Goal: Task Accomplishment & Management: Manage account settings

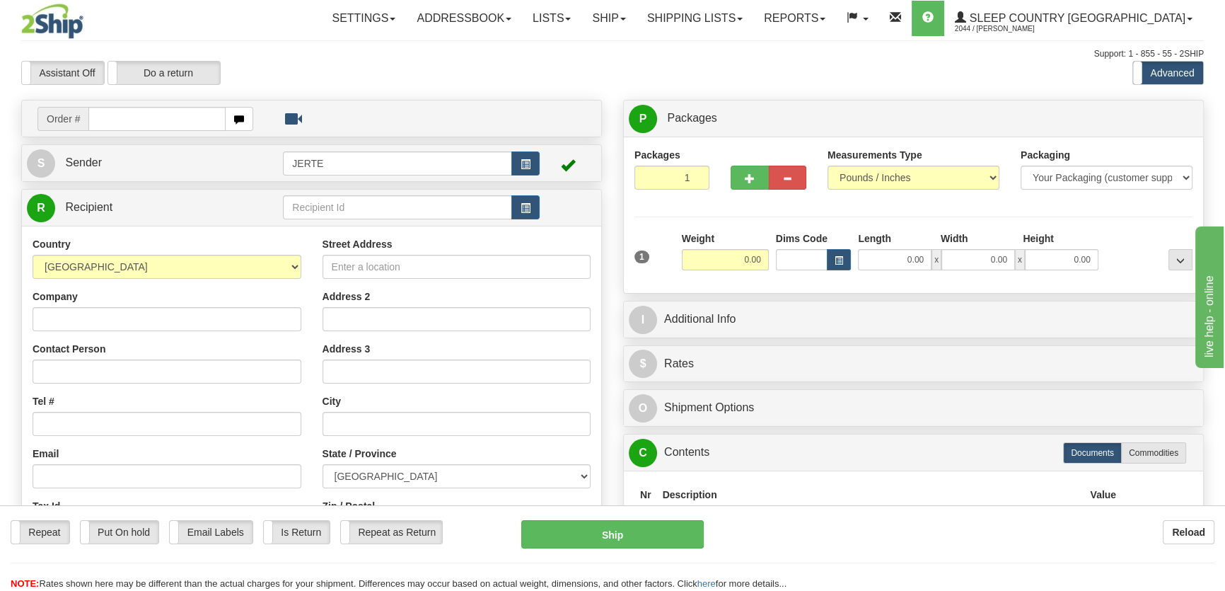
click at [682, 36] on div "Toggle navigation Settings Shipping Preferences Fields Preferences New" at bounding box center [612, 398] width 1225 height 797
click at [636, 26] on link "Ship" at bounding box center [609, 18] width 54 height 35
click at [622, 69] on span "OnHold / Order Queue" at bounding box center [572, 67] width 100 height 11
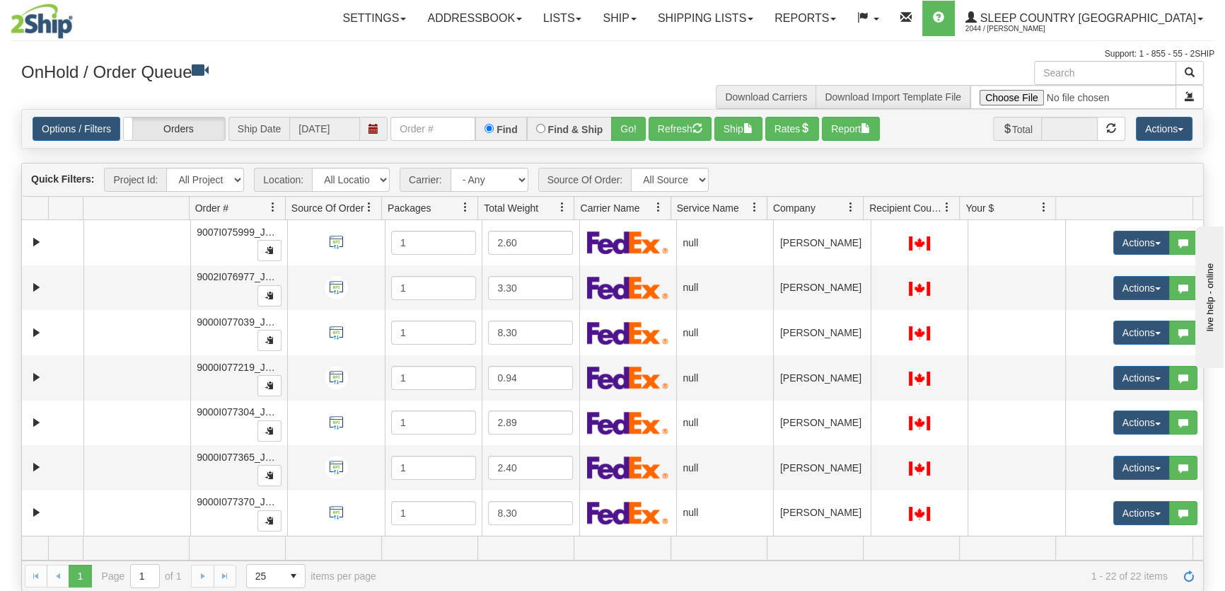
click at [804, 207] on span "Company" at bounding box center [794, 208] width 42 height 14
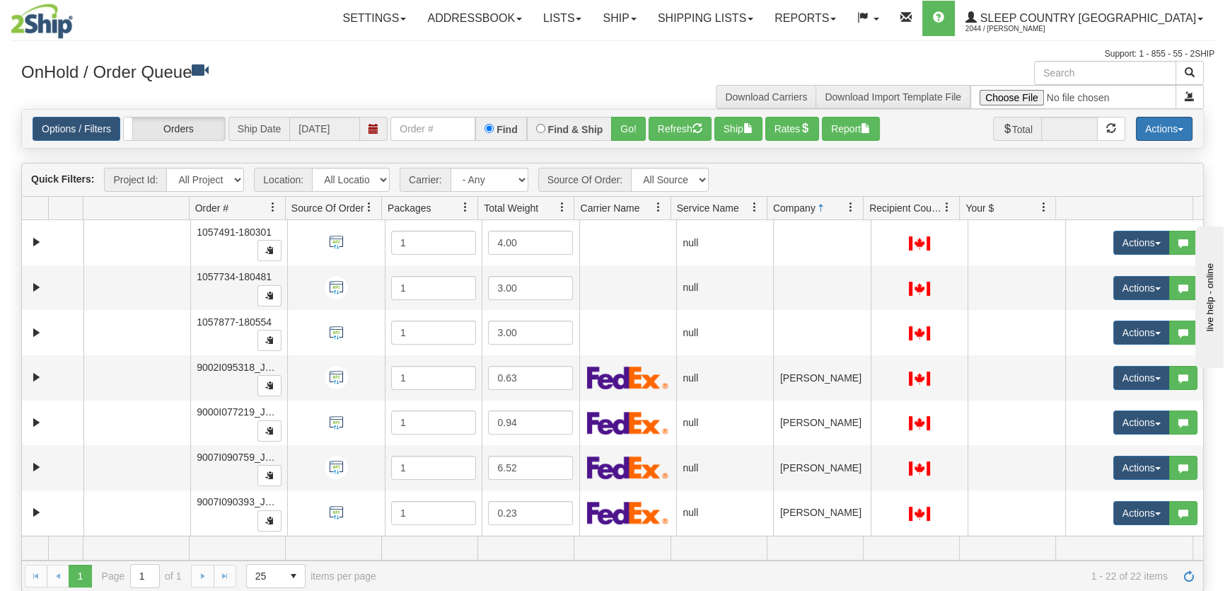
click at [1166, 132] on button "Actions" at bounding box center [1164, 129] width 57 height 24
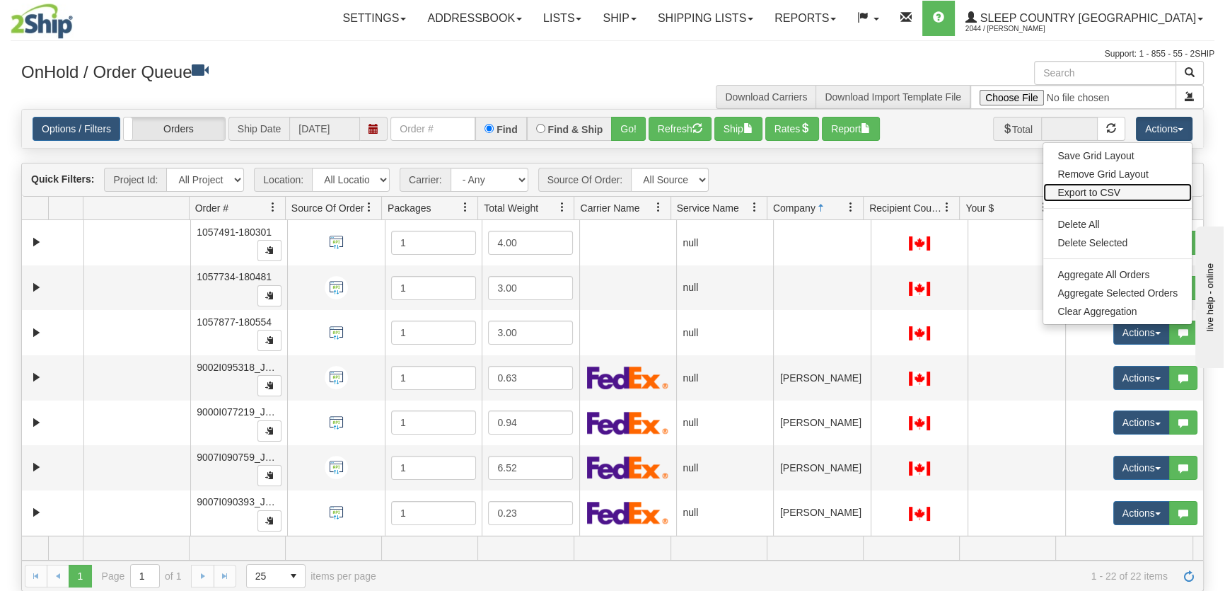
click at [1104, 196] on link "Export to CSV" at bounding box center [1118, 192] width 149 height 18
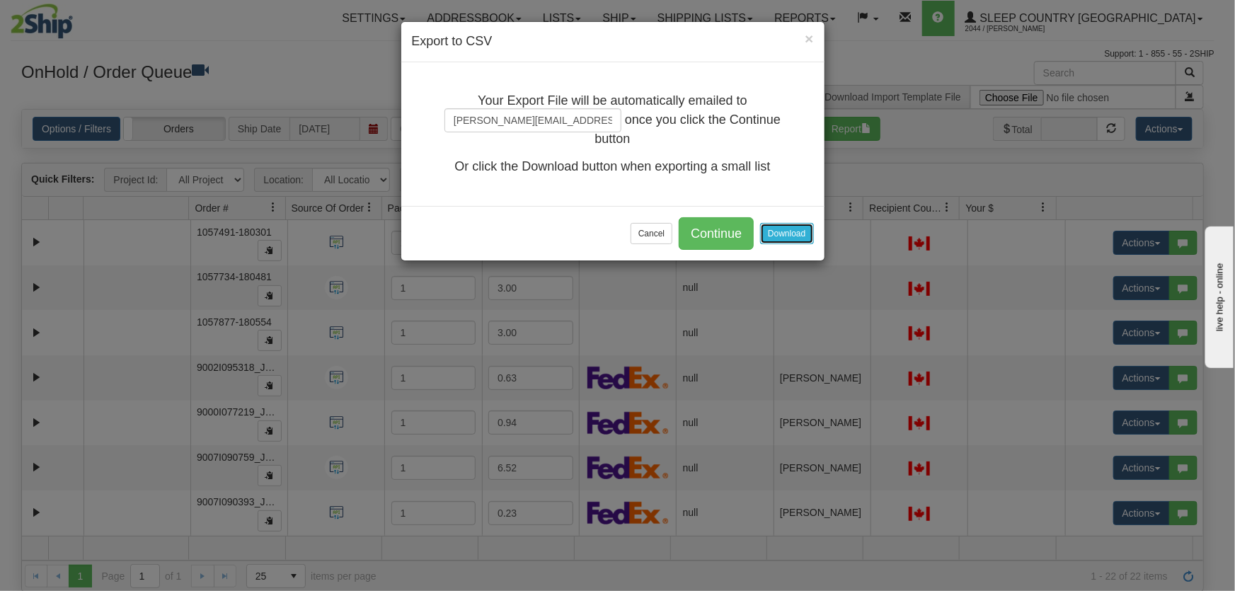
click at [795, 225] on button "Download" at bounding box center [786, 233] width 53 height 21
click at [657, 241] on button "Cancel" at bounding box center [651, 233] width 42 height 21
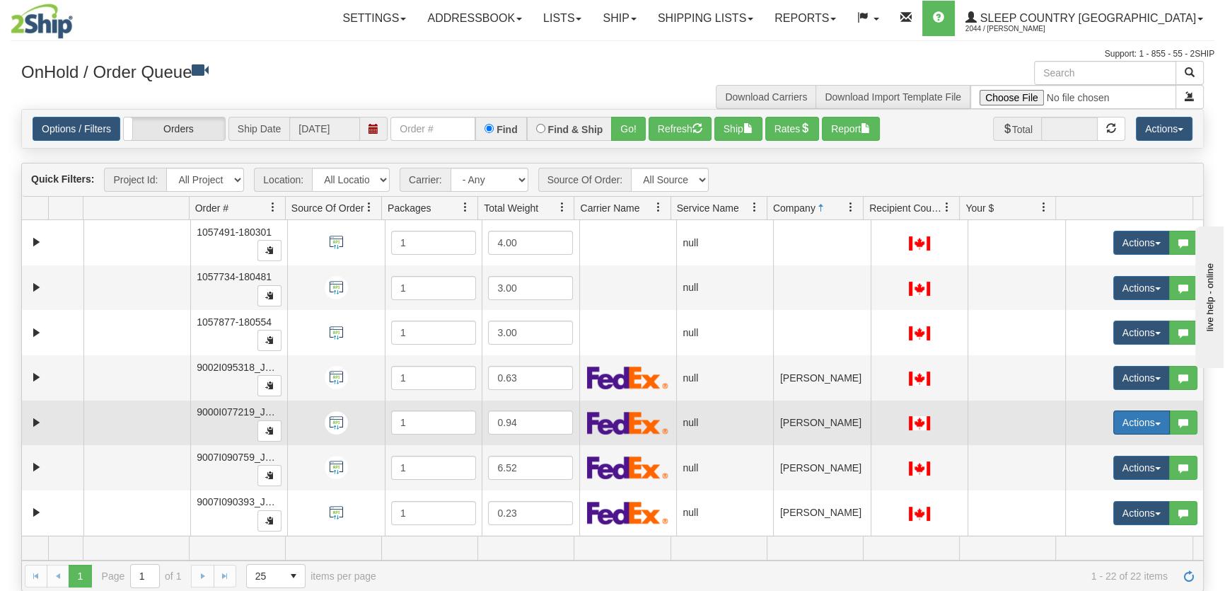
click at [1119, 419] on button "Actions" at bounding box center [1142, 422] width 57 height 24
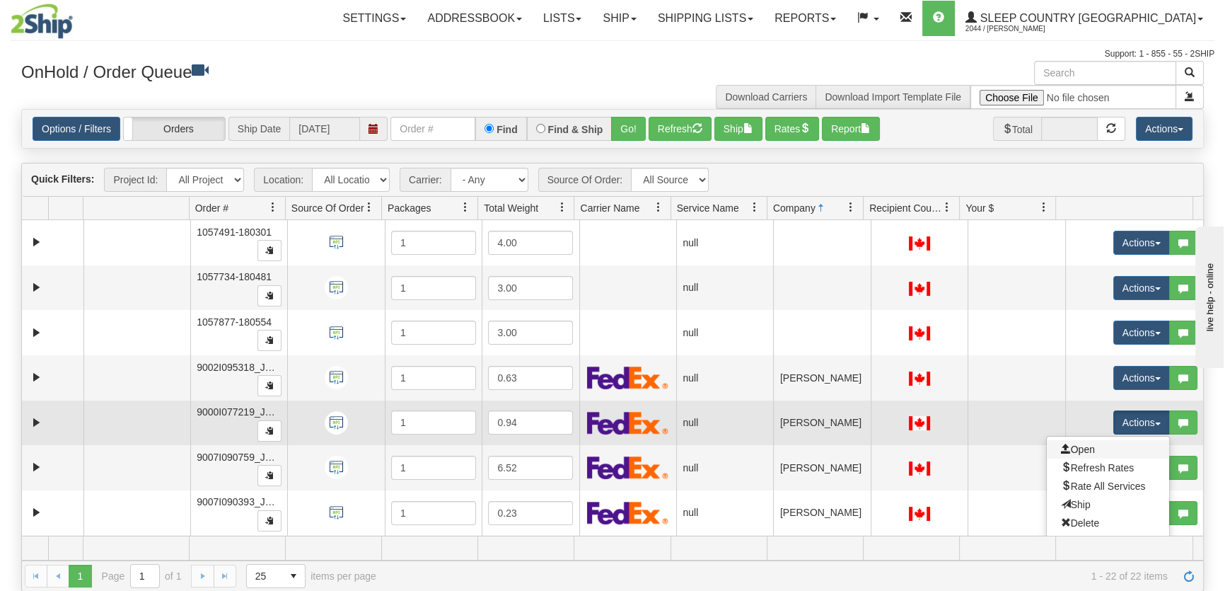
click at [1102, 444] on link "Open" at bounding box center [1108, 449] width 122 height 18
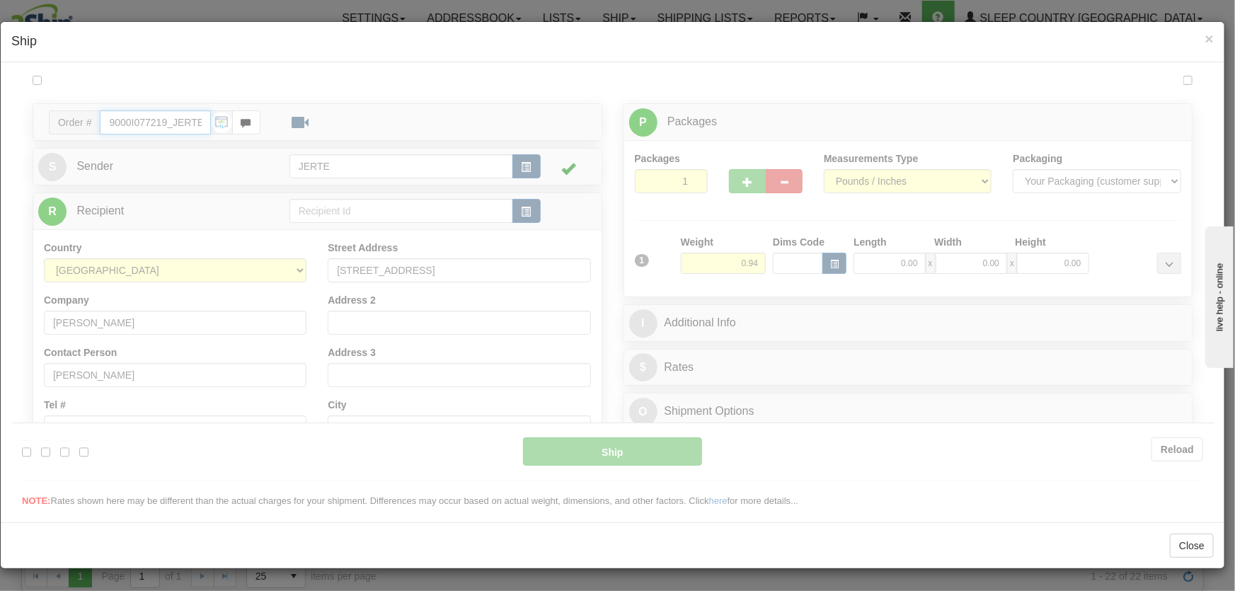
type input "14:41"
type input "16:00"
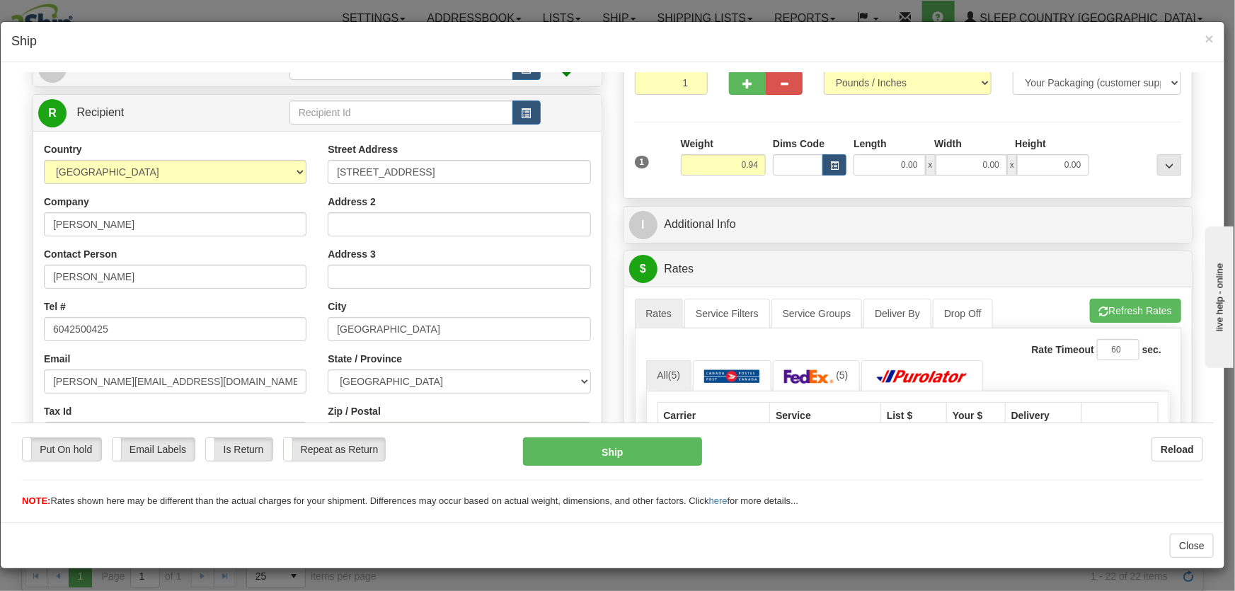
scroll to position [321, 0]
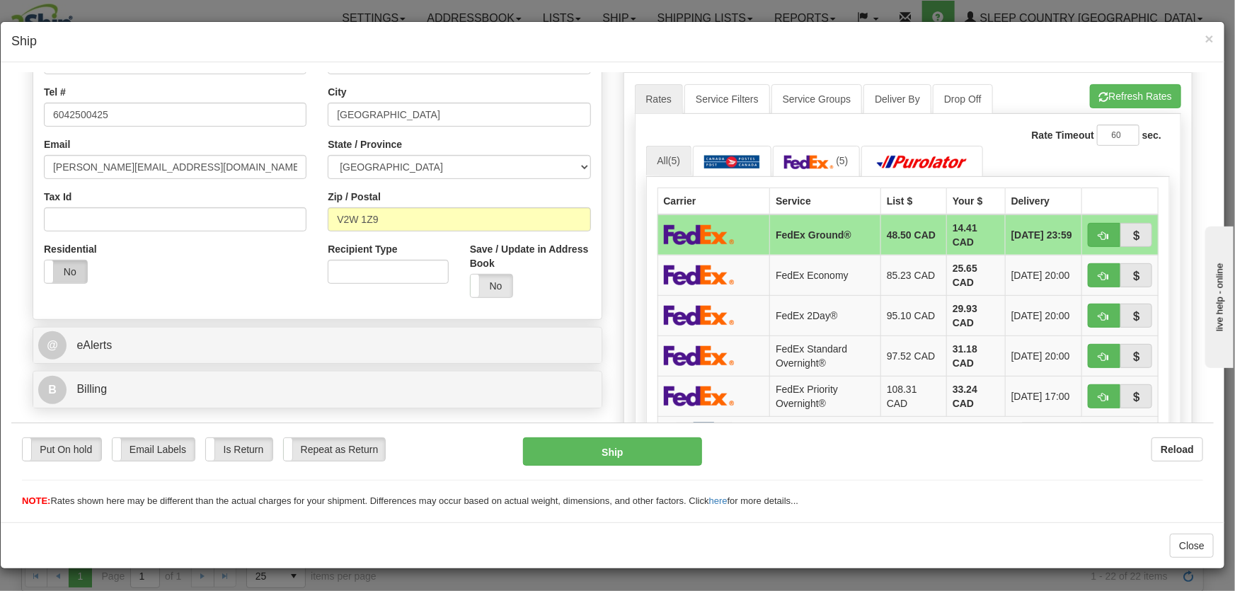
click at [62, 265] on label "No" at bounding box center [66, 271] width 42 height 23
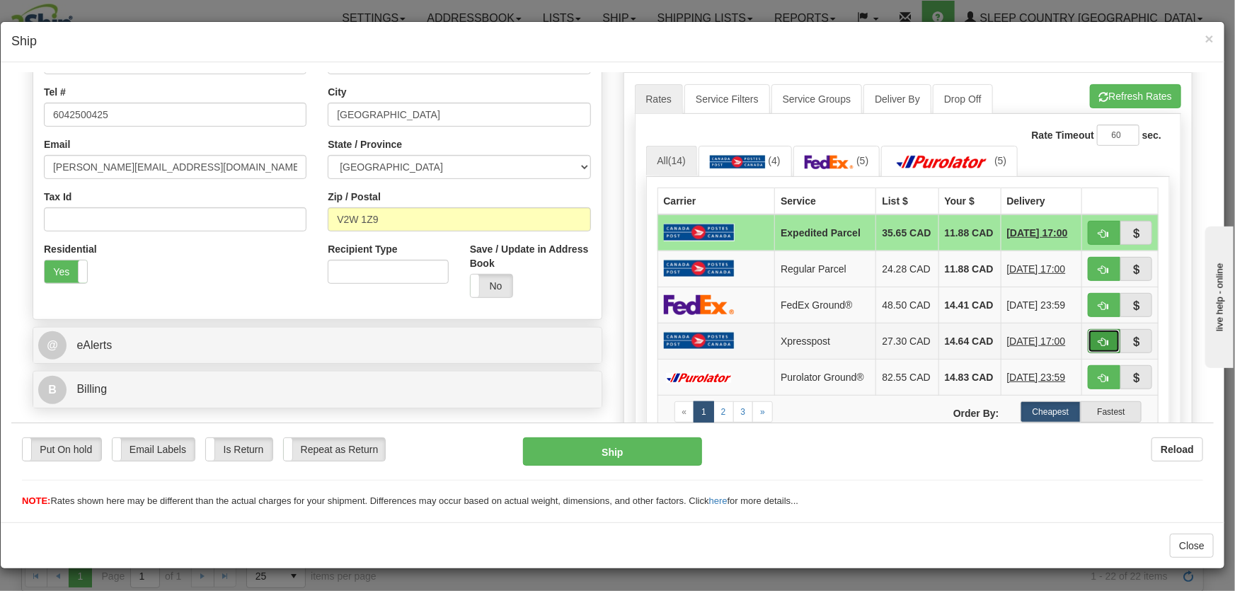
click at [1099, 346] on span "button" at bounding box center [1104, 341] width 10 height 9
type input "DOM.XP"
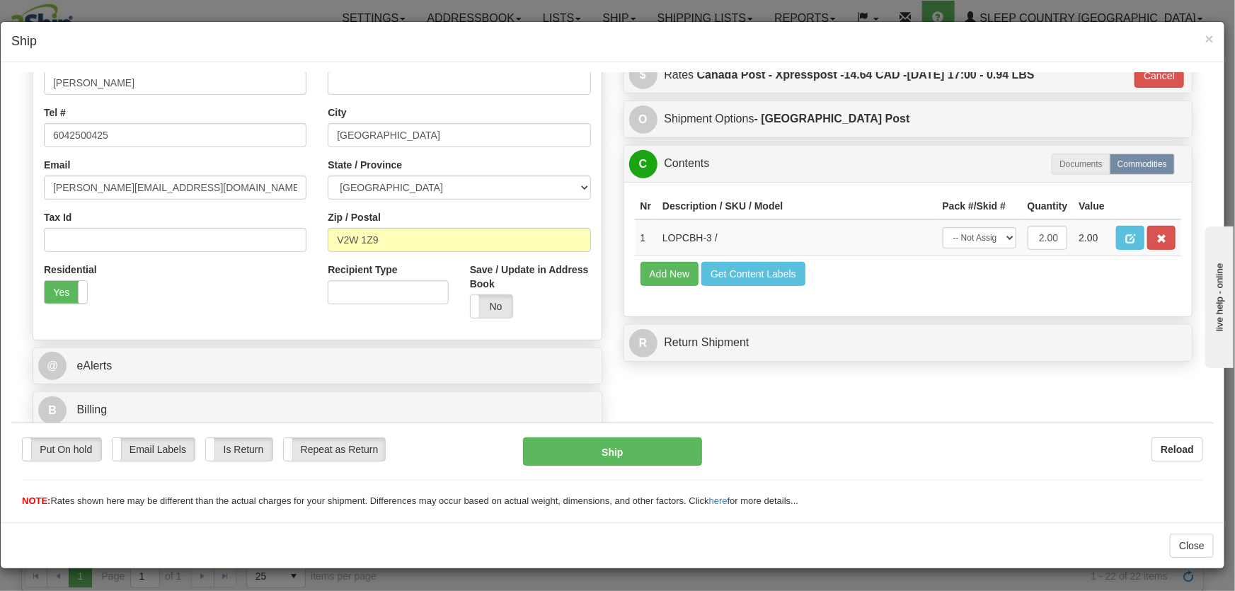
scroll to position [301, 0]
click at [970, 240] on select "-- Not Assigned -- Package 1" at bounding box center [979, 236] width 74 height 21
select select "0"
click at [942, 226] on select "-- Not Assigned -- Package 1" at bounding box center [979, 236] width 74 height 21
click at [626, 456] on button "Ship" at bounding box center [612, 451] width 179 height 28
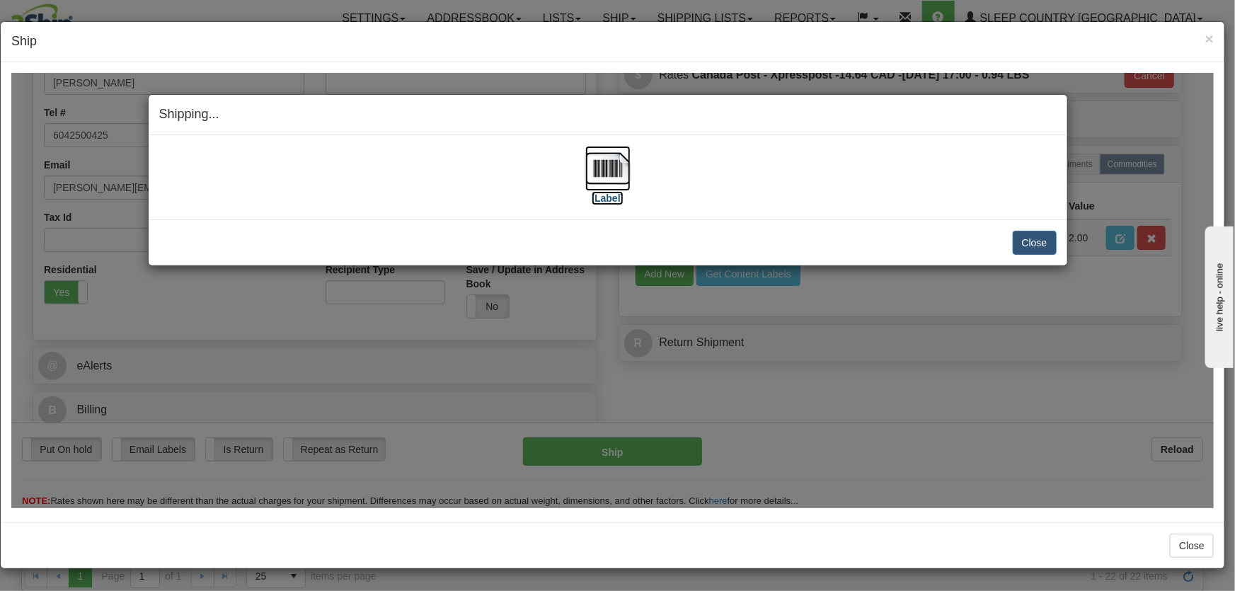
click at [606, 170] on img at bounding box center [607, 167] width 45 height 45
click at [1027, 244] on button "Close" at bounding box center [1035, 242] width 44 height 24
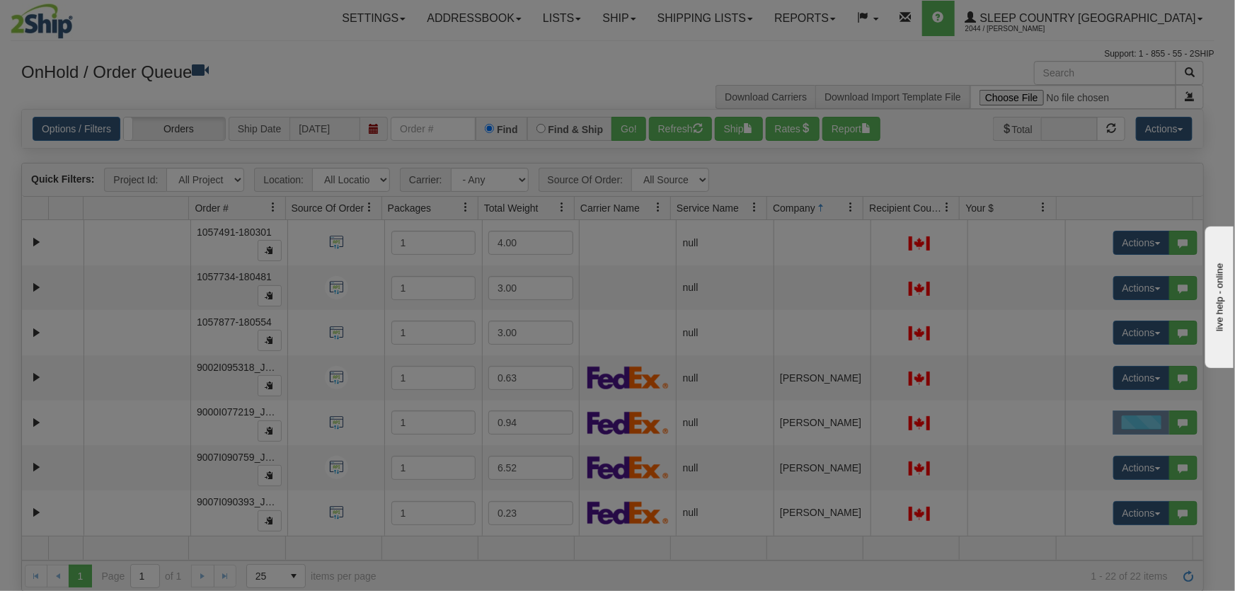
scroll to position [0, 0]
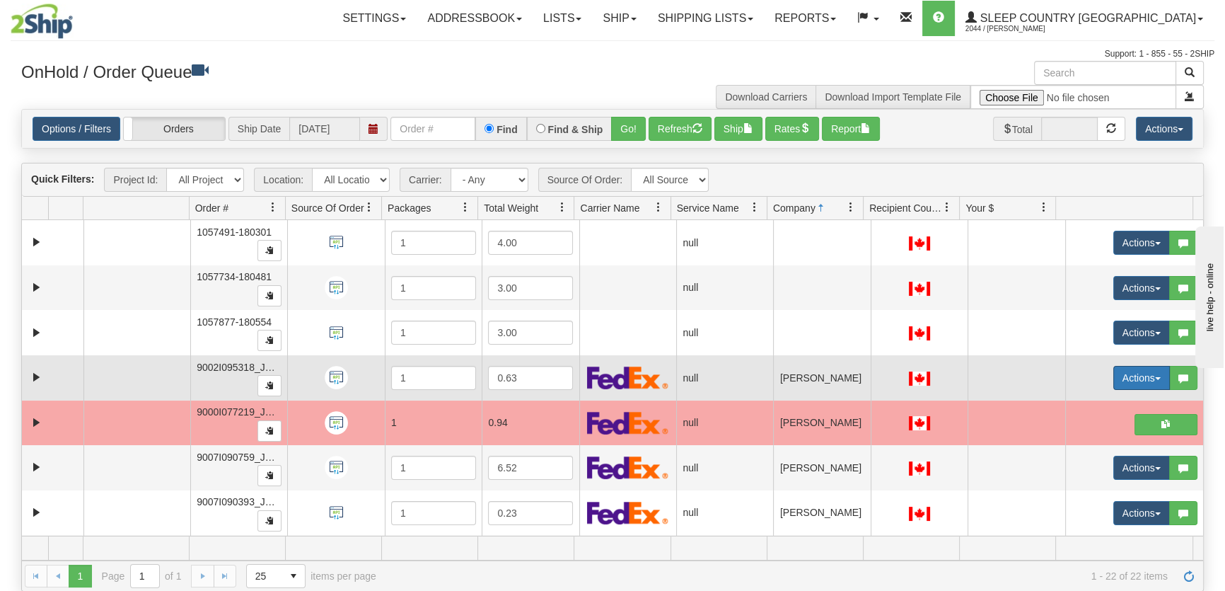
click at [1139, 381] on button "Actions" at bounding box center [1142, 378] width 57 height 24
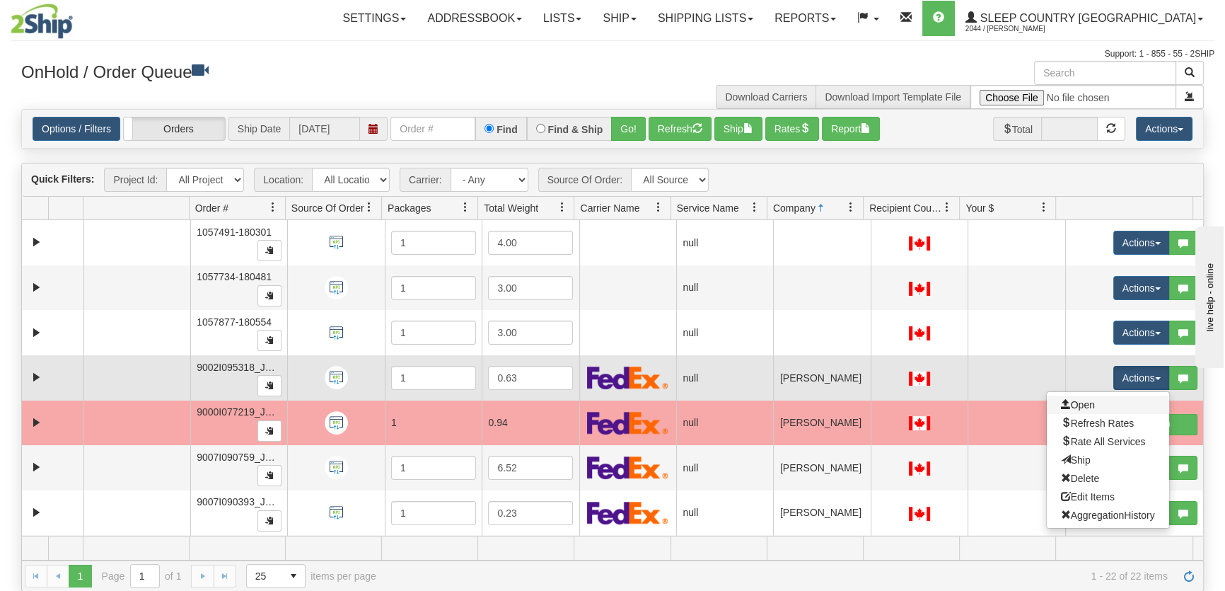
click at [1106, 405] on link "Open" at bounding box center [1108, 405] width 122 height 18
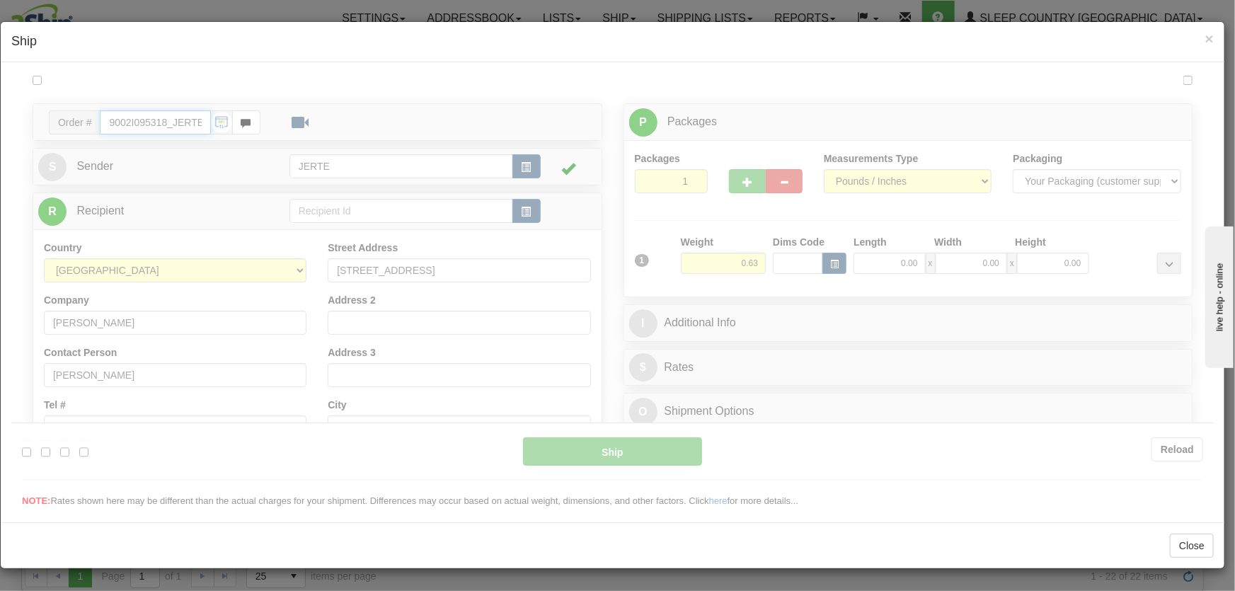
type input "14:45"
type input "16:00"
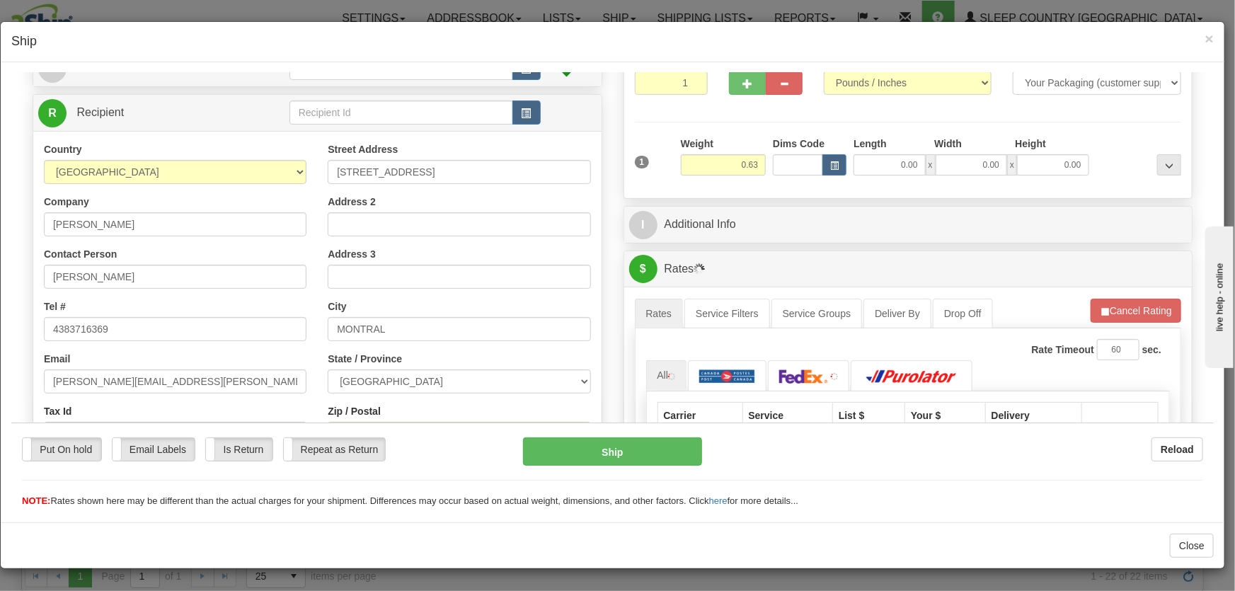
scroll to position [214, 0]
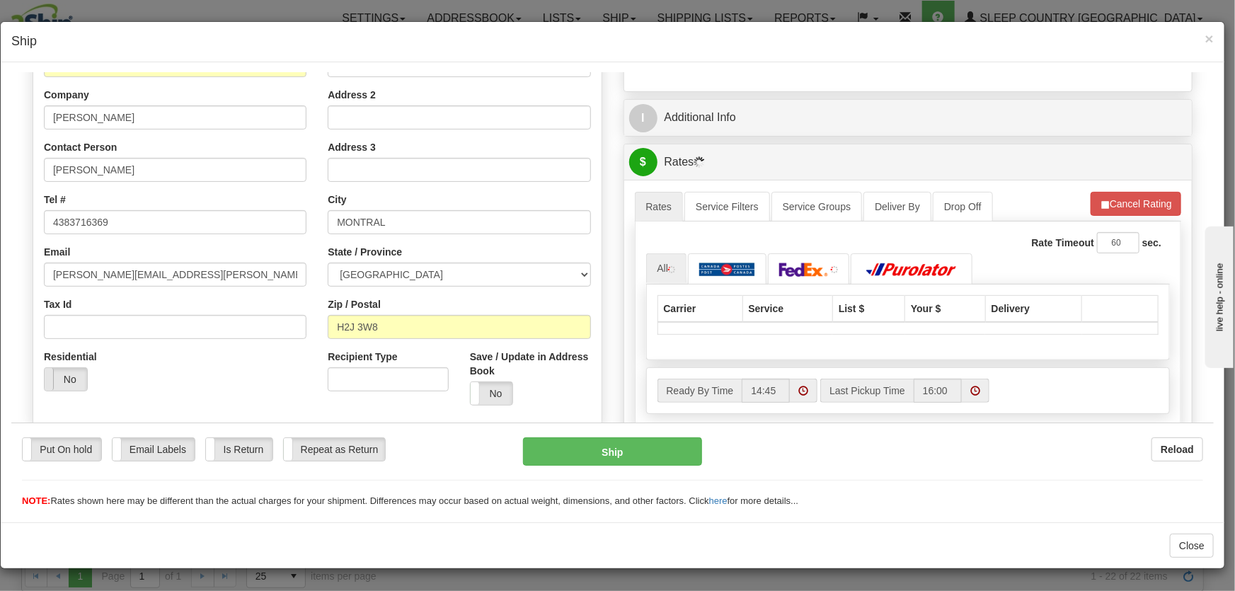
click at [50, 375] on span at bounding box center [44, 378] width 18 height 23
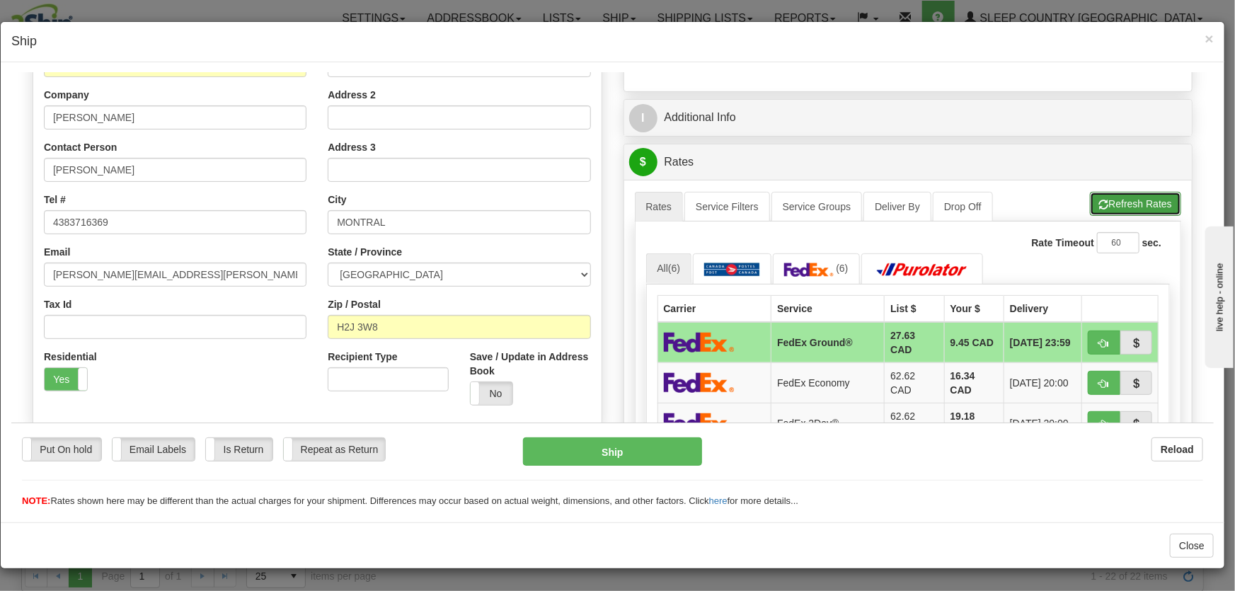
click at [1090, 195] on button "Refresh Rates" at bounding box center [1135, 203] width 91 height 24
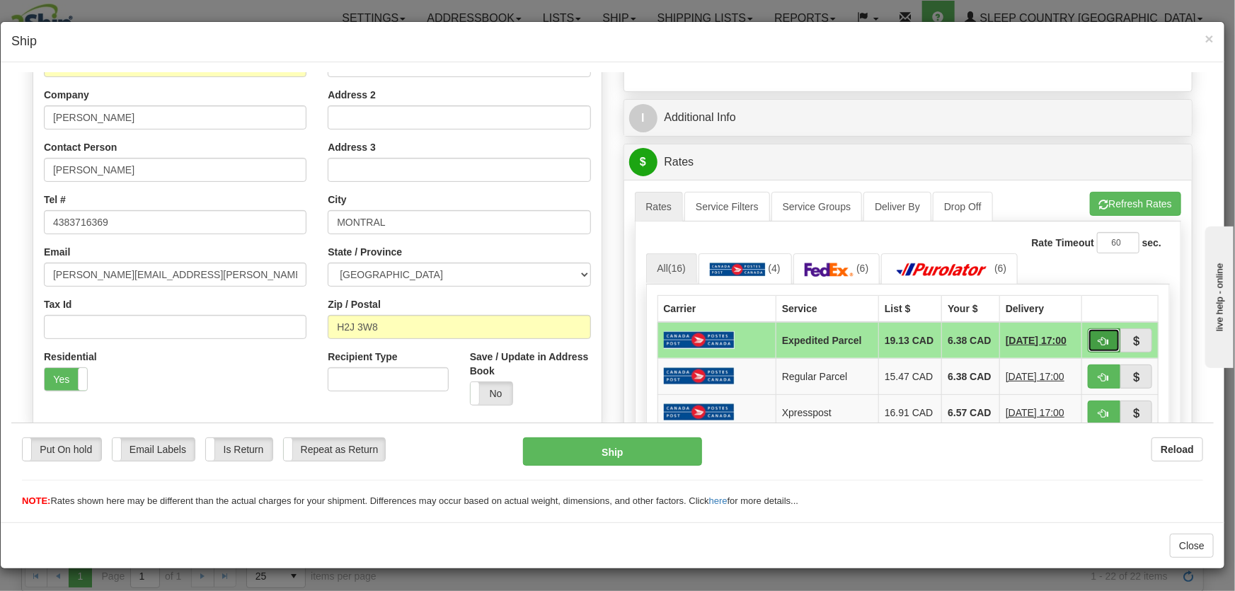
click at [1099, 340] on span "button" at bounding box center [1104, 340] width 10 height 9
type input "DOM.EP"
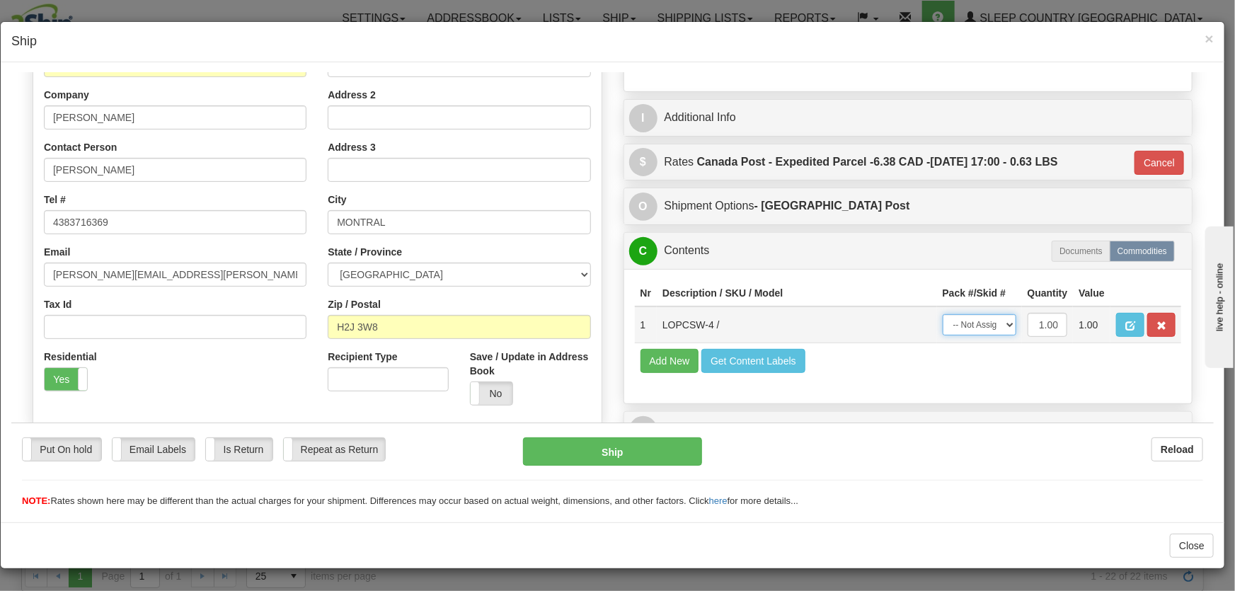
drag, startPoint x: 971, startPoint y: 321, endPoint x: 969, endPoint y: 328, distance: 7.4
click at [969, 328] on select "-- Not Assigned -- Package 1" at bounding box center [979, 323] width 74 height 21
select select "0"
click at [942, 313] on select "-- Not Assigned -- Package 1" at bounding box center [979, 323] width 74 height 21
click at [606, 448] on button "Ship" at bounding box center [612, 451] width 179 height 28
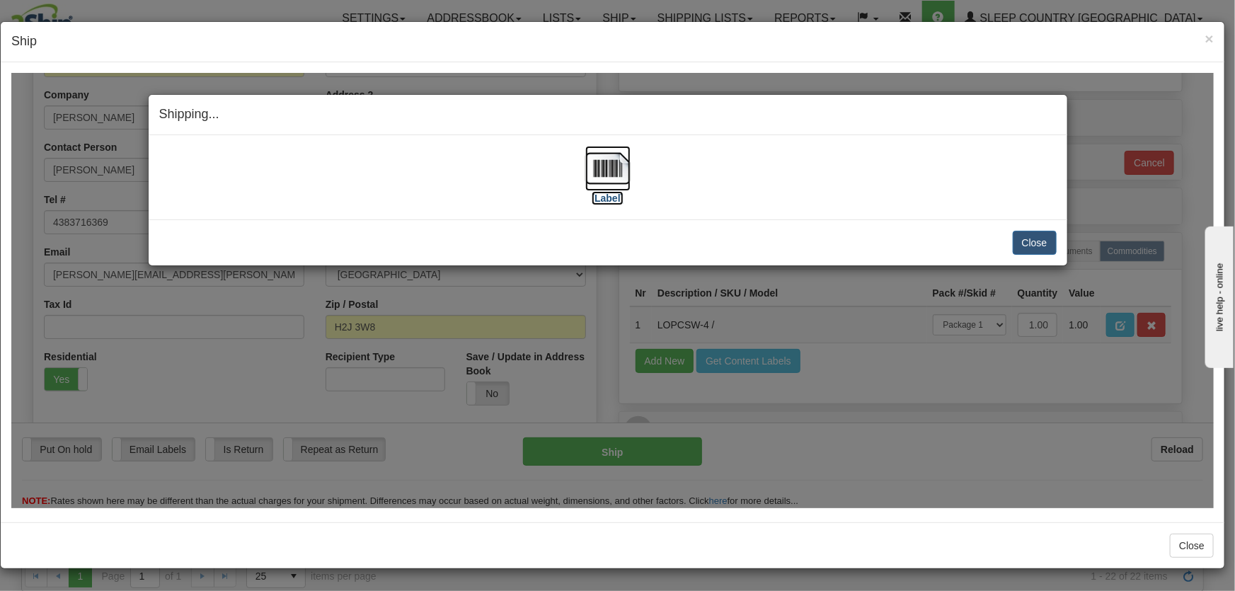
click at [601, 166] on img at bounding box center [607, 167] width 45 height 45
click at [1049, 233] on button "Close" at bounding box center [1035, 242] width 44 height 24
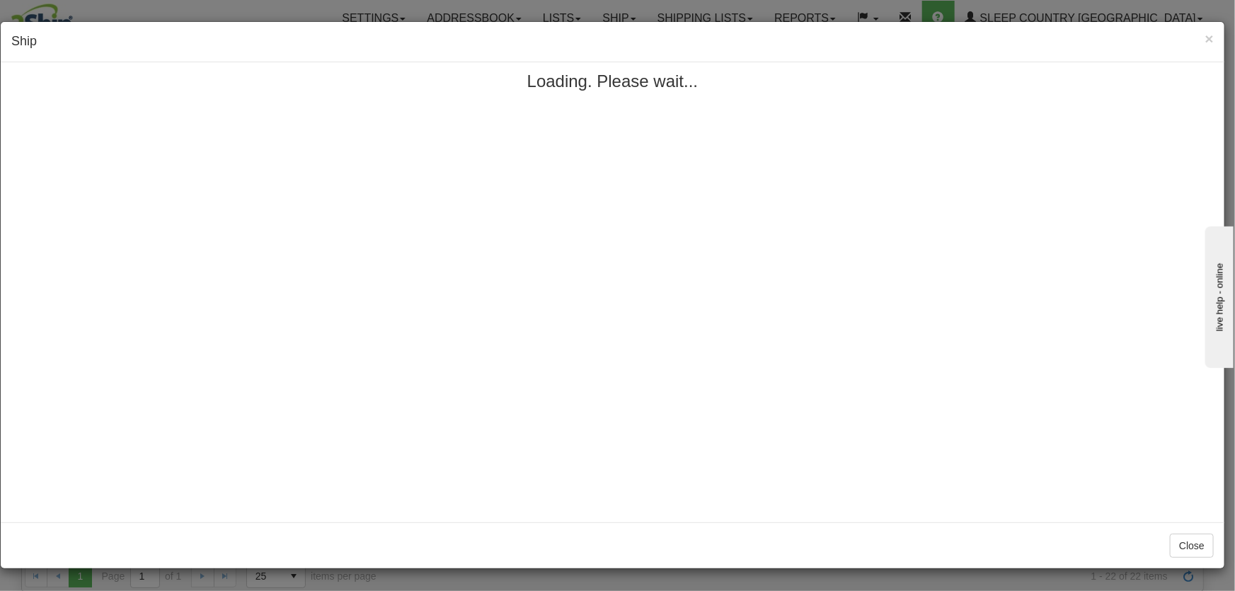
scroll to position [0, 0]
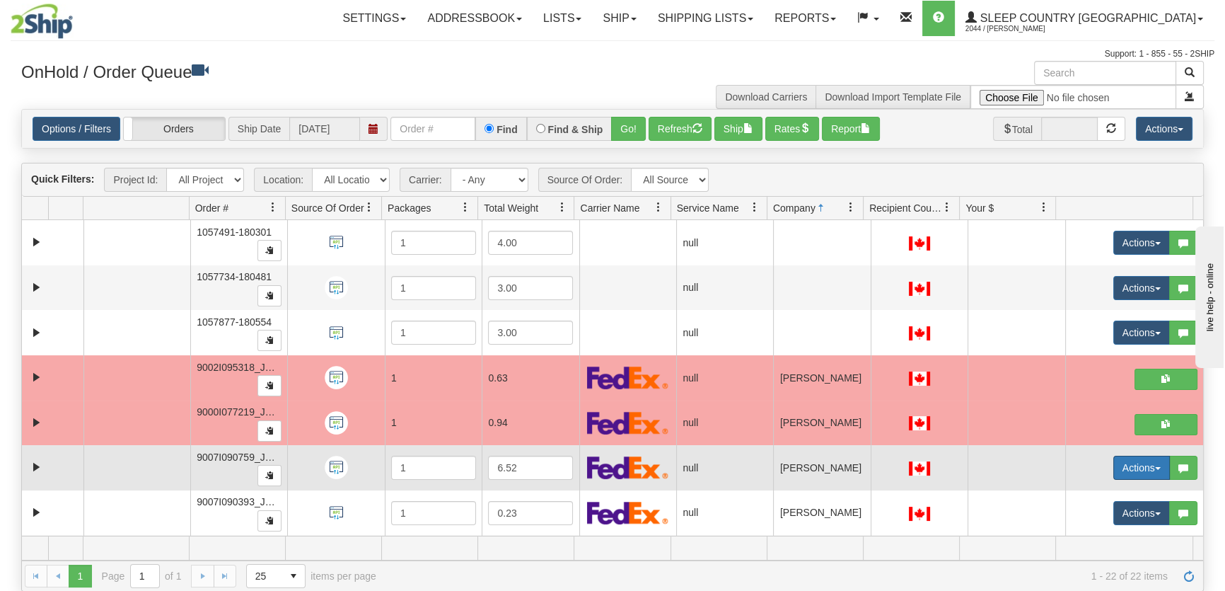
click at [1132, 473] on button "Actions" at bounding box center [1142, 468] width 57 height 24
click at [1129, 490] on link "Open" at bounding box center [1108, 494] width 122 height 18
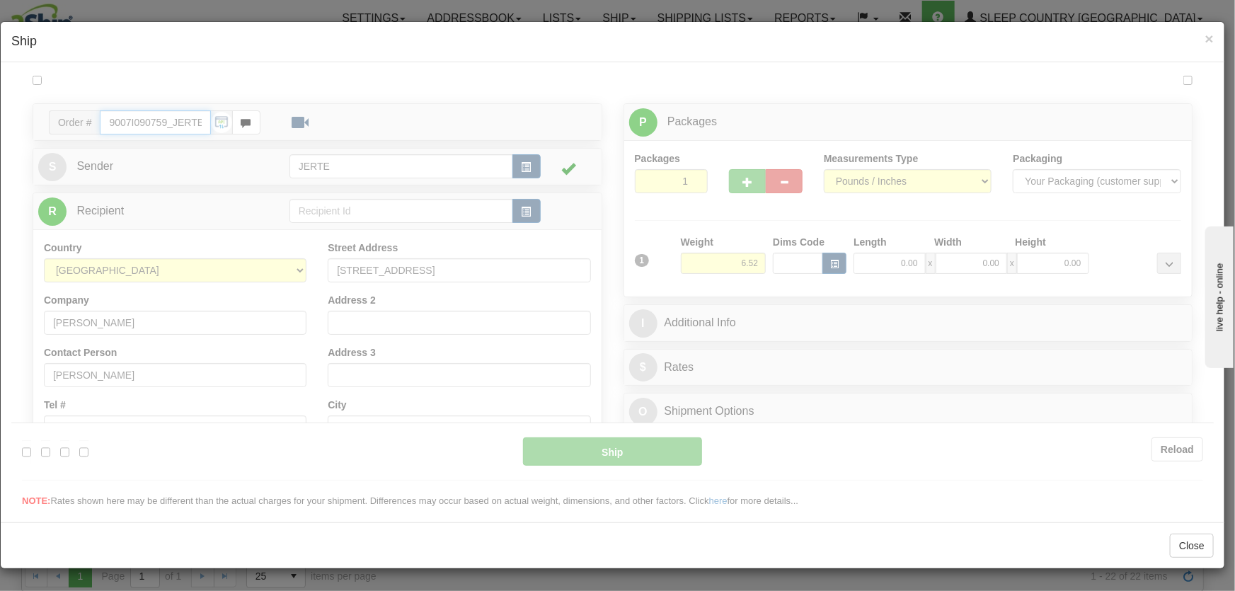
type input "14:47"
type input "16:00"
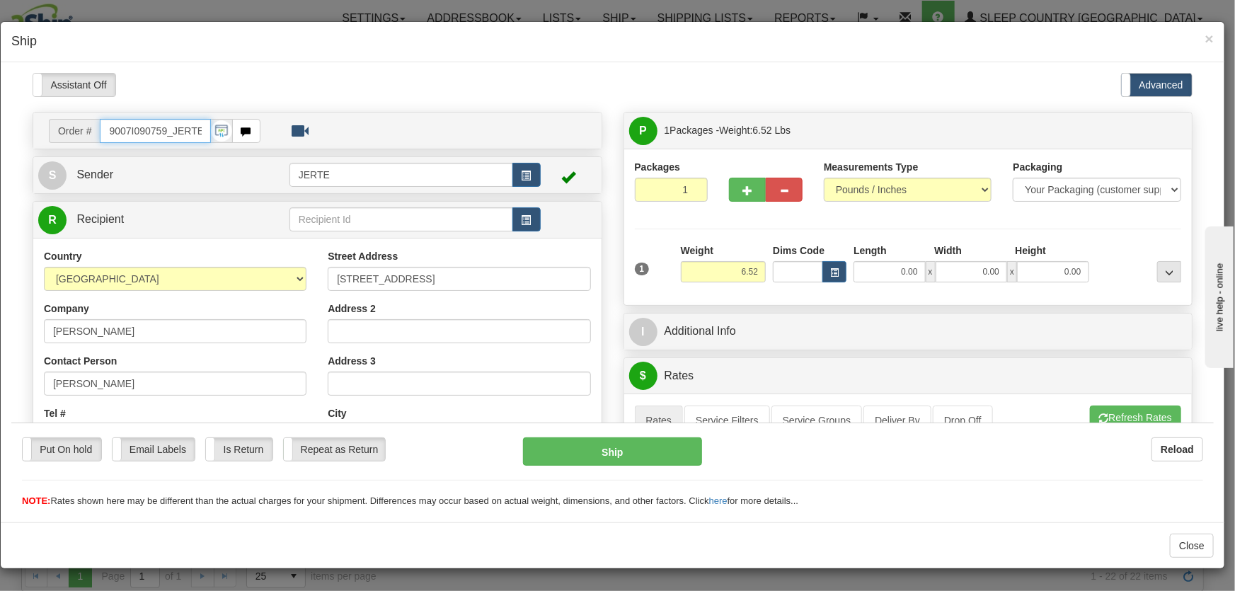
scroll to position [214, 0]
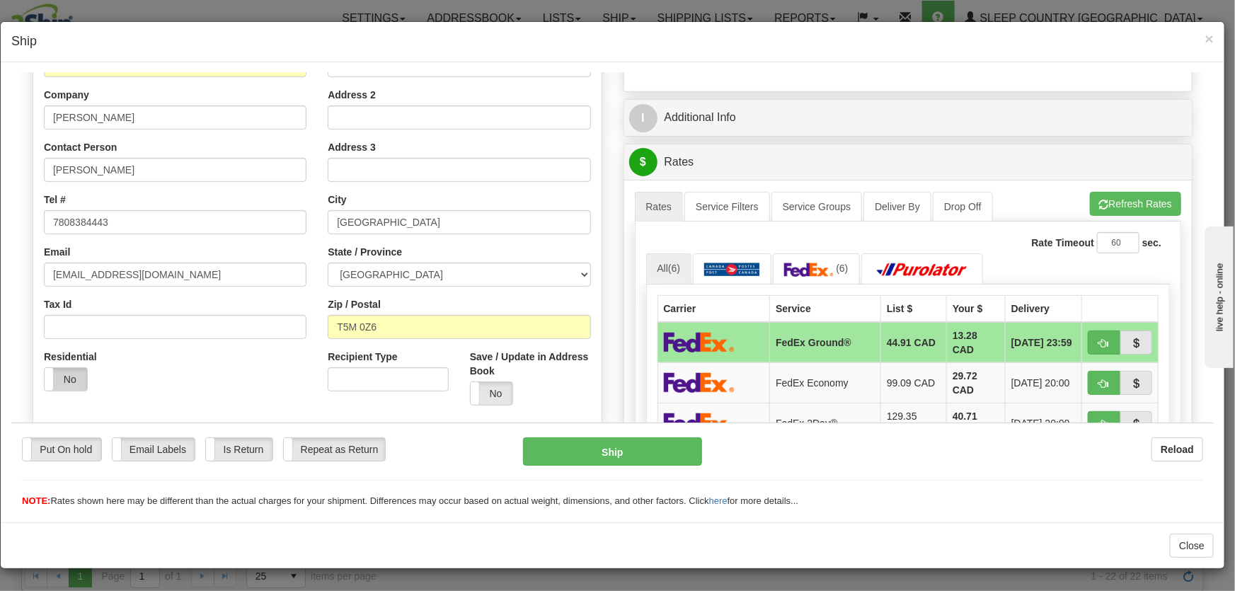
click at [63, 383] on label "No" at bounding box center [66, 378] width 42 height 23
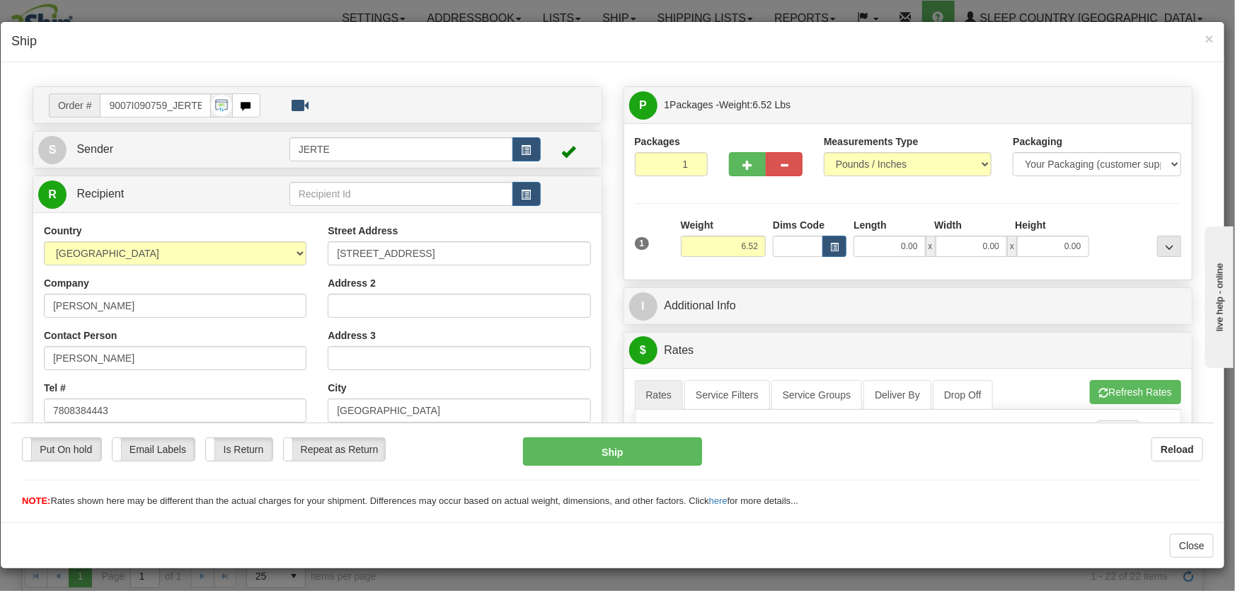
scroll to position [0, 0]
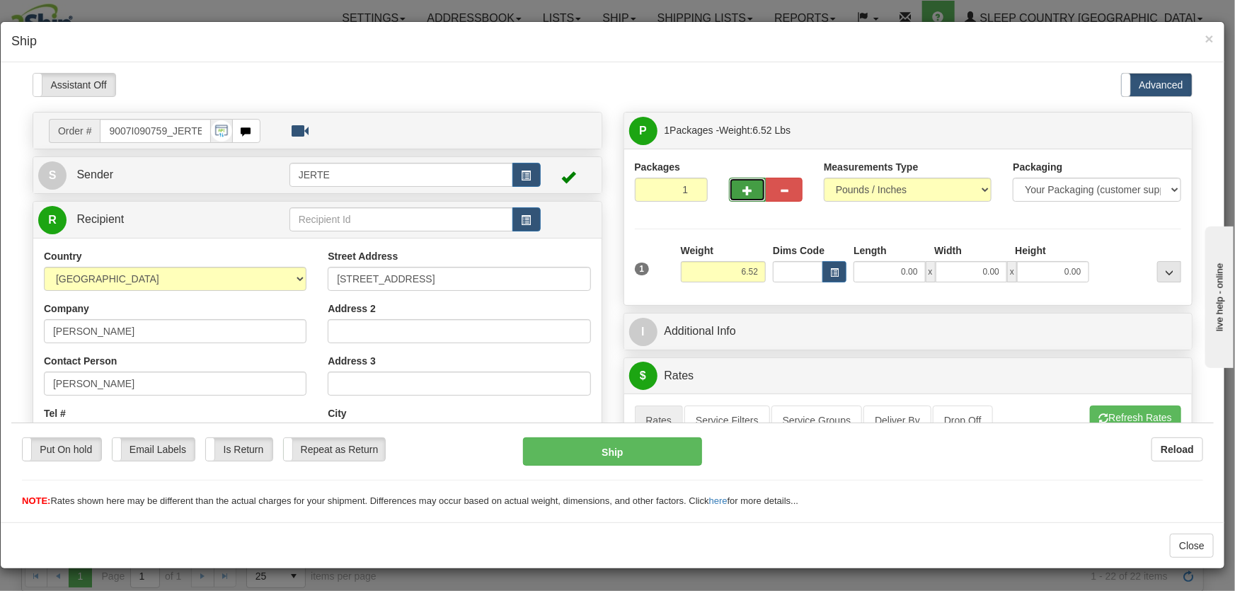
click at [735, 192] on button "button" at bounding box center [747, 189] width 37 height 24
type input "2"
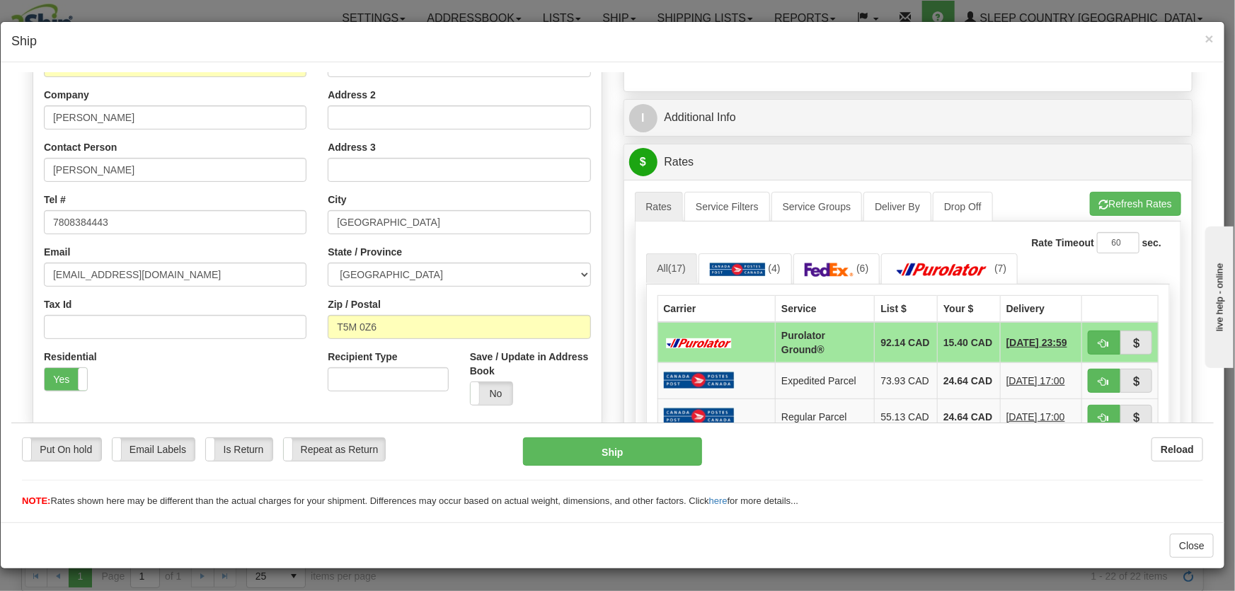
scroll to position [321, 0]
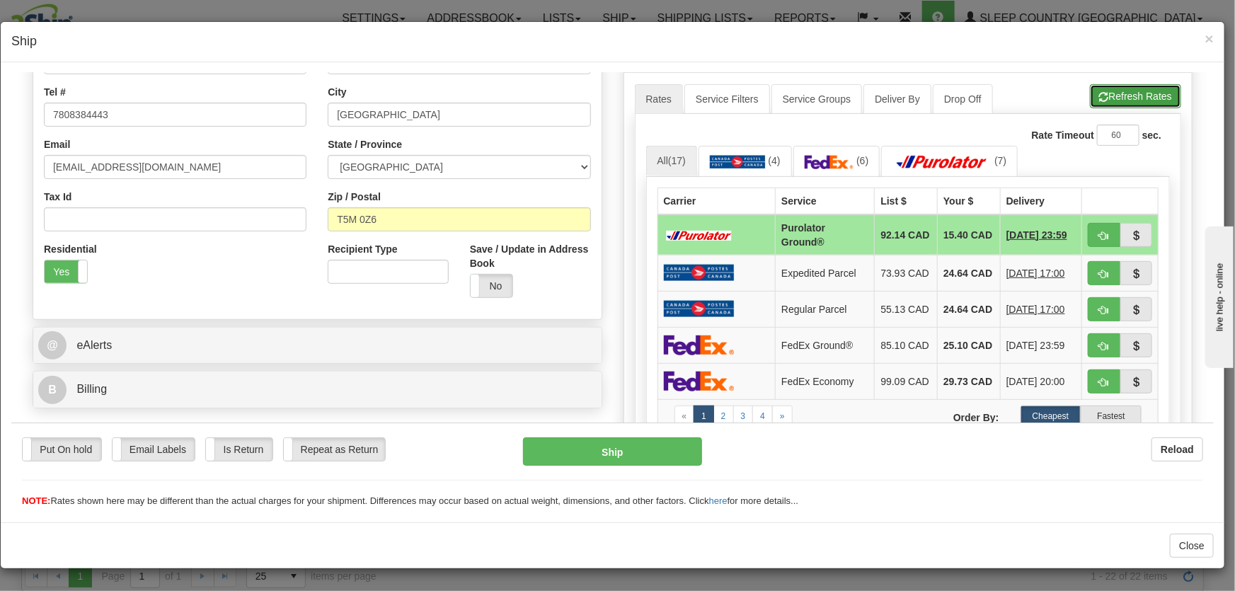
click at [1103, 102] on button "Refresh Rates" at bounding box center [1135, 95] width 91 height 24
click at [1099, 231] on span "button" at bounding box center [1104, 235] width 10 height 9
type input "260"
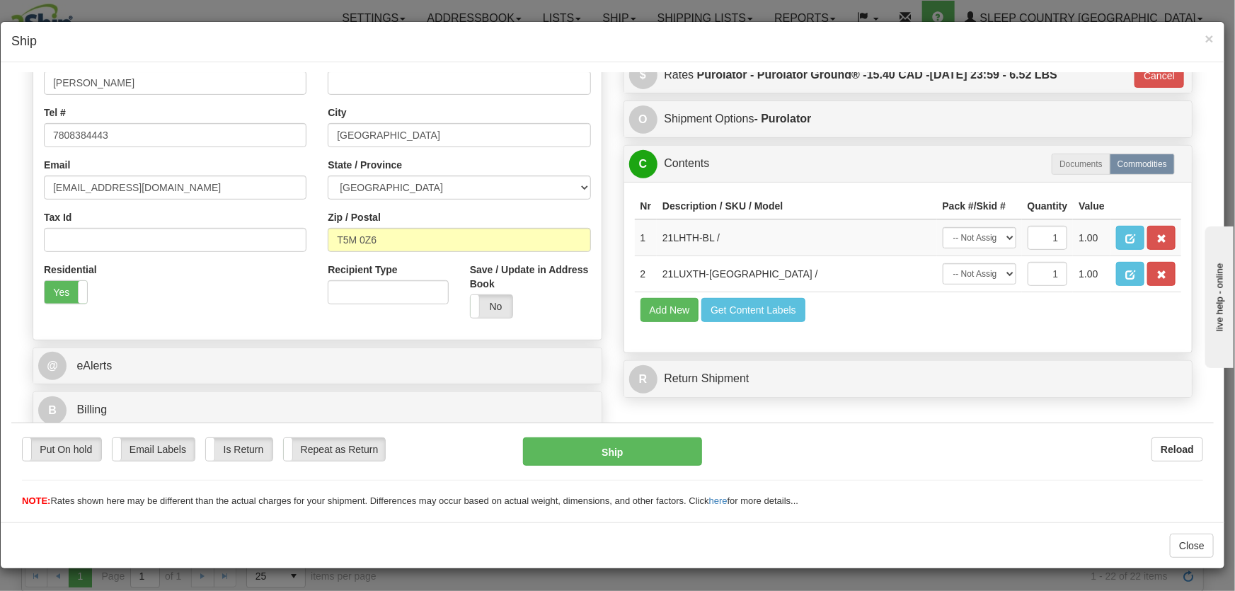
scroll to position [301, 0]
click at [937, 236] on td "-- Not Assigned -- Package 1 Package 2" at bounding box center [979, 237] width 85 height 37
click at [965, 245] on select "-- Not Assigned -- Package 1 Package 2" at bounding box center [979, 236] width 74 height 21
select select "0"
click at [942, 226] on select "-- Not Assigned -- Package 1 Package 2" at bounding box center [979, 236] width 74 height 21
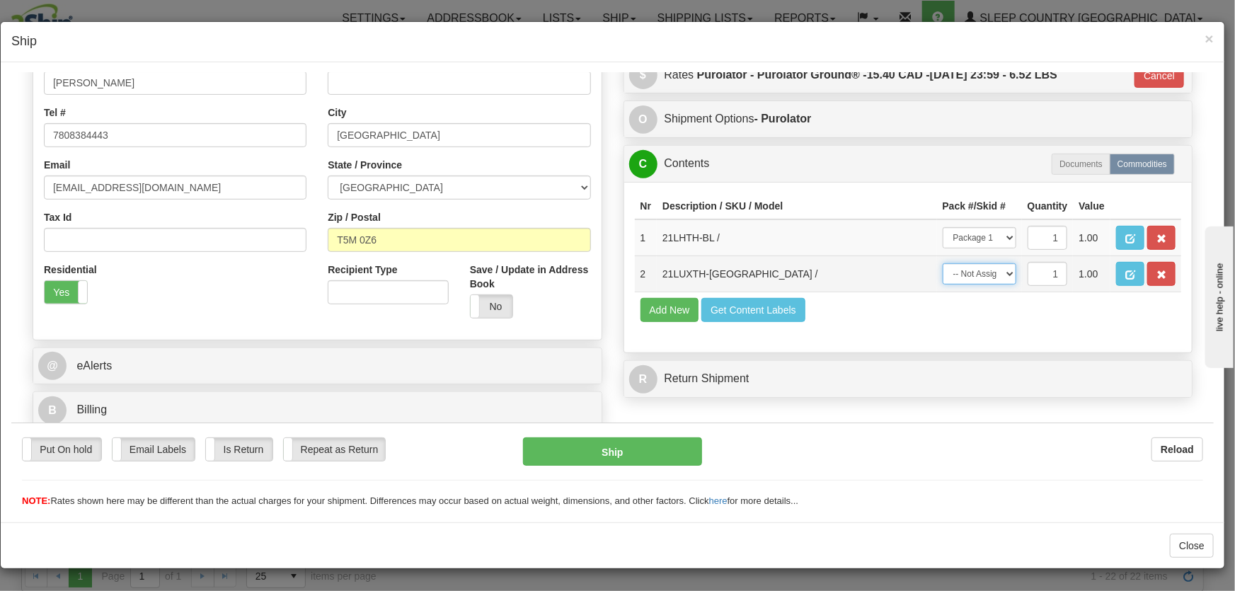
click at [970, 277] on select "-- Not Assigned -- Package 1 Package 2" at bounding box center [979, 273] width 74 height 21
select select "1"
click at [942, 263] on select "-- Not Assigned -- Package 1 Package 2" at bounding box center [979, 273] width 74 height 21
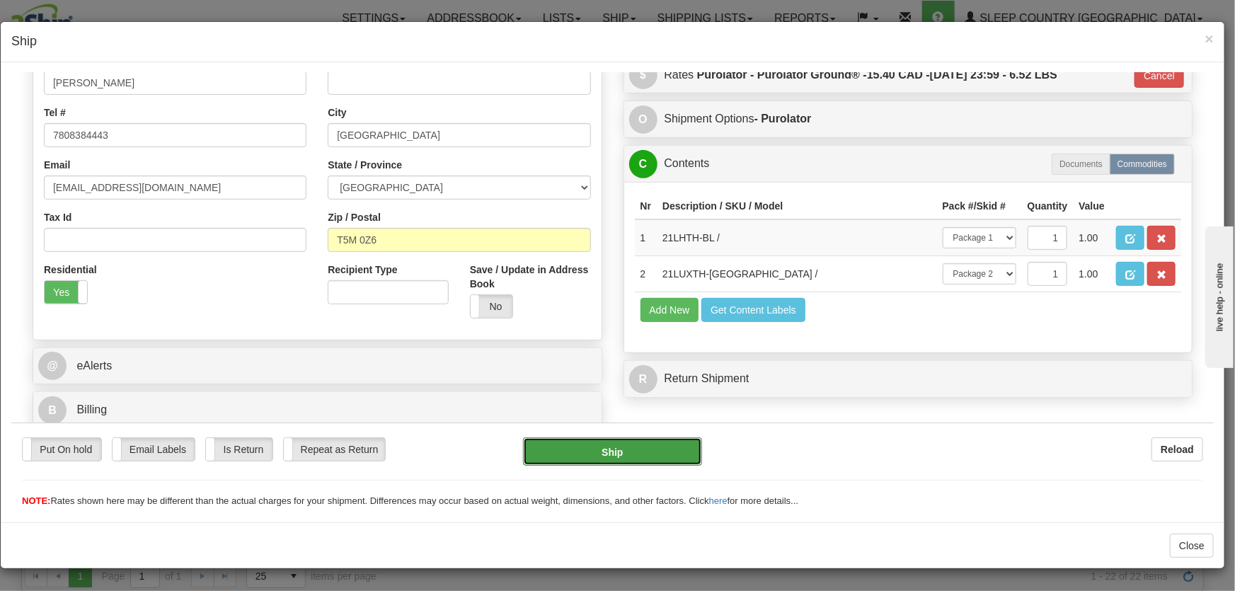
click at [630, 442] on button "Ship" at bounding box center [612, 451] width 179 height 28
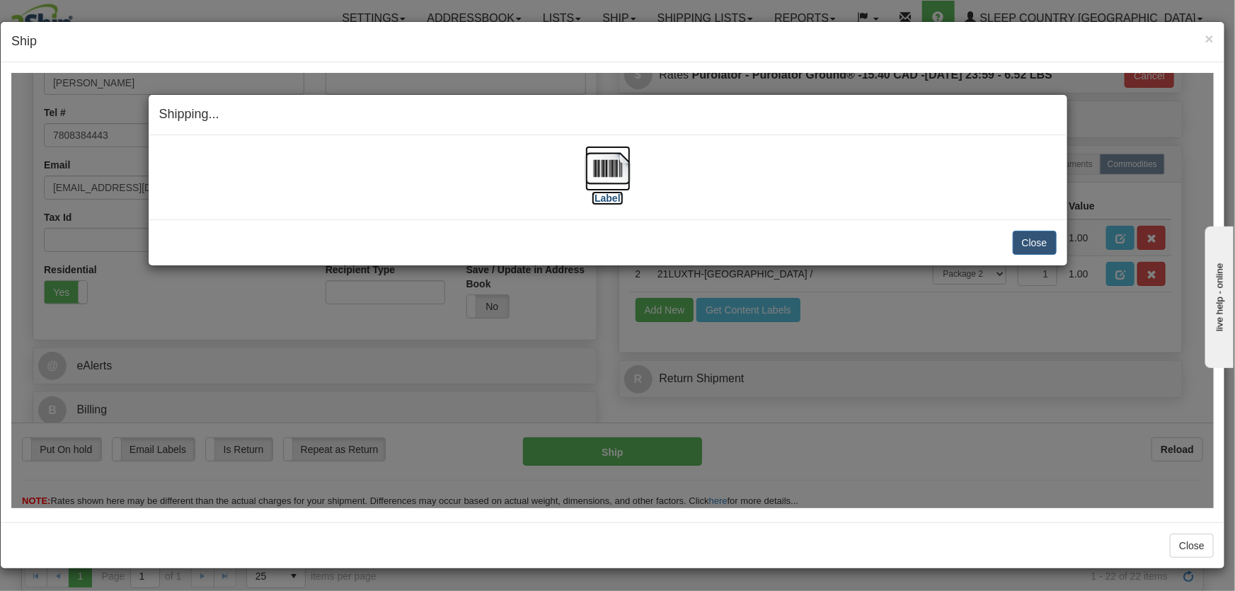
click at [616, 173] on img at bounding box center [607, 167] width 45 height 45
click at [1029, 245] on button "Close" at bounding box center [1035, 242] width 44 height 24
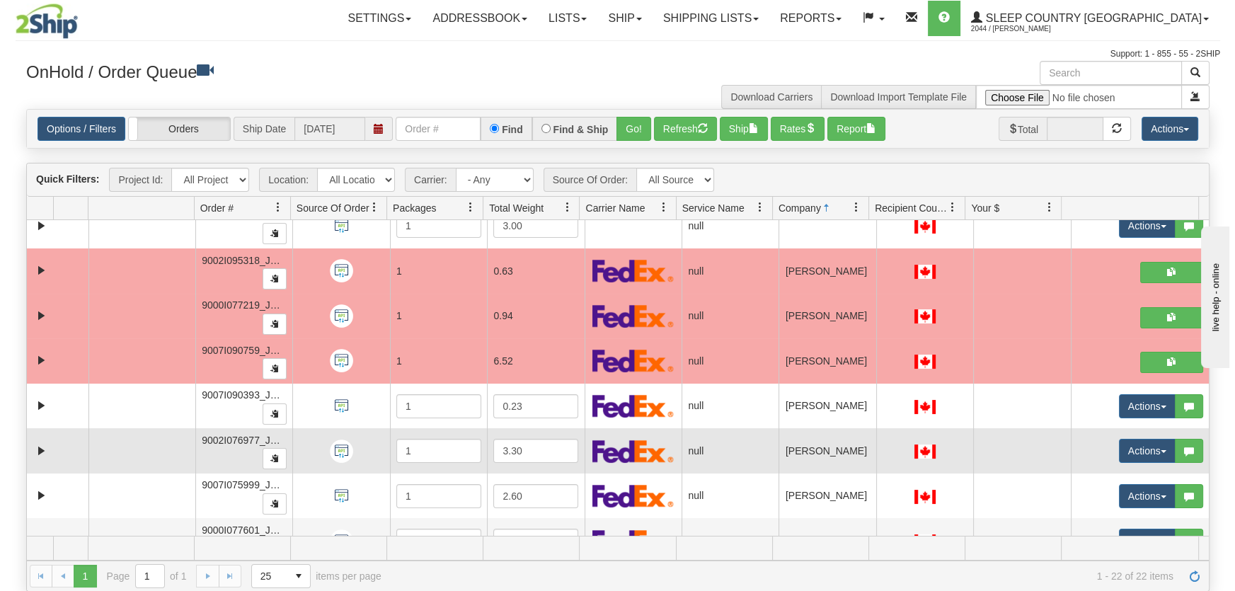
scroll to position [214, 0]
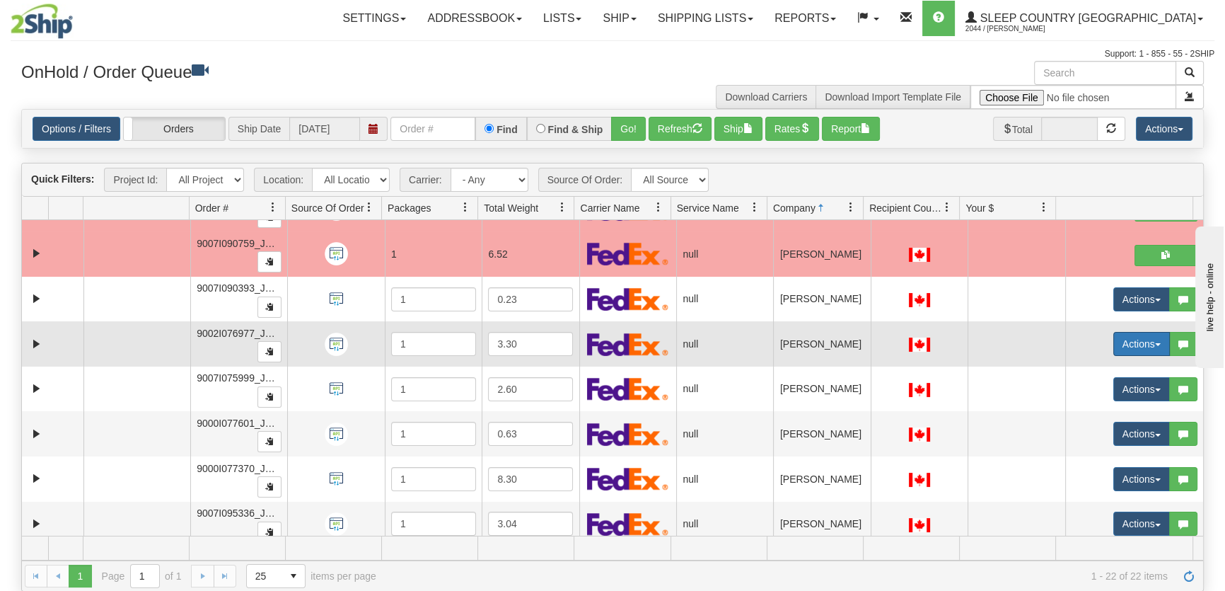
click at [1130, 342] on button "Actions" at bounding box center [1142, 344] width 57 height 24
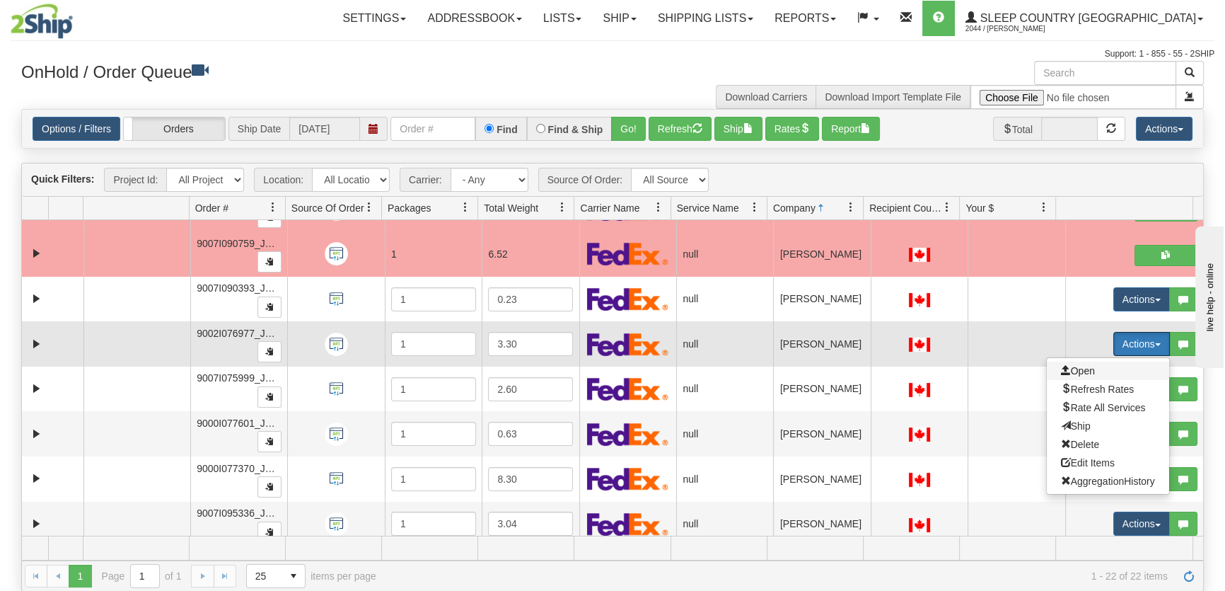
click at [1081, 365] on span "Open" at bounding box center [1078, 370] width 34 height 11
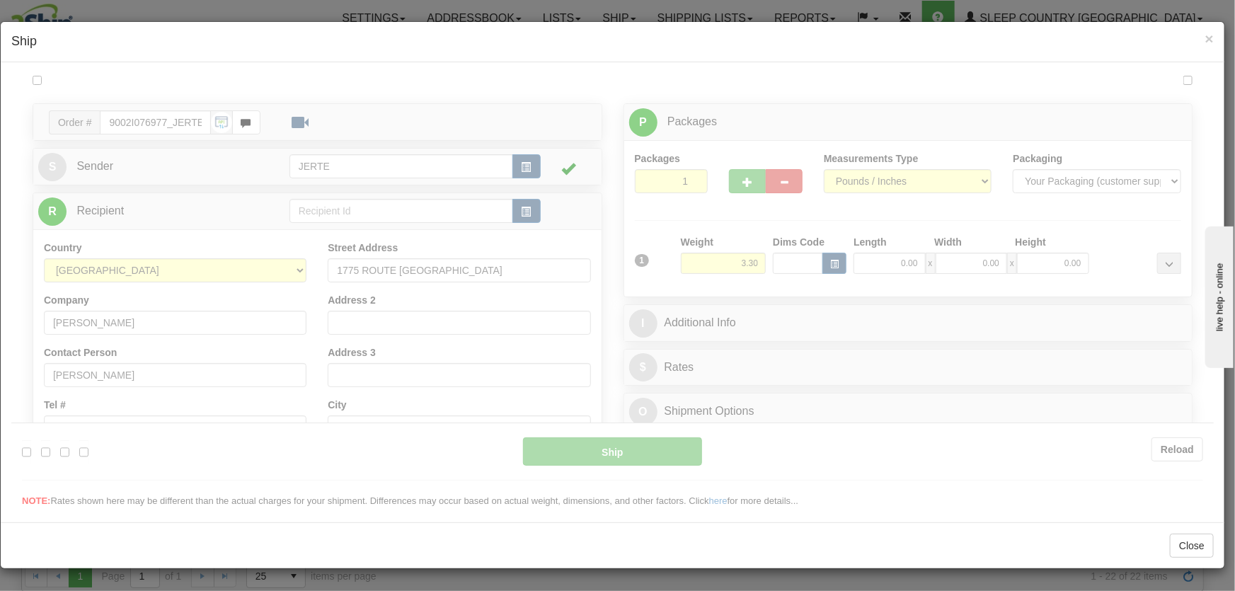
scroll to position [0, 0]
type input "14:49"
type input "16:00"
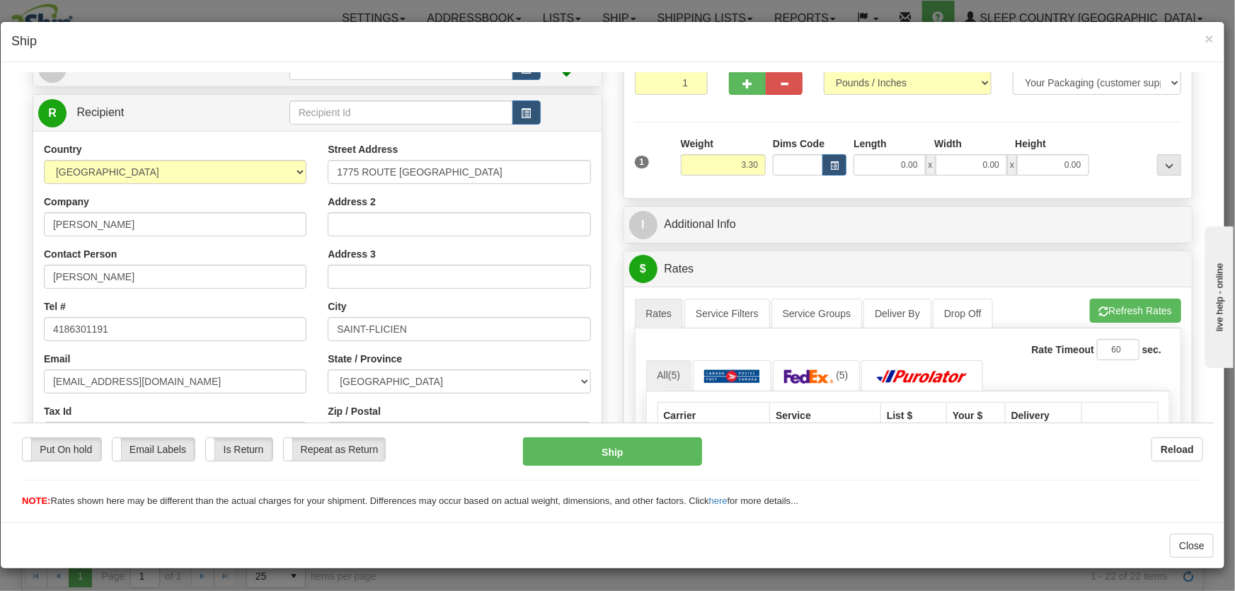
scroll to position [214, 0]
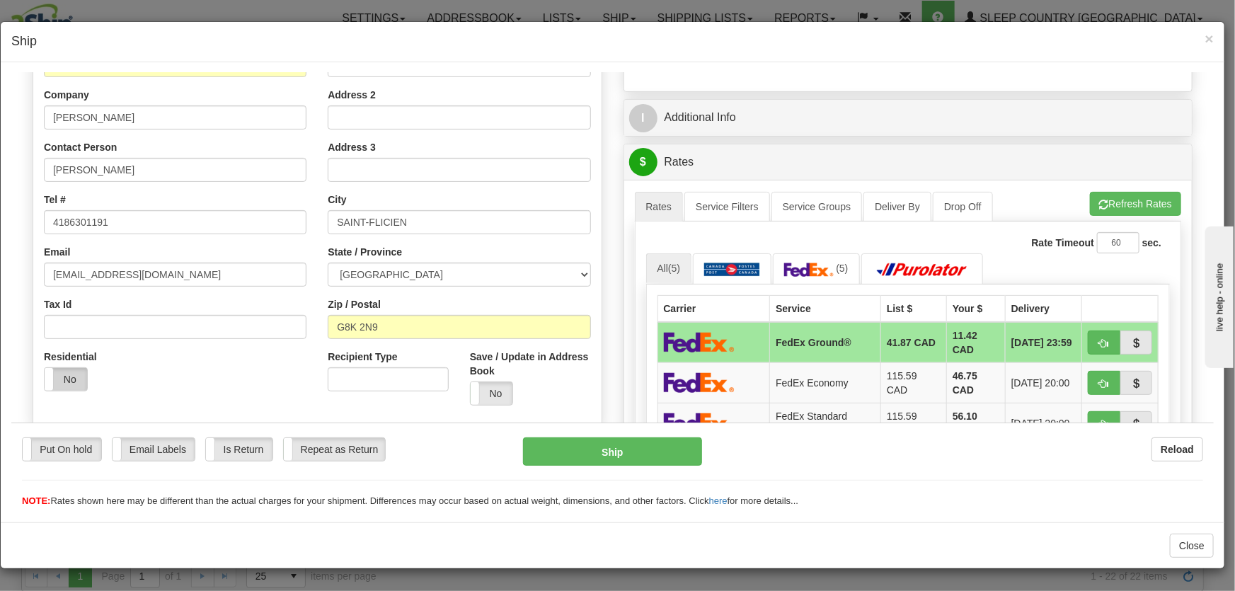
click at [77, 367] on label "No" at bounding box center [66, 378] width 42 height 23
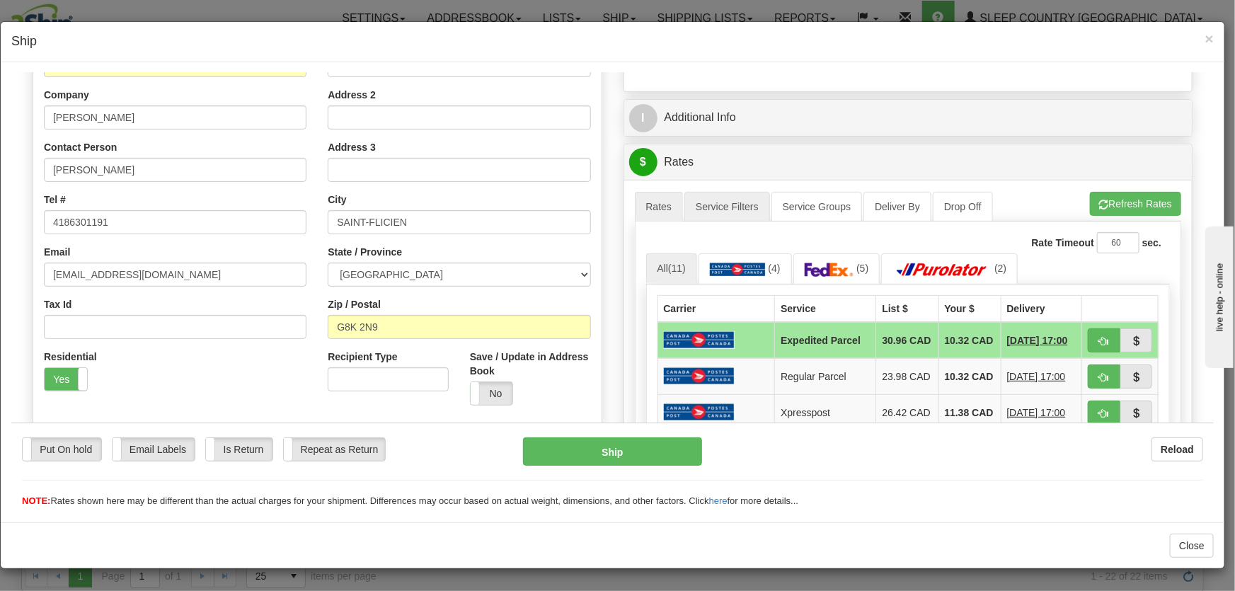
scroll to position [321, 0]
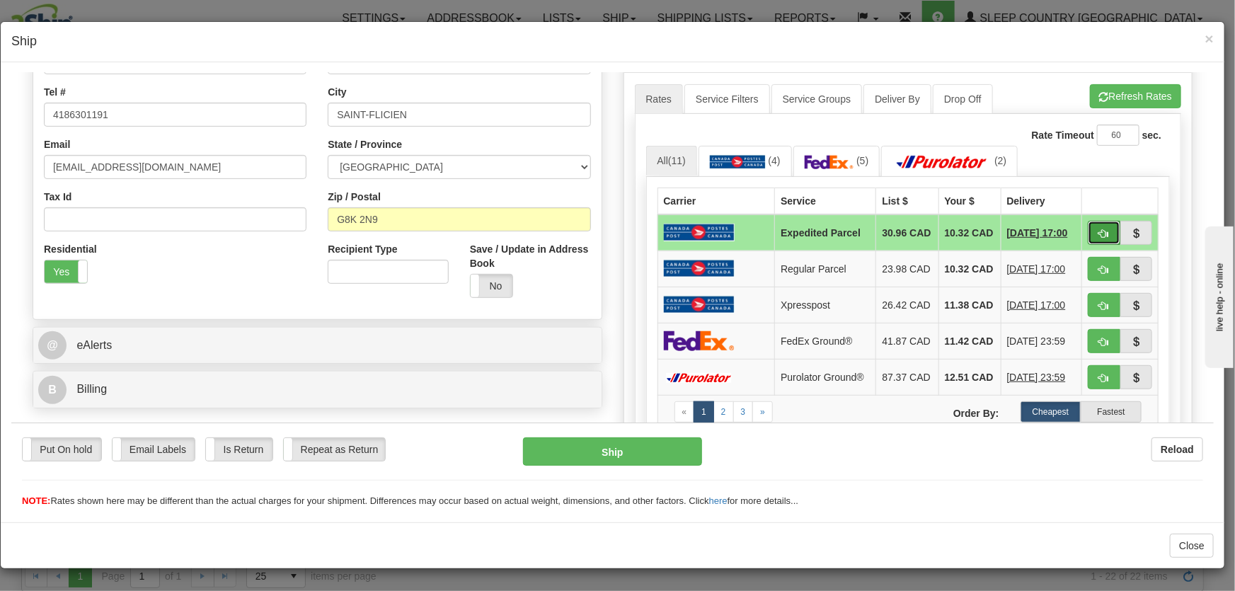
click at [1099, 231] on span "button" at bounding box center [1104, 233] width 10 height 9
type input "DOM.EP"
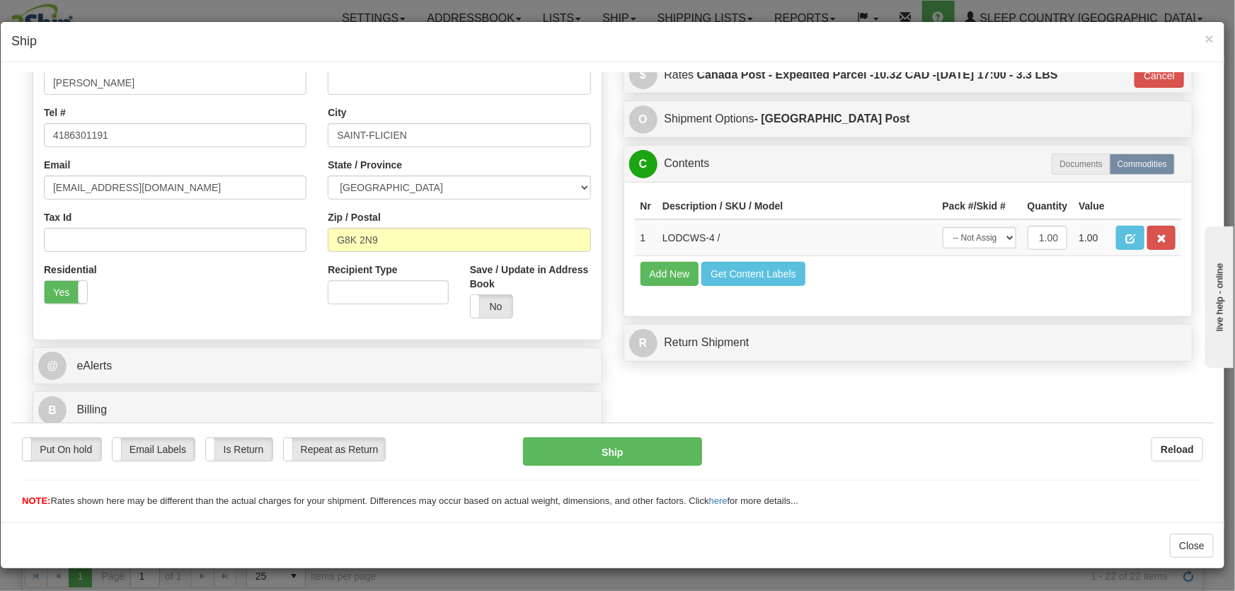
scroll to position [301, 0]
click at [993, 236] on select "-- Not Assigned -- Package 1" at bounding box center [979, 236] width 74 height 21
select select "0"
click at [942, 226] on select "-- Not Assigned -- Package 1" at bounding box center [979, 236] width 74 height 21
click at [625, 462] on button "Ship" at bounding box center [612, 451] width 179 height 28
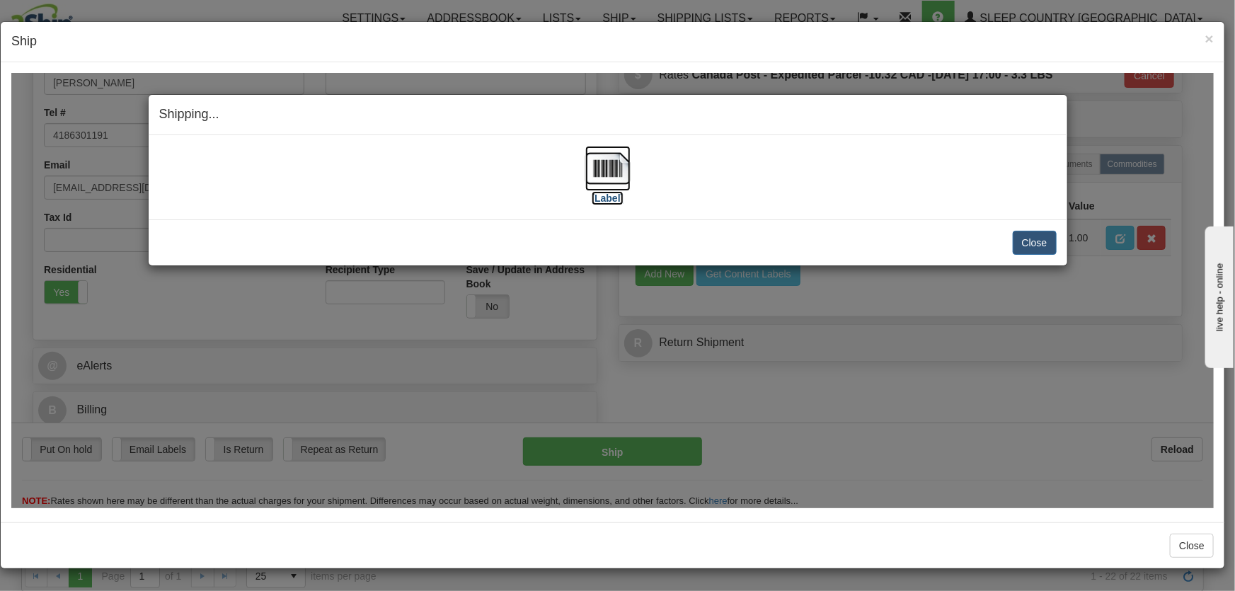
click at [616, 170] on img at bounding box center [607, 167] width 45 height 45
click at [1040, 241] on button "Close" at bounding box center [1035, 242] width 44 height 24
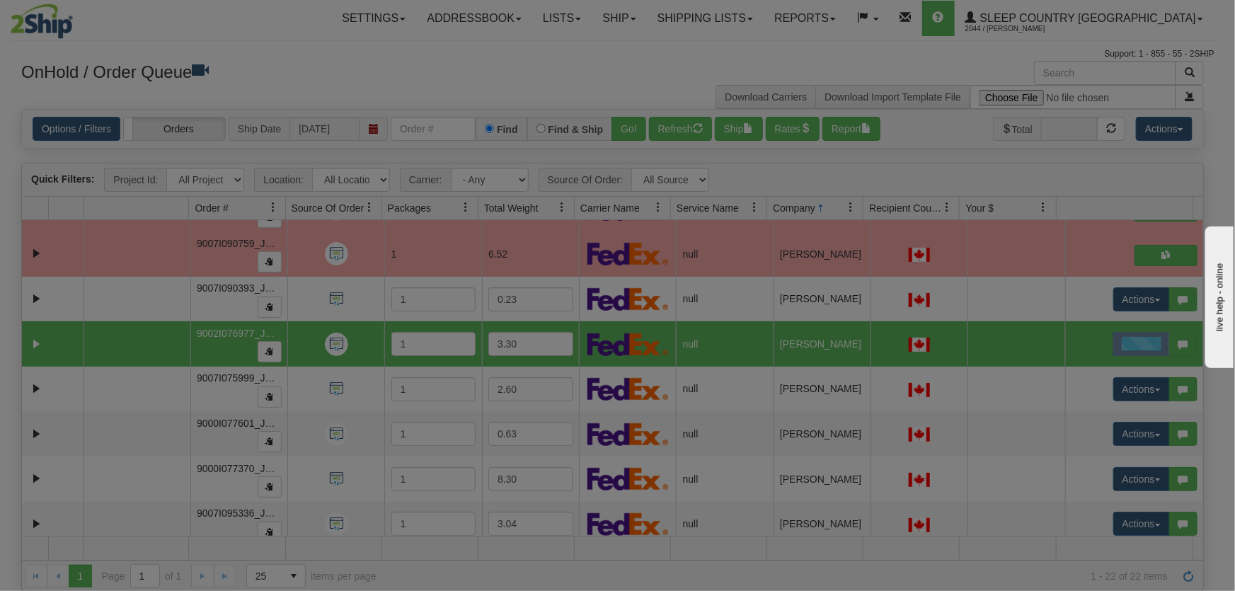
scroll to position [0, 0]
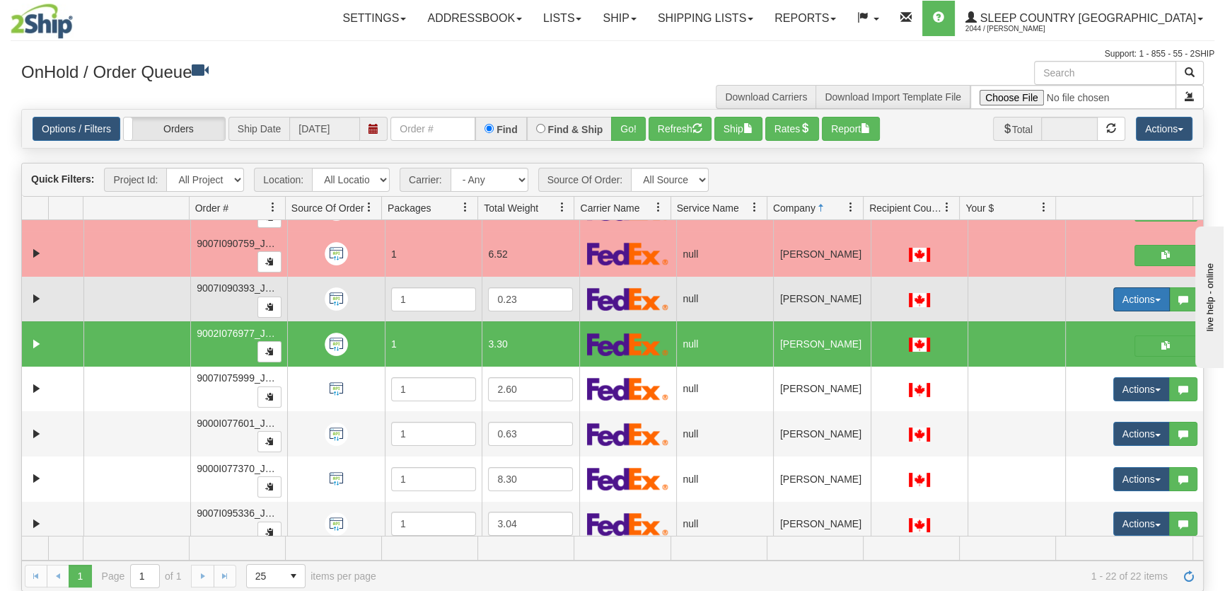
click at [1133, 297] on button "Actions" at bounding box center [1142, 299] width 57 height 24
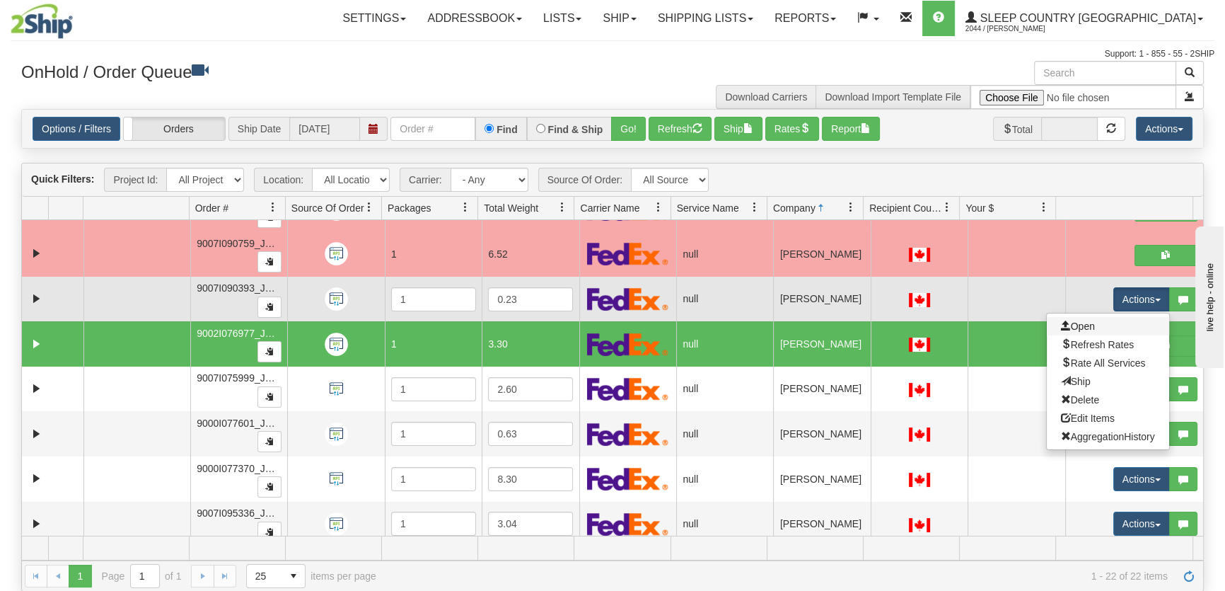
click at [1102, 325] on link "Open" at bounding box center [1108, 326] width 122 height 18
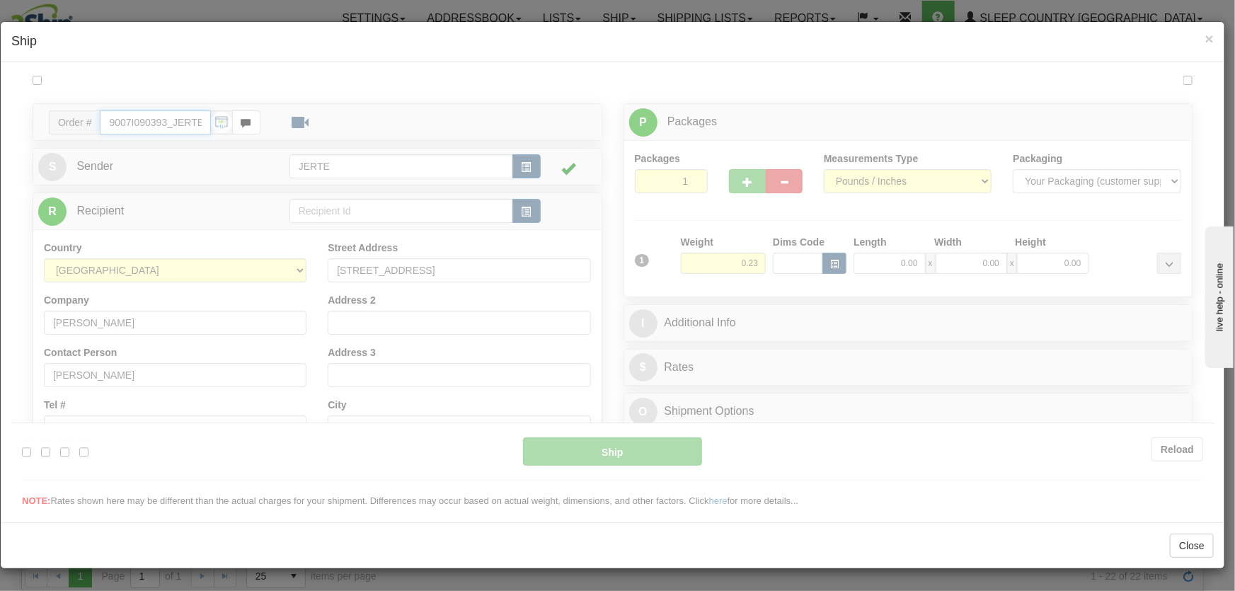
type input "14:51"
type input "16:00"
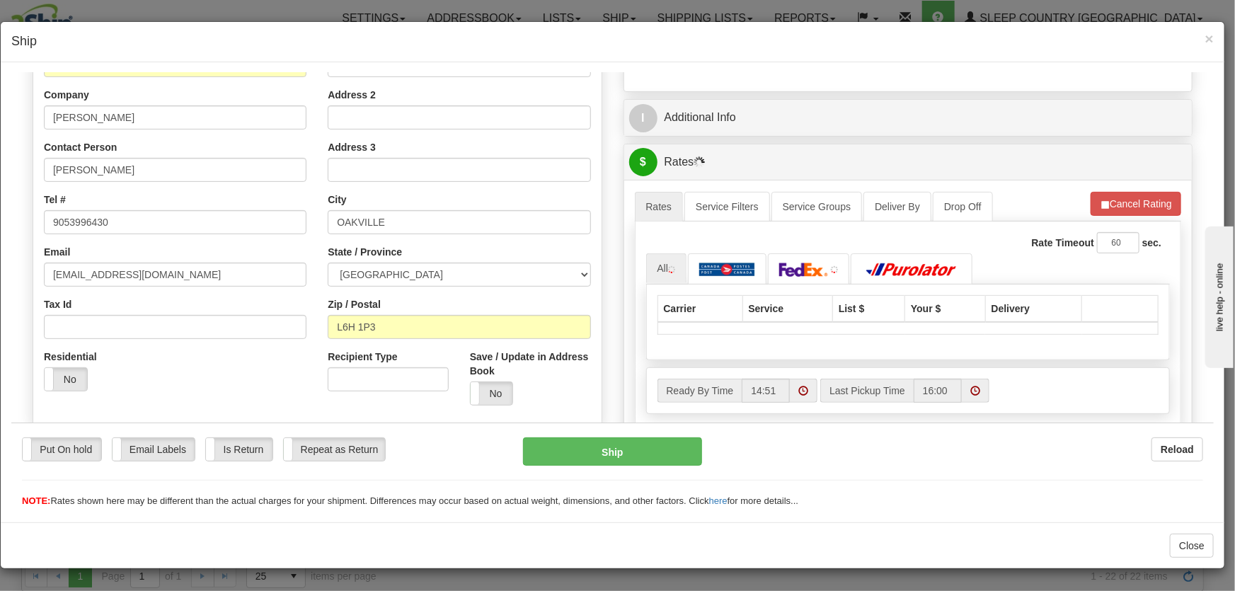
scroll to position [321, 0]
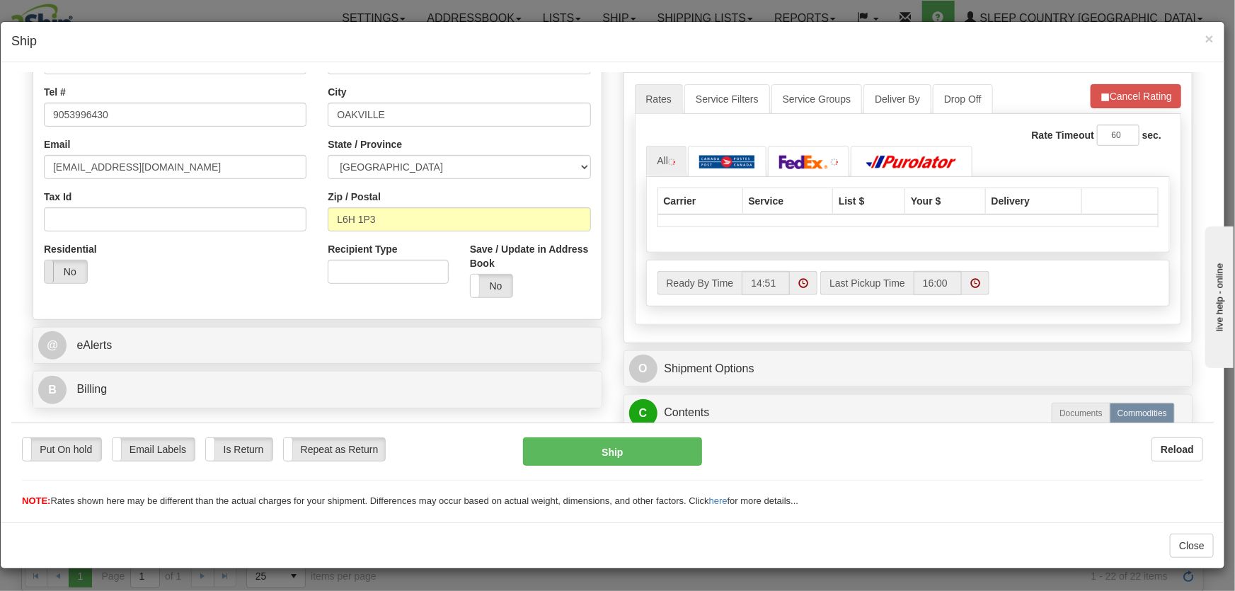
click at [53, 271] on span at bounding box center [44, 271] width 18 height 23
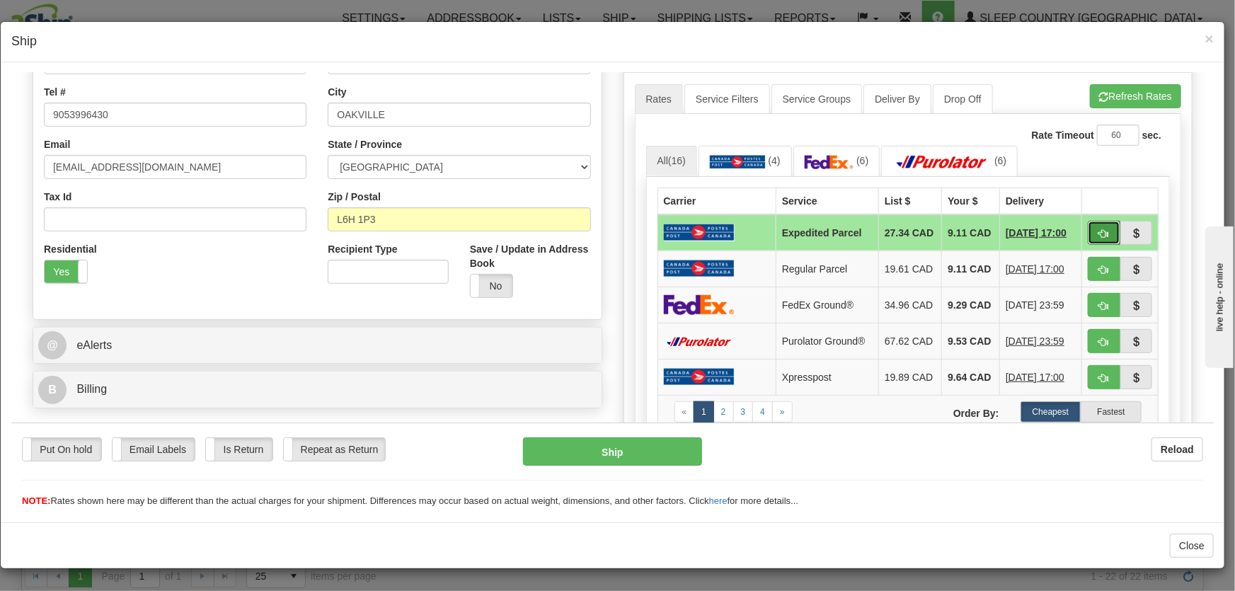
click at [1089, 234] on button "button" at bounding box center [1104, 232] width 33 height 24
type input "DOM.EP"
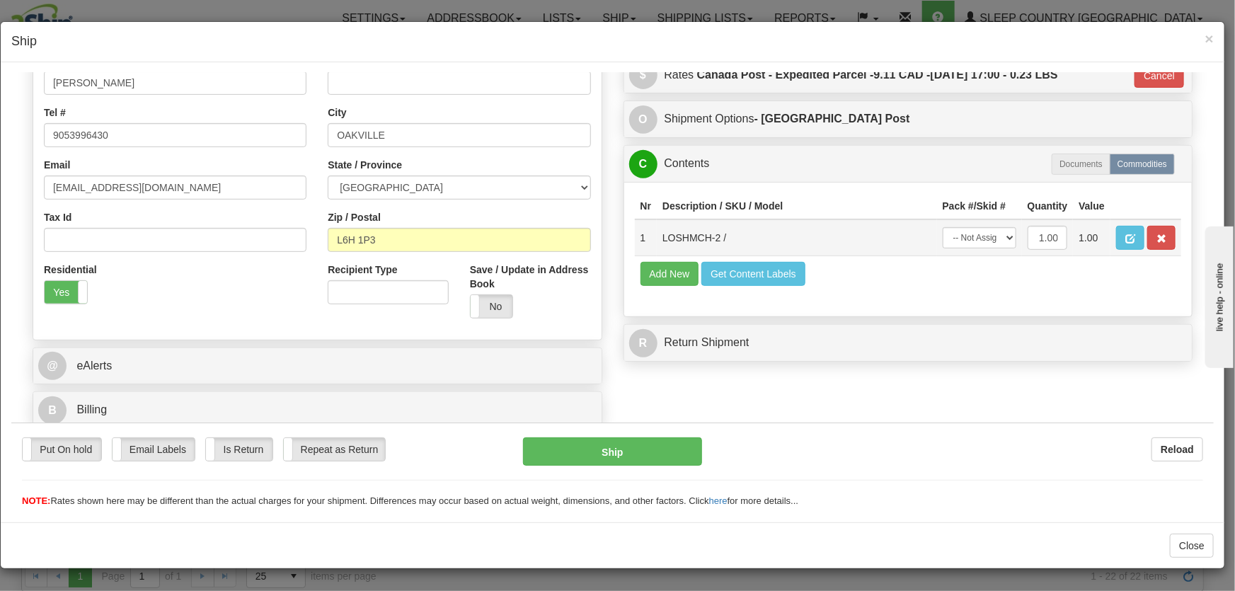
scroll to position [301, 0]
click at [978, 233] on select "-- Not Assigned -- Package 1" at bounding box center [979, 236] width 74 height 21
select select "0"
click at [942, 226] on select "-- Not Assigned -- Package 1" at bounding box center [979, 236] width 74 height 21
click at [628, 461] on button "Ship" at bounding box center [612, 451] width 179 height 28
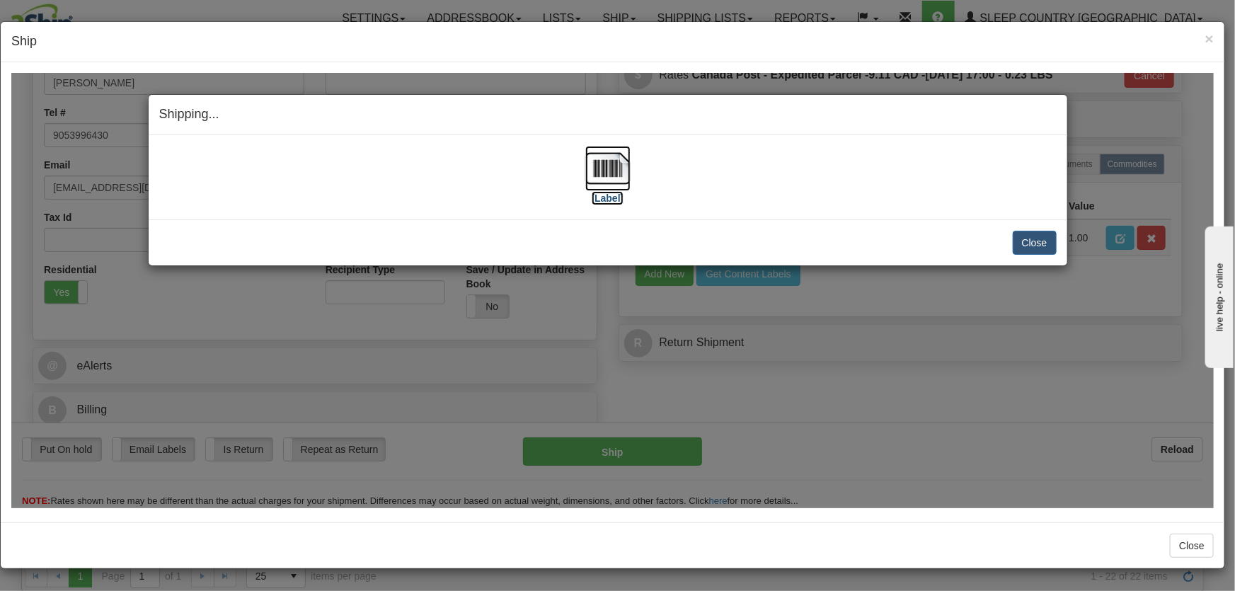
click at [623, 171] on img at bounding box center [607, 167] width 45 height 45
click at [1038, 240] on button "Close" at bounding box center [1035, 242] width 44 height 24
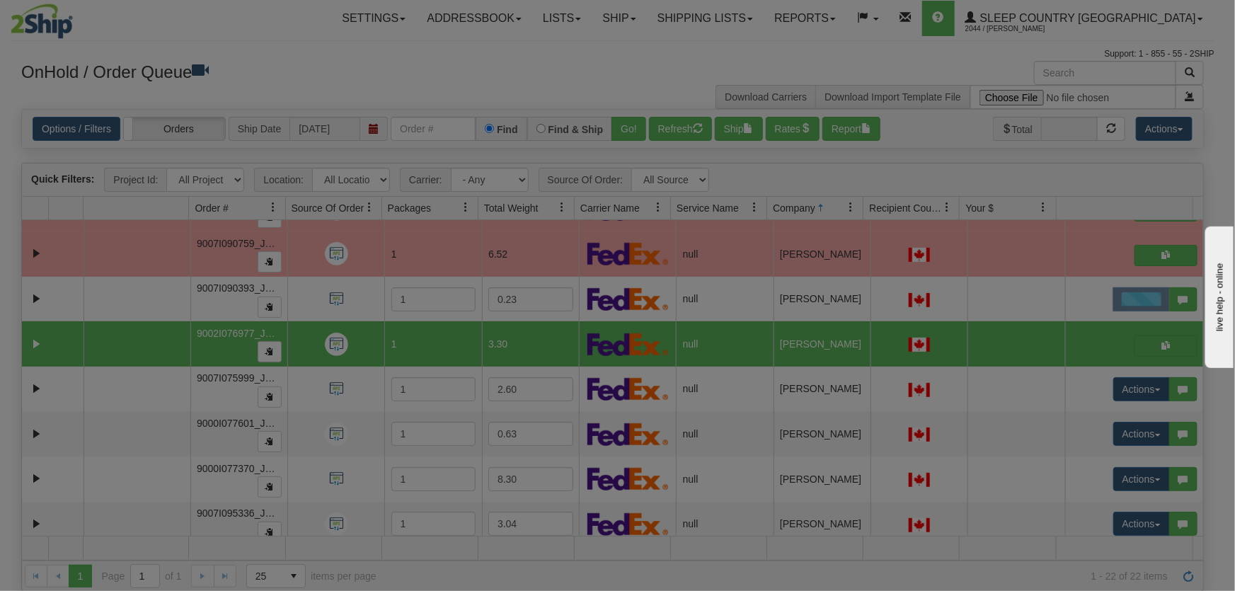
scroll to position [0, 0]
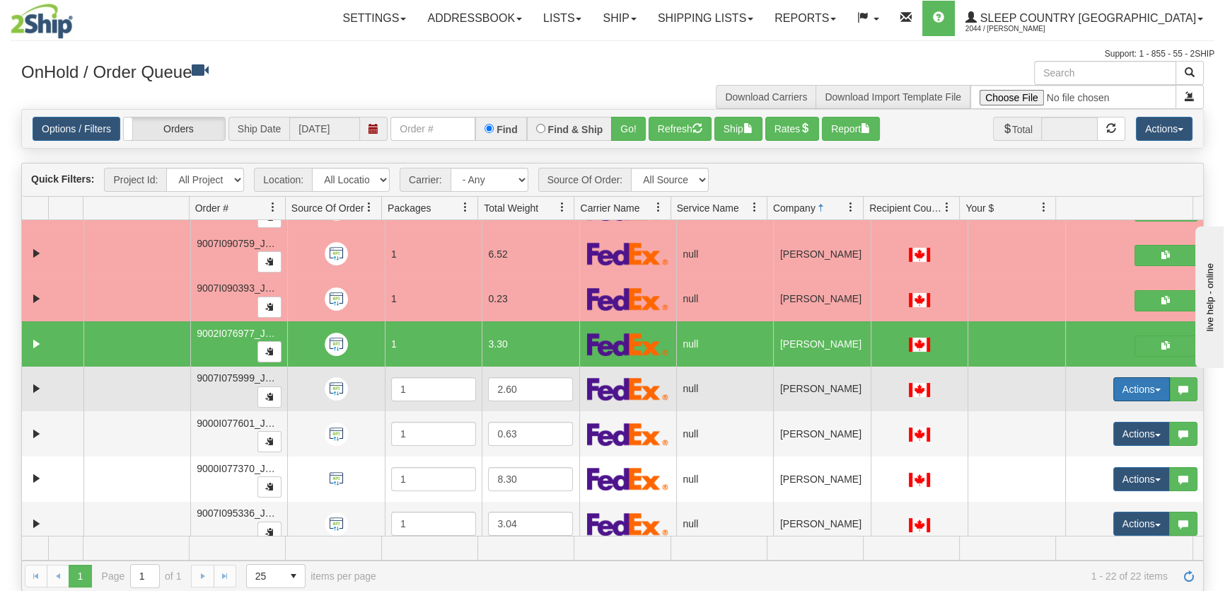
click at [1115, 389] on button "Actions" at bounding box center [1142, 389] width 57 height 24
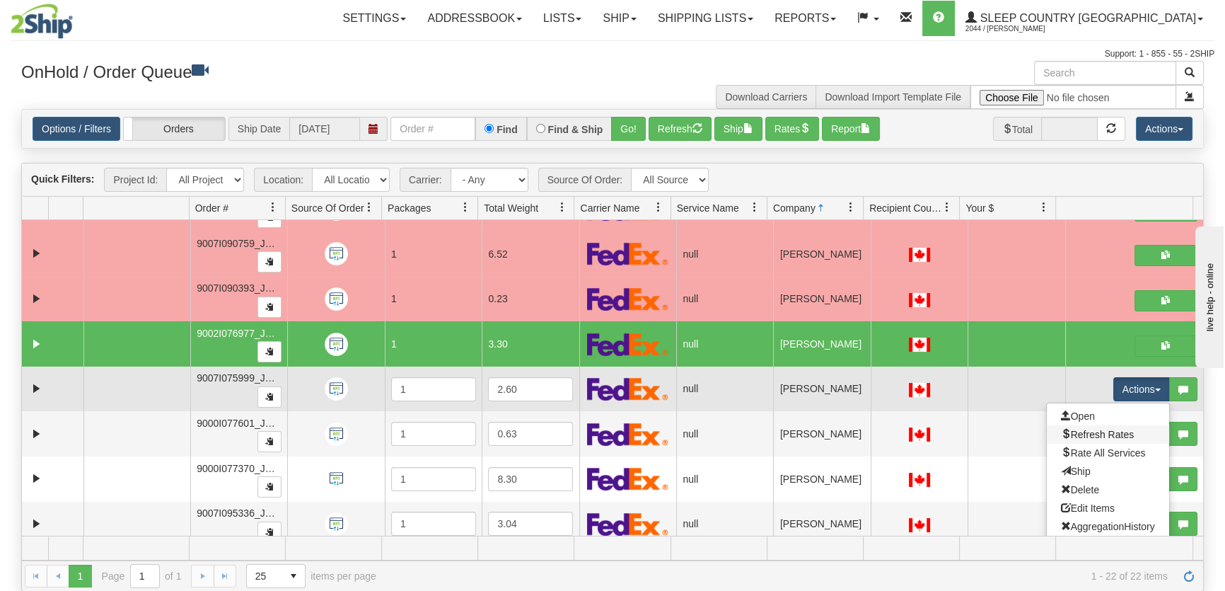
click at [1097, 425] on link "Refresh Rates" at bounding box center [1108, 434] width 122 height 18
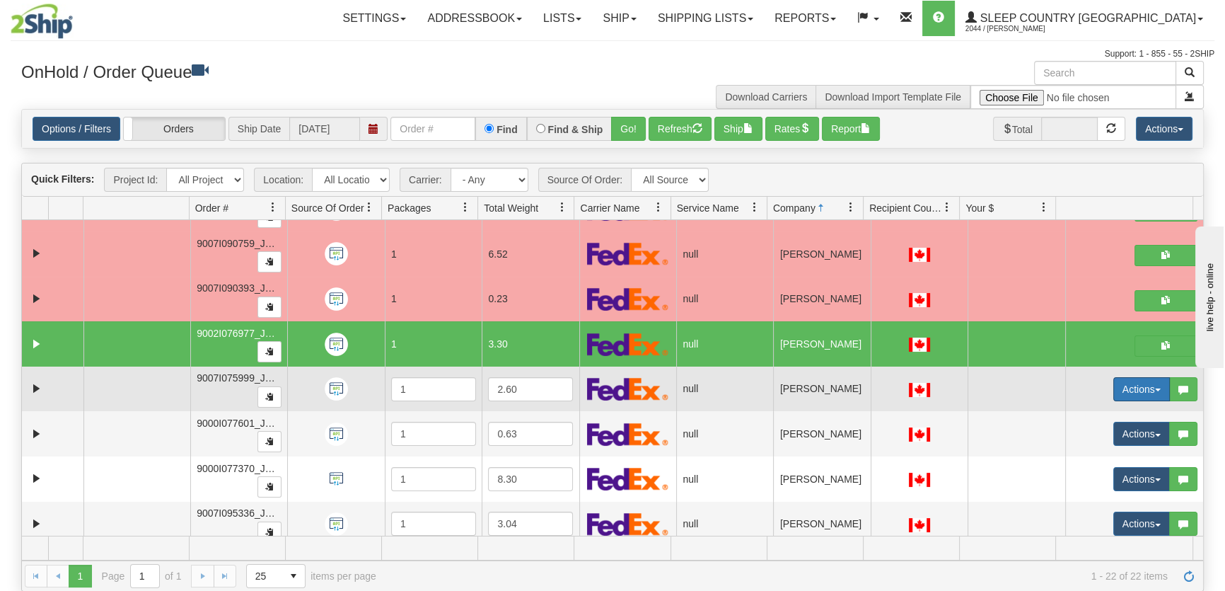
click at [1128, 384] on button "Actions" at bounding box center [1142, 389] width 57 height 24
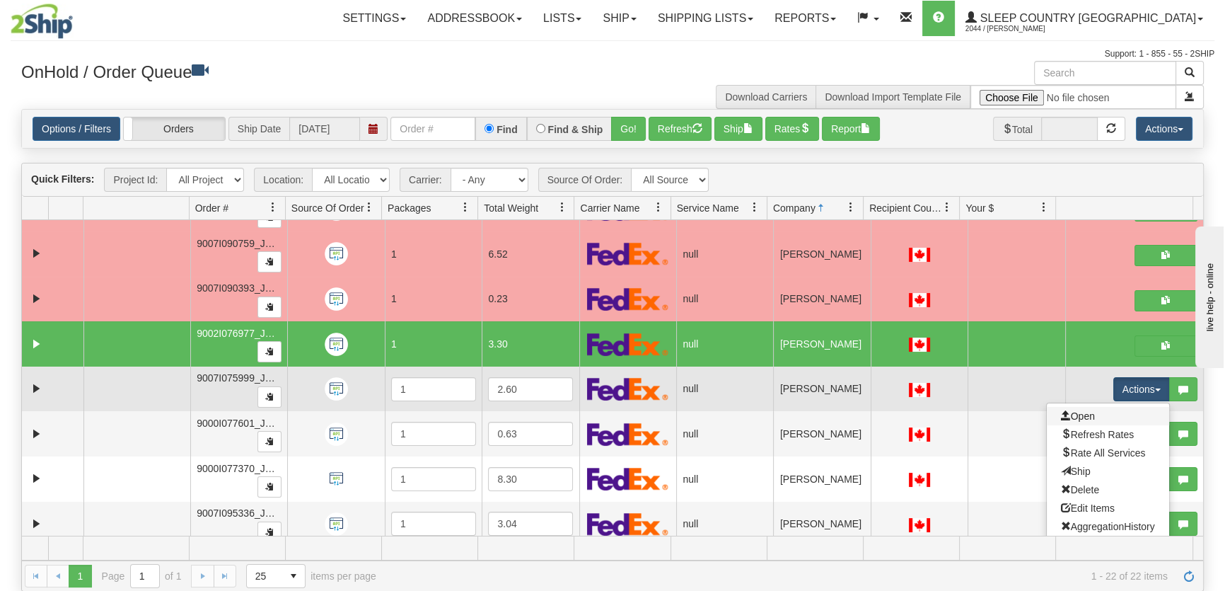
click at [1105, 408] on link "Open" at bounding box center [1108, 416] width 122 height 18
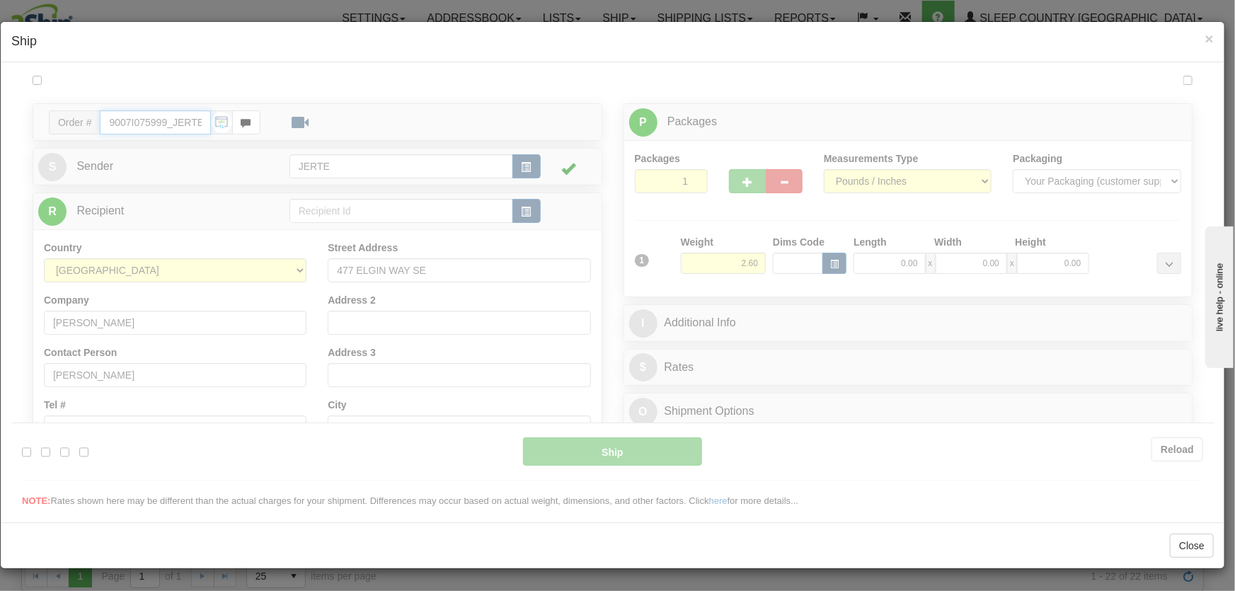
type input "14:52"
type input "16:00"
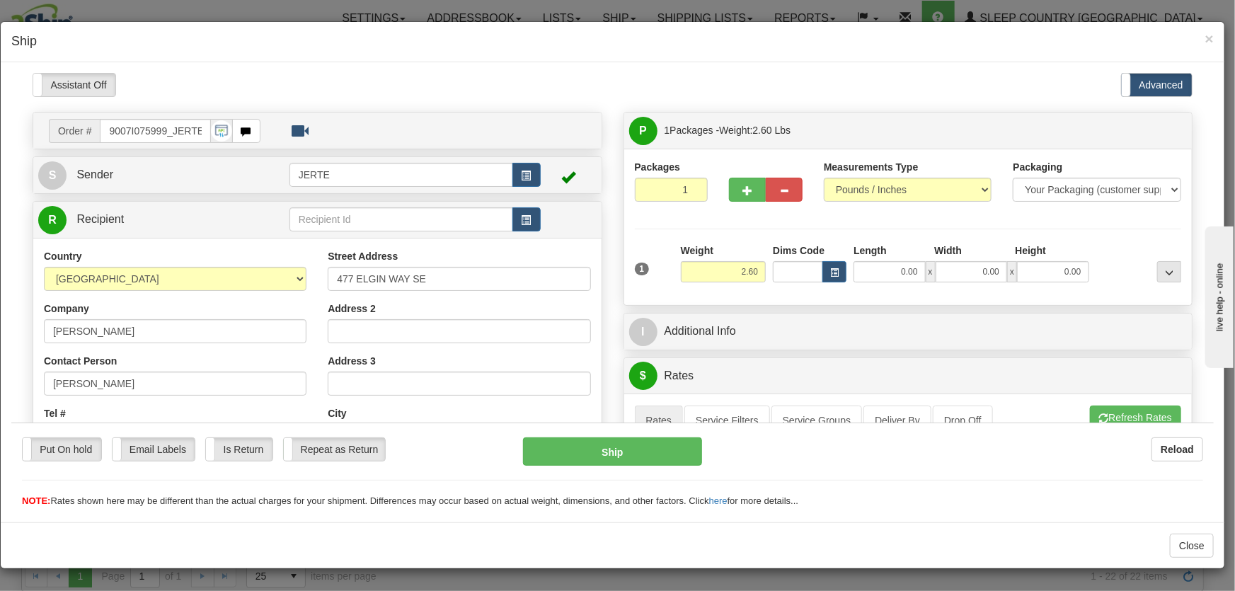
scroll to position [214, 0]
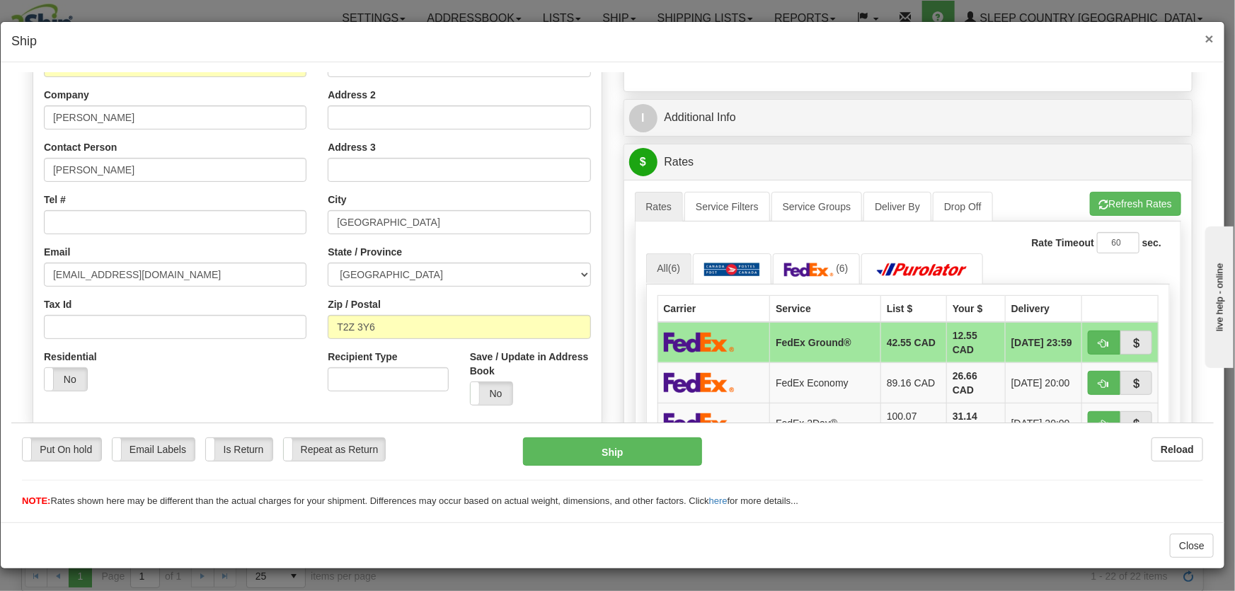
click at [1214, 38] on div "× Ship" at bounding box center [612, 42] width 1223 height 40
click at [1213, 40] on span "×" at bounding box center [1209, 38] width 8 height 16
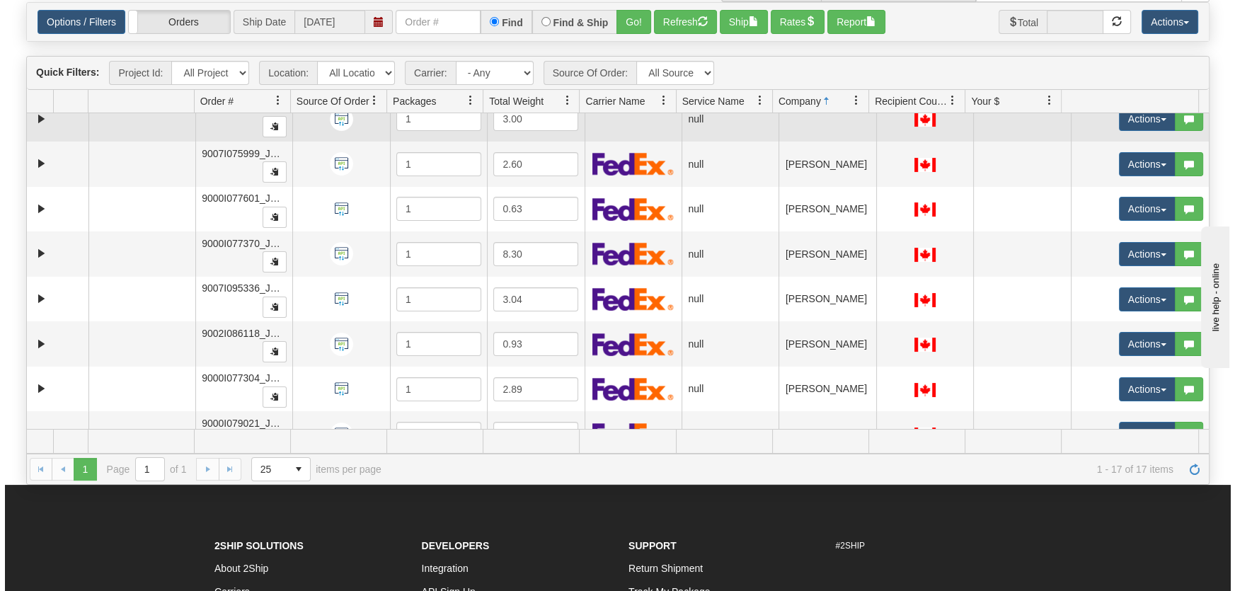
scroll to position [0, 0]
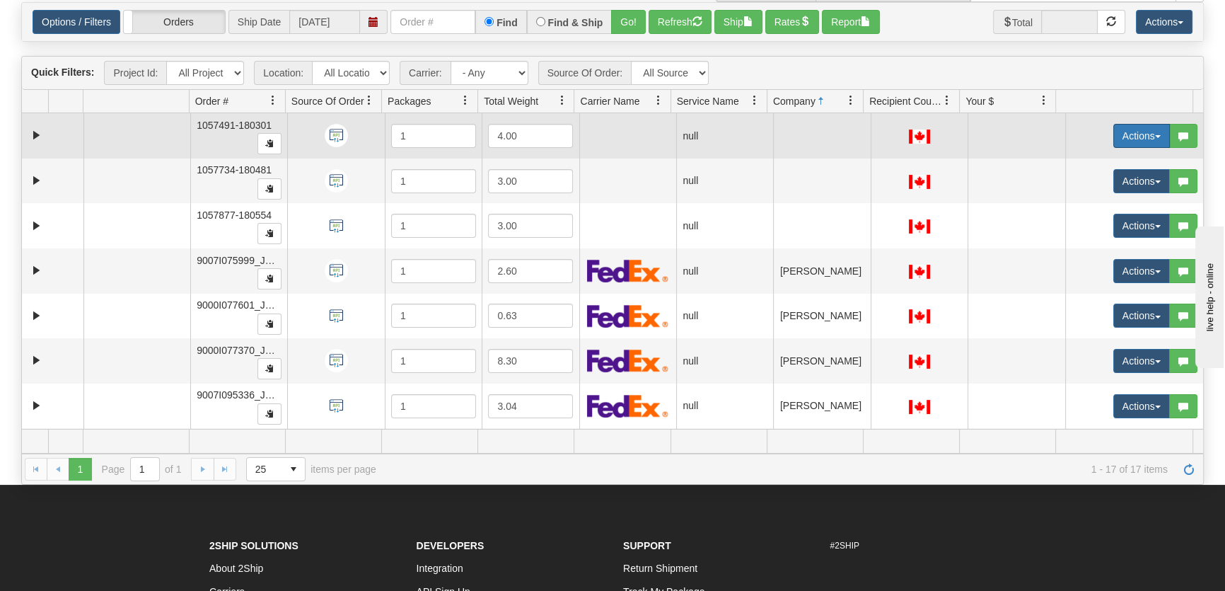
click at [1114, 134] on button "Actions" at bounding box center [1142, 136] width 57 height 24
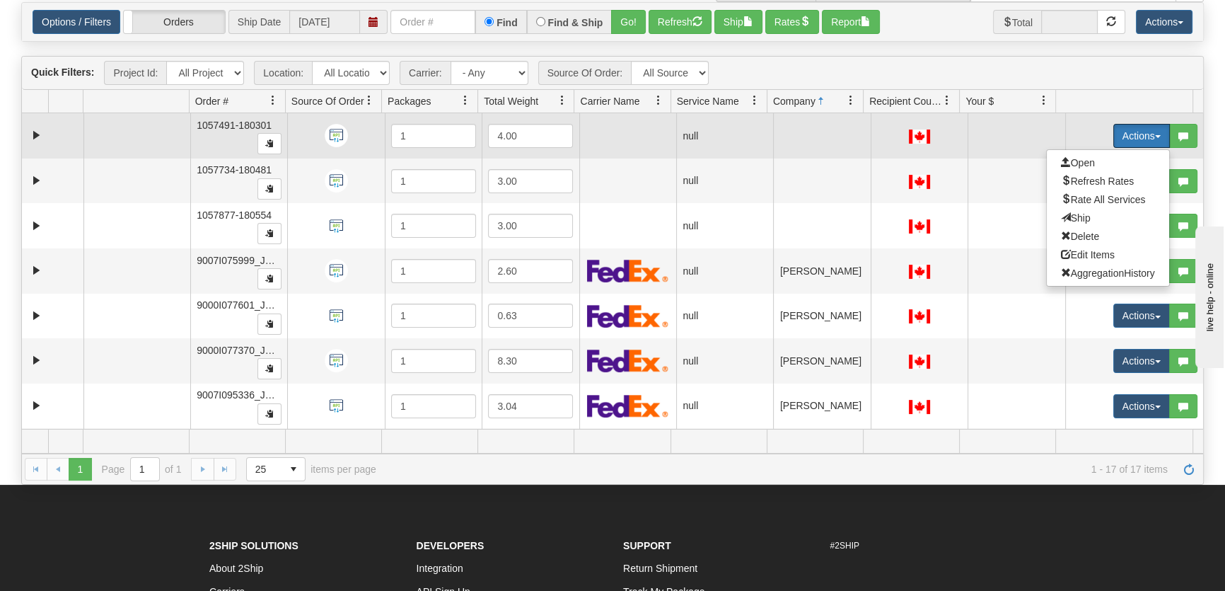
drag, startPoint x: 1114, startPoint y: 134, endPoint x: 1121, endPoint y: 138, distance: 7.3
click at [1114, 134] on button "Actions" at bounding box center [1142, 136] width 57 height 24
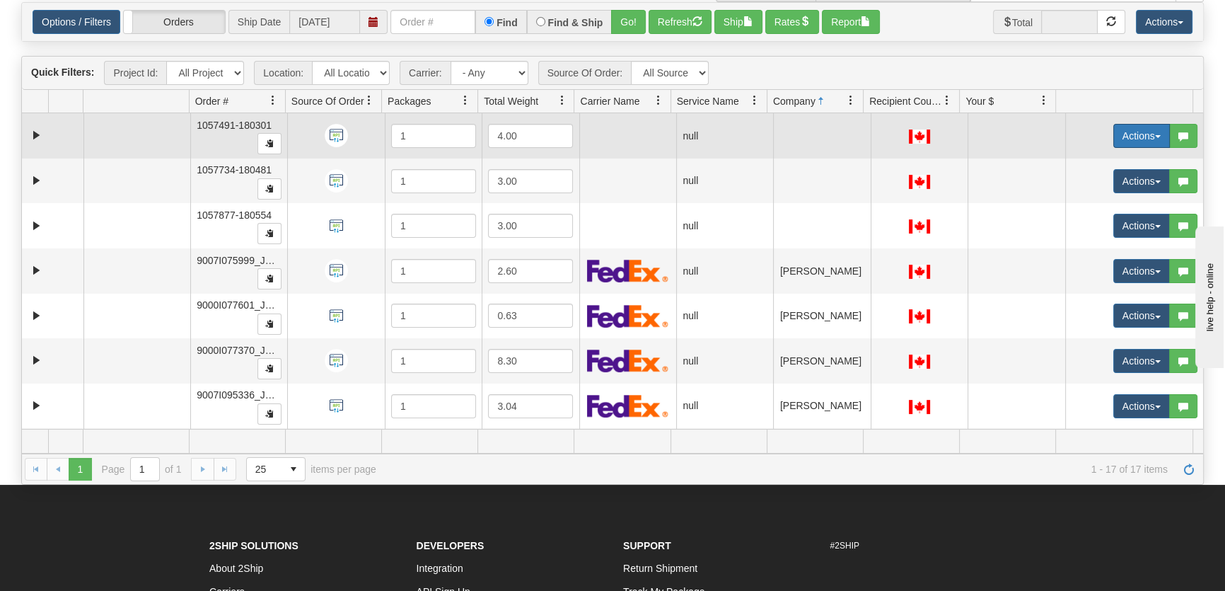
click at [1117, 131] on button "Actions" at bounding box center [1142, 136] width 57 height 24
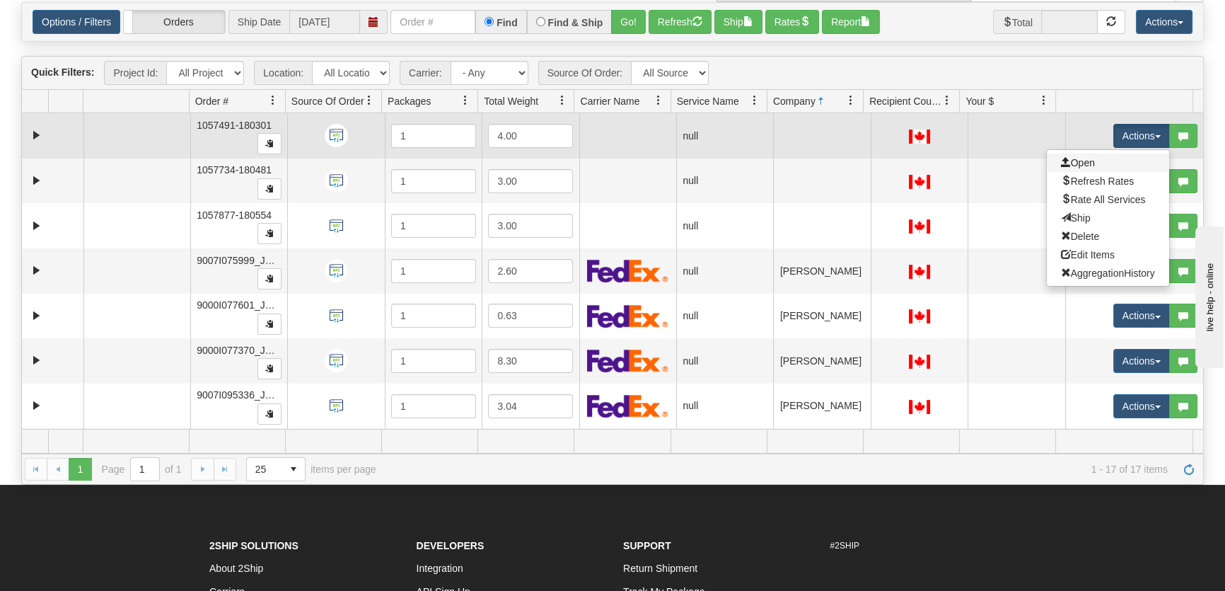
click at [1090, 162] on link "Open" at bounding box center [1108, 163] width 122 height 18
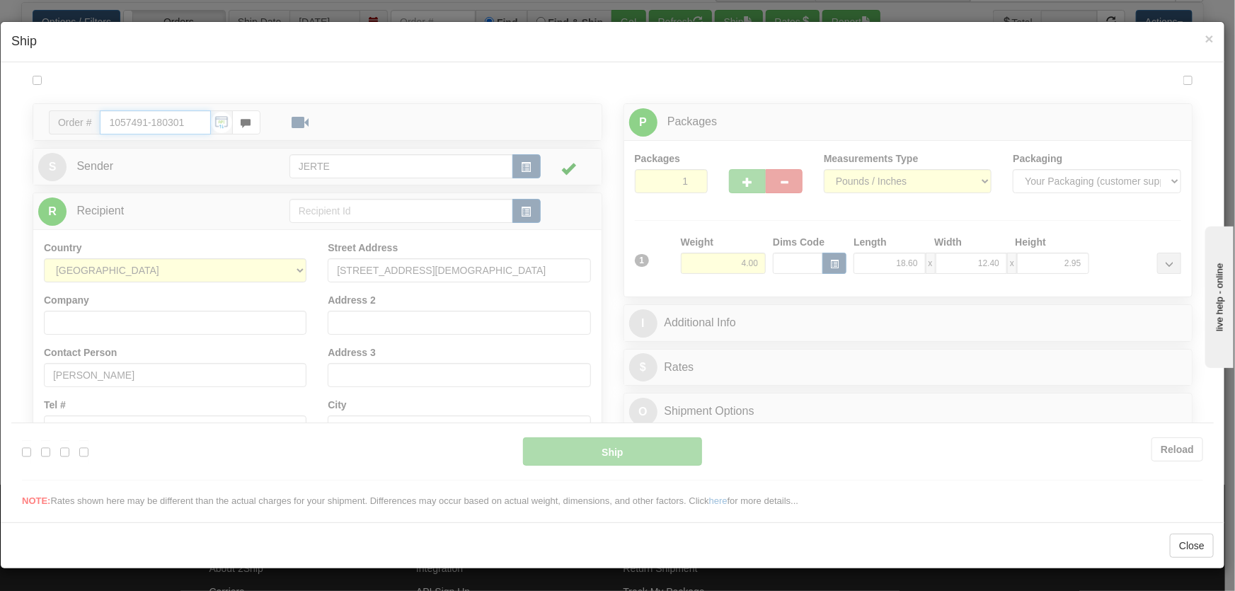
type input "14:53"
type input "16:00"
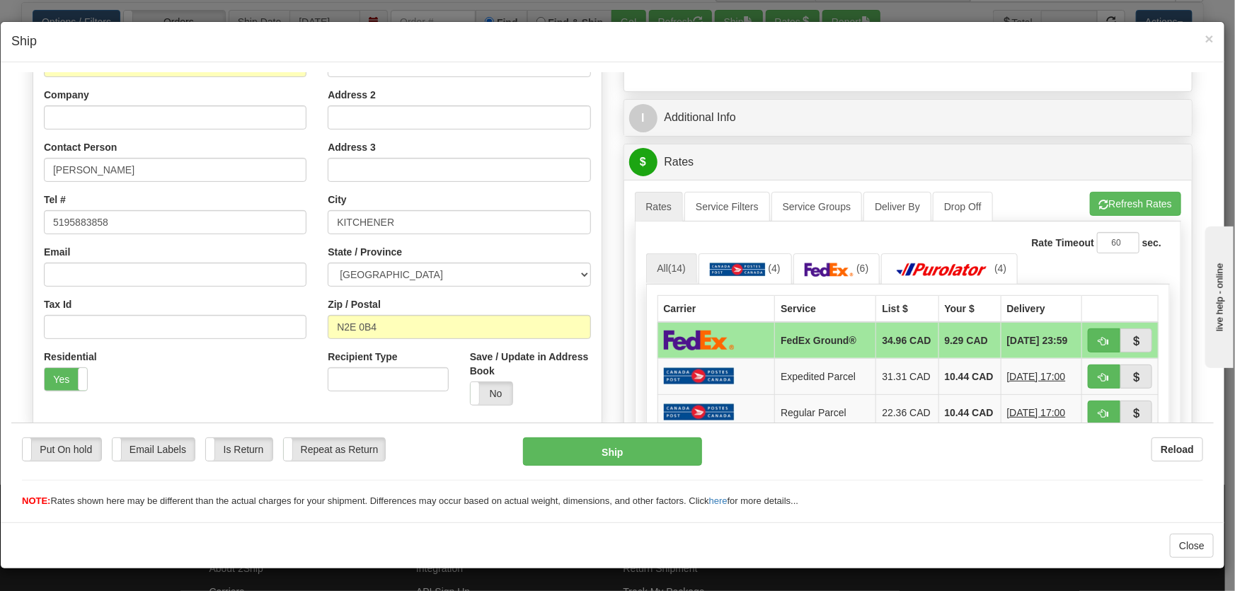
scroll to position [321, 0]
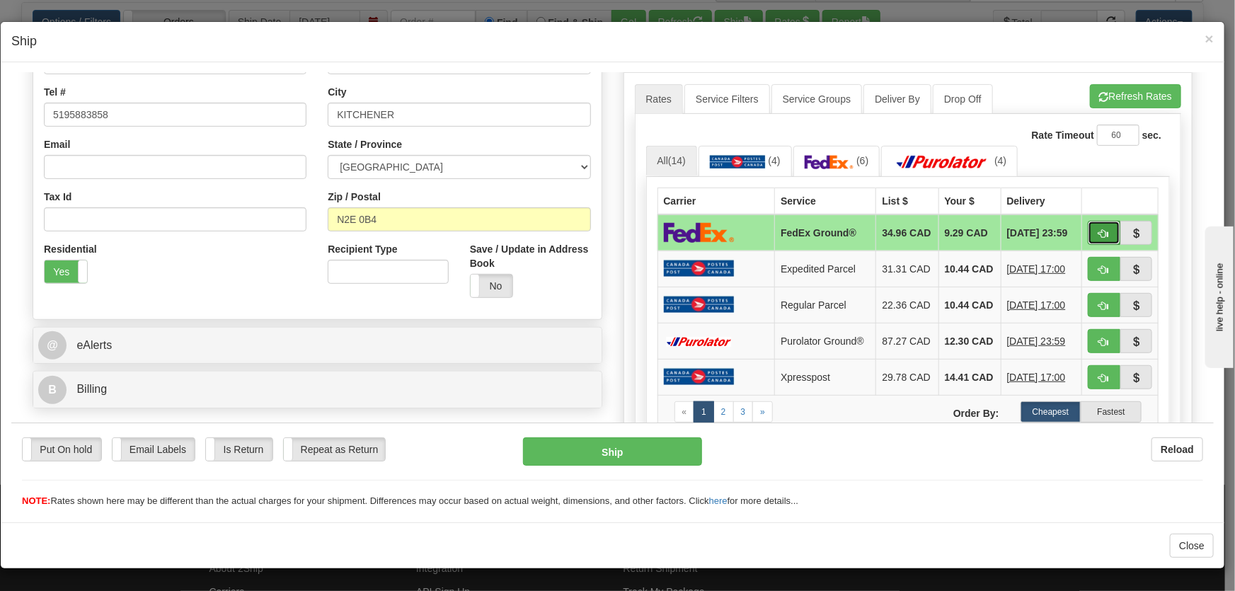
click at [1099, 234] on span "button" at bounding box center [1104, 233] width 10 height 9
type input "92"
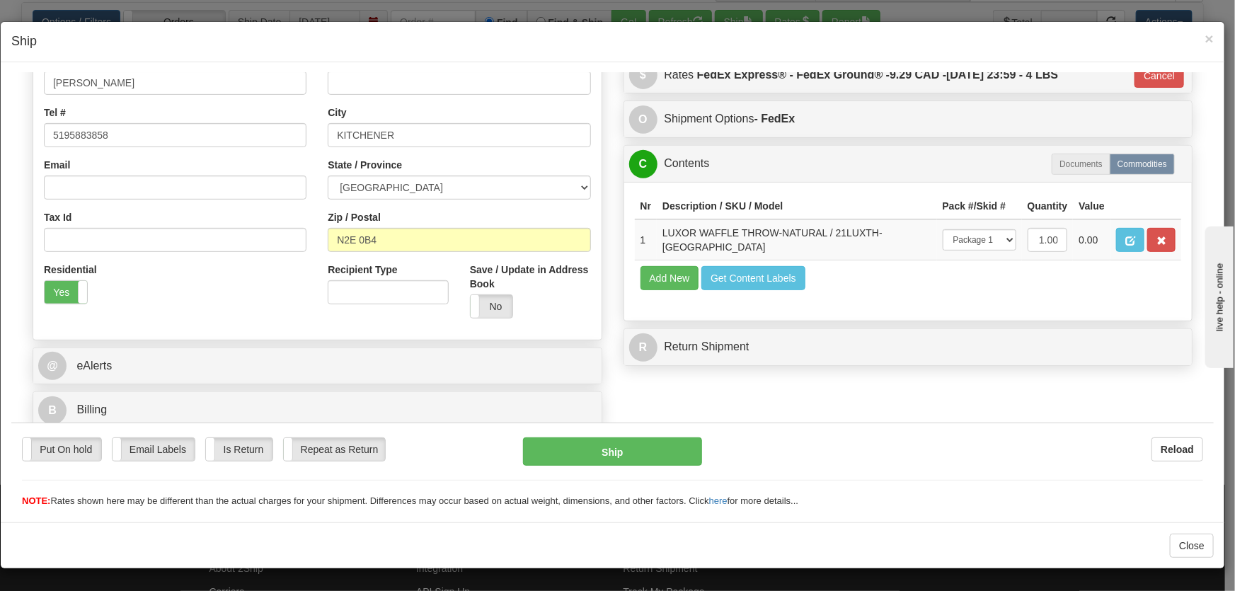
scroll to position [301, 0]
click at [987, 236] on select "-- Not Assigned -- Package 1" at bounding box center [979, 239] width 74 height 21
click at [635, 458] on button "Ship" at bounding box center [612, 451] width 179 height 28
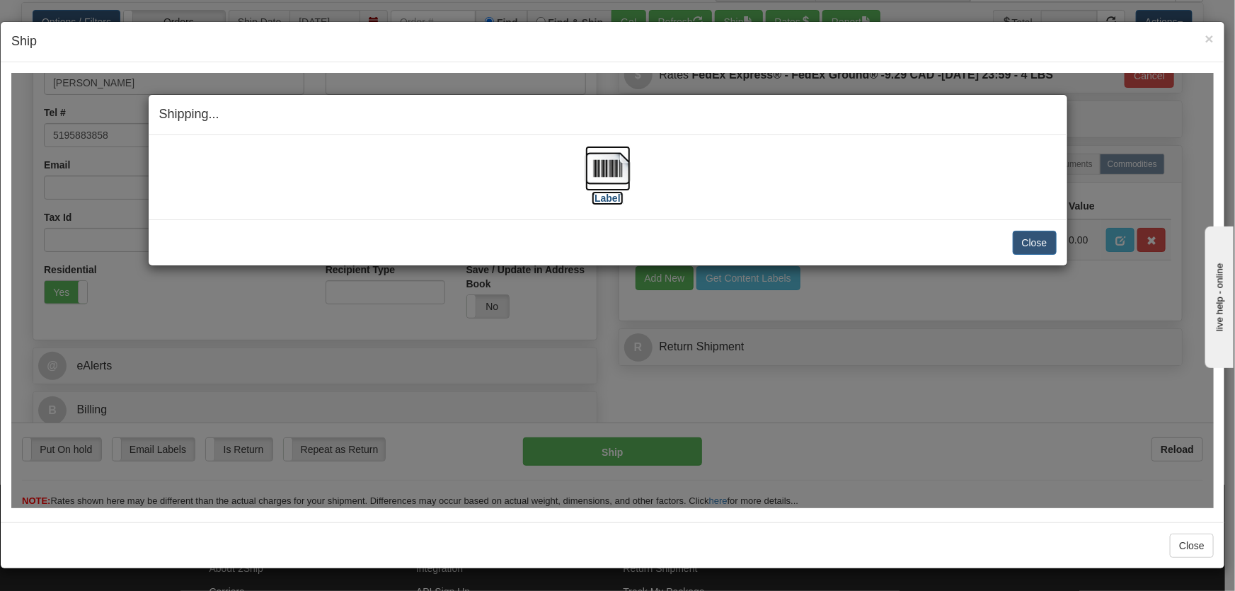
click at [606, 169] on img at bounding box center [607, 167] width 45 height 45
click at [1031, 236] on button "Close" at bounding box center [1035, 242] width 44 height 24
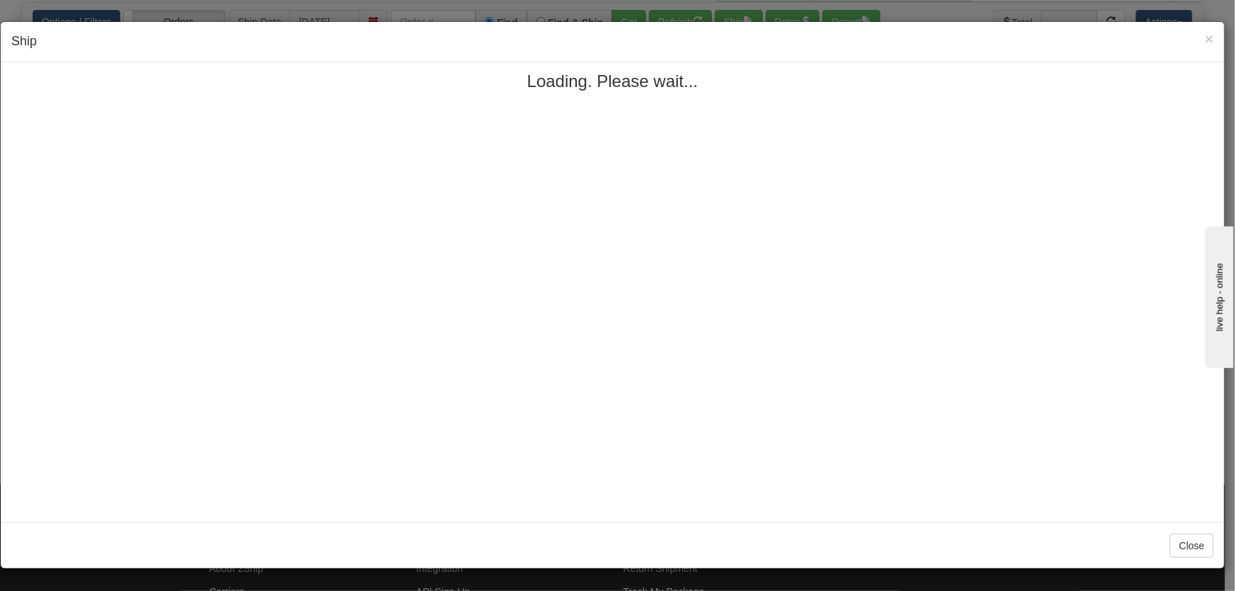
scroll to position [0, 0]
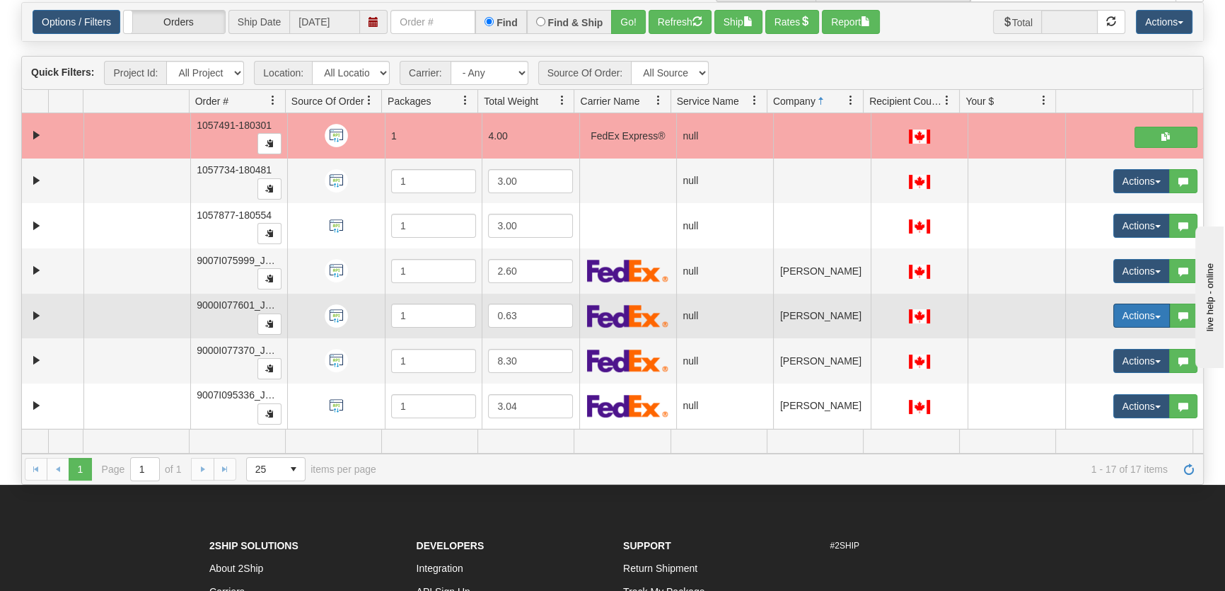
click at [1147, 309] on button "Actions" at bounding box center [1142, 316] width 57 height 24
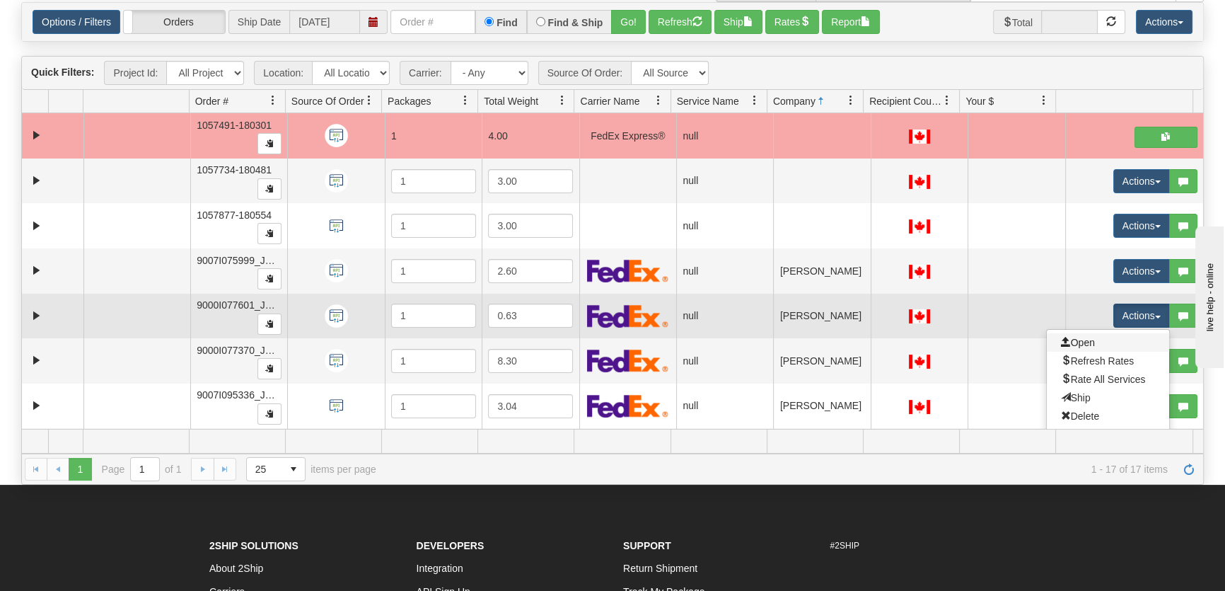
click at [1122, 333] on link "Open" at bounding box center [1108, 342] width 122 height 18
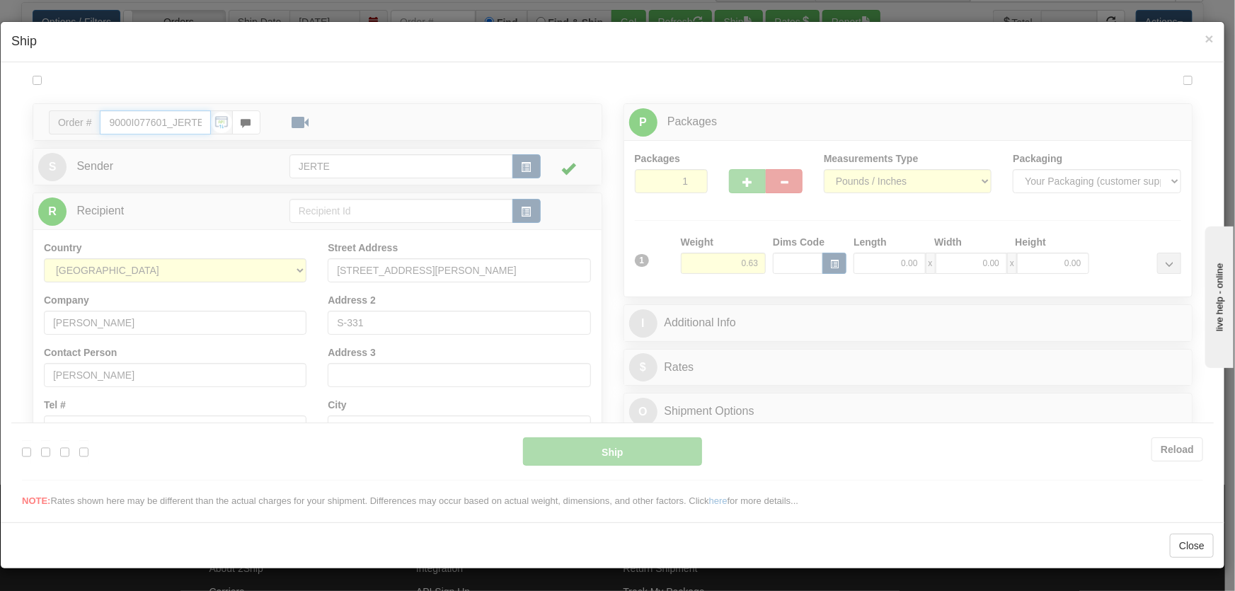
type input "14:54"
type input "16:00"
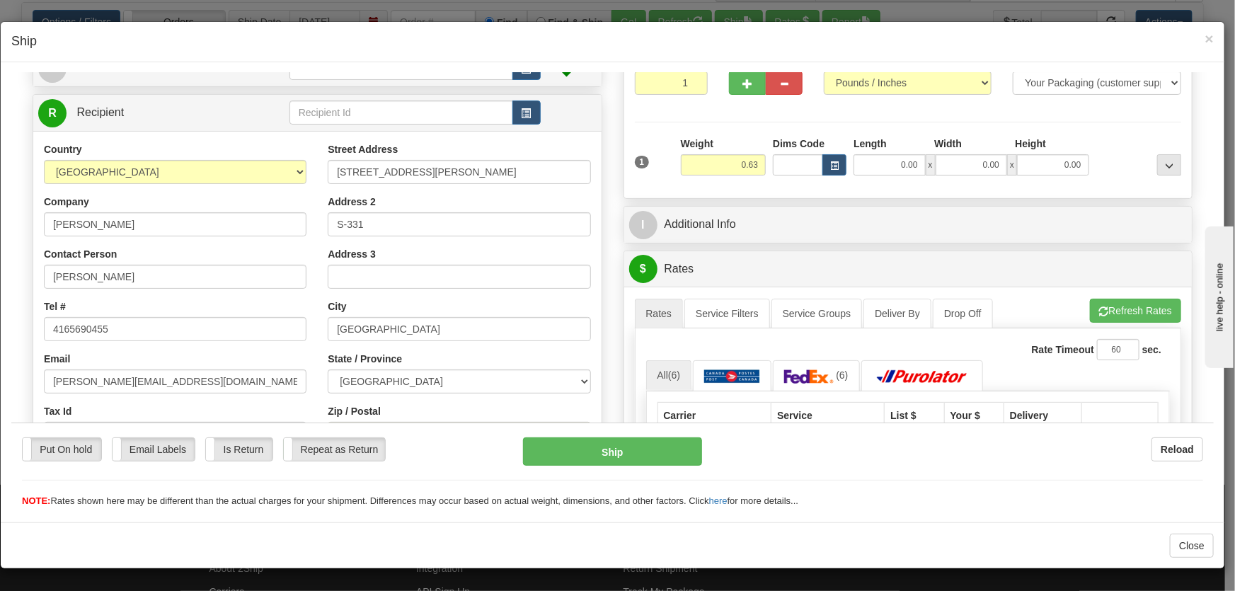
scroll to position [321, 0]
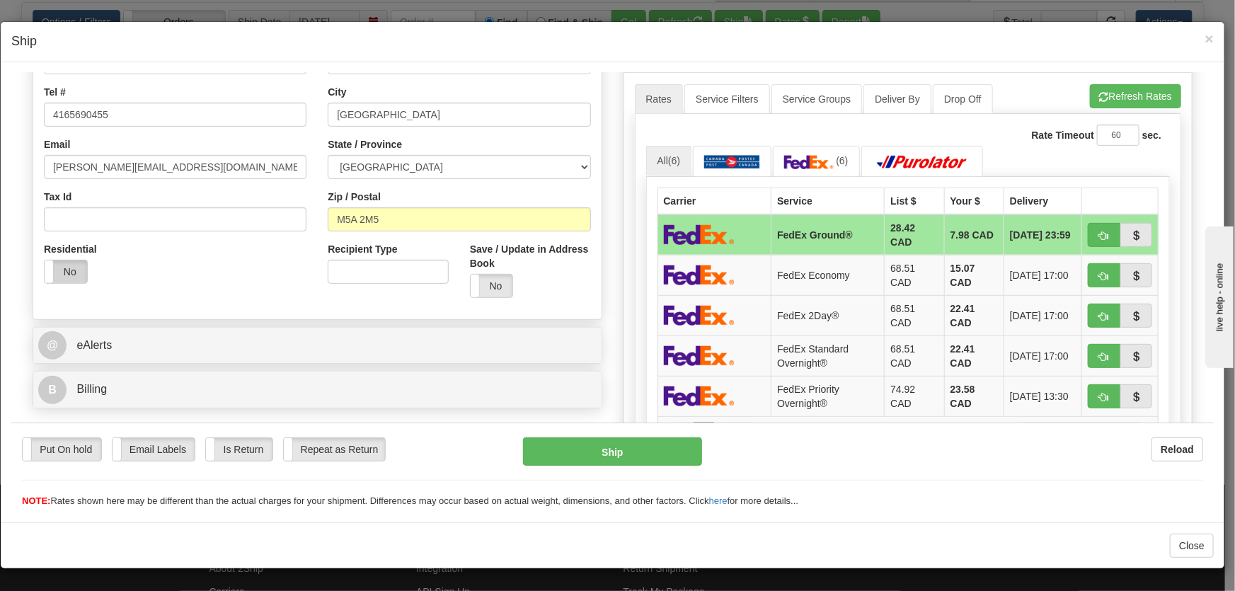
click at [57, 278] on label "No" at bounding box center [66, 271] width 42 height 23
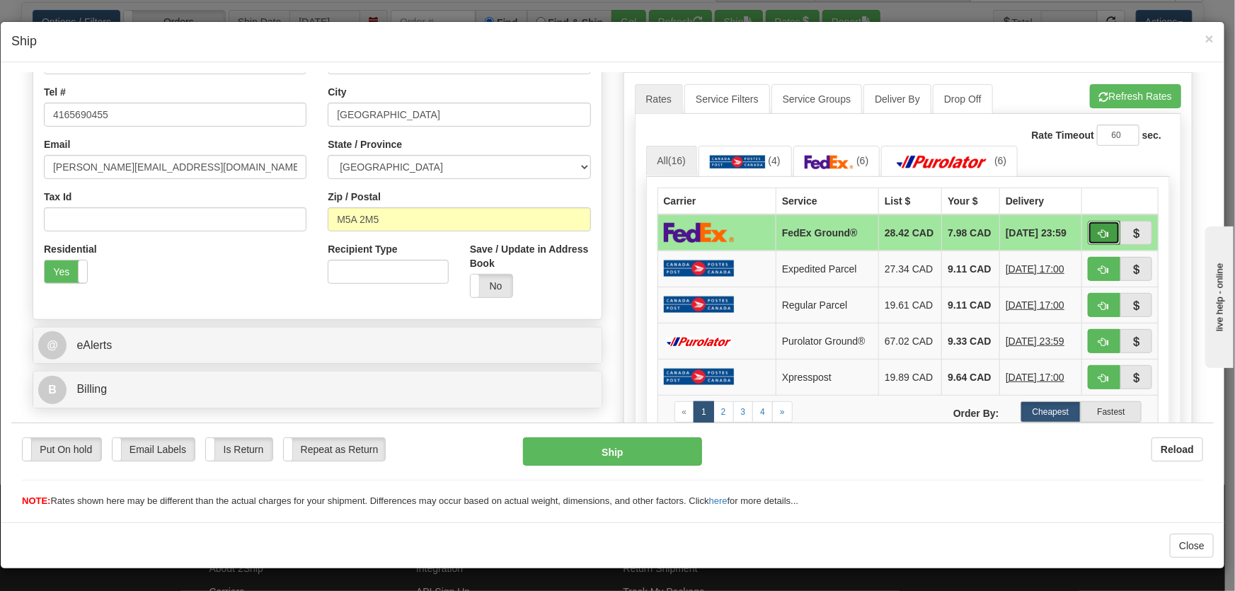
click at [1099, 237] on span "button" at bounding box center [1104, 233] width 10 height 9
type input "92"
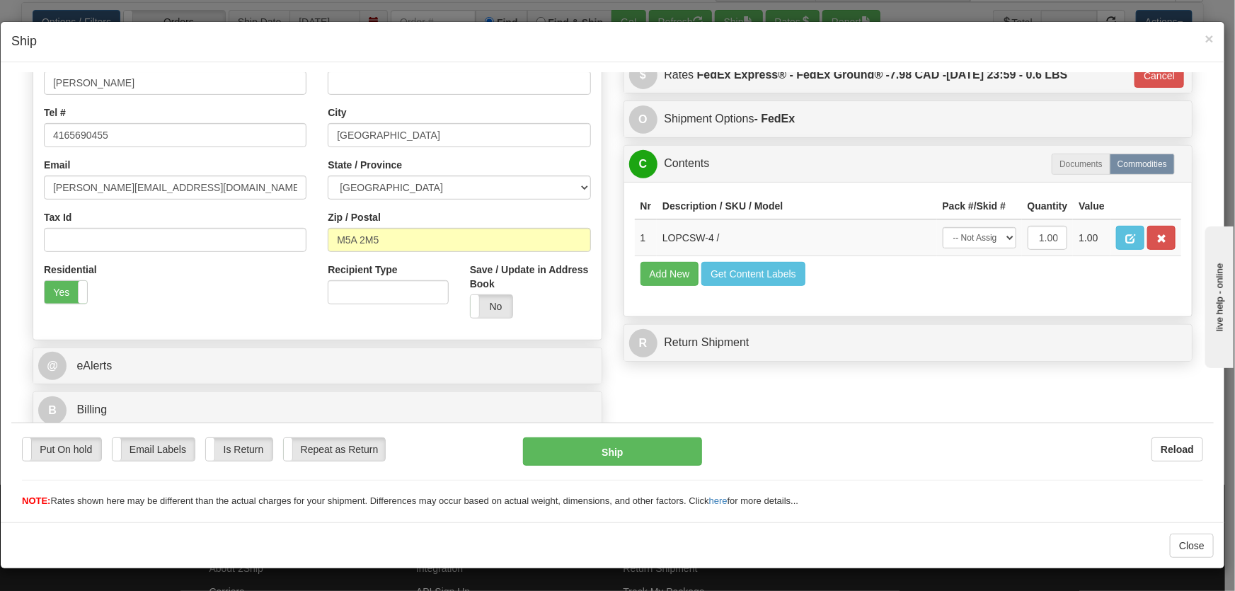
scroll to position [301, 0]
click at [956, 232] on select "-- Not Assigned -- Package 1" at bounding box center [979, 236] width 74 height 21
select select "0"
click at [942, 226] on select "-- Not Assigned -- Package 1" at bounding box center [979, 236] width 74 height 21
click at [642, 443] on button "Ship" at bounding box center [612, 451] width 179 height 28
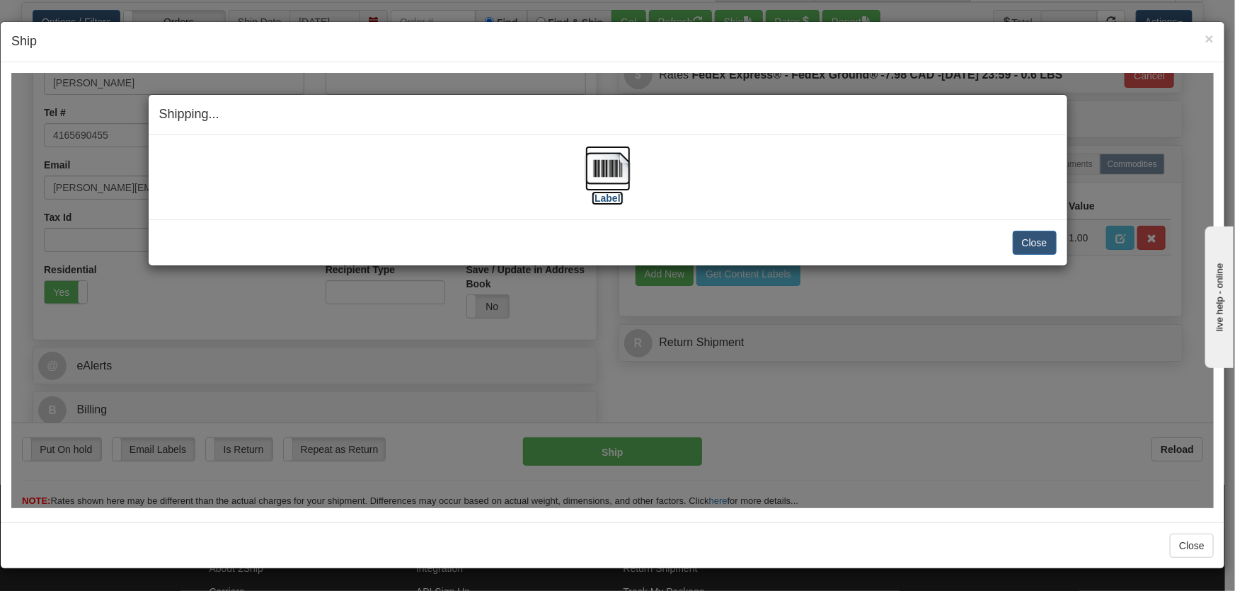
click at [610, 167] on img at bounding box center [607, 167] width 45 height 45
click at [1035, 230] on button "Close" at bounding box center [1035, 242] width 44 height 24
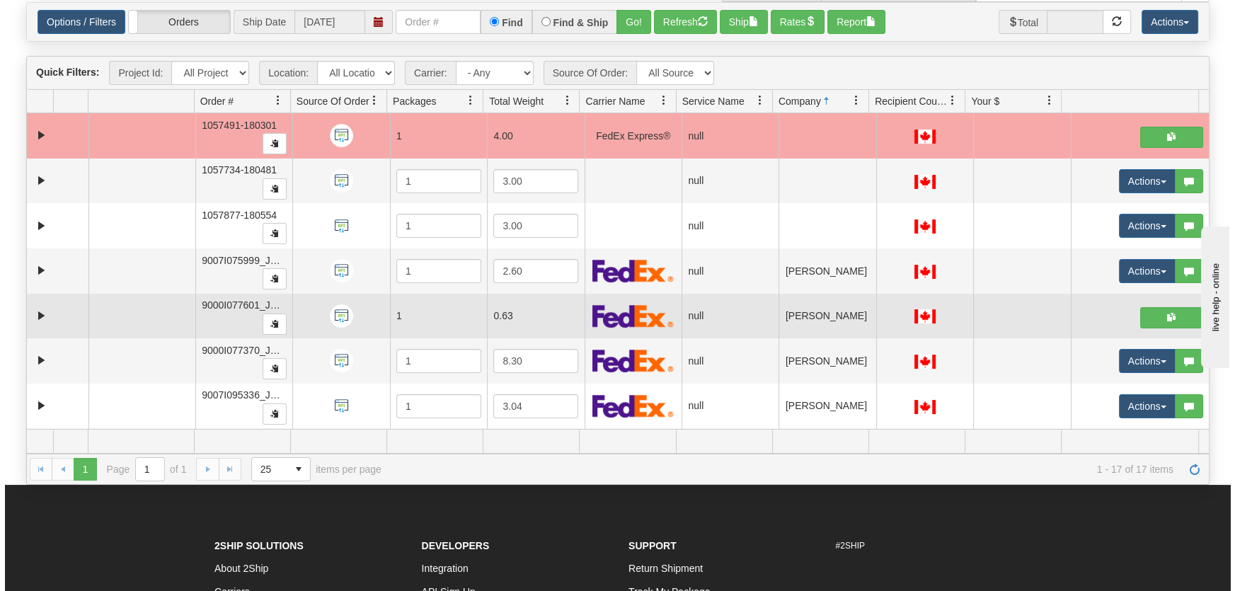
scroll to position [107, 0]
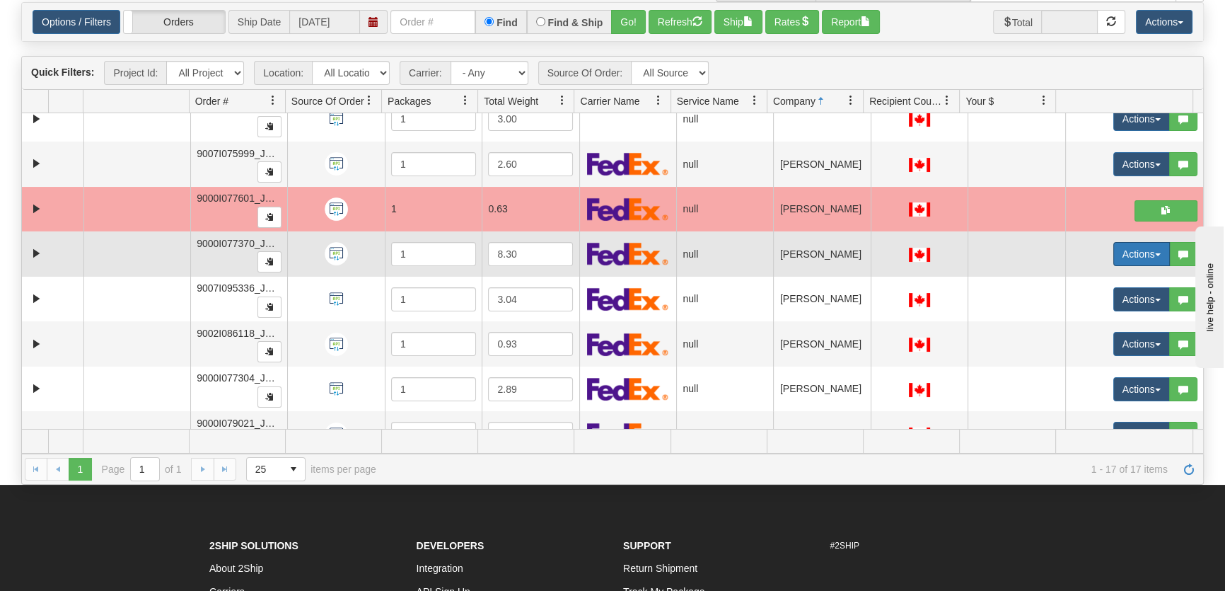
click at [1114, 248] on button "Actions" at bounding box center [1142, 254] width 57 height 24
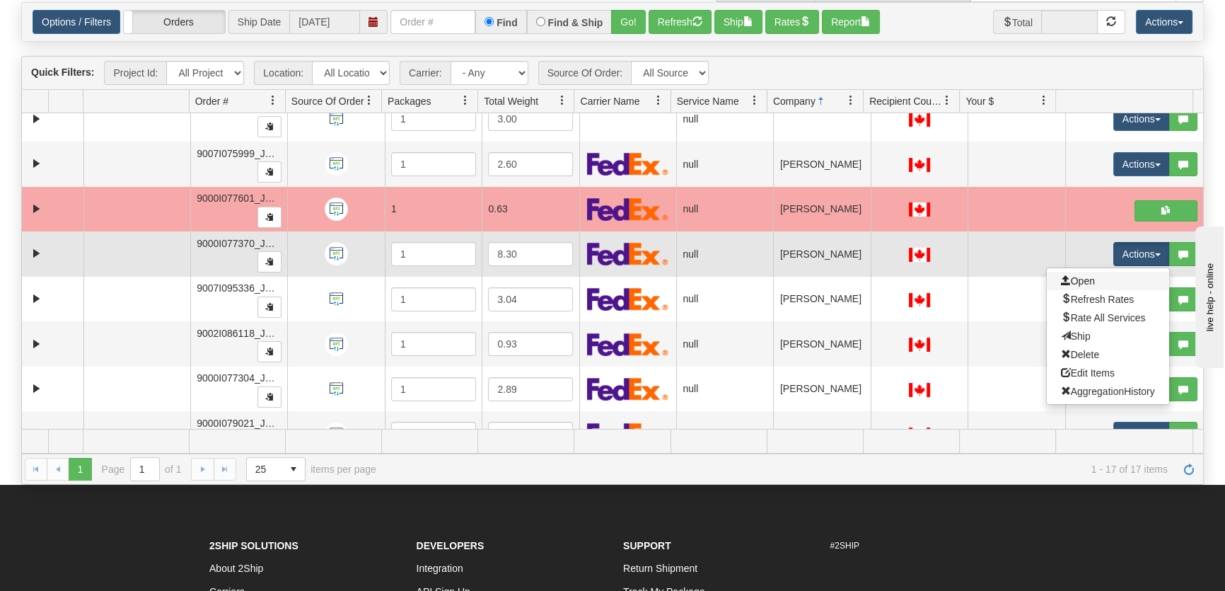
click at [1100, 279] on link "Open" at bounding box center [1108, 281] width 122 height 18
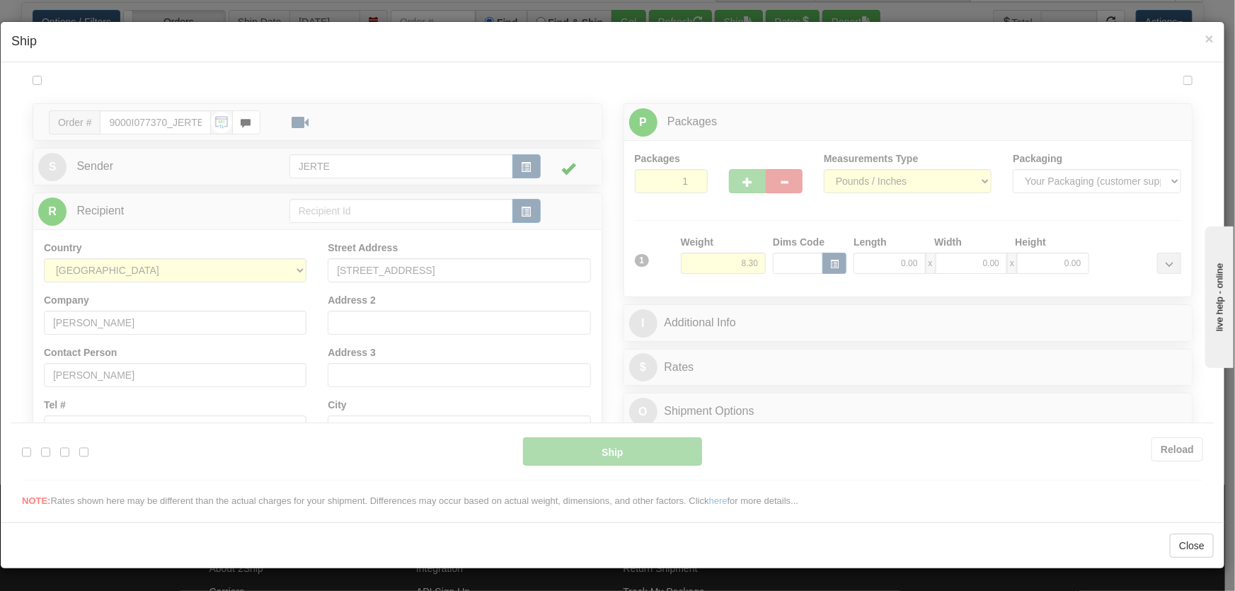
scroll to position [0, 0]
type input "14:54"
type input "16:00"
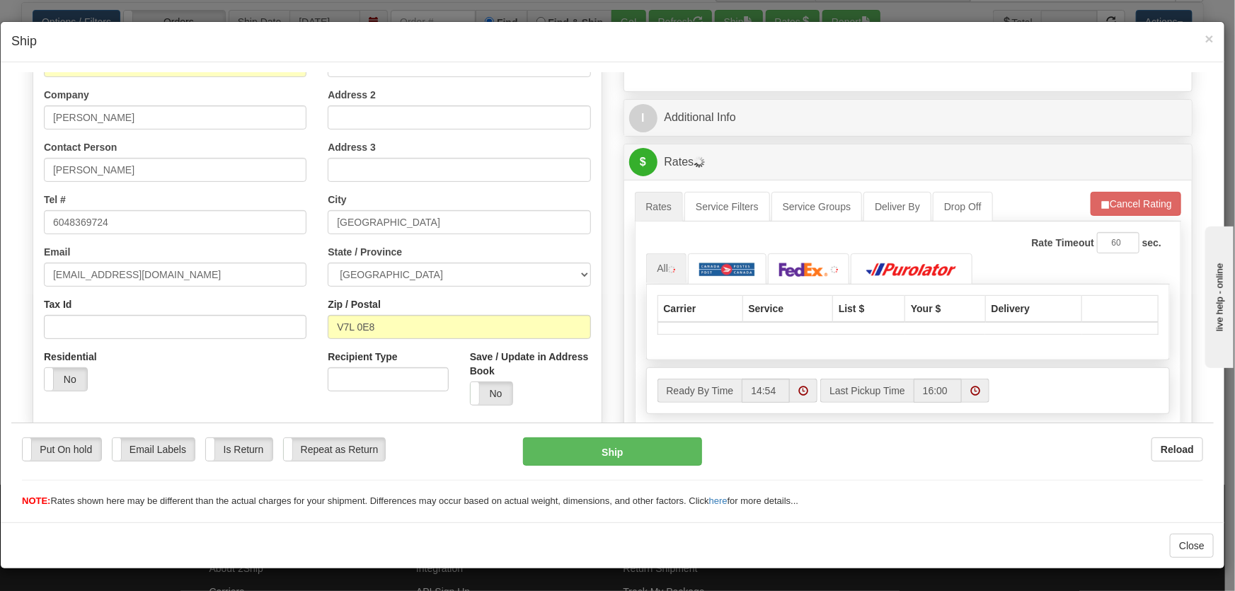
scroll to position [321, 0]
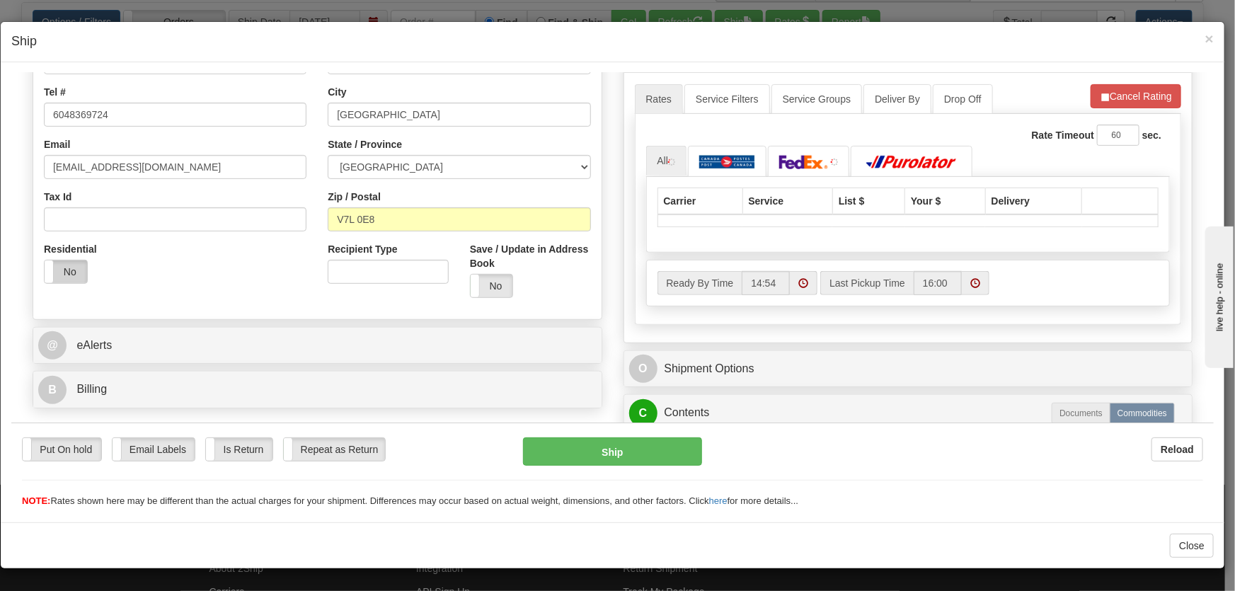
click at [68, 268] on label "No" at bounding box center [66, 271] width 42 height 23
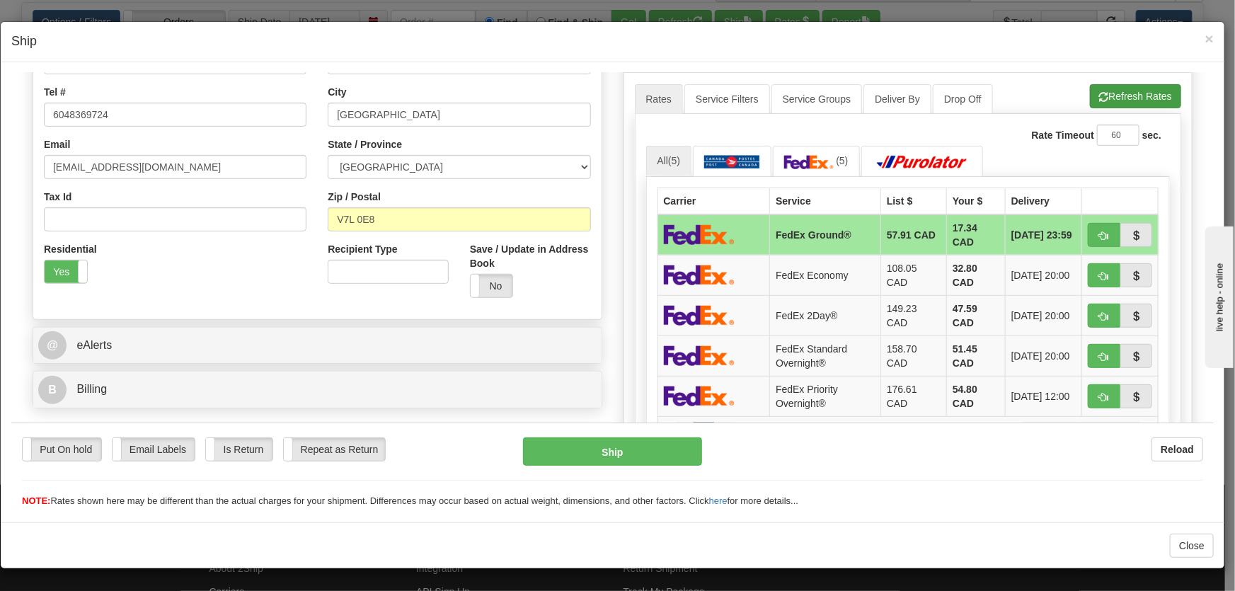
click at [1172, 95] on div "A change has been made which could impact your rate estimate. To ensure the est…" at bounding box center [908, 325] width 568 height 508
click at [1161, 98] on button "Refresh Rates" at bounding box center [1135, 95] width 91 height 24
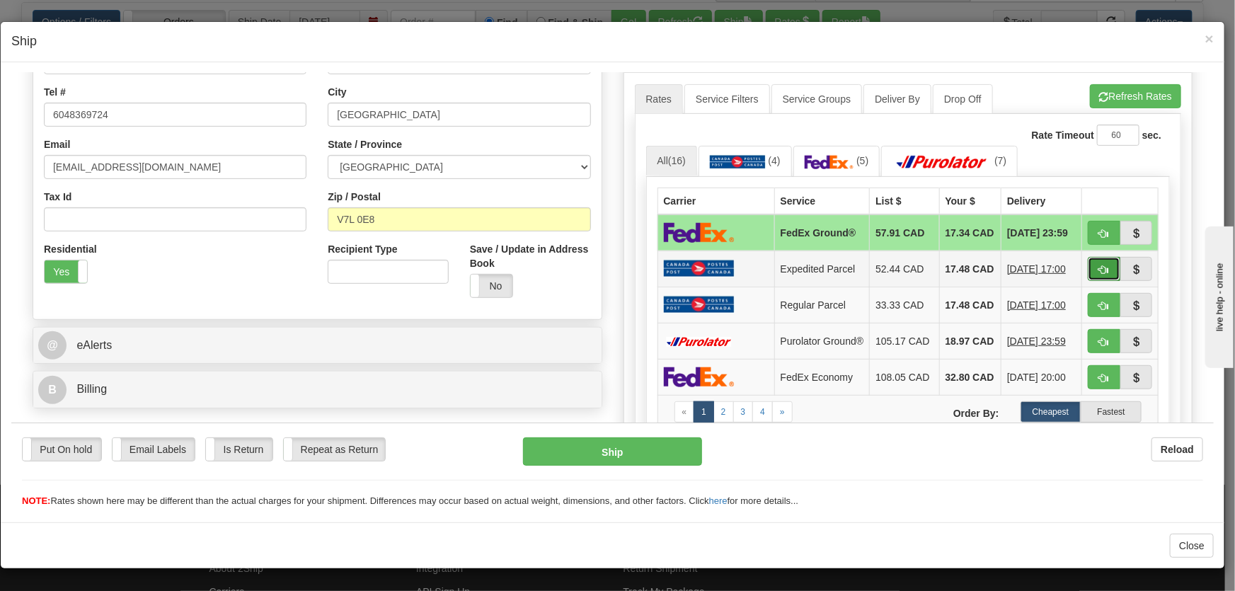
click at [1099, 274] on span "button" at bounding box center [1104, 269] width 10 height 9
type input "DOM.EP"
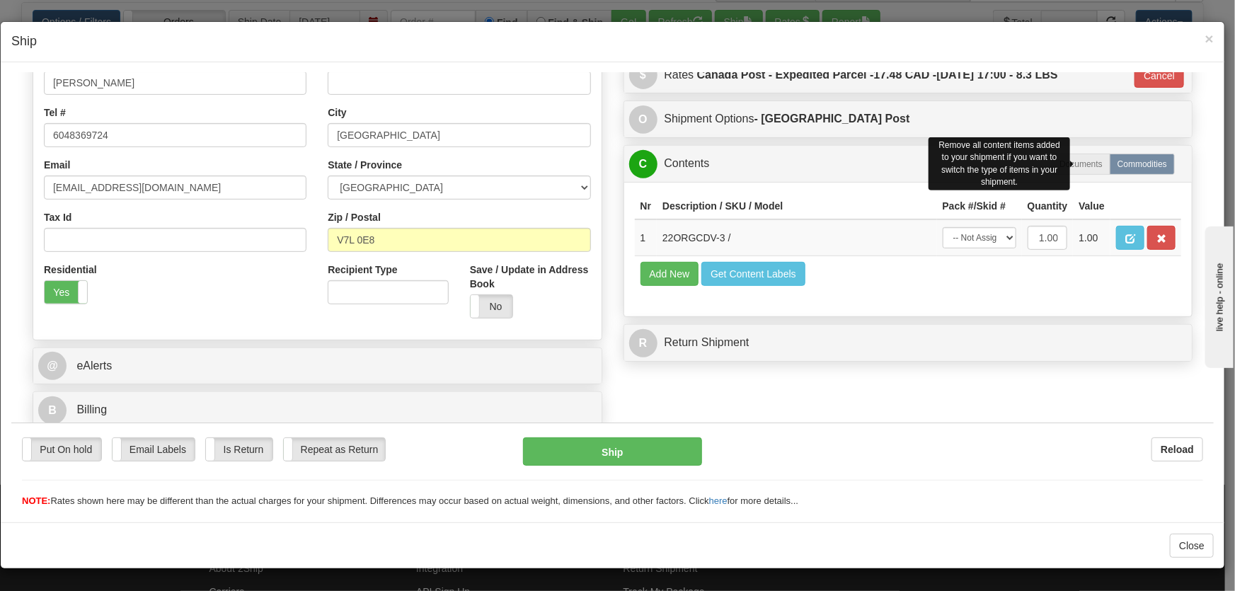
scroll to position [301, 0]
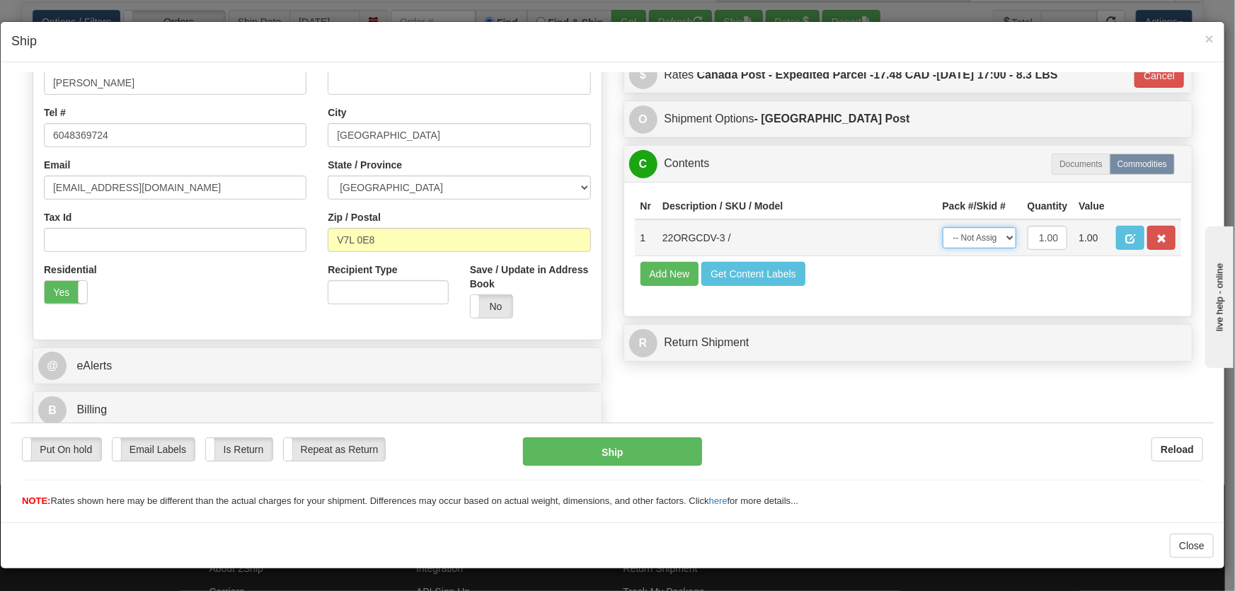
click at [981, 230] on select "-- Not Assigned -- Package 1" at bounding box center [979, 236] width 74 height 21
select select "0"
click at [942, 226] on select "-- Not Assigned -- Package 1" at bounding box center [979, 236] width 74 height 21
click at [667, 449] on button "Ship" at bounding box center [612, 451] width 179 height 28
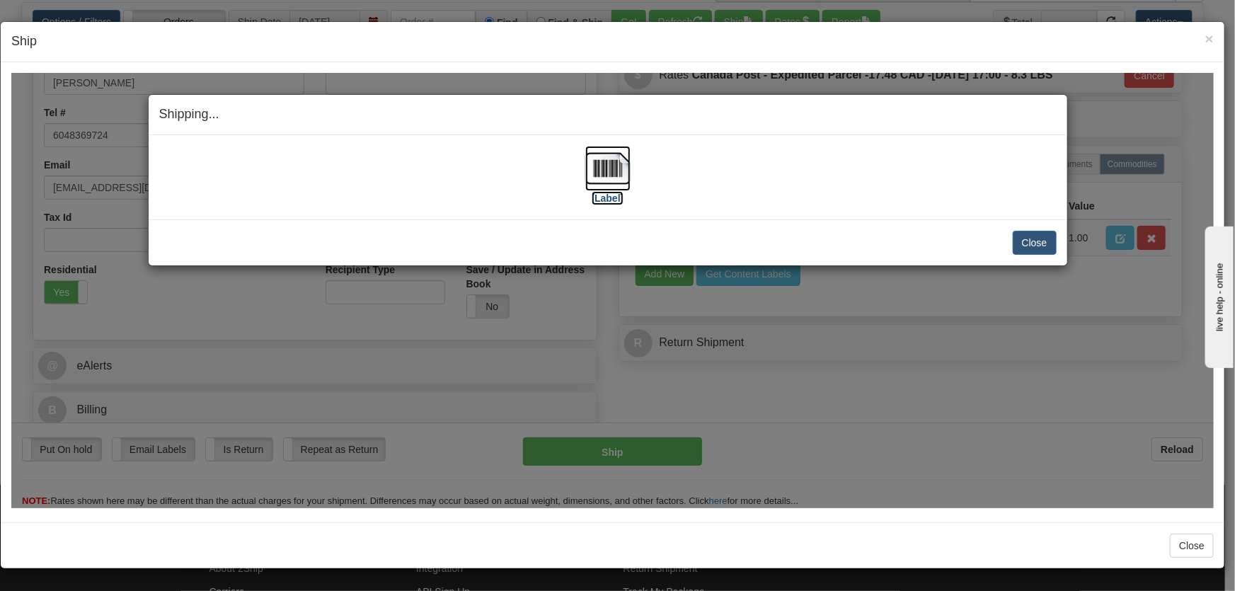
click at [601, 168] on img at bounding box center [607, 167] width 45 height 45
click at [1039, 250] on button "Close" at bounding box center [1035, 242] width 44 height 24
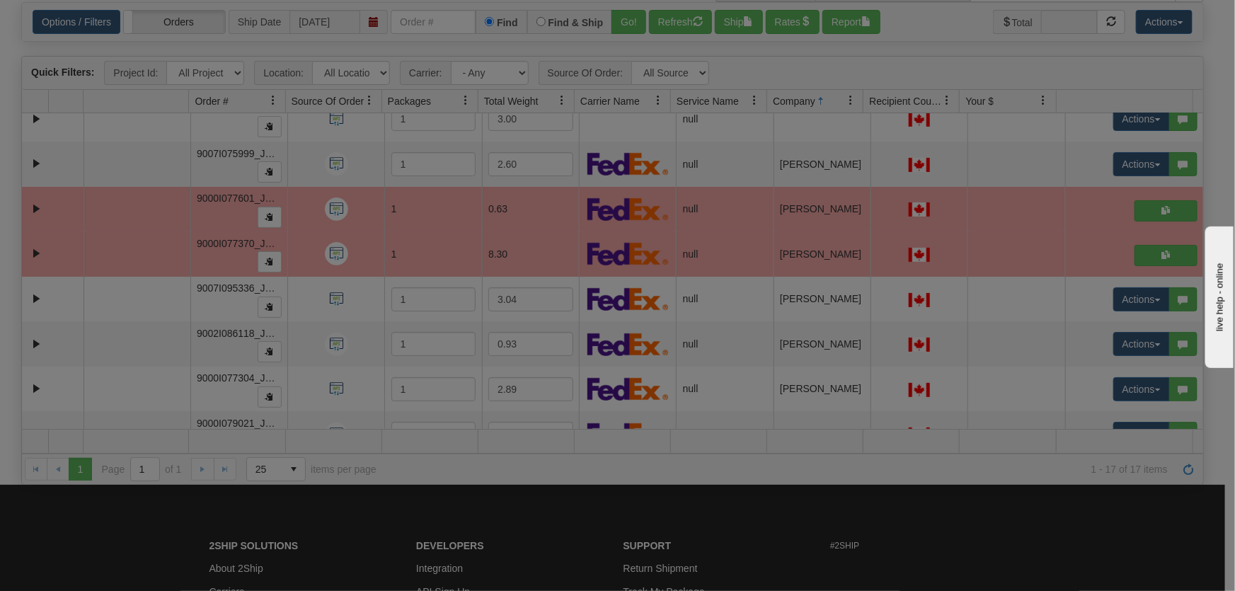
scroll to position [0, 0]
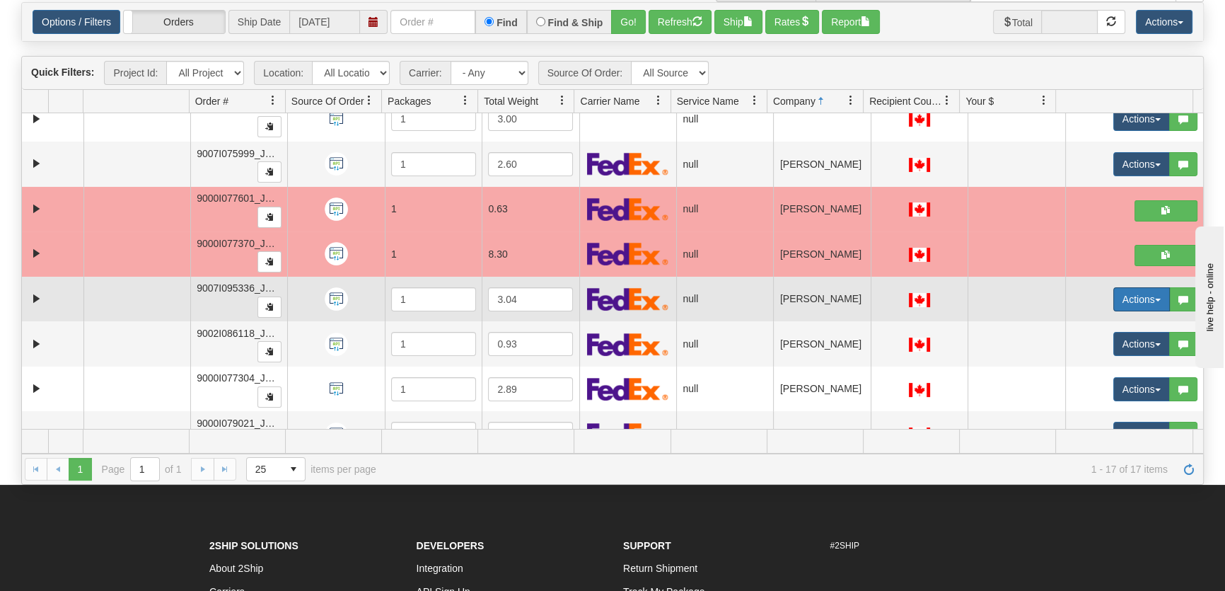
click at [1125, 301] on button "Actions" at bounding box center [1142, 299] width 57 height 24
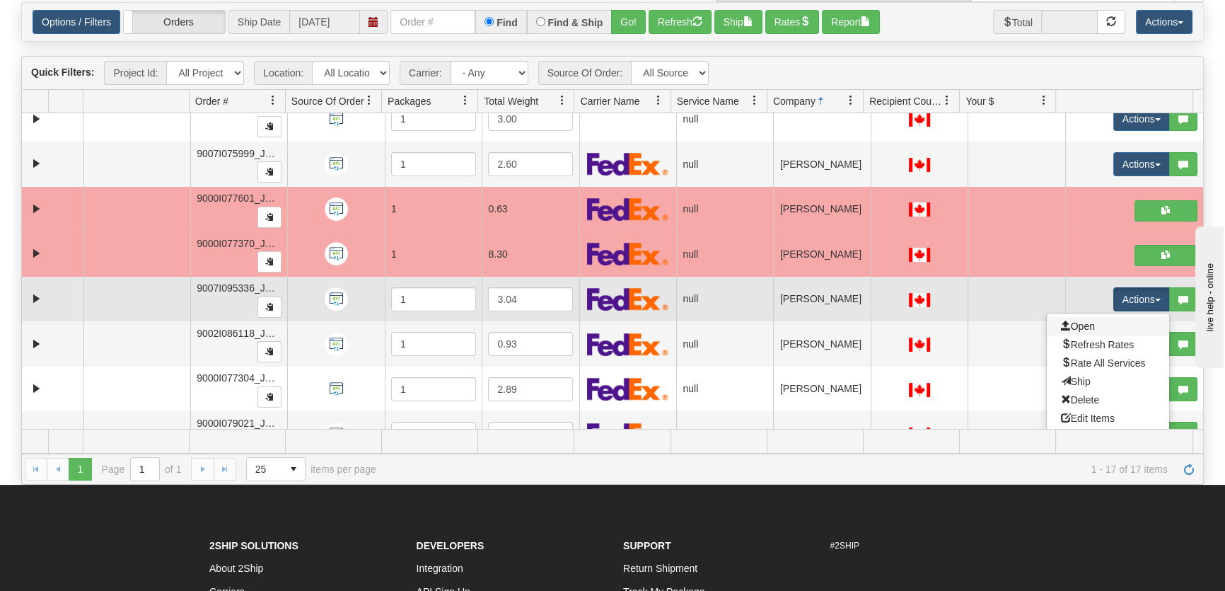
click at [1092, 326] on link "Open" at bounding box center [1108, 326] width 122 height 18
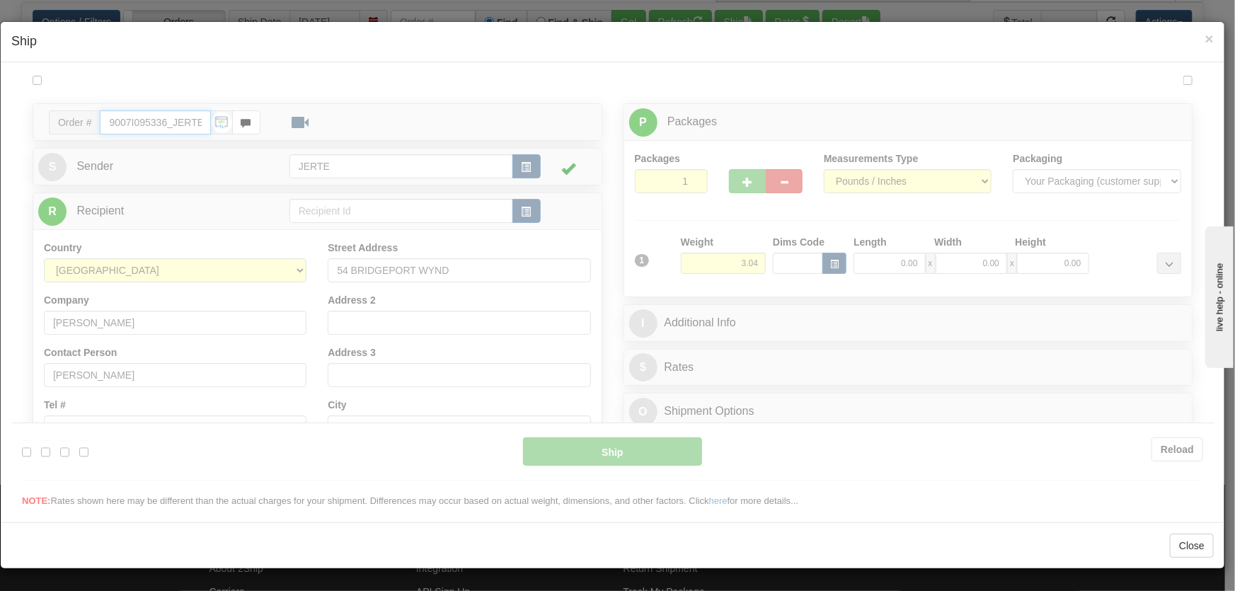
type input "14:55"
type input "16:00"
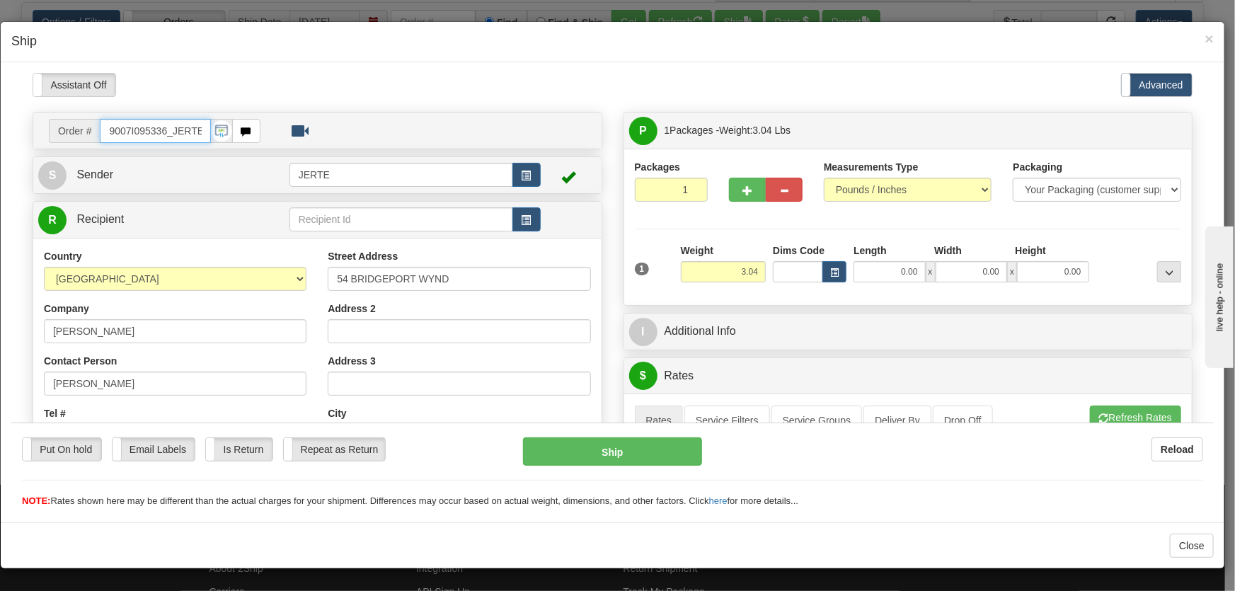
scroll to position [214, 0]
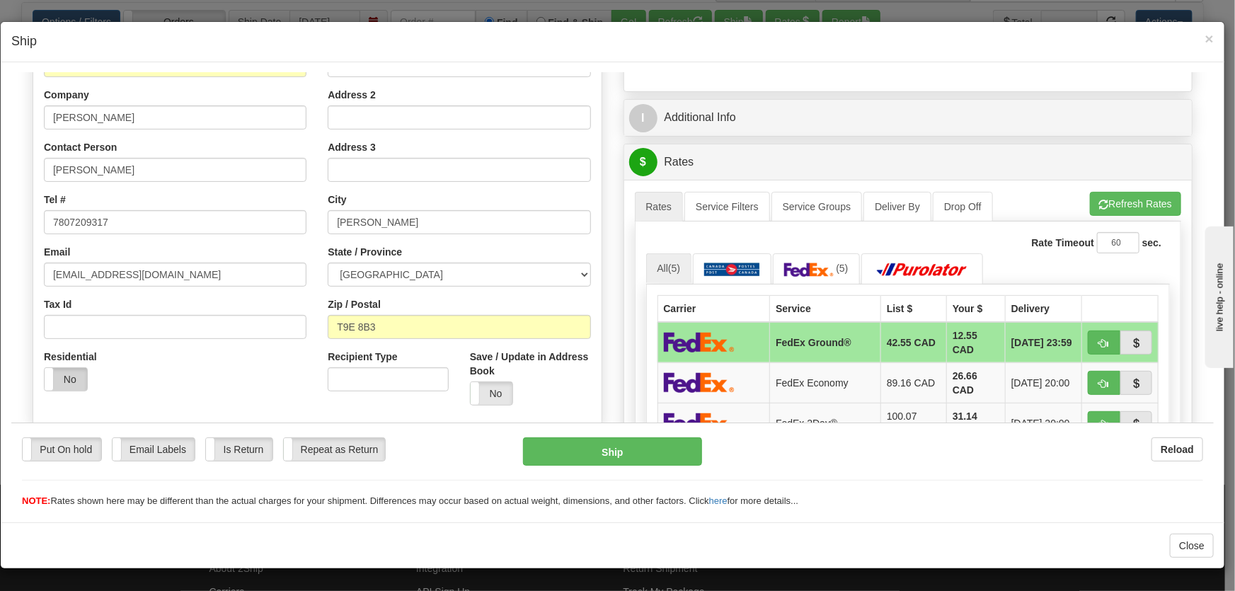
click at [79, 379] on label "No" at bounding box center [66, 378] width 42 height 23
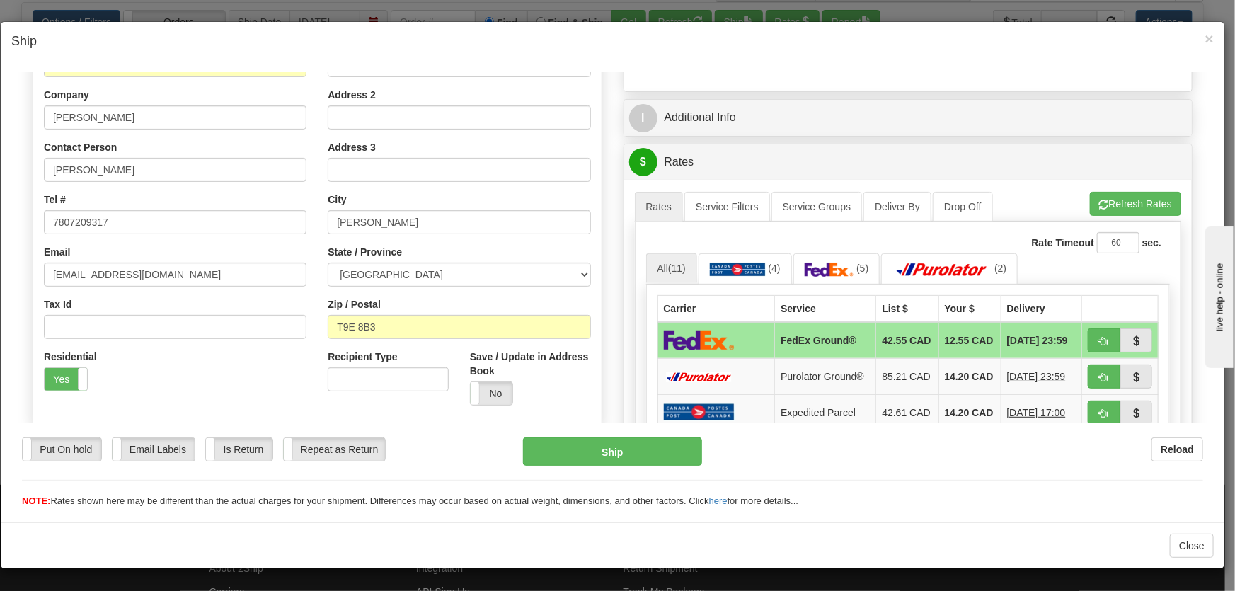
scroll to position [321, 0]
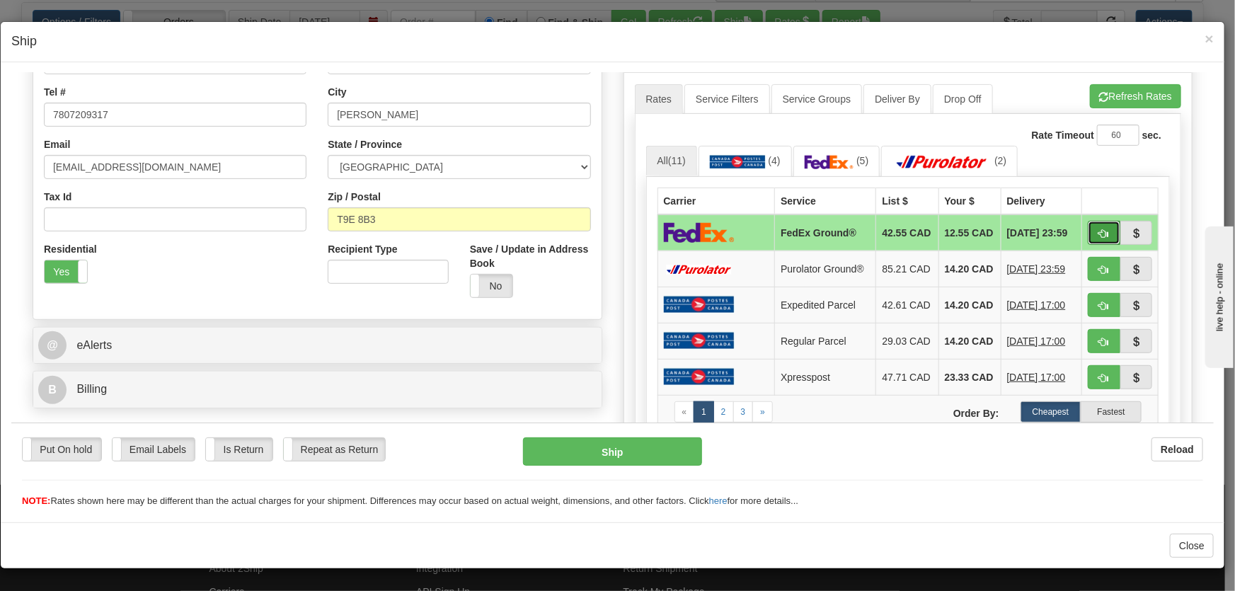
click at [1099, 232] on span "button" at bounding box center [1104, 233] width 10 height 9
type input "92"
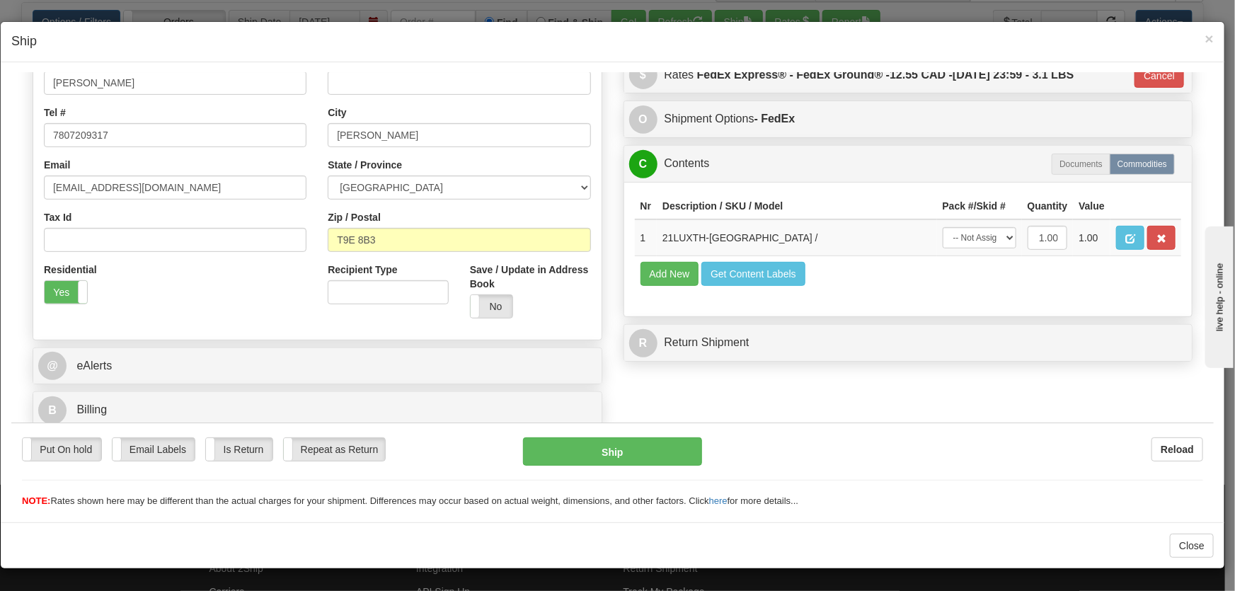
scroll to position [301, 0]
drag, startPoint x: 970, startPoint y: 238, endPoint x: 971, endPoint y: 246, distance: 7.9
click at [970, 238] on select "-- Not Assigned -- Package 1" at bounding box center [979, 236] width 74 height 21
select select "0"
click at [942, 226] on select "-- Not Assigned -- Package 1" at bounding box center [979, 236] width 74 height 21
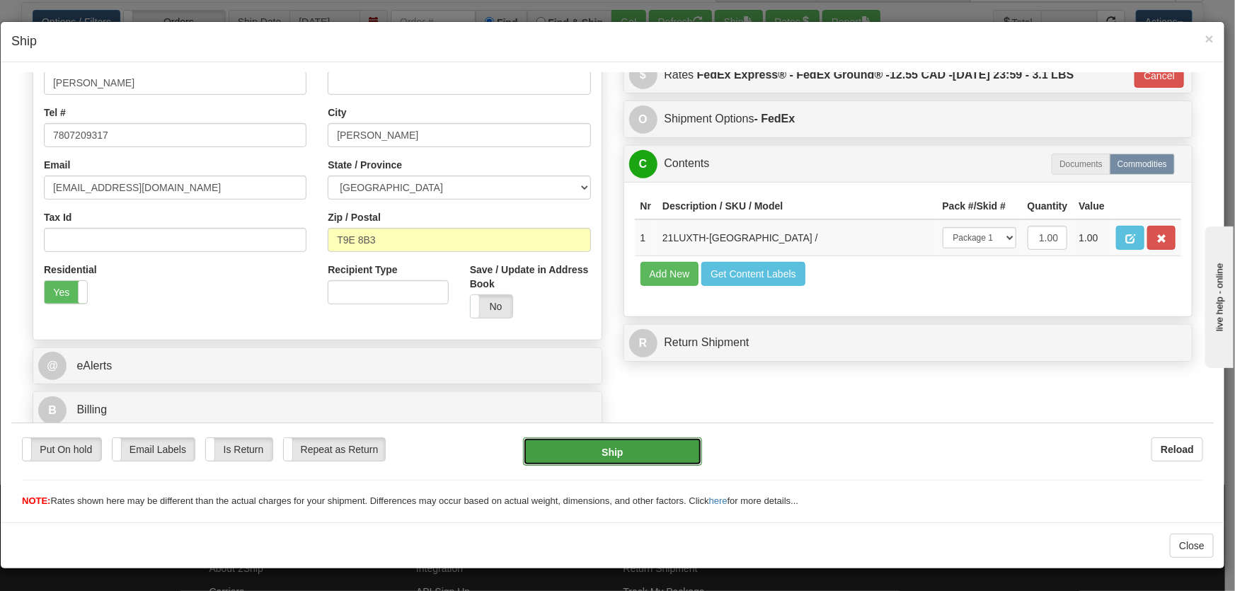
click at [674, 442] on button "Ship" at bounding box center [612, 451] width 179 height 28
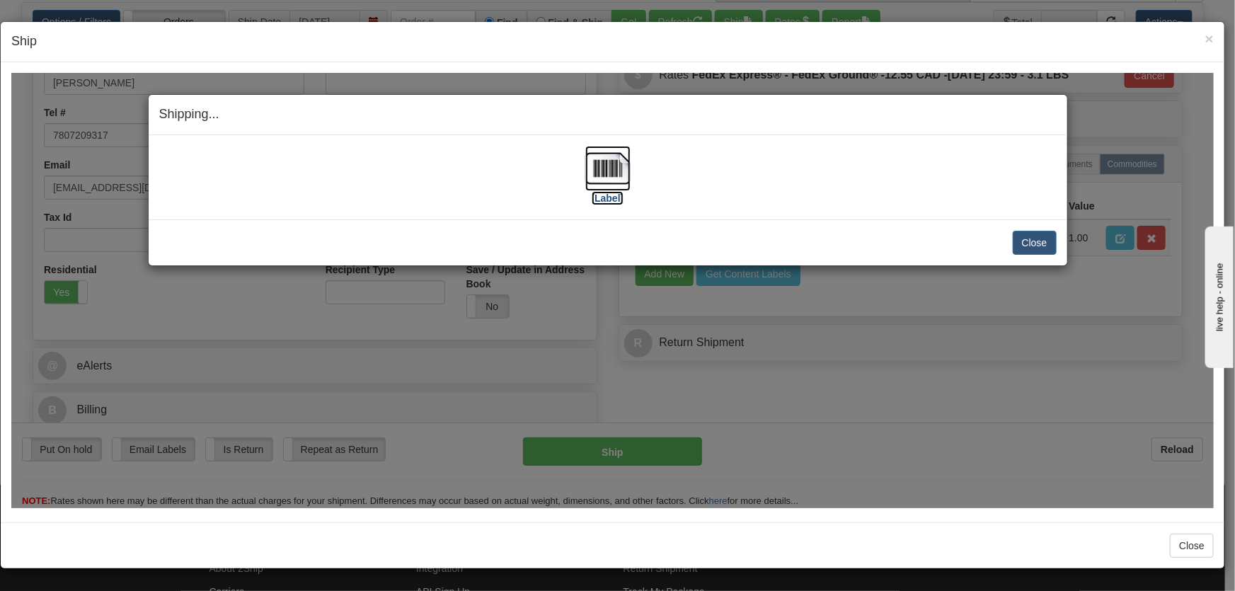
click at [599, 166] on img at bounding box center [607, 167] width 45 height 45
click at [1031, 243] on button "Close" at bounding box center [1035, 242] width 44 height 24
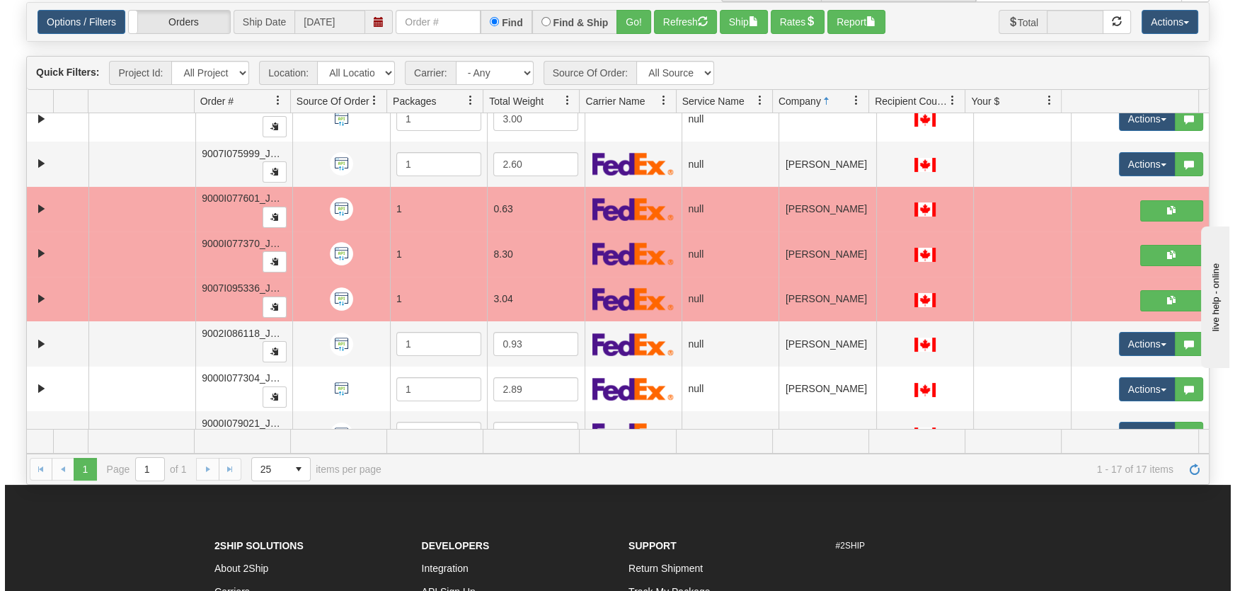
scroll to position [214, 0]
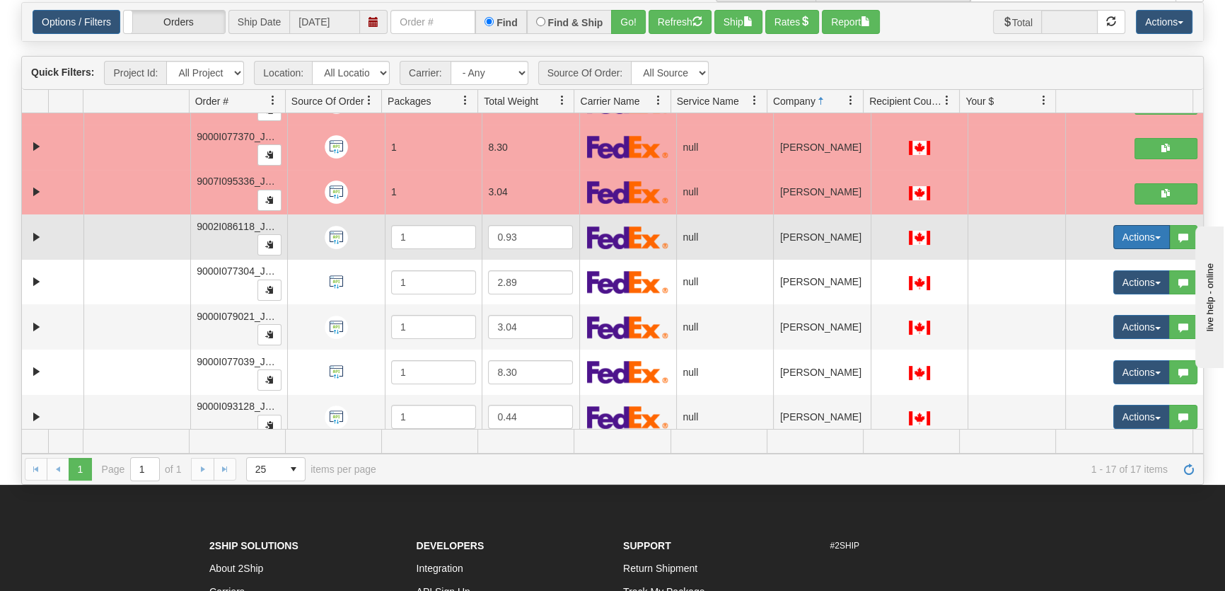
click at [1124, 230] on button "Actions" at bounding box center [1142, 237] width 57 height 24
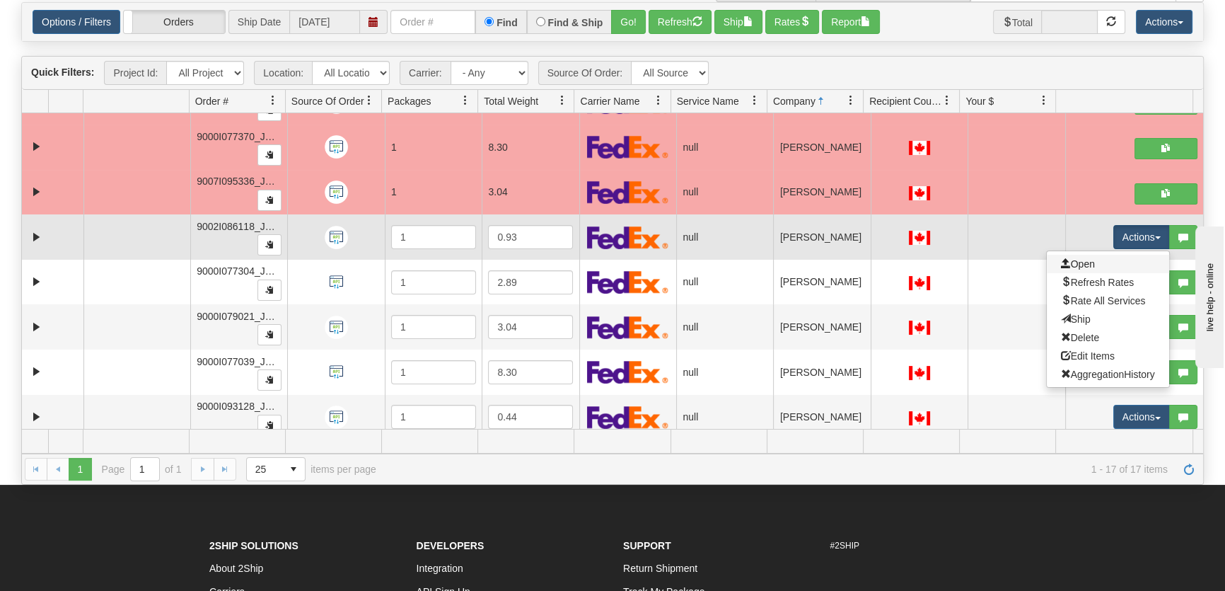
click at [1112, 255] on link "Open" at bounding box center [1108, 264] width 122 height 18
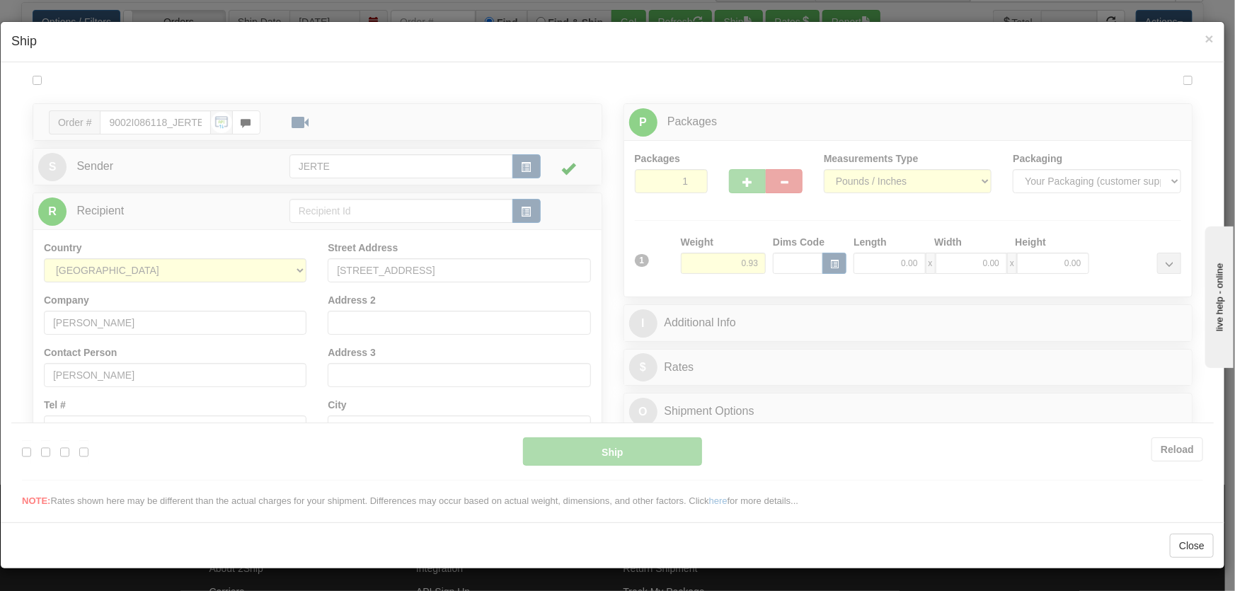
scroll to position [0, 0]
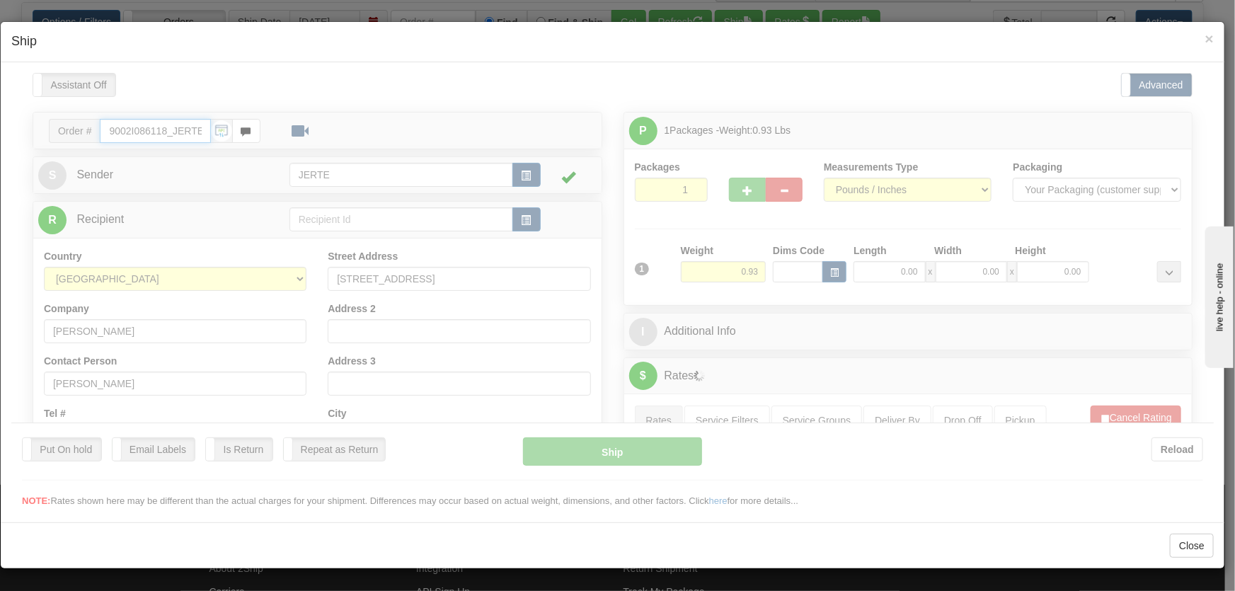
type input "14:57"
type input "16:00"
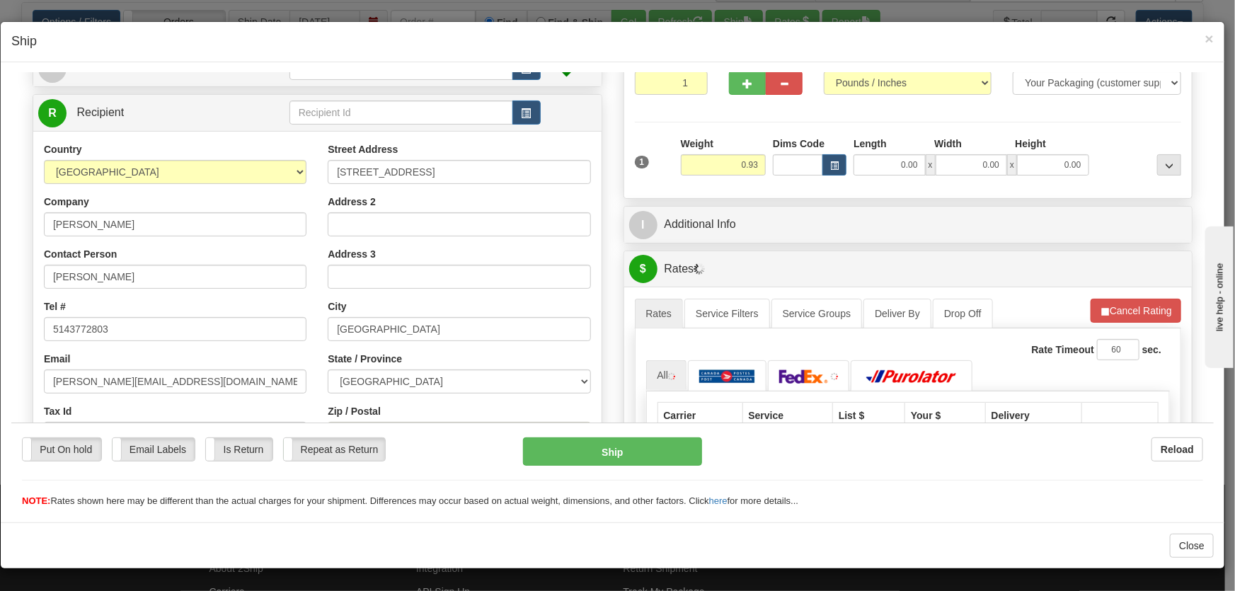
scroll to position [214, 0]
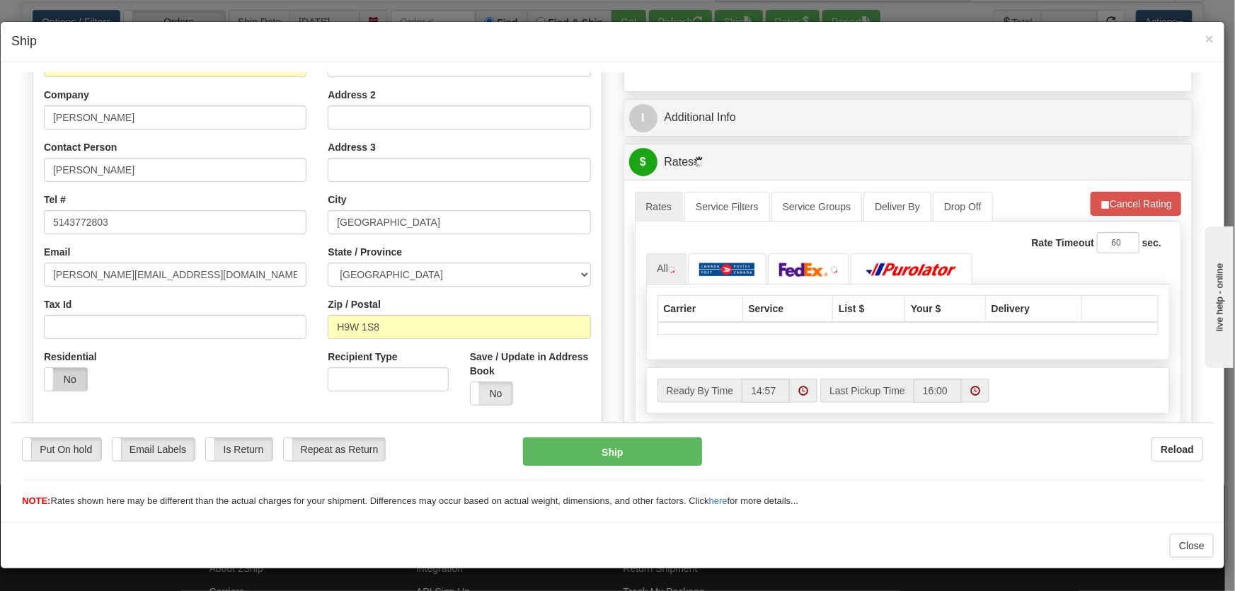
click at [66, 375] on label "No" at bounding box center [66, 378] width 42 height 23
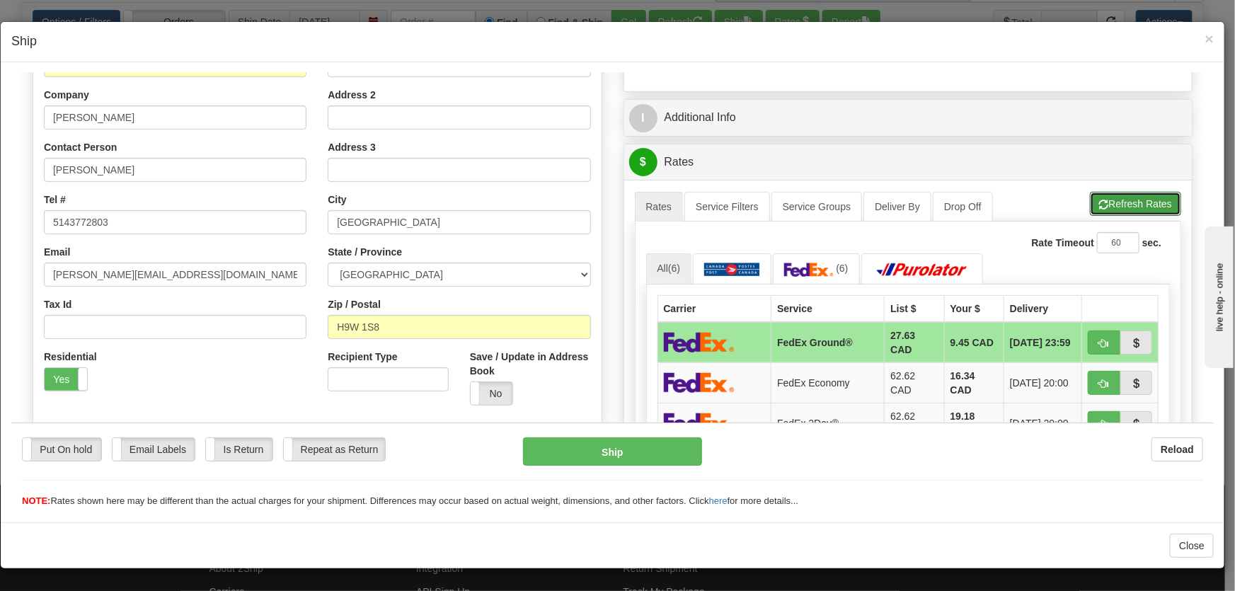
click at [1099, 207] on span "button" at bounding box center [1104, 204] width 10 height 9
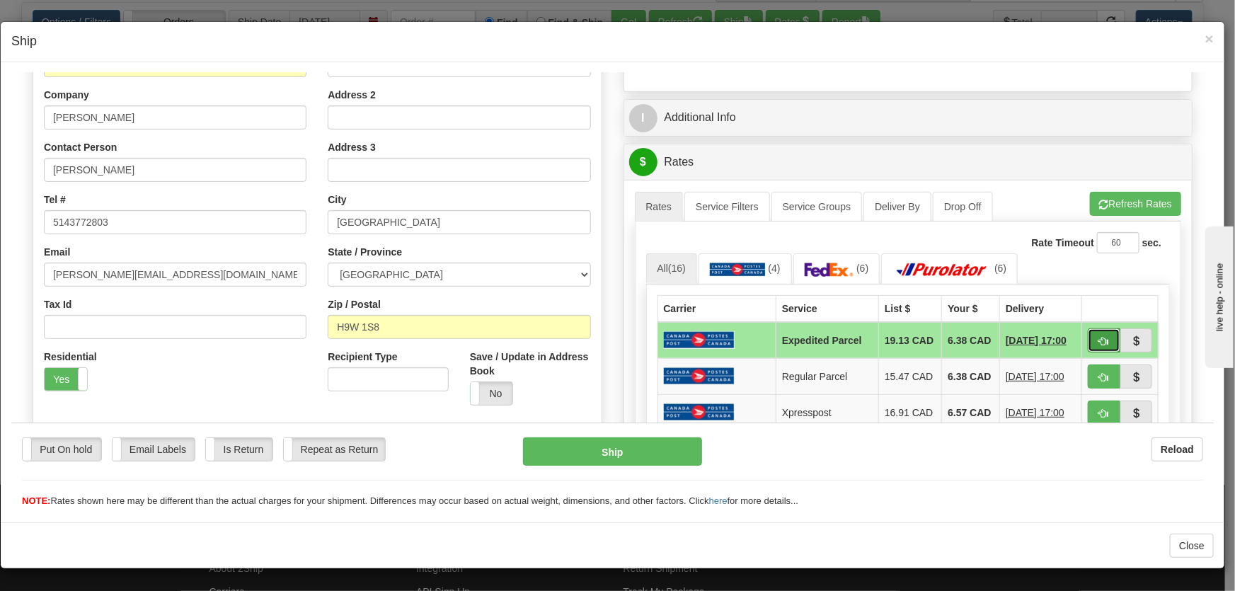
click at [1088, 333] on button "button" at bounding box center [1104, 340] width 33 height 24
type input "DOM.EP"
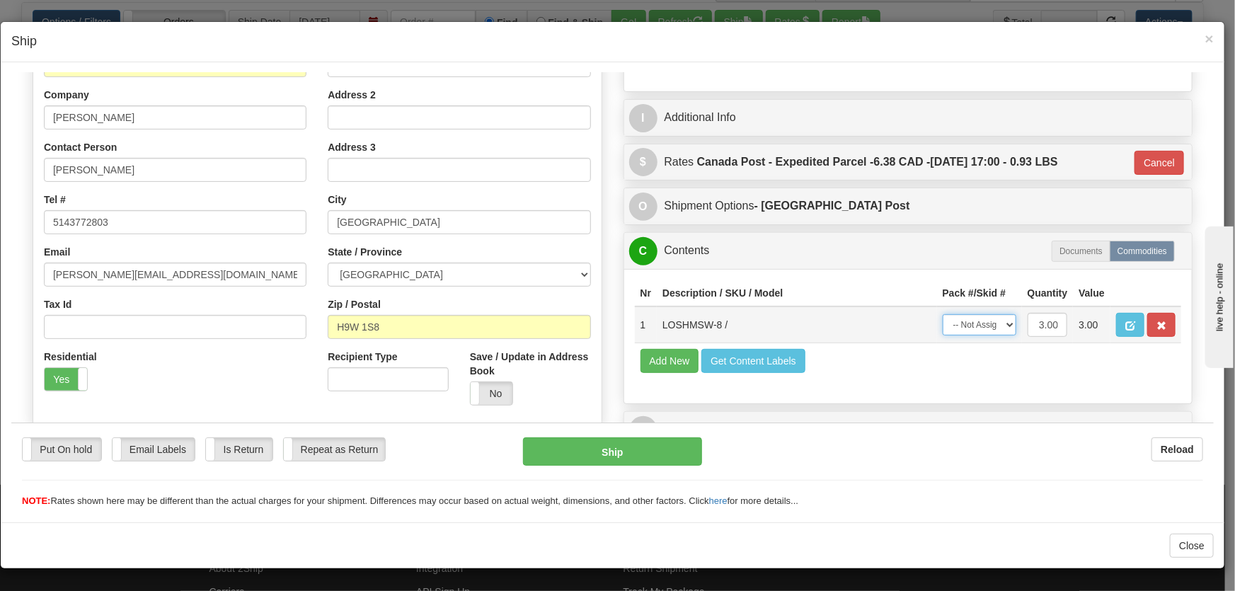
click at [957, 321] on select "-- Not Assigned -- Package 1" at bounding box center [979, 323] width 74 height 21
select select "0"
click at [942, 313] on select "-- Not Assigned -- Package 1" at bounding box center [979, 323] width 74 height 21
click at [686, 448] on button "Ship" at bounding box center [612, 451] width 179 height 28
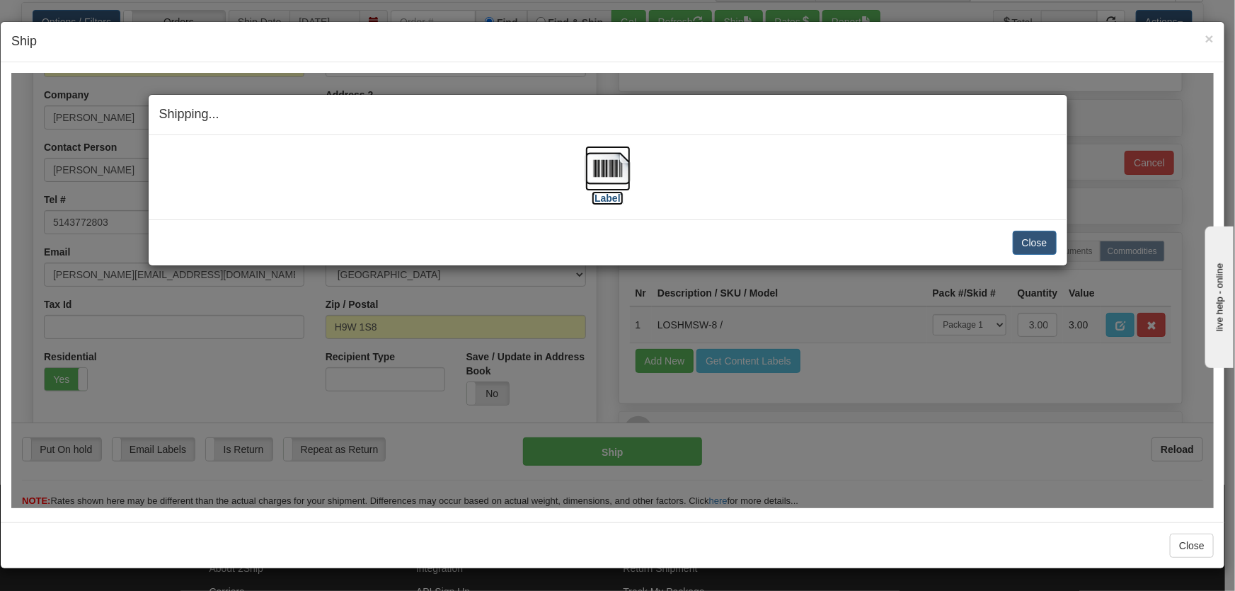
click at [603, 162] on img at bounding box center [607, 167] width 45 height 45
click at [602, 163] on img at bounding box center [607, 167] width 45 height 45
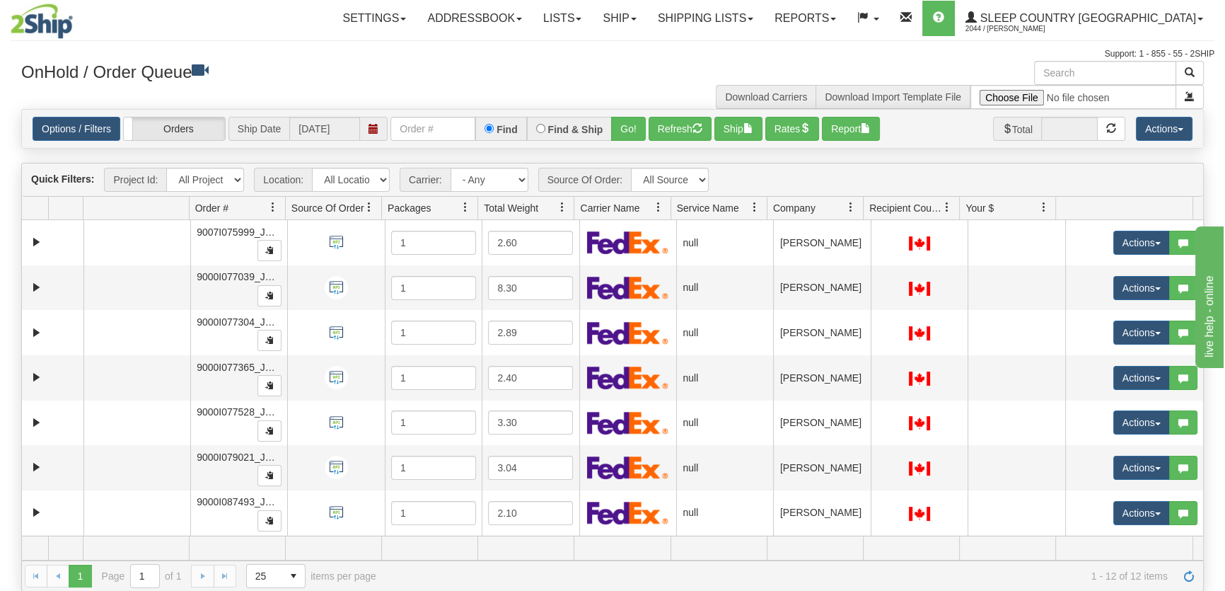
click at [802, 209] on span "Company" at bounding box center [794, 208] width 42 height 14
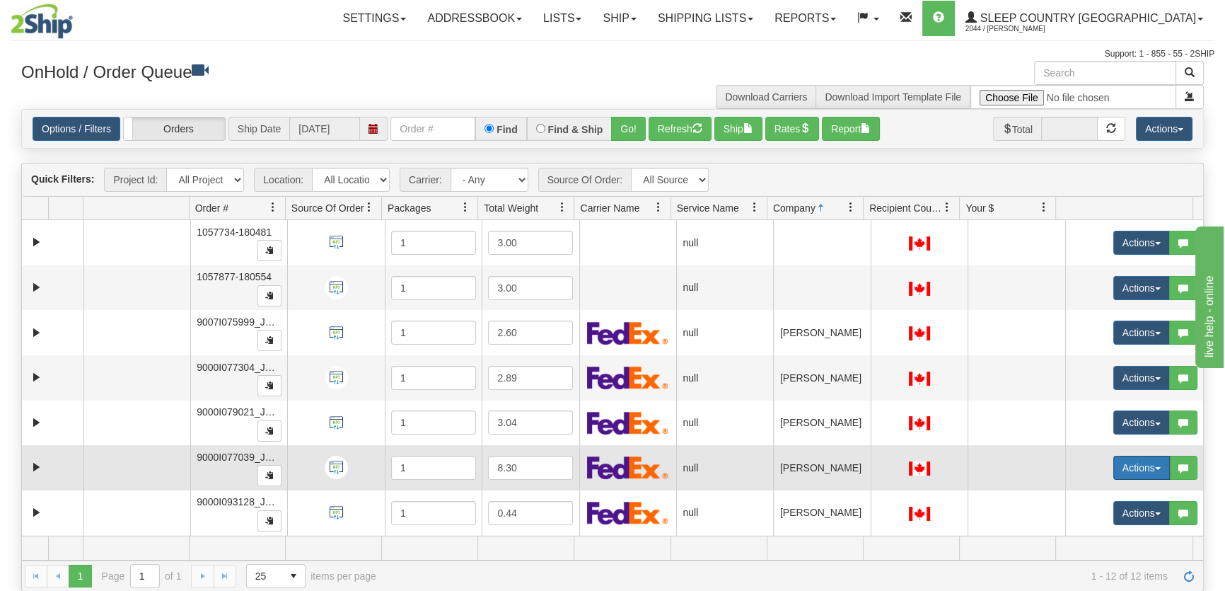
click at [1117, 468] on button "Actions" at bounding box center [1142, 468] width 57 height 24
click at [1091, 488] on link "Open" at bounding box center [1108, 494] width 122 height 18
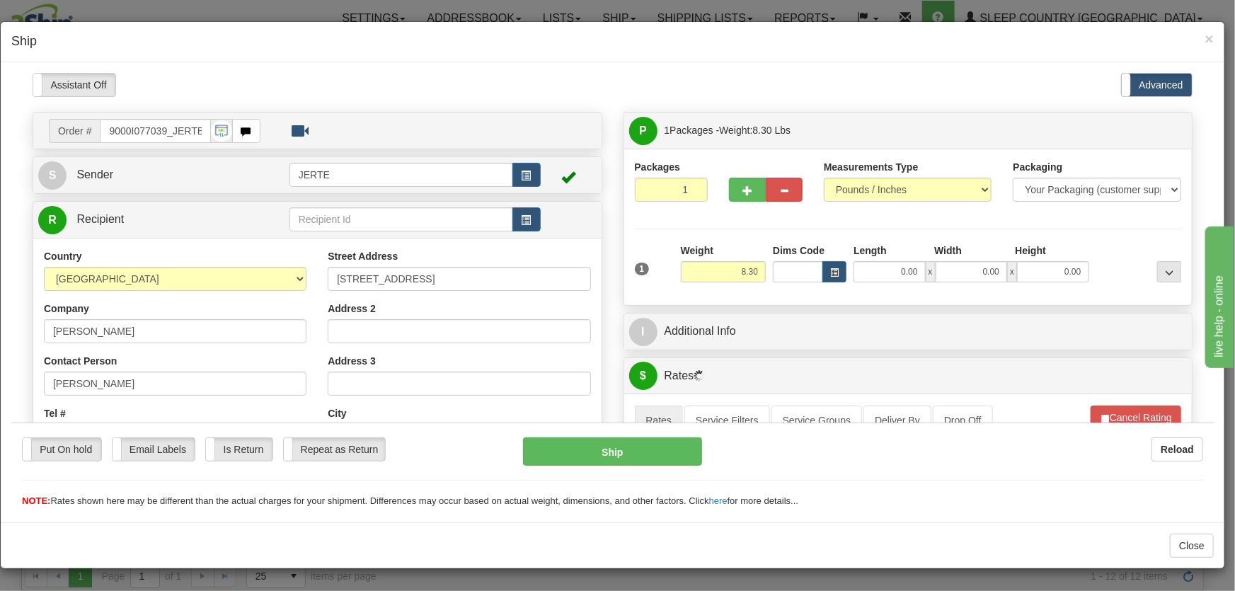
scroll to position [321, 0]
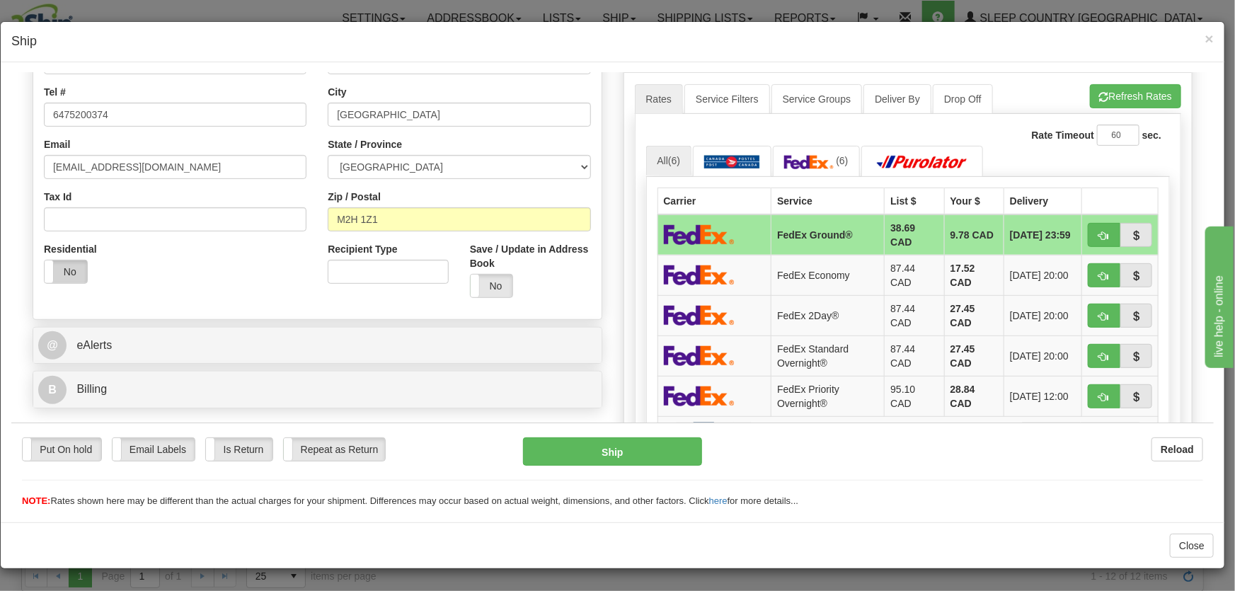
click at [71, 267] on label "No" at bounding box center [66, 271] width 42 height 23
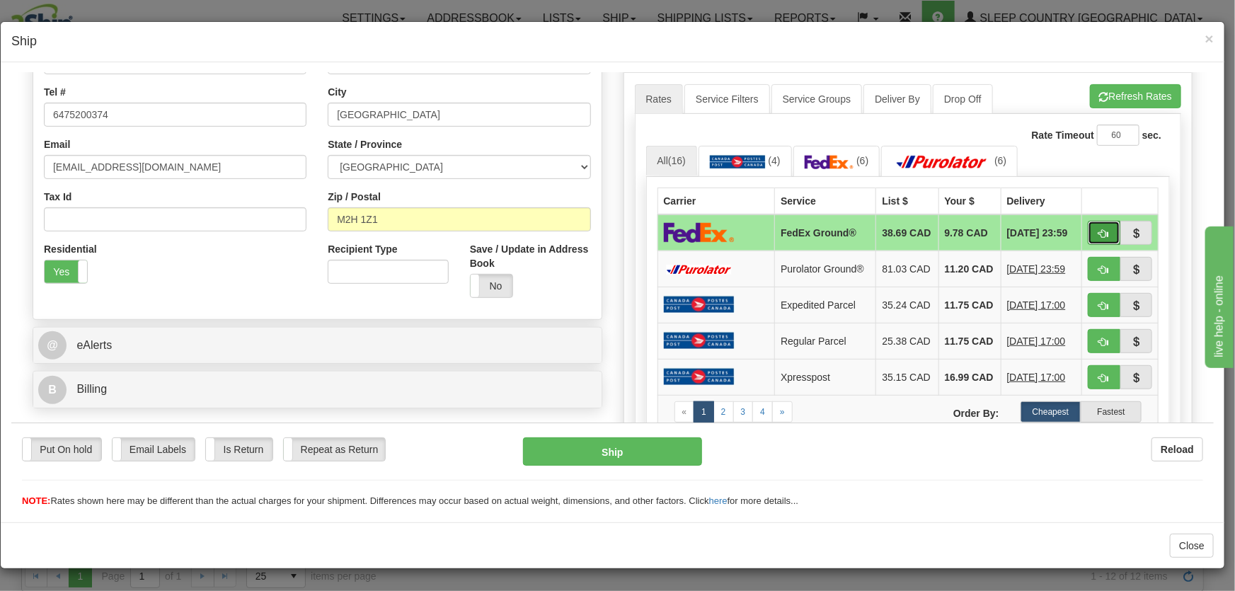
click at [1099, 231] on span "button" at bounding box center [1104, 233] width 10 height 9
type input "92"
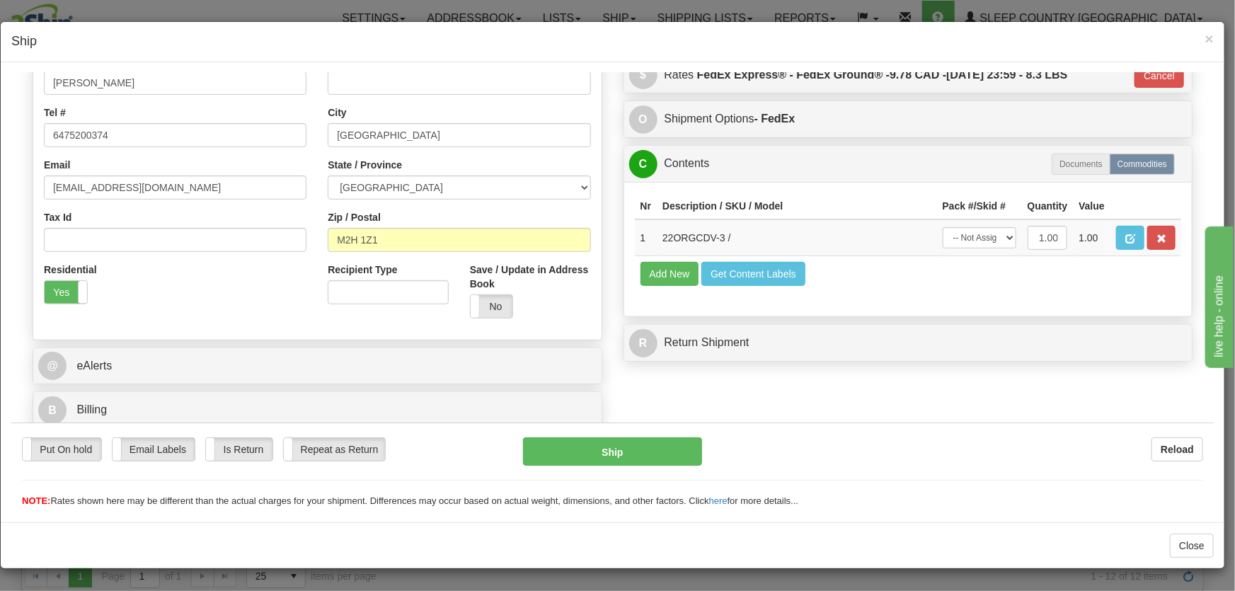
scroll to position [301, 0]
click at [978, 241] on select "-- Not Assigned -- Package 1" at bounding box center [979, 236] width 74 height 21
select select "0"
click at [942, 226] on select "-- Not Assigned -- Package 1" at bounding box center [979, 236] width 74 height 21
click at [638, 460] on button "Ship" at bounding box center [612, 451] width 179 height 28
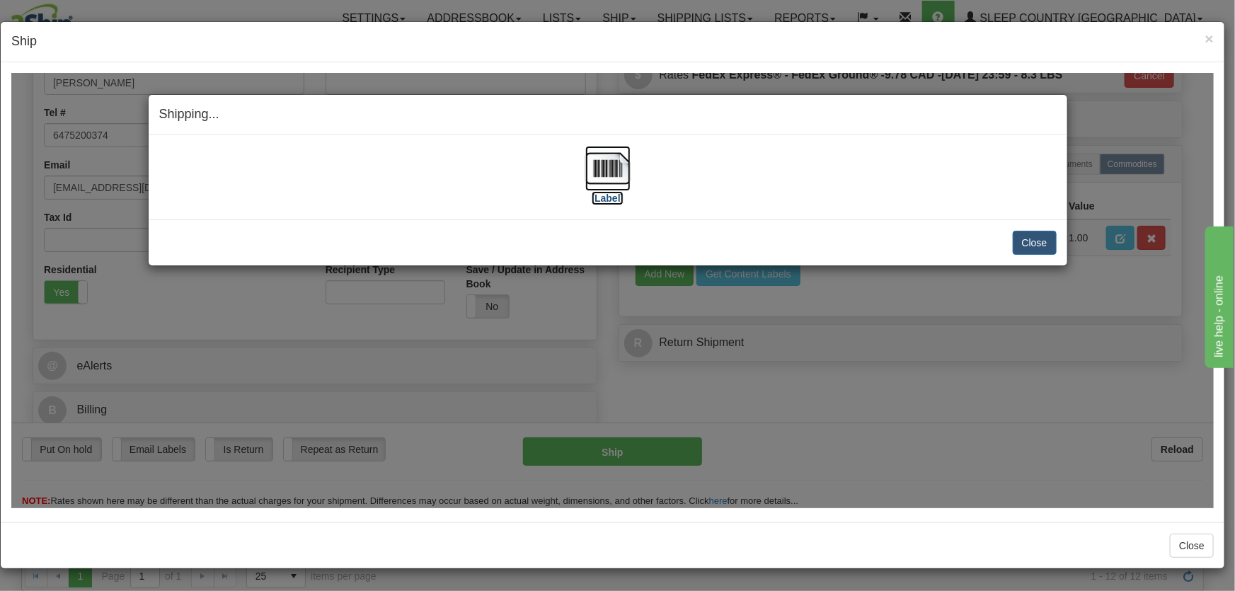
click at [609, 201] on label "[Label]" at bounding box center [608, 197] width 33 height 14
click at [1047, 241] on button "Close" at bounding box center [1035, 242] width 44 height 24
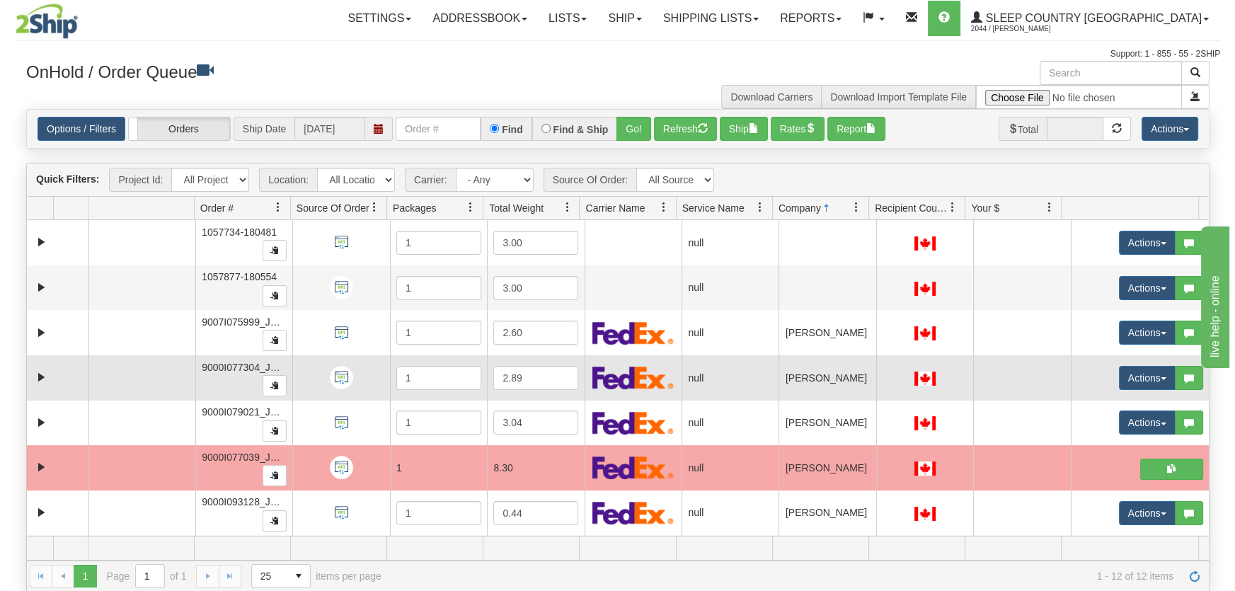
scroll to position [107, 0]
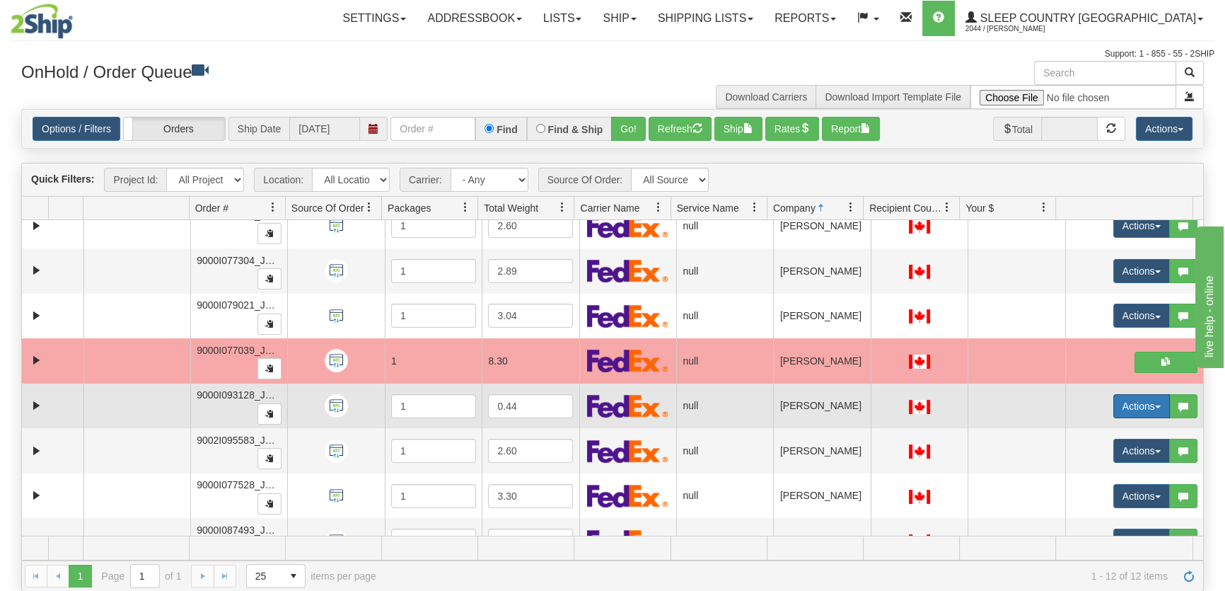
click at [1114, 403] on button "Actions" at bounding box center [1142, 406] width 57 height 24
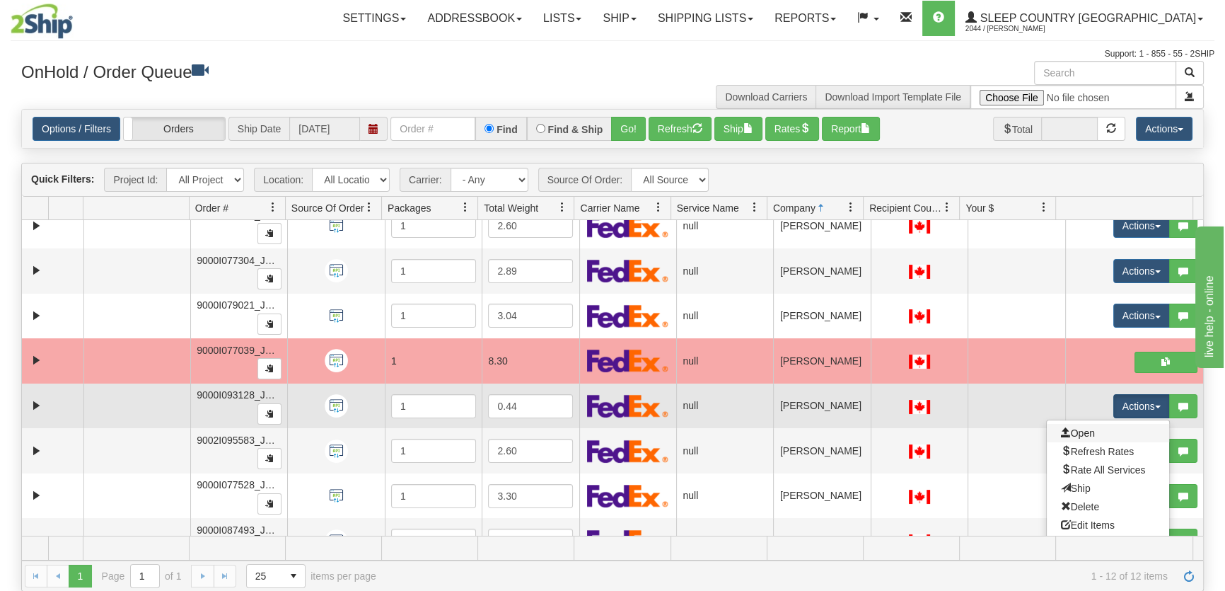
click at [1105, 429] on link "Open" at bounding box center [1108, 433] width 122 height 18
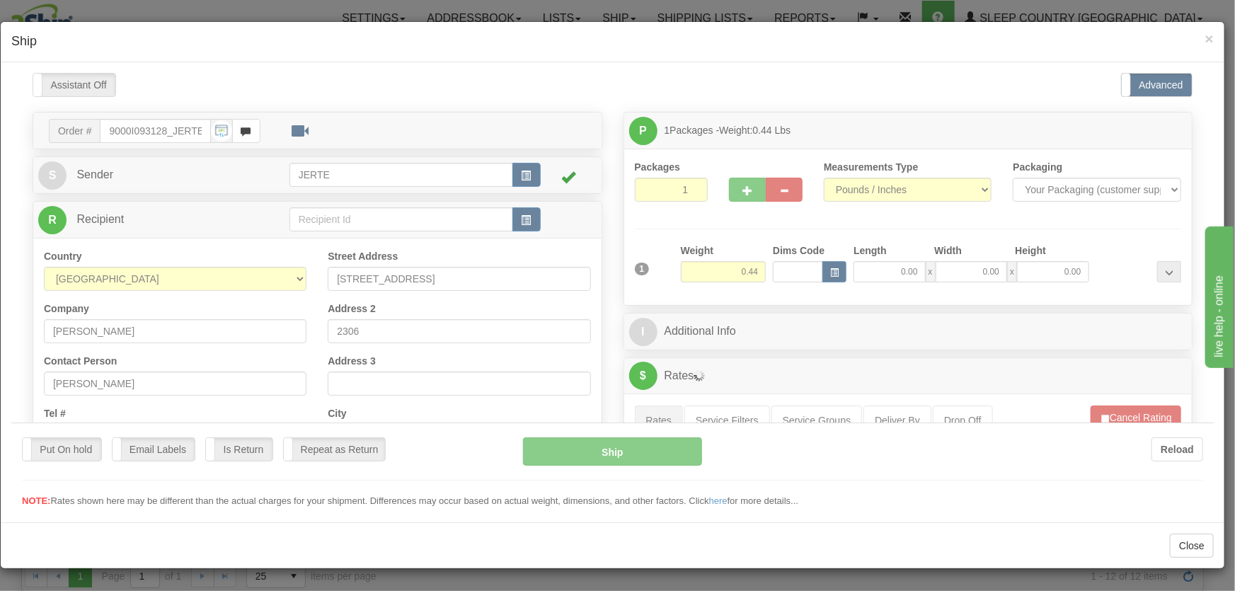
scroll to position [214, 0]
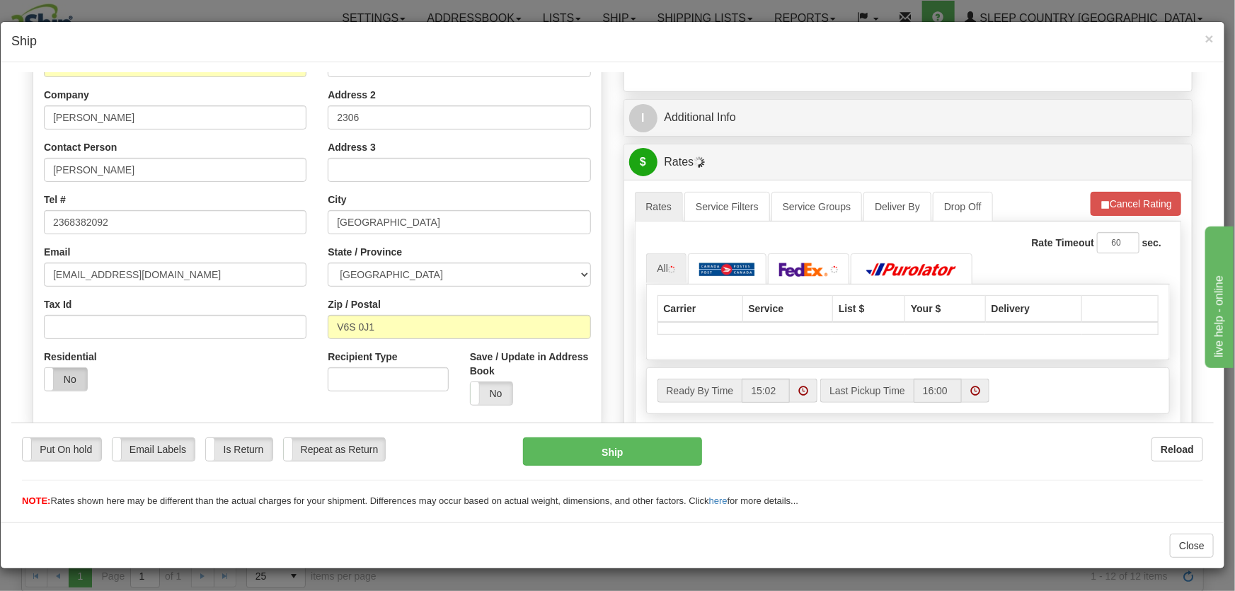
click at [76, 376] on label "No" at bounding box center [66, 378] width 42 height 23
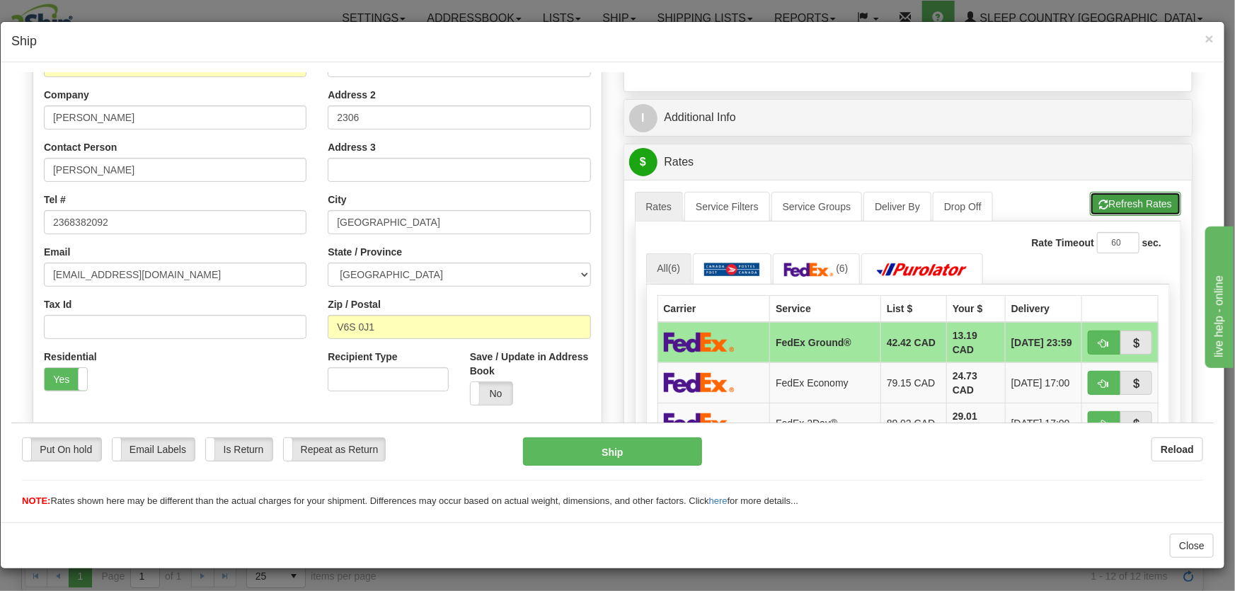
click at [1099, 200] on button "Refresh Rates" at bounding box center [1135, 203] width 91 height 24
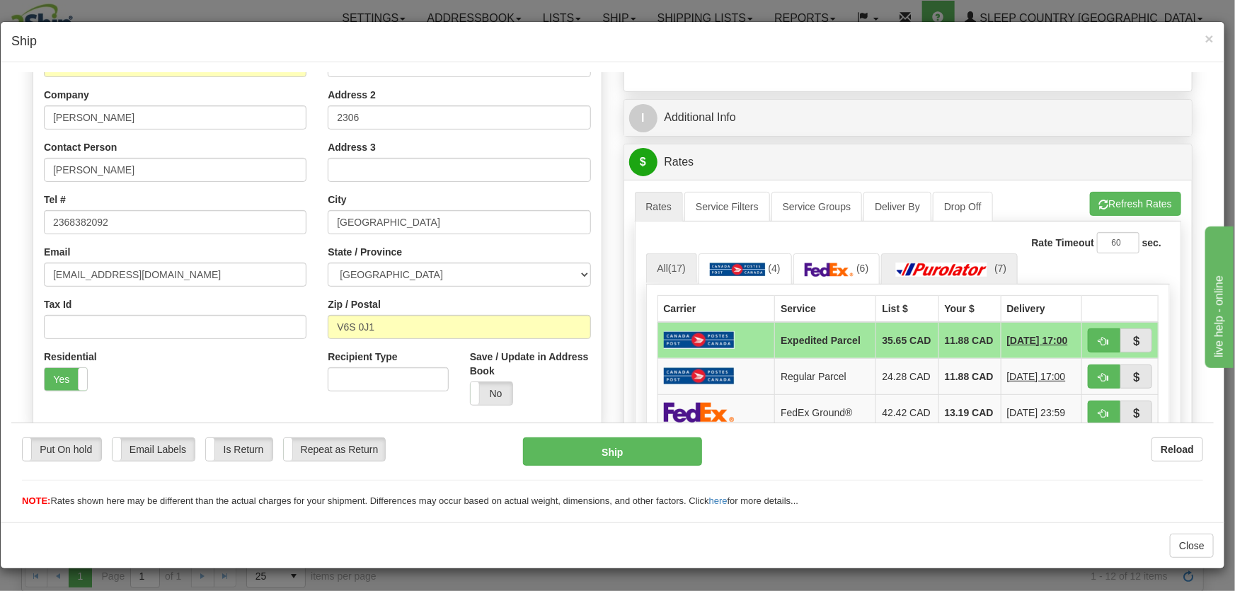
scroll to position [321, 0]
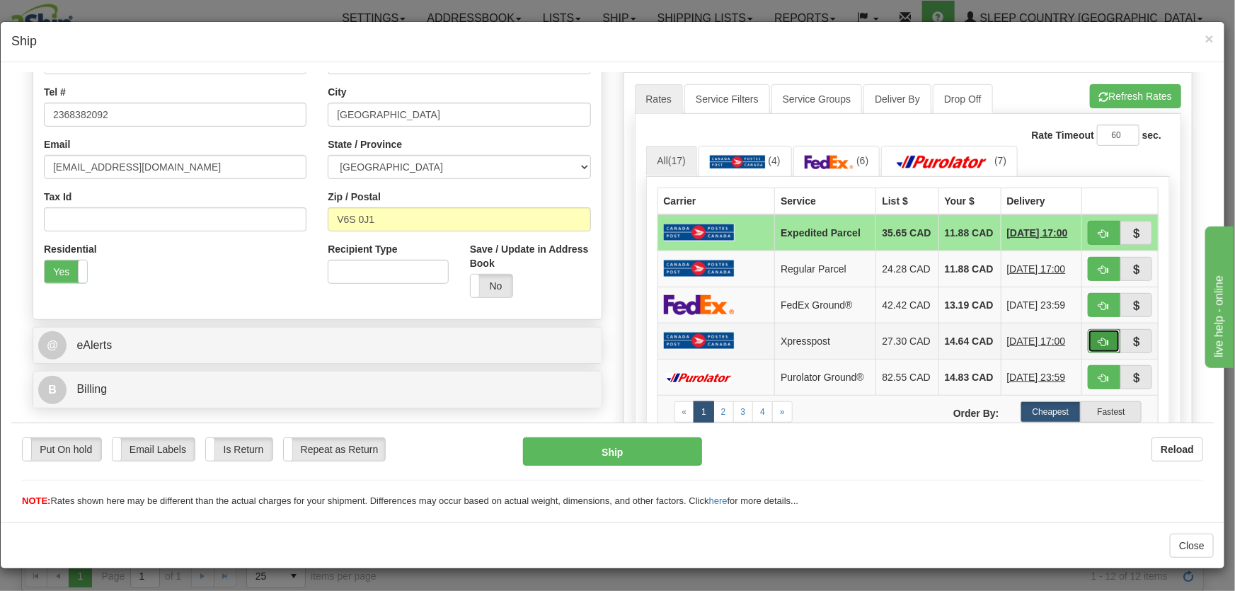
click at [1099, 346] on span "button" at bounding box center [1104, 341] width 10 height 9
type input "DOM.XP"
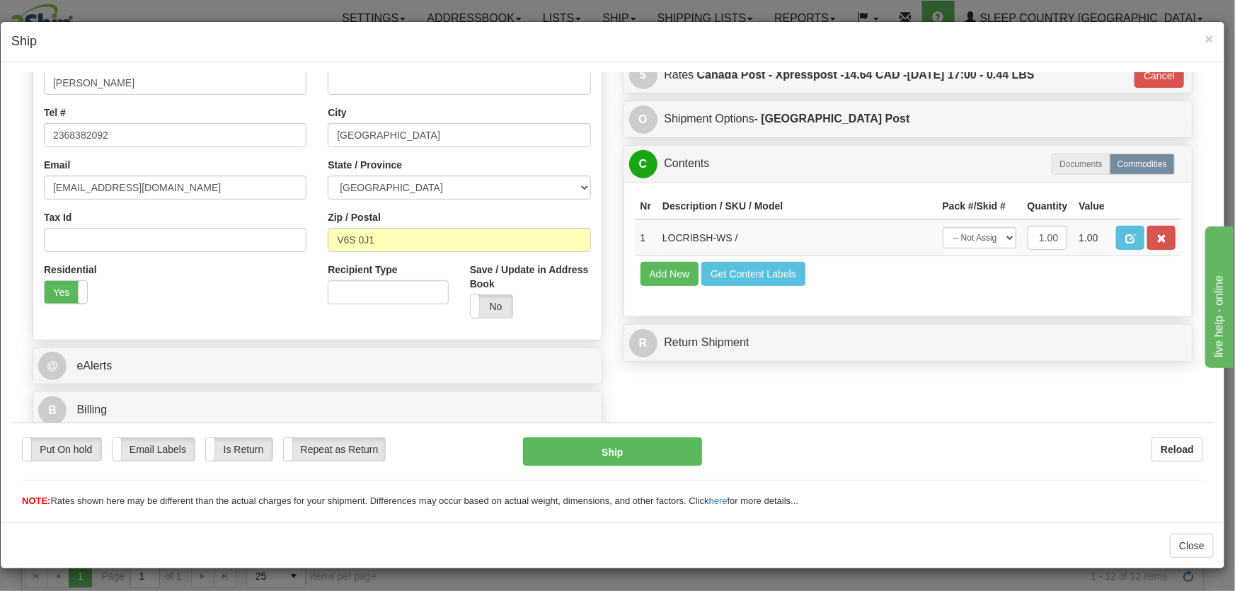
scroll to position [301, 0]
drag, startPoint x: 975, startPoint y: 228, endPoint x: 977, endPoint y: 238, distance: 10.8
click at [975, 228] on select "-- Not Assigned -- Package 1" at bounding box center [979, 236] width 74 height 21
click at [942, 226] on select "-- Not Assigned -- Package 1" at bounding box center [979, 236] width 74 height 21
click at [979, 266] on td "Add New Get Content Labels" at bounding box center [908, 273] width 547 height 36
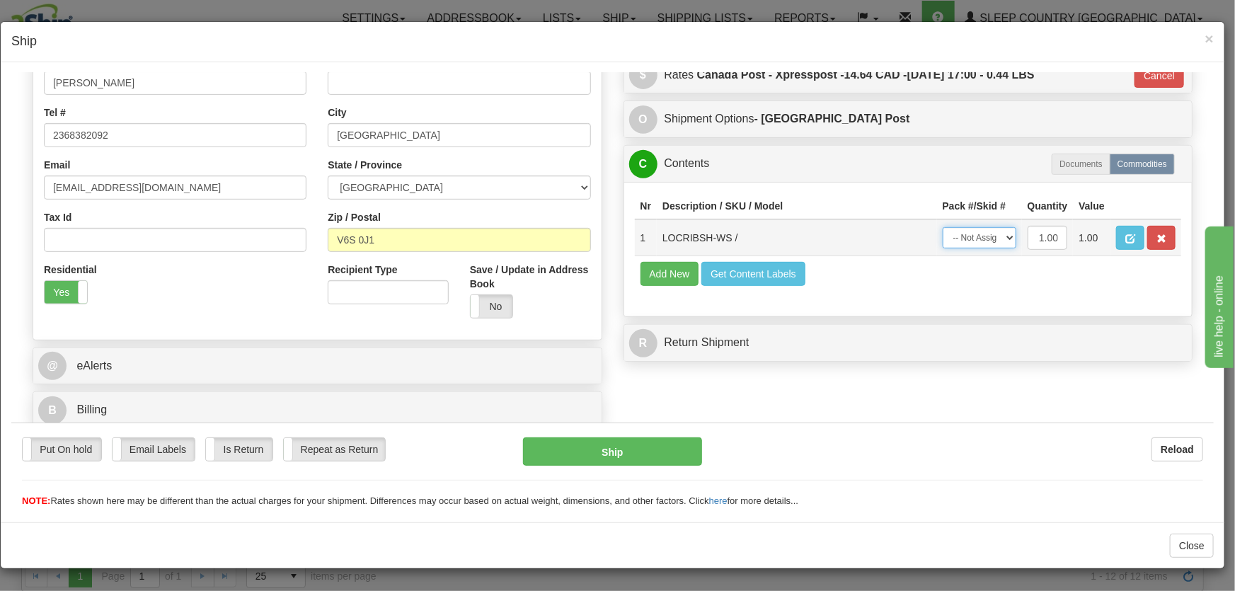
click at [976, 229] on select "-- Not Assigned -- Package 1" at bounding box center [979, 236] width 74 height 21
select select "0"
click at [942, 226] on select "-- Not Assigned -- Package 1" at bounding box center [979, 236] width 74 height 21
click at [654, 456] on button "Ship" at bounding box center [612, 451] width 179 height 28
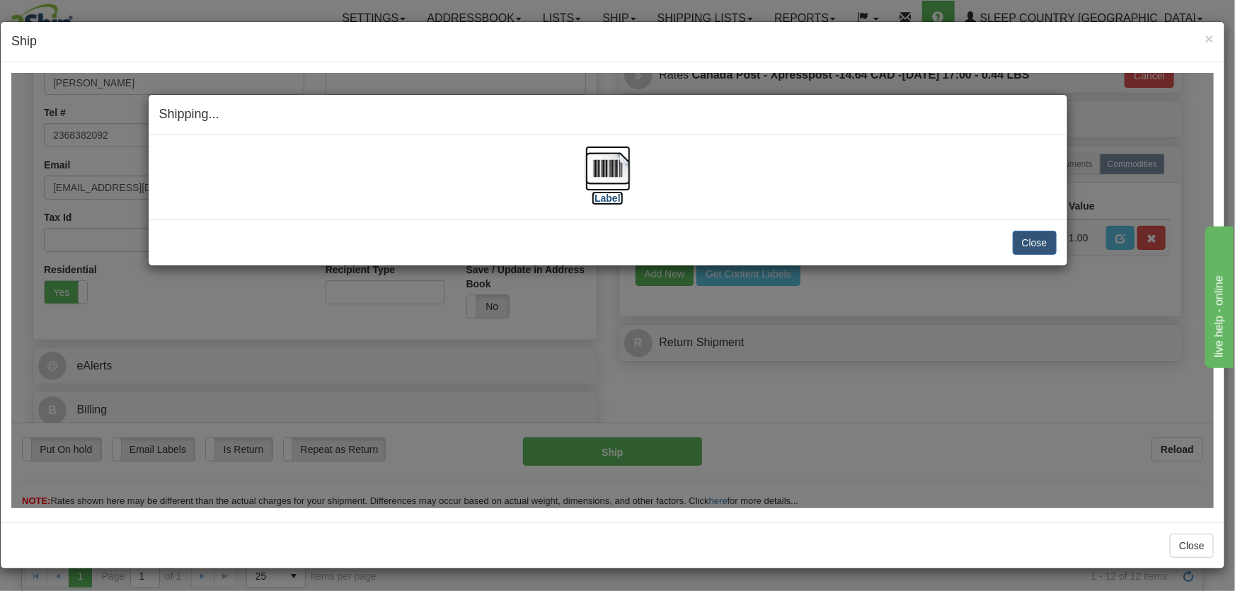
click at [602, 176] on img at bounding box center [607, 167] width 45 height 45
click at [1020, 236] on button "Close" at bounding box center [1035, 242] width 44 height 24
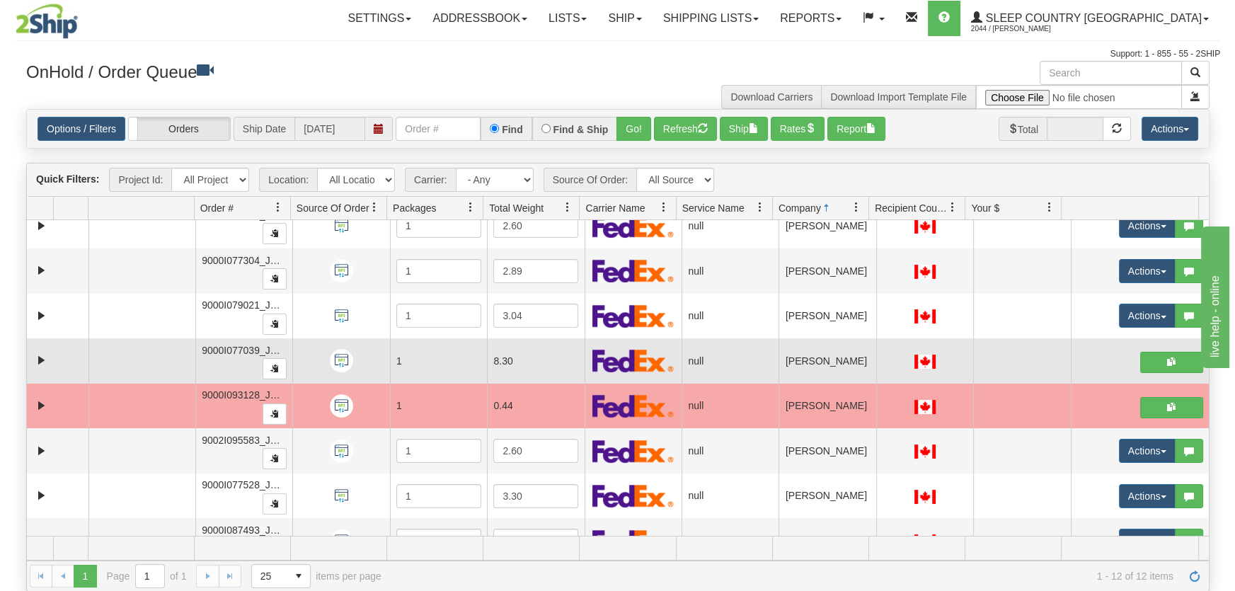
scroll to position [0, 0]
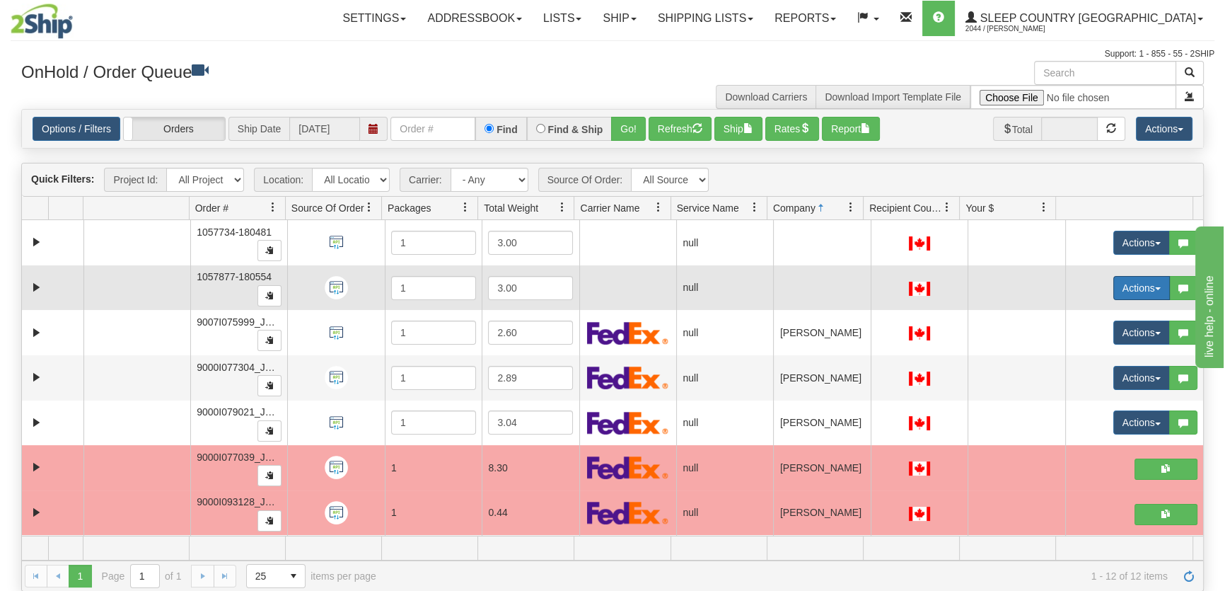
click at [1114, 287] on button "Actions" at bounding box center [1142, 288] width 57 height 24
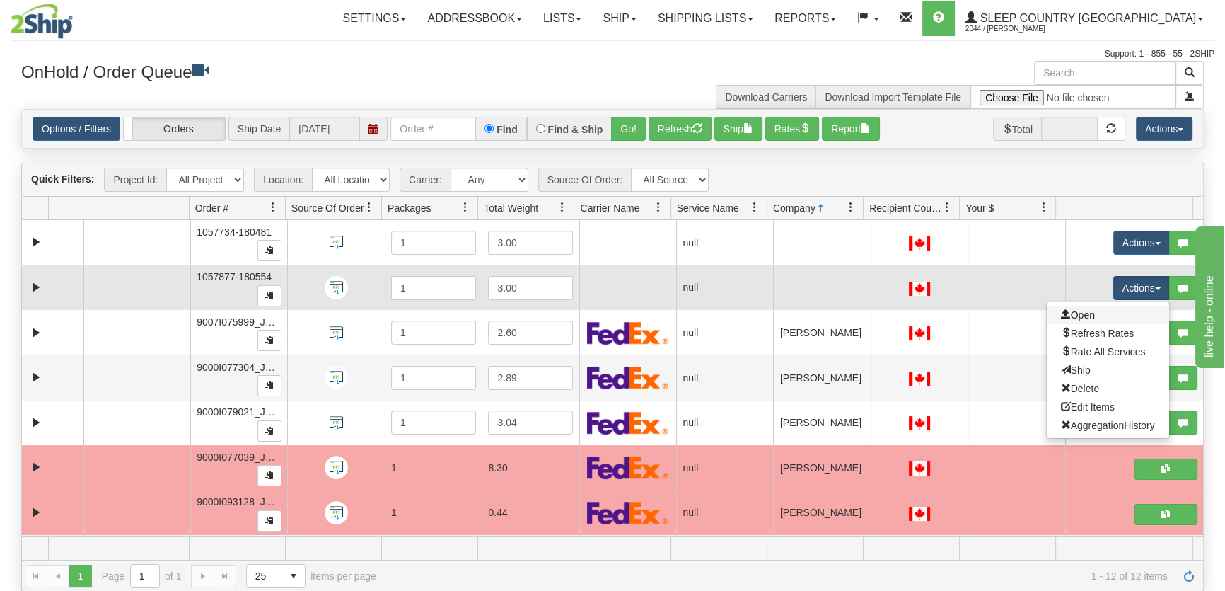
click at [1102, 315] on link "Open" at bounding box center [1108, 315] width 122 height 18
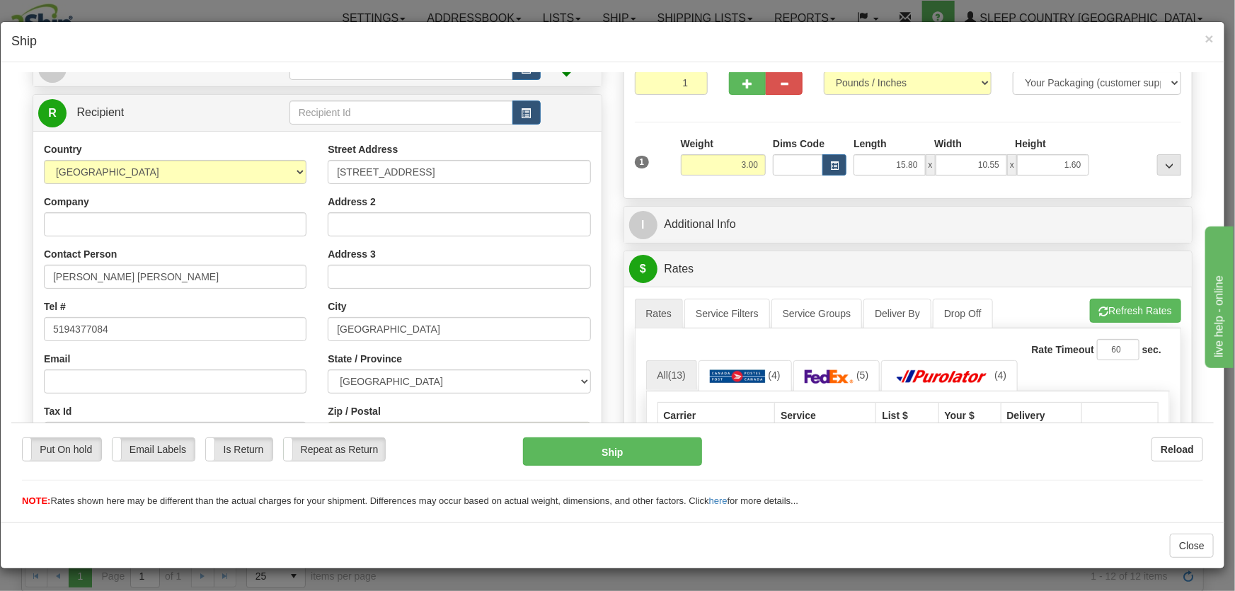
scroll to position [429, 0]
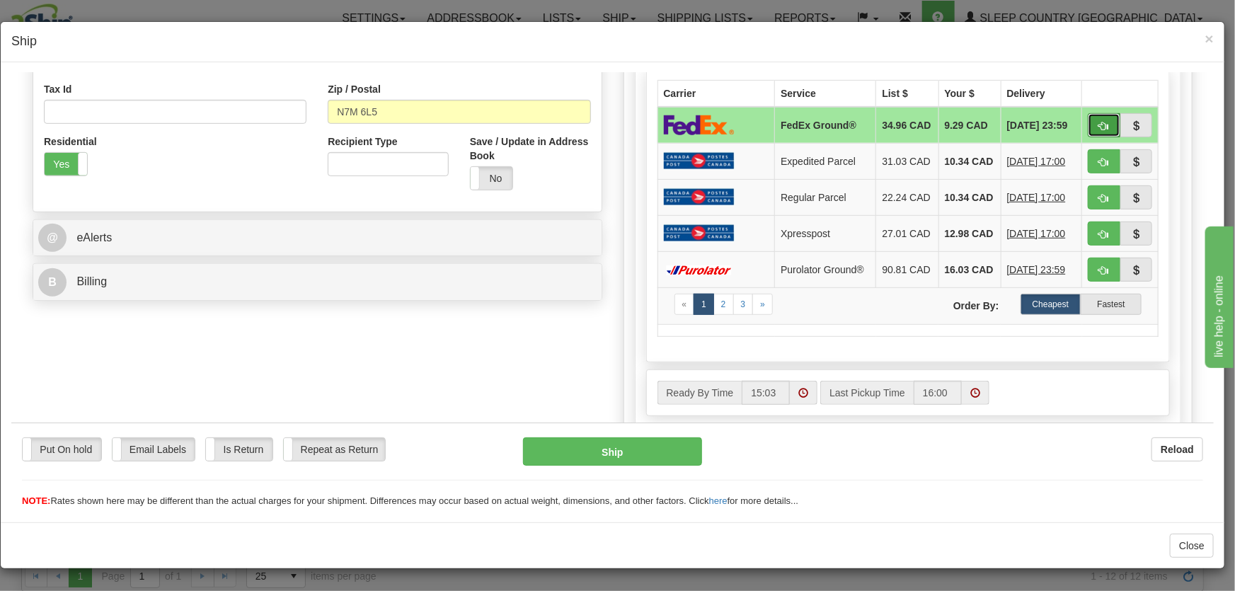
click at [1099, 121] on span "button" at bounding box center [1104, 125] width 10 height 9
type input "92"
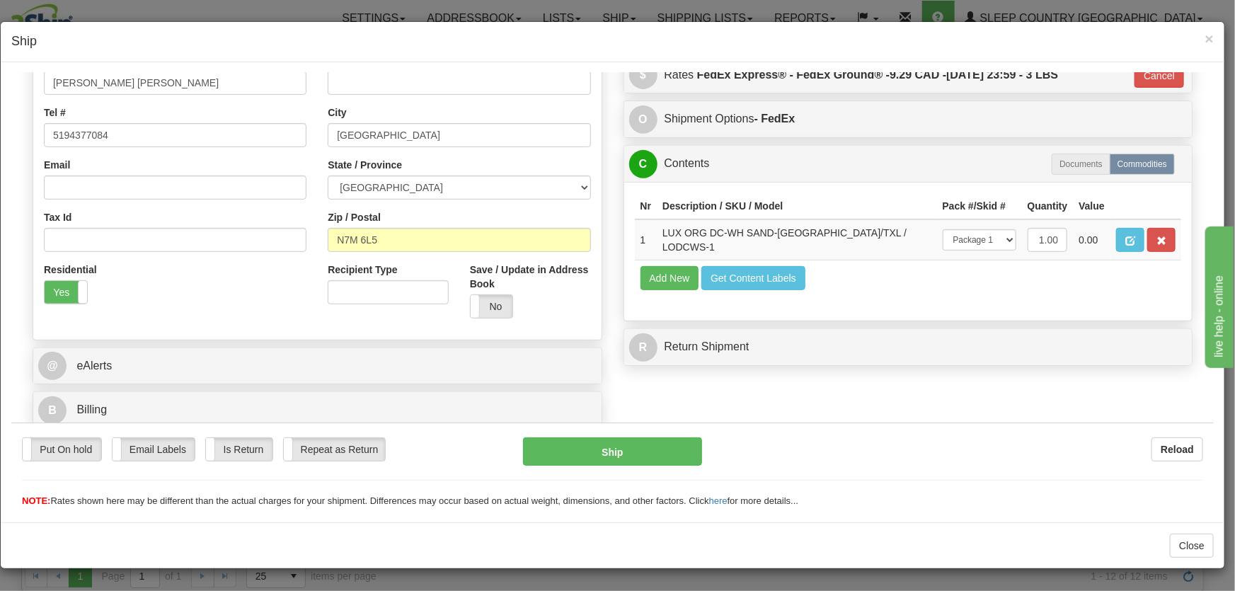
scroll to position [301, 0]
click at [621, 460] on button "Ship" at bounding box center [612, 451] width 179 height 28
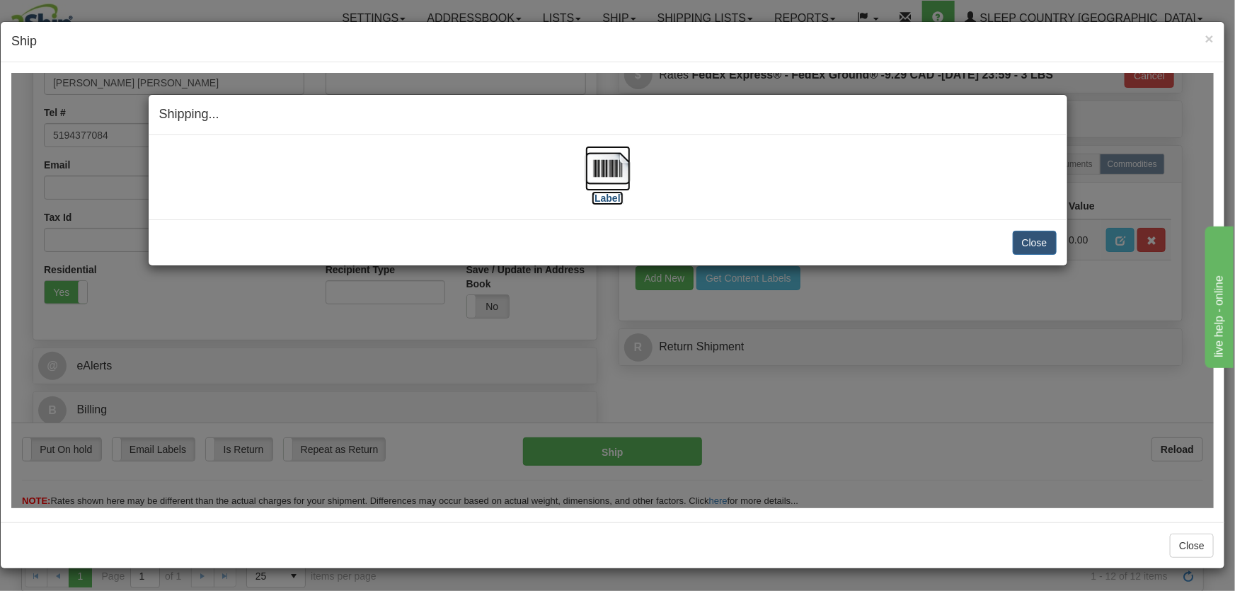
click at [595, 178] on img at bounding box center [607, 167] width 45 height 45
click at [1034, 238] on button "Close" at bounding box center [1035, 242] width 44 height 24
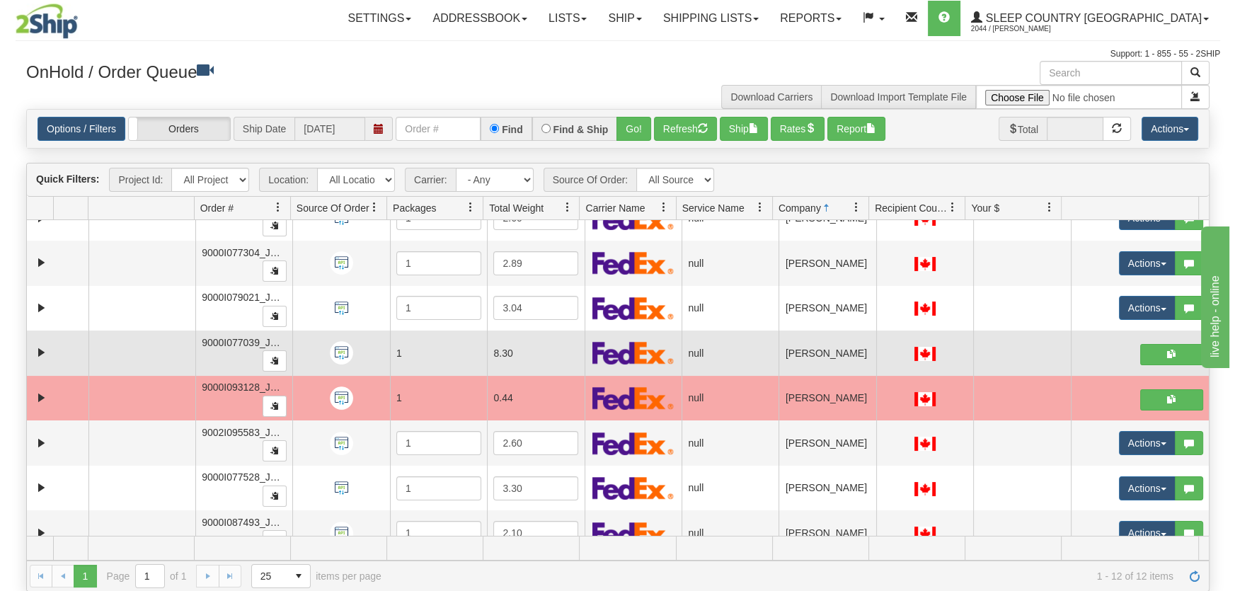
scroll to position [222, 0]
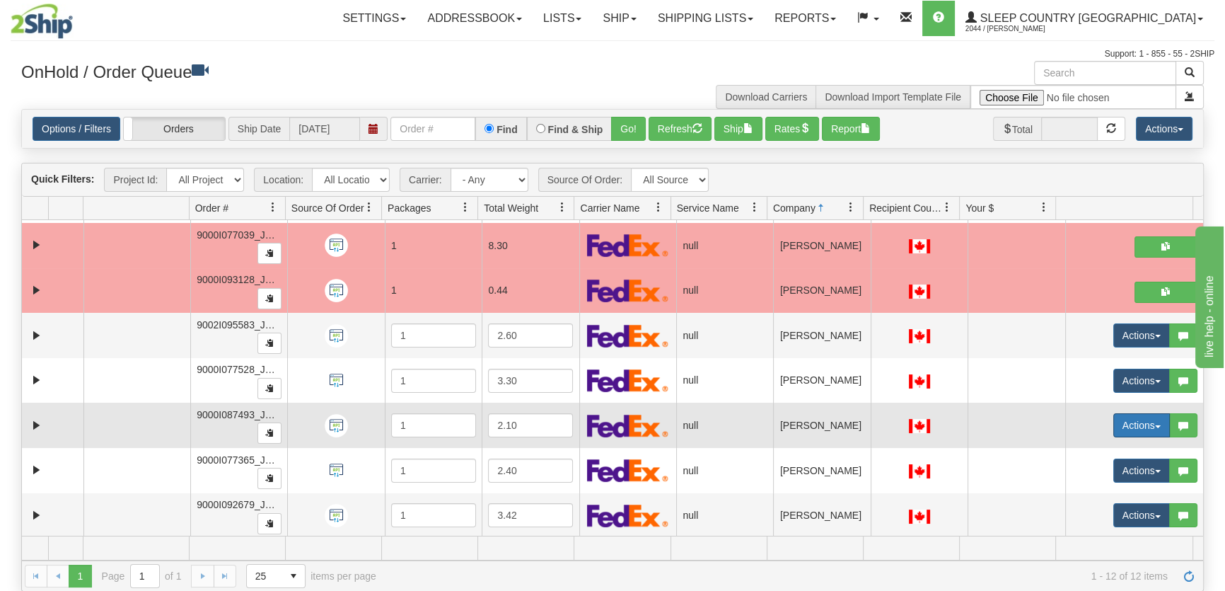
click at [1122, 418] on button "Actions" at bounding box center [1142, 425] width 57 height 24
click at [1110, 439] on ul "Open Refresh Rates Rate All Services Ship Delete Edit Items AggregationHistory" at bounding box center [1108, 507] width 124 height 137
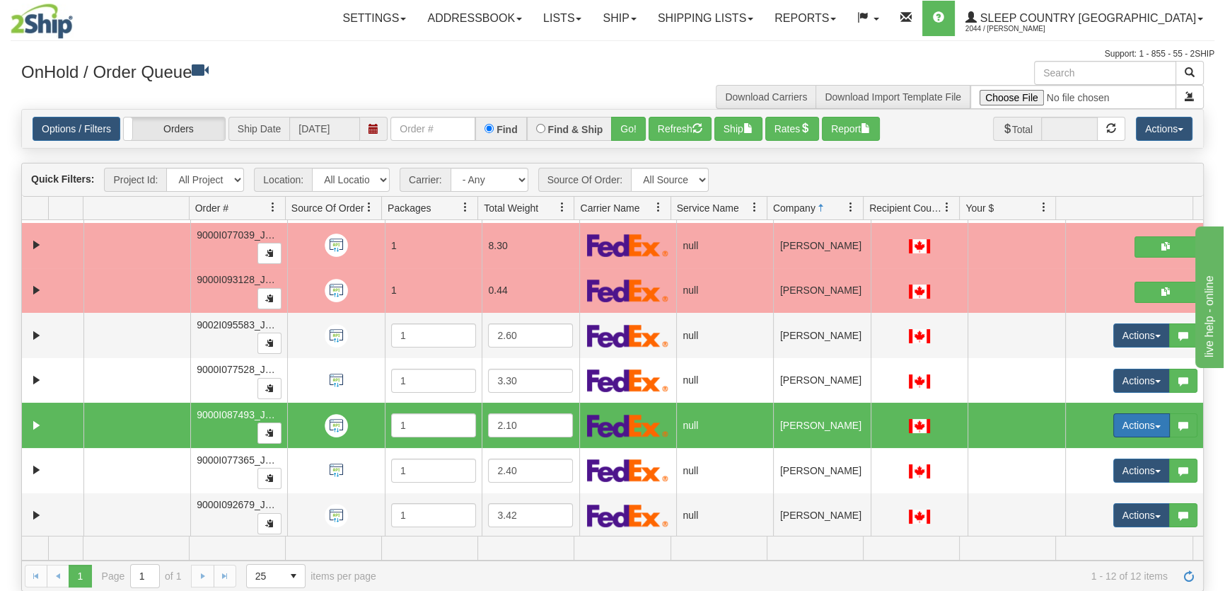
click at [1114, 417] on button "Actions" at bounding box center [1142, 425] width 57 height 24
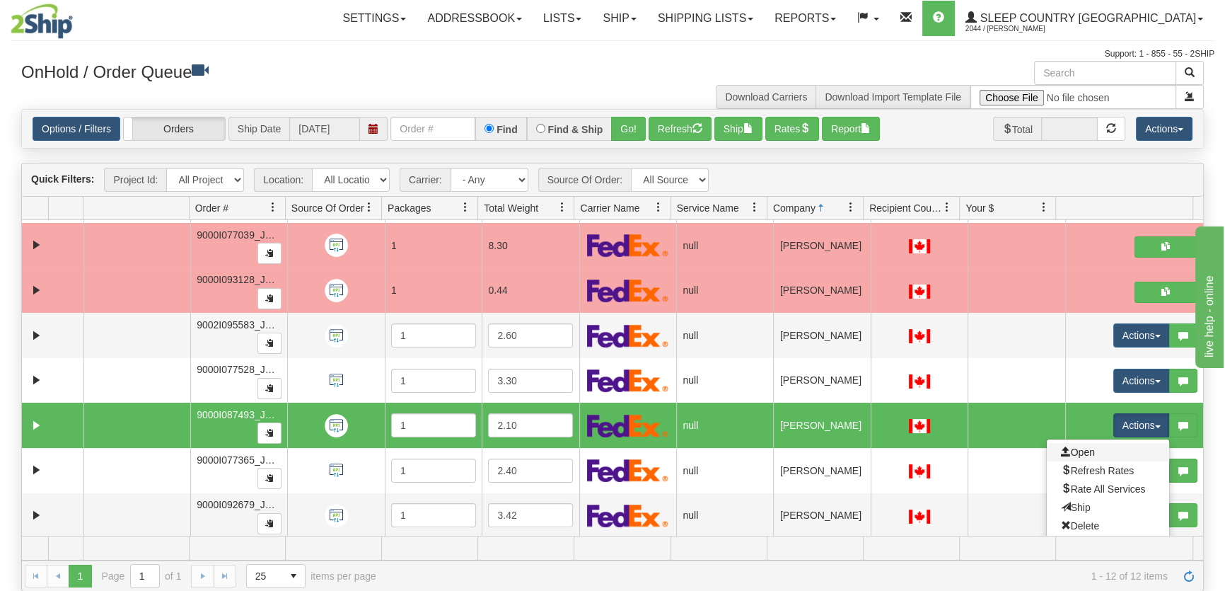
click at [1102, 453] on link "Open" at bounding box center [1108, 452] width 122 height 18
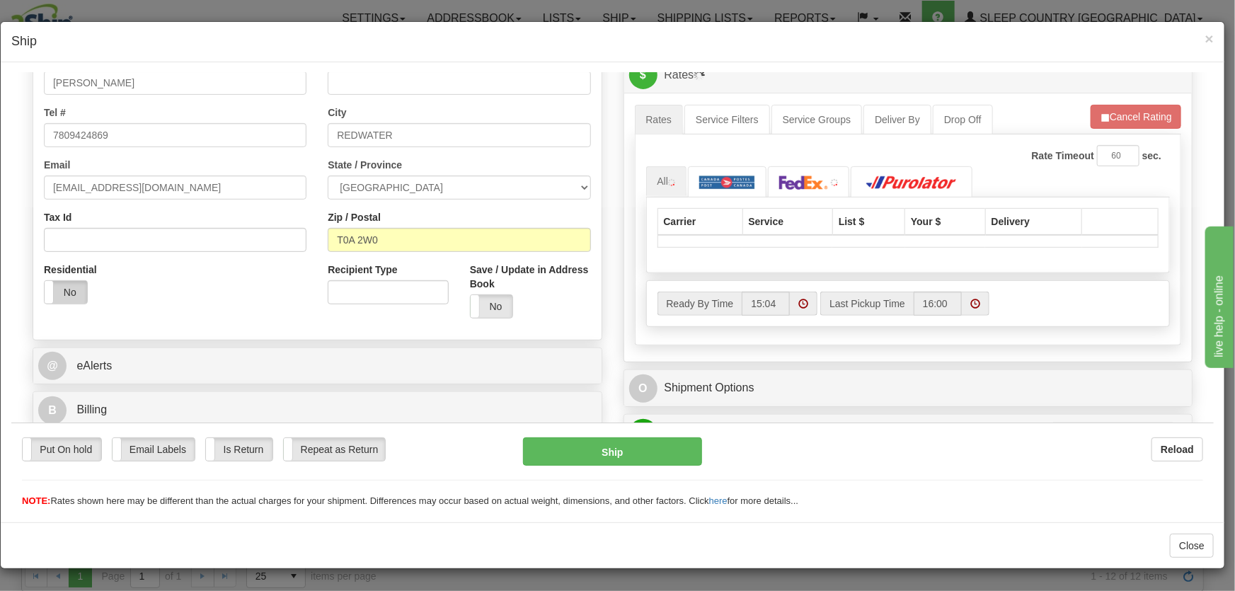
scroll to position [301, 0]
click at [47, 283] on span at bounding box center [44, 291] width 18 height 23
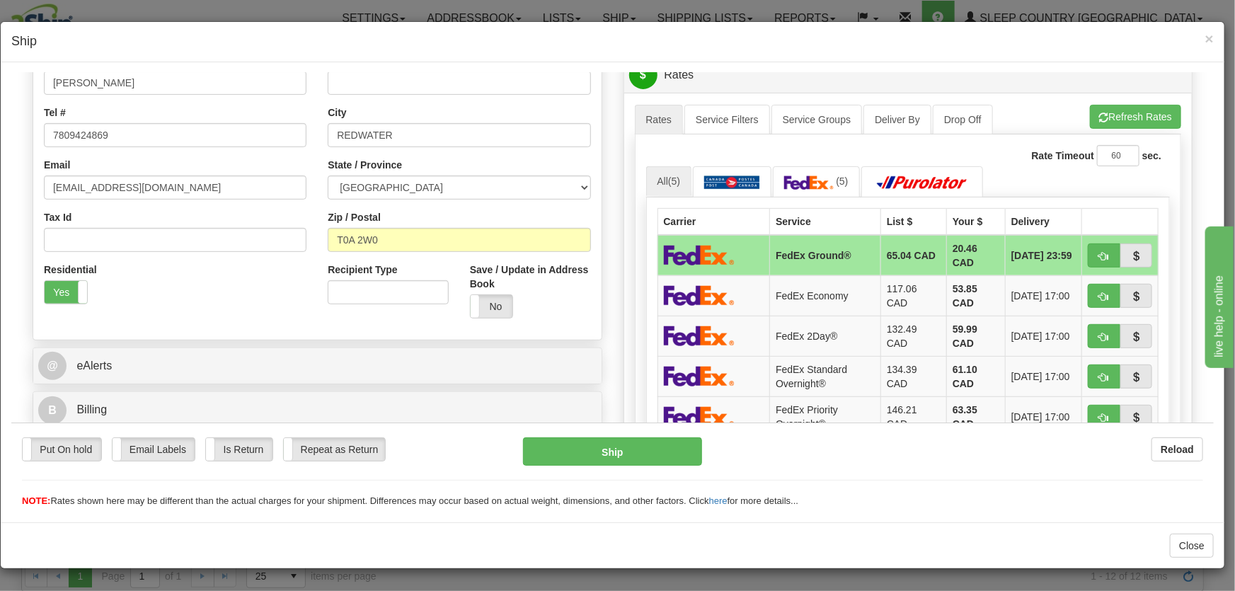
scroll to position [193, 0]
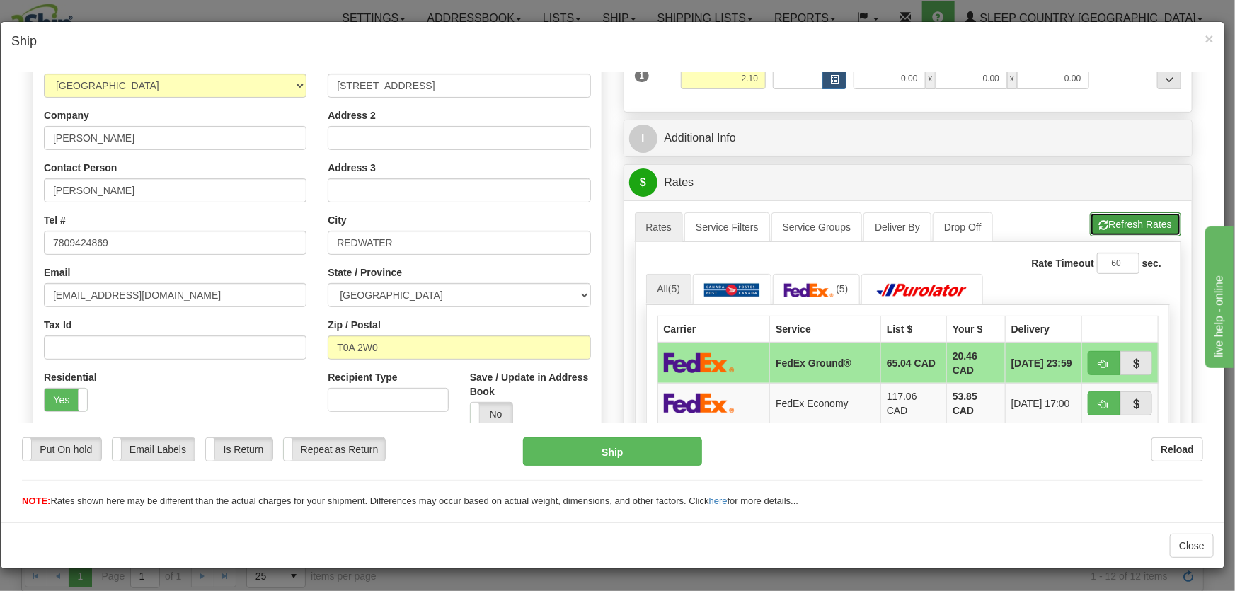
click at [1090, 219] on button "Refresh Rates" at bounding box center [1135, 224] width 91 height 24
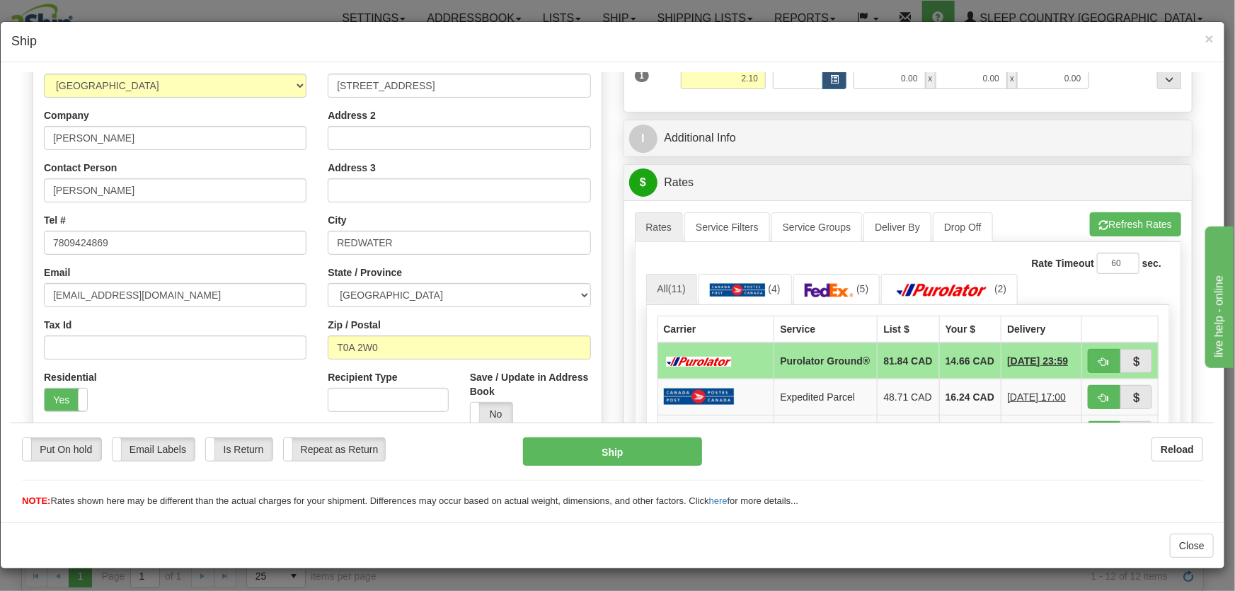
scroll to position [301, 0]
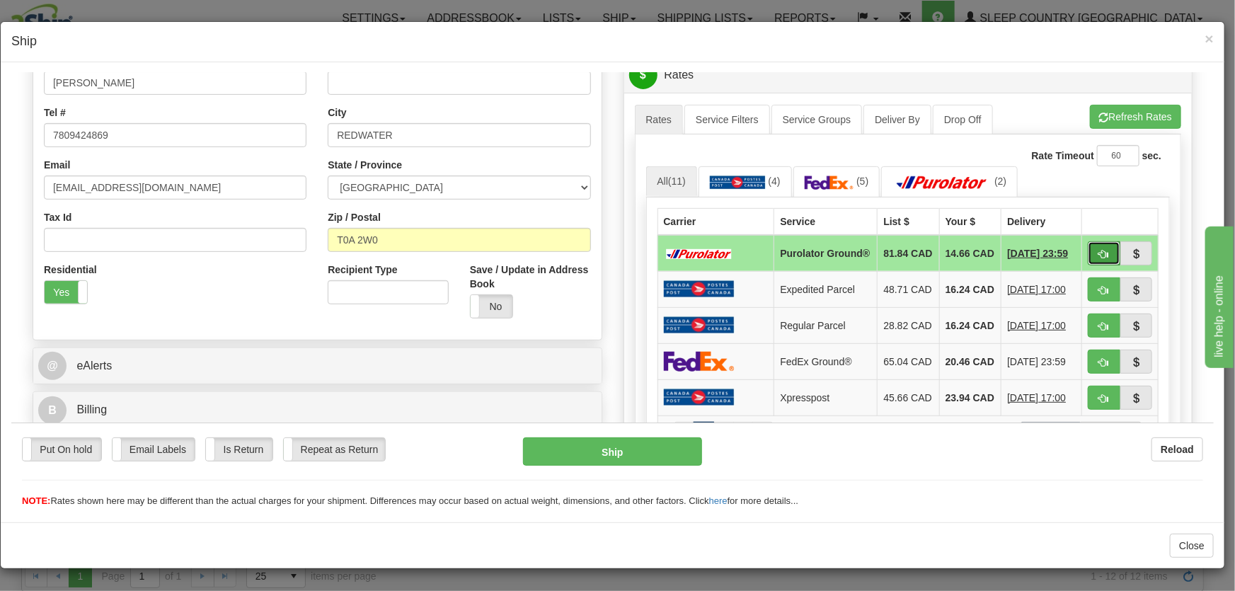
click at [1099, 255] on span "button" at bounding box center [1104, 253] width 10 height 9
type input "260"
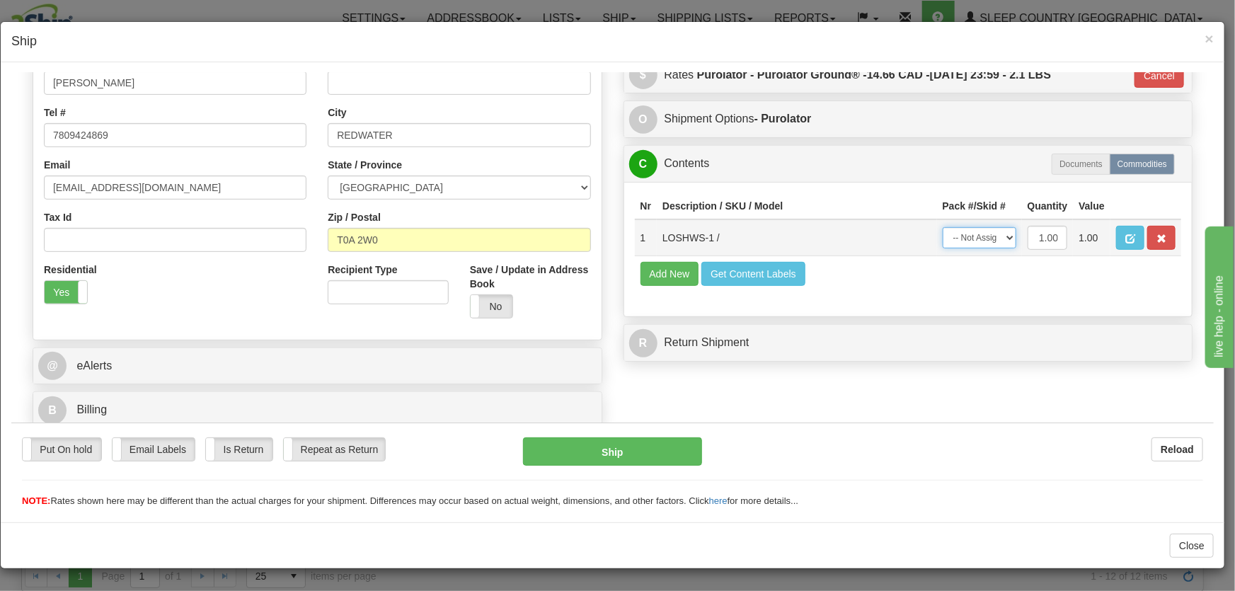
click at [956, 232] on select "-- Not Assigned -- Package 1" at bounding box center [979, 236] width 74 height 21
select select "0"
click at [942, 226] on select "-- Not Assigned -- Package 1" at bounding box center [979, 236] width 74 height 21
click at [650, 444] on button "Ship" at bounding box center [612, 451] width 179 height 28
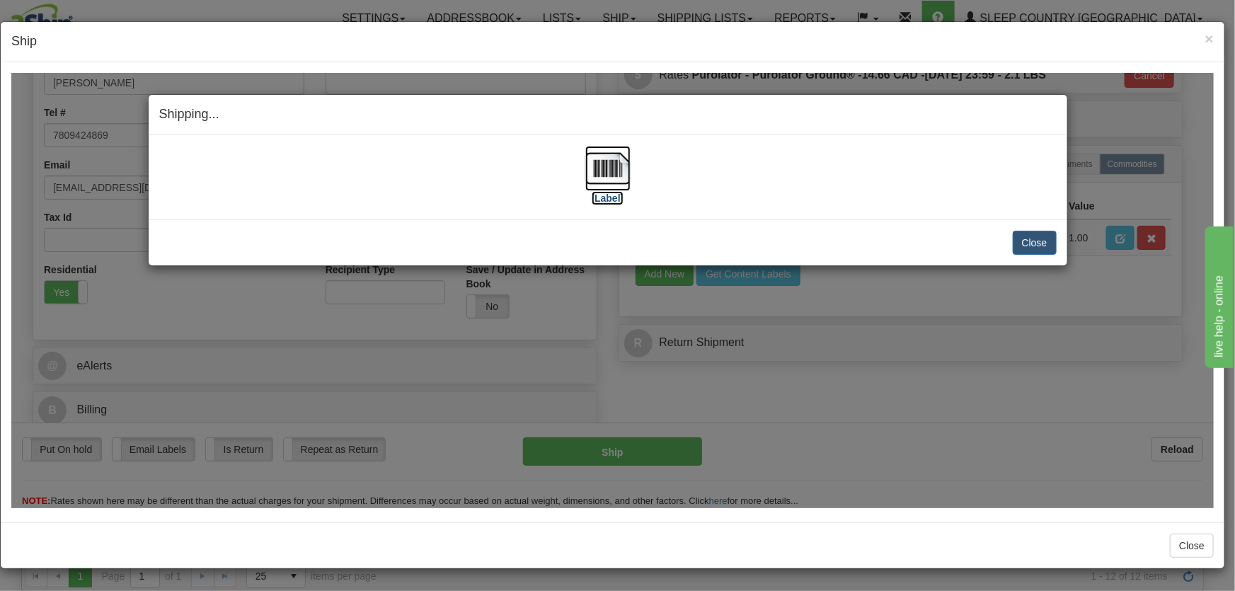
click at [629, 180] on img at bounding box center [607, 167] width 45 height 45
click at [1044, 233] on button "Close" at bounding box center [1035, 242] width 44 height 24
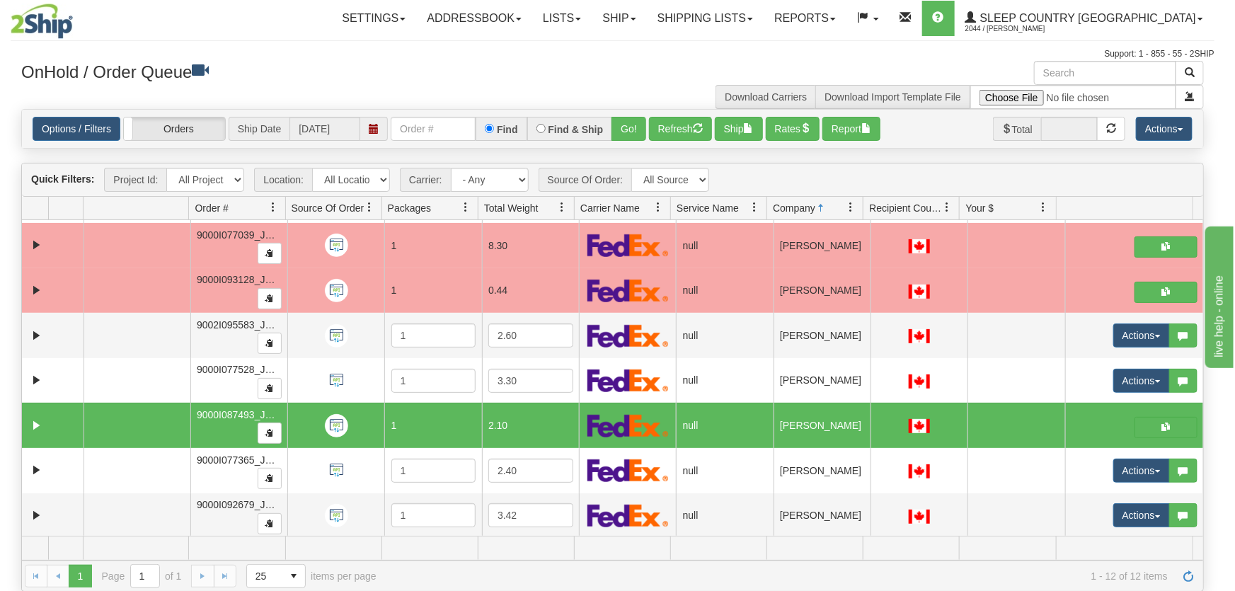
scroll to position [0, 0]
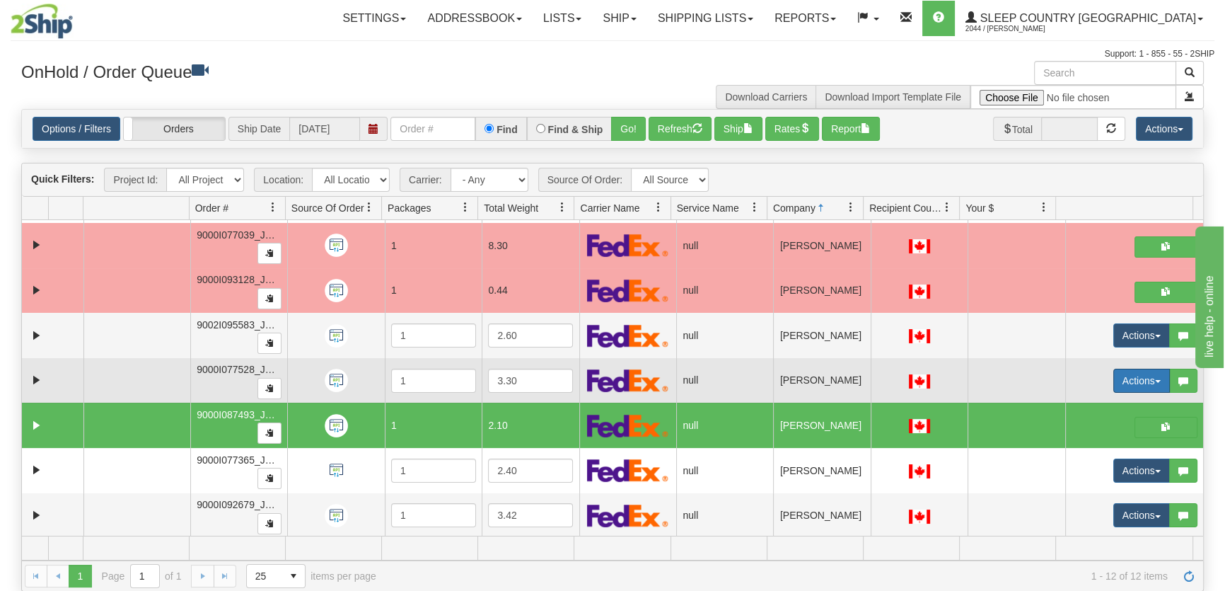
click at [1114, 369] on button "Actions" at bounding box center [1142, 381] width 57 height 24
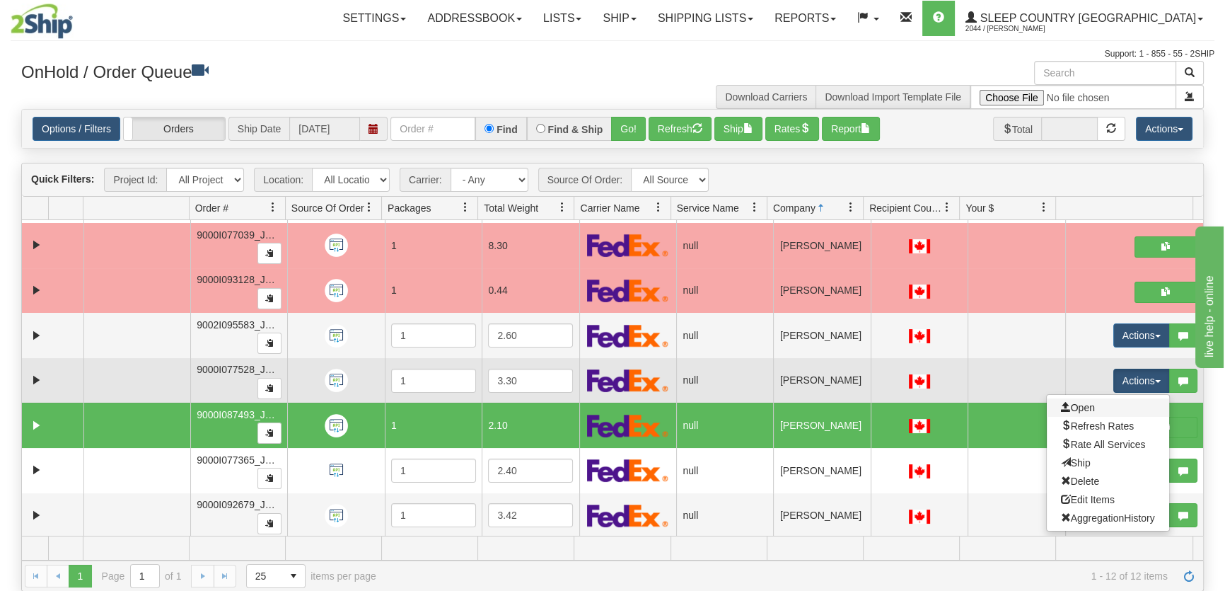
click at [1096, 406] on link "Open" at bounding box center [1108, 407] width 122 height 18
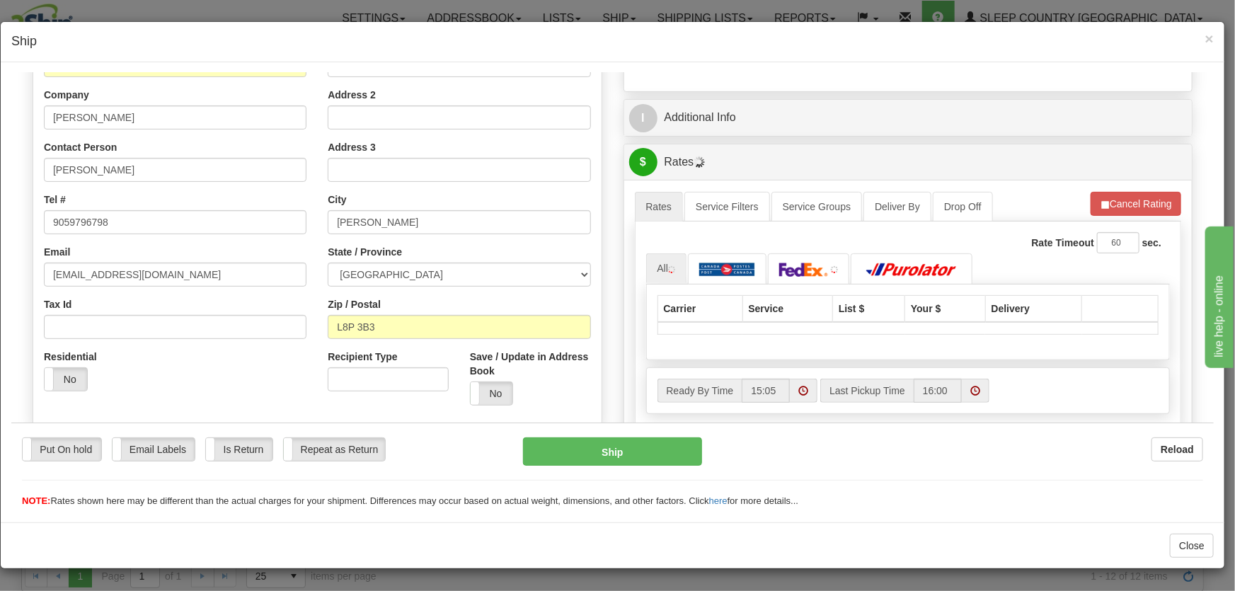
scroll to position [321, 0]
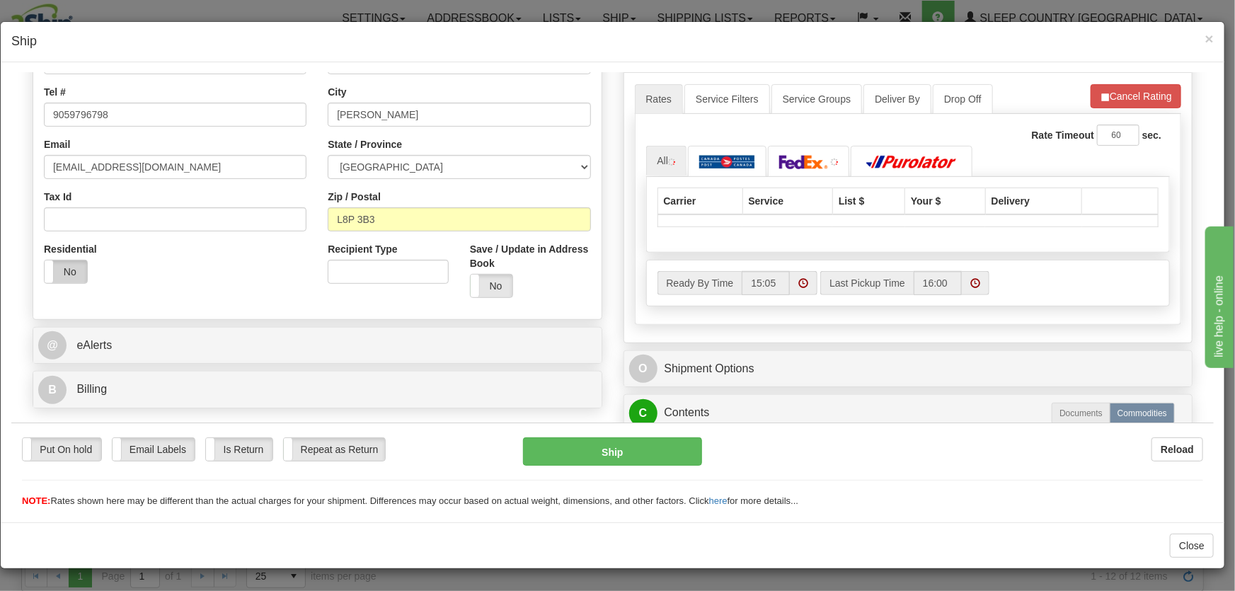
click at [79, 279] on label "No" at bounding box center [66, 271] width 42 height 23
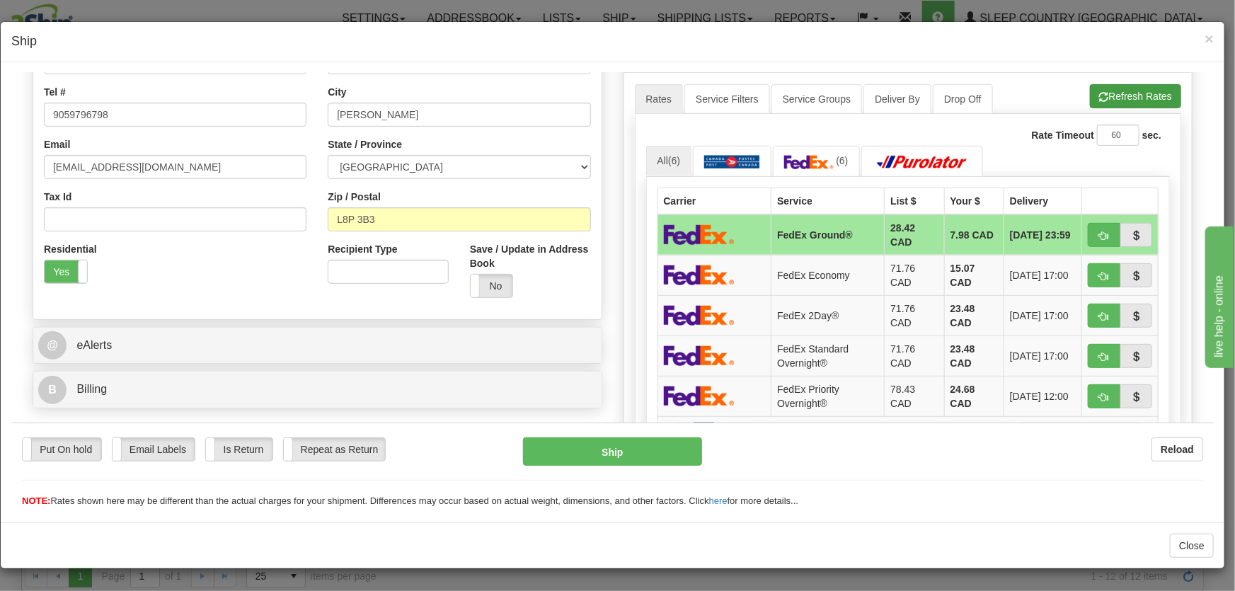
click at [1150, 81] on div "A change has been made which could impact your rate estimate. To ensure the est…" at bounding box center [908, 325] width 568 height 508
click at [1150, 90] on button "Refresh Rates" at bounding box center [1135, 95] width 91 height 24
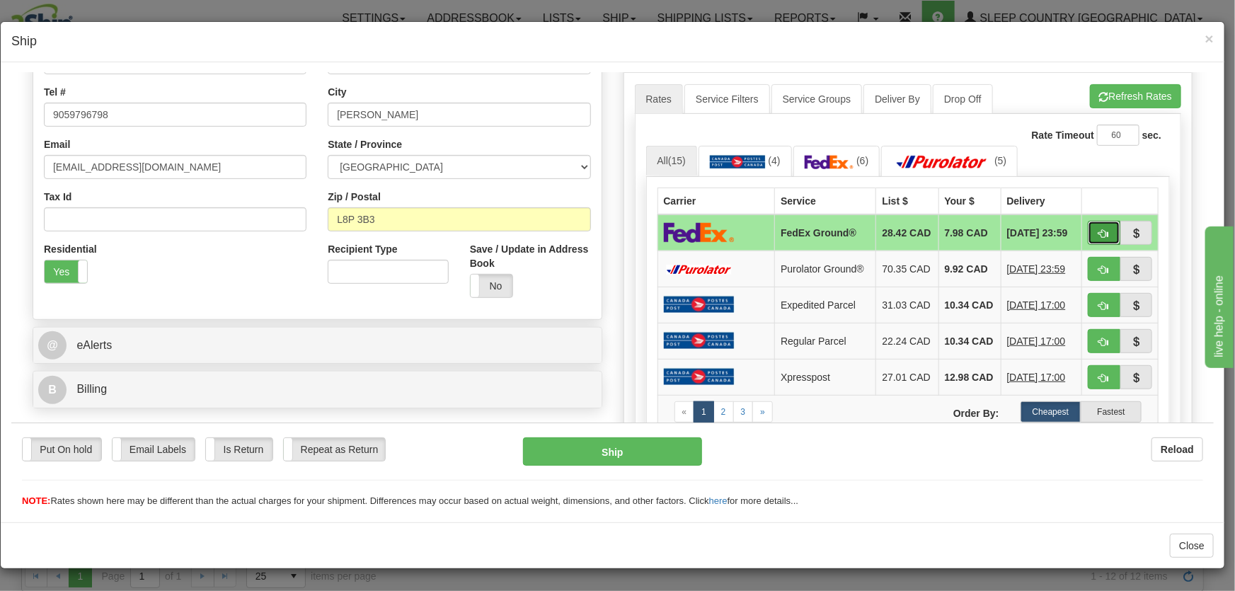
click at [1102, 221] on button "button" at bounding box center [1104, 232] width 33 height 24
type input "92"
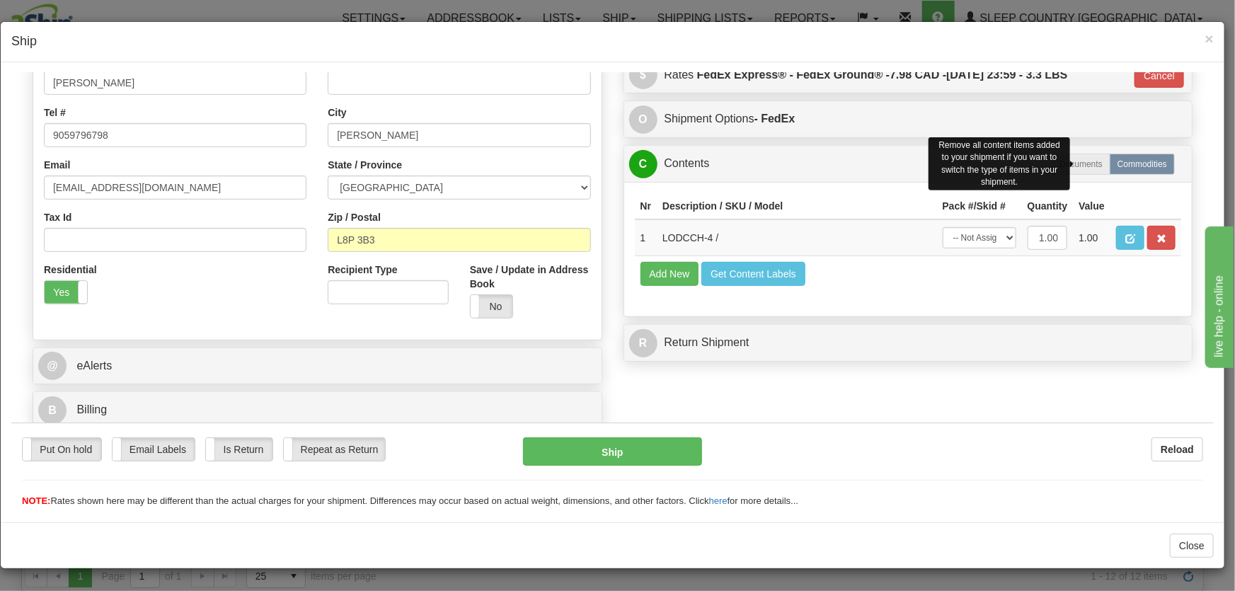
scroll to position [301, 0]
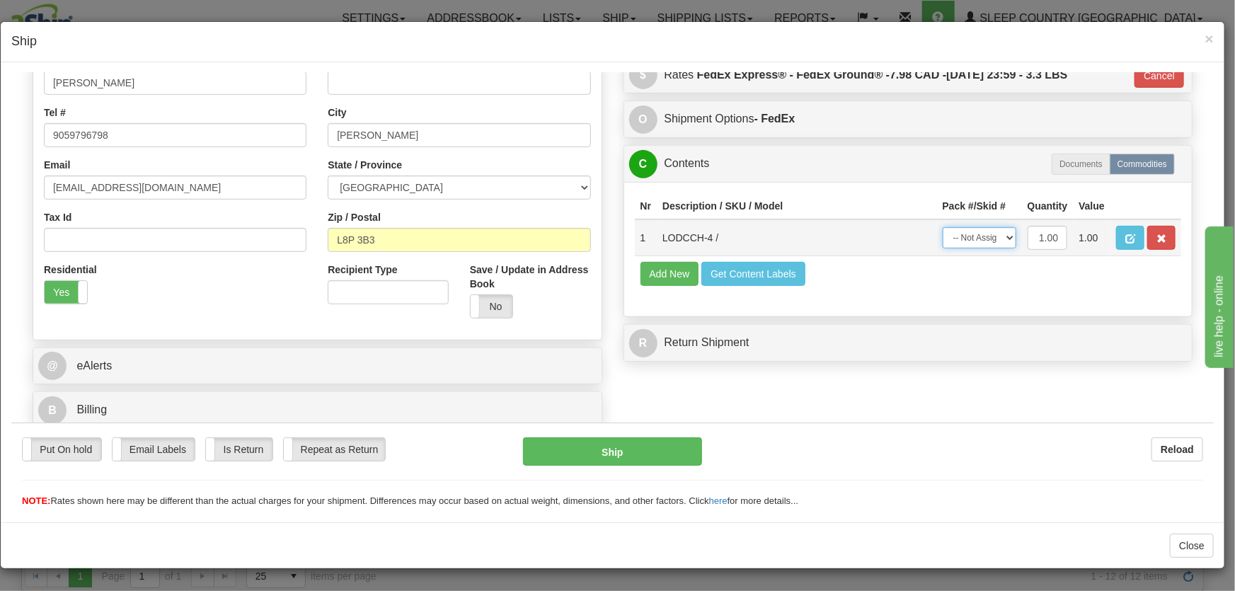
click at [942, 231] on select "-- Not Assigned -- Package 1" at bounding box center [979, 236] width 74 height 21
click at [949, 281] on td "Add New Get Content Labels" at bounding box center [908, 273] width 547 height 36
click at [948, 218] on th "Pack #/Skid #" at bounding box center [979, 205] width 85 height 26
click at [956, 236] on select "-- Not Assigned -- Package 1" at bounding box center [979, 236] width 74 height 21
select select "0"
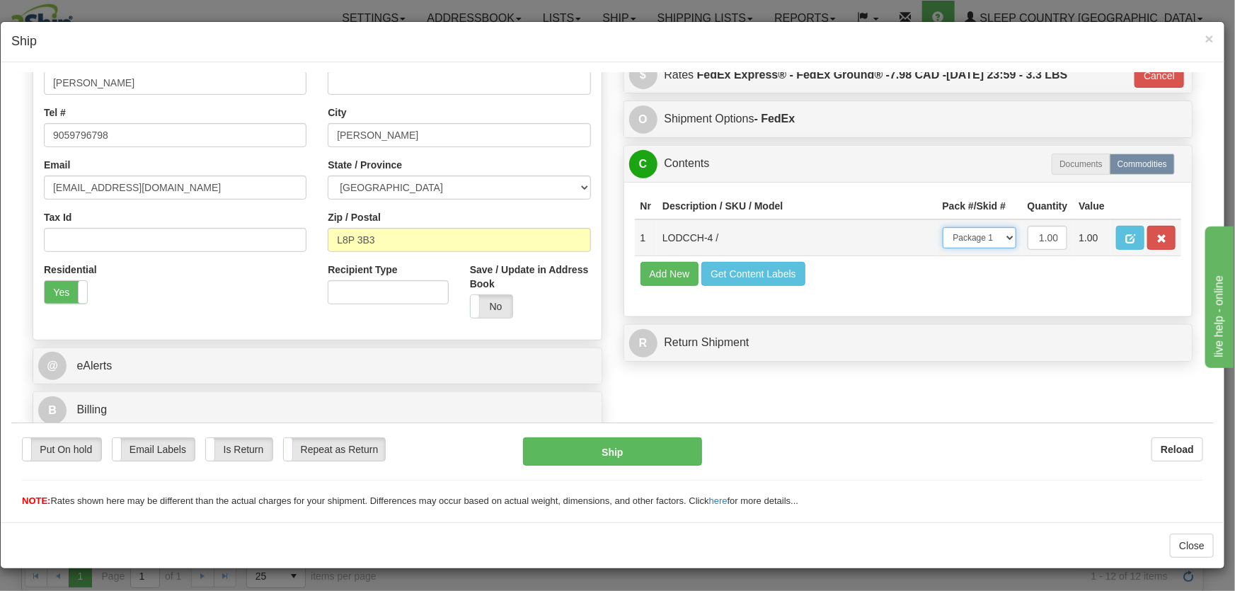
click at [942, 226] on select "-- Not Assigned -- Package 1" at bounding box center [979, 236] width 74 height 21
drag, startPoint x: 653, startPoint y: 458, endPoint x: 659, endPoint y: 453, distance: 8.5
click at [659, 453] on button "Ship" at bounding box center [612, 451] width 179 height 28
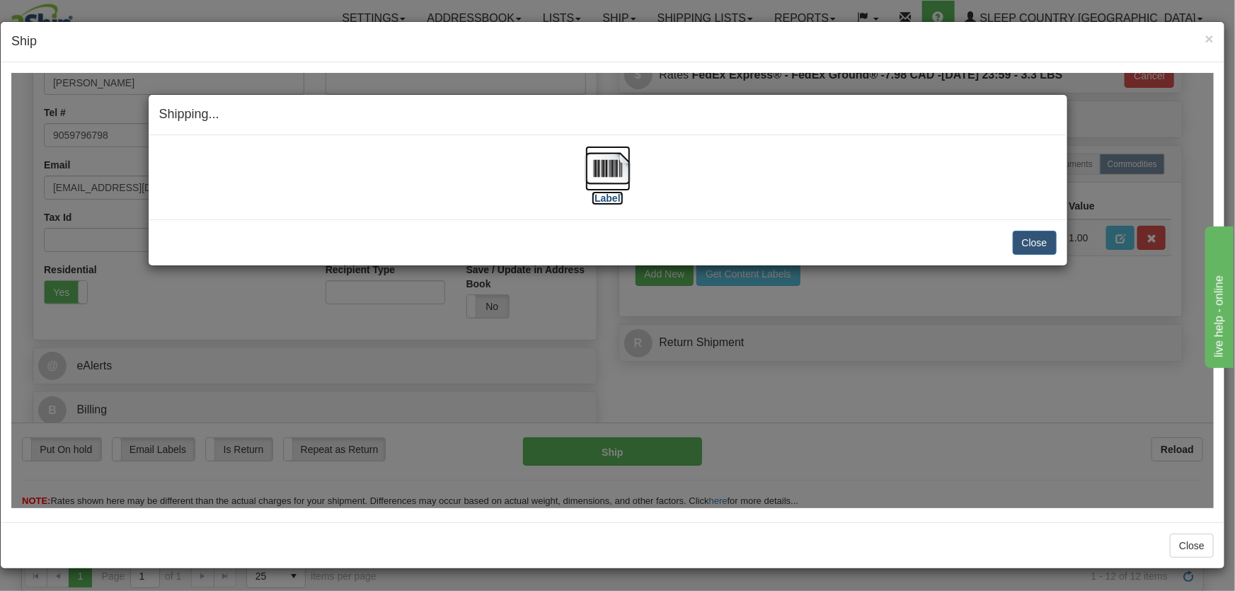
click at [623, 173] on img at bounding box center [607, 167] width 45 height 45
click at [1041, 238] on button "Close" at bounding box center [1035, 242] width 44 height 24
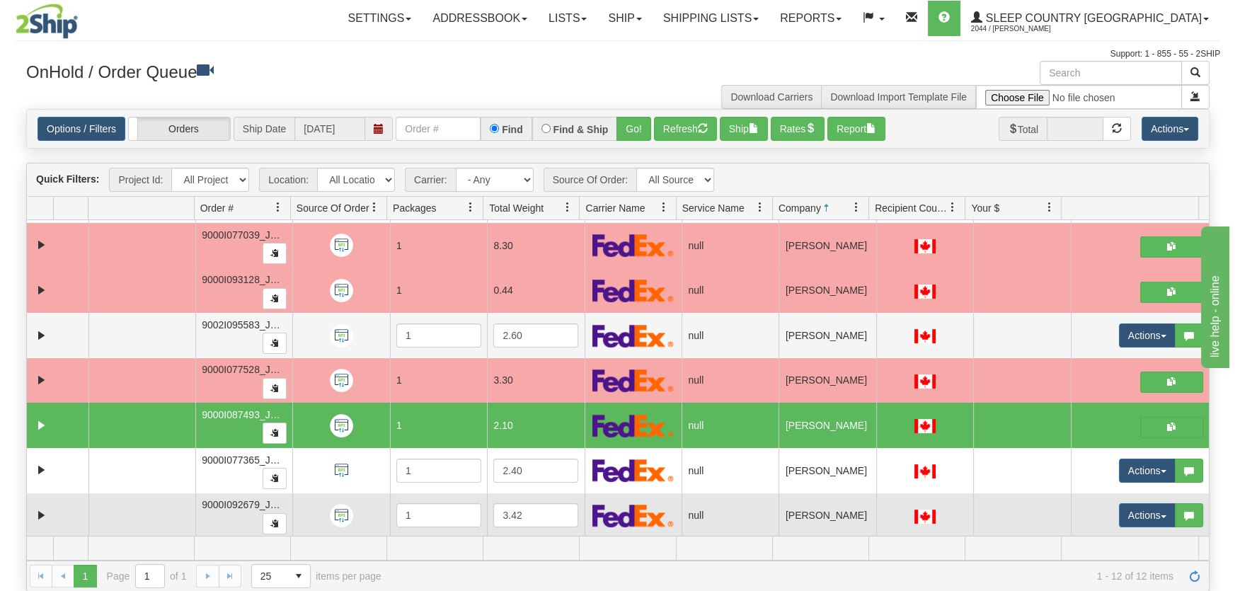
scroll to position [214, 0]
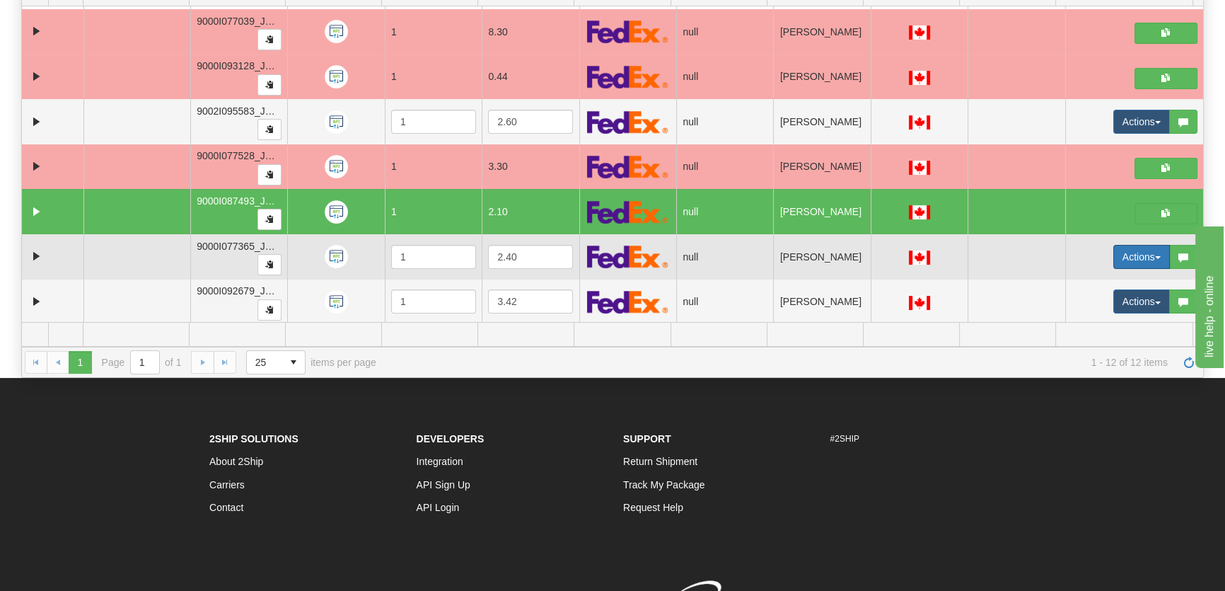
click at [1114, 255] on button "Actions" at bounding box center [1142, 257] width 57 height 24
click at [1096, 279] on link "Open" at bounding box center [1108, 284] width 122 height 18
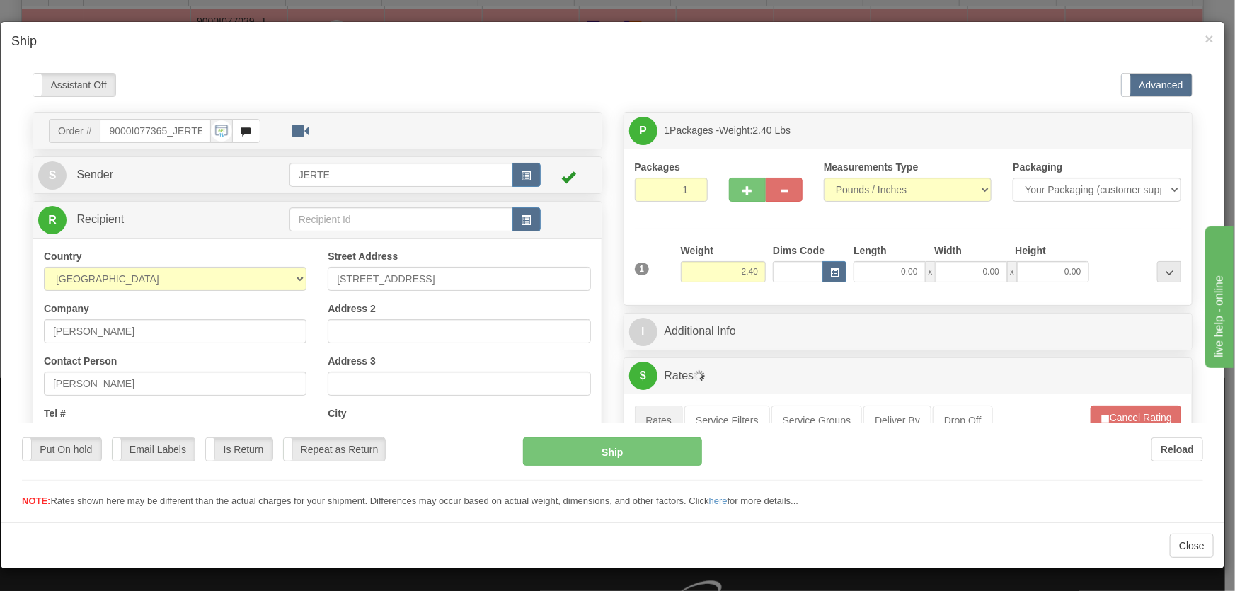
scroll to position [429, 0]
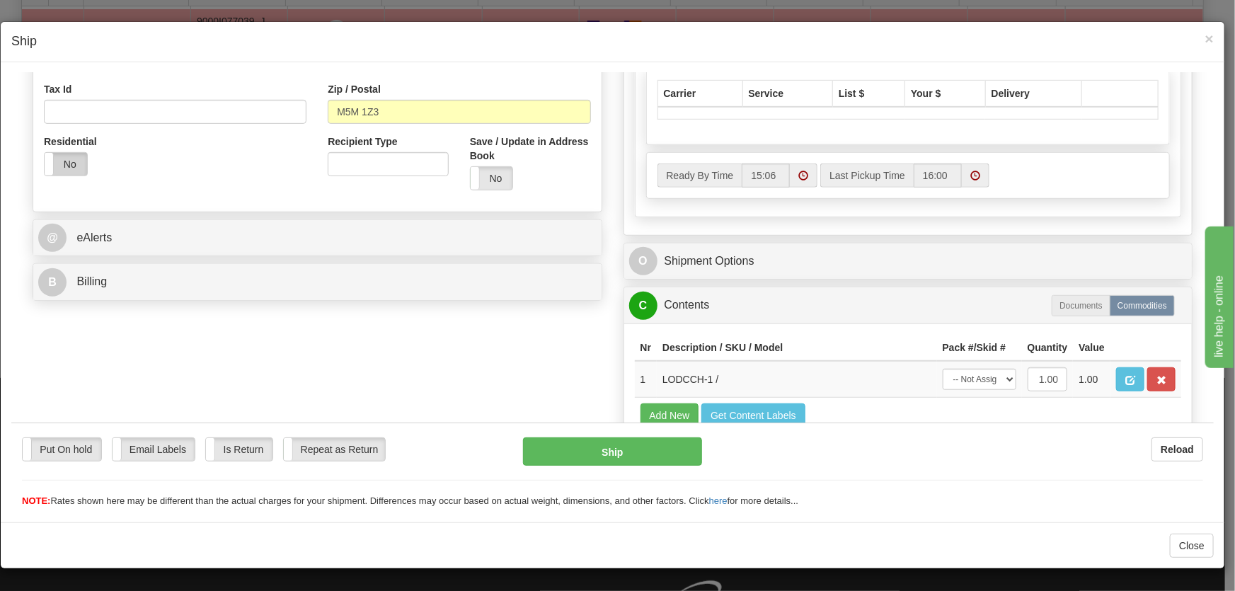
click at [56, 166] on label "No" at bounding box center [66, 163] width 42 height 23
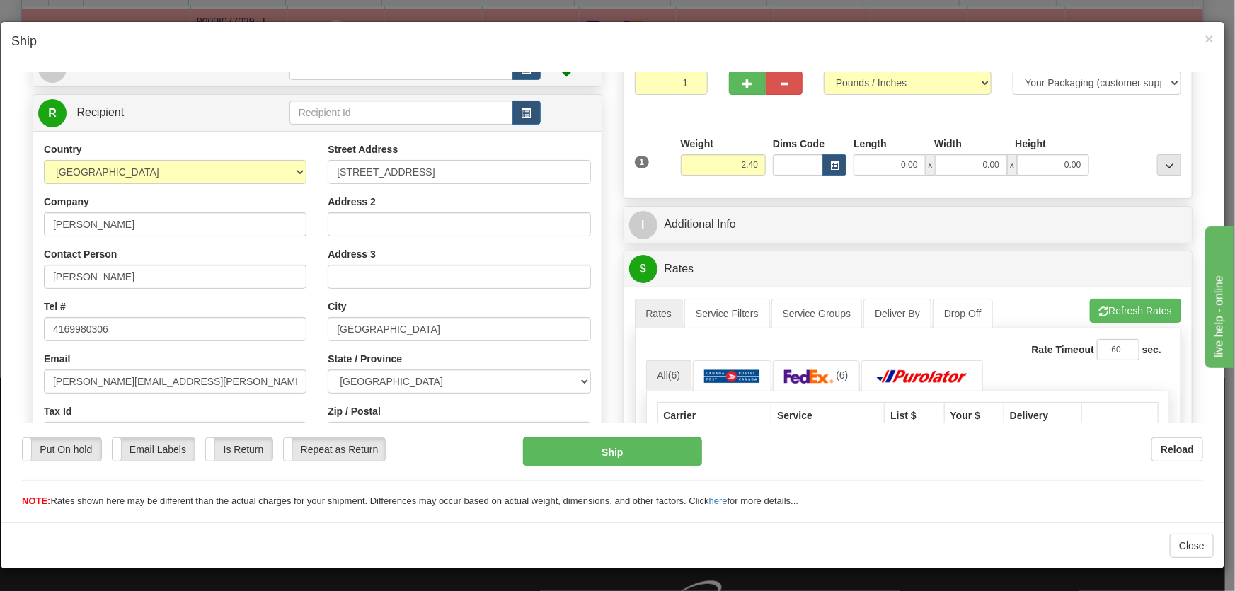
scroll to position [214, 0]
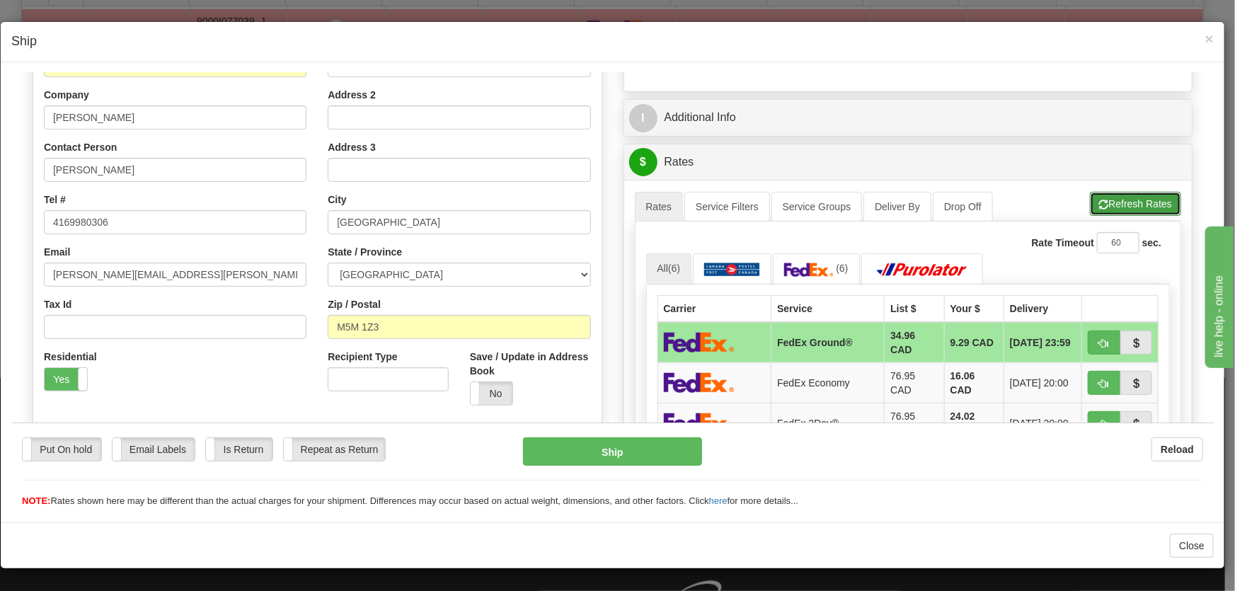
click at [1098, 195] on button "Refresh Rates" at bounding box center [1135, 203] width 91 height 24
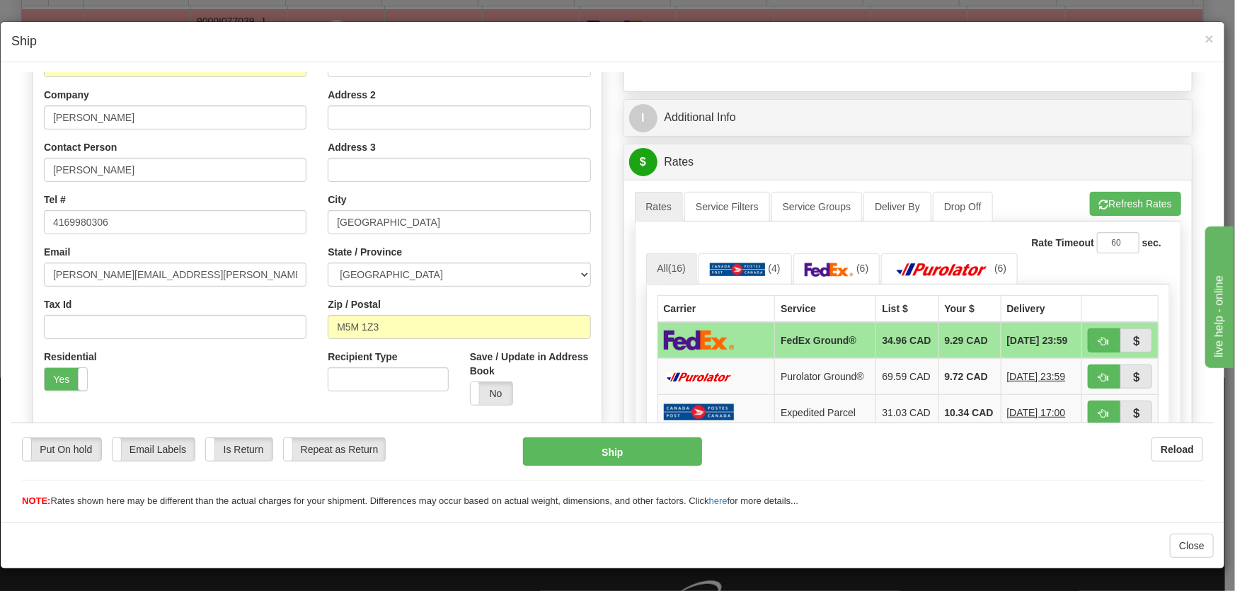
scroll to position [321, 0]
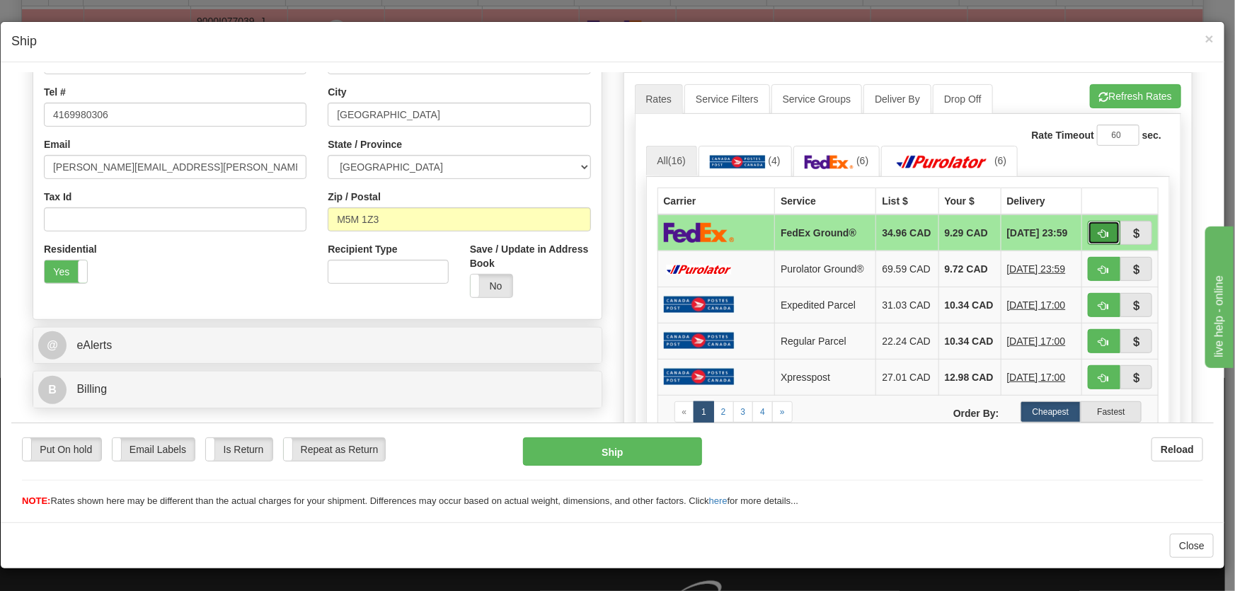
click at [1105, 227] on button "button" at bounding box center [1104, 232] width 33 height 24
type input "92"
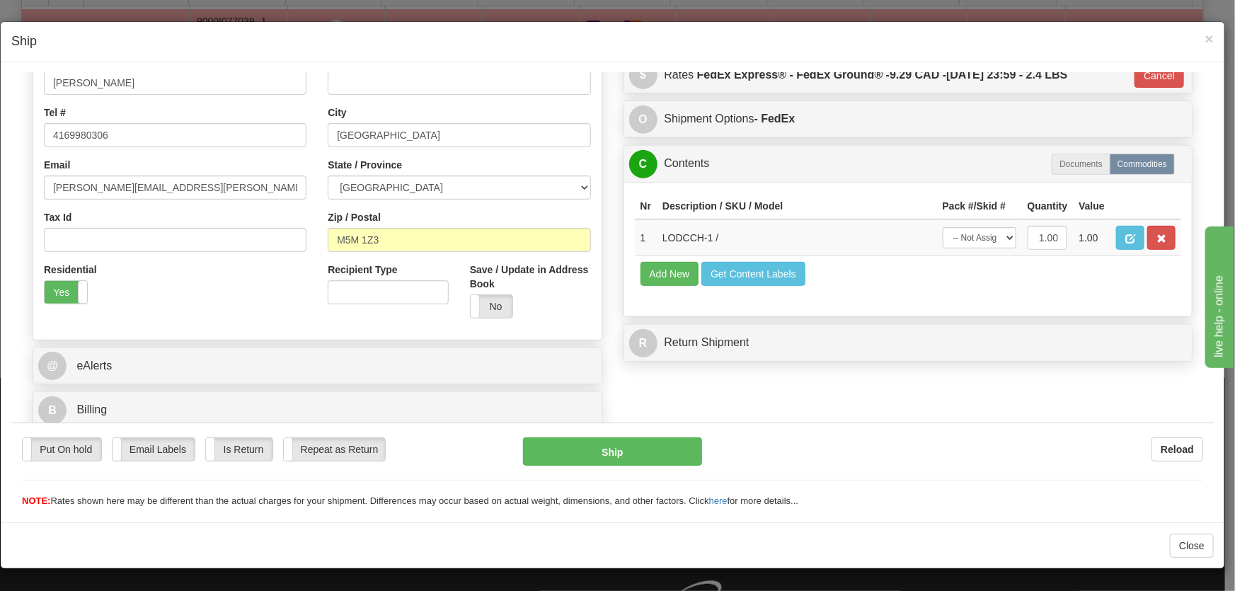
scroll to position [301, 0]
click at [964, 240] on select "-- Not Assigned -- Package 1" at bounding box center [979, 236] width 74 height 21
select select "0"
click at [942, 226] on select "-- Not Assigned -- Package 1" at bounding box center [979, 236] width 74 height 21
click at [677, 446] on button "Ship" at bounding box center [612, 451] width 179 height 28
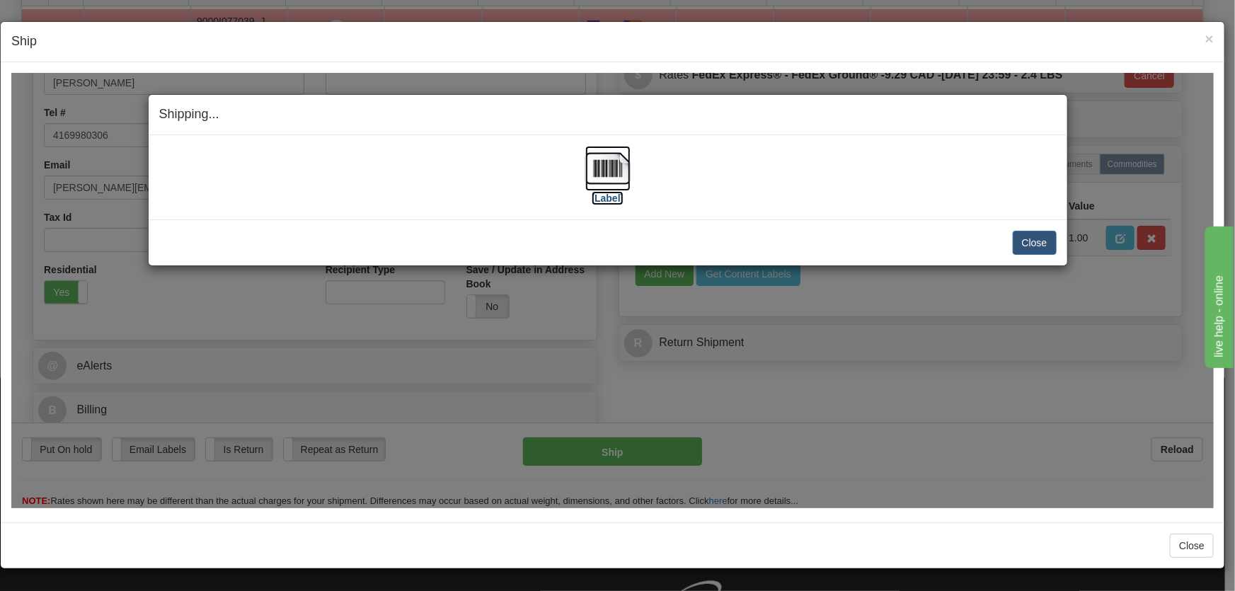
click at [609, 171] on img at bounding box center [607, 167] width 45 height 45
click at [982, 35] on h4 "Ship" at bounding box center [612, 42] width 1202 height 18
click at [1030, 240] on button "Close" at bounding box center [1035, 242] width 44 height 24
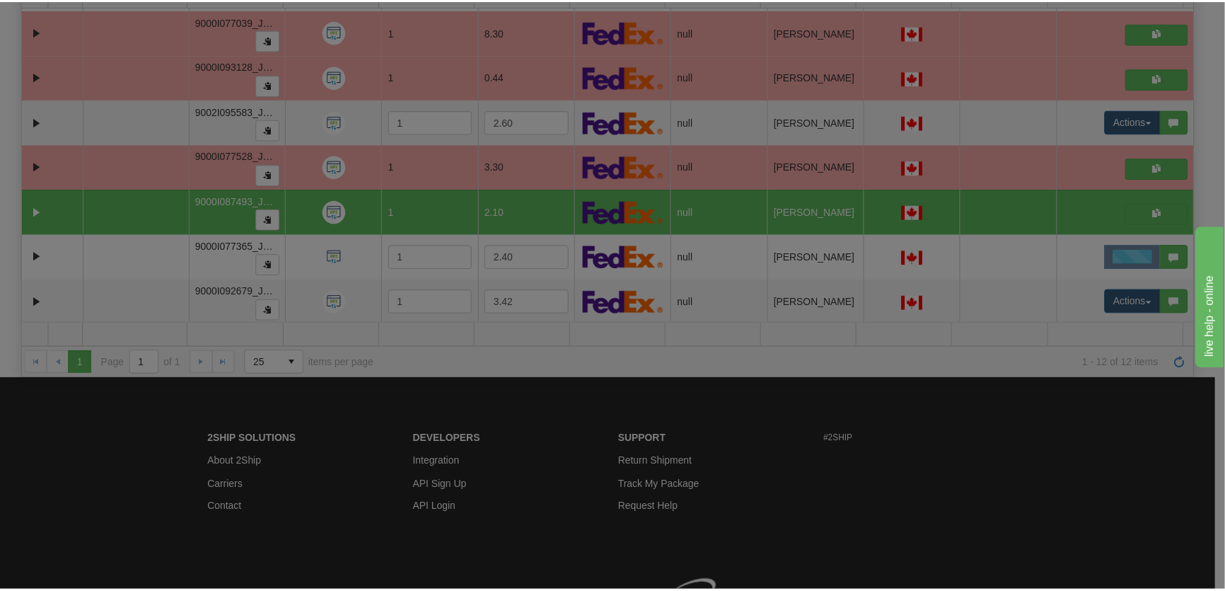
scroll to position [0, 0]
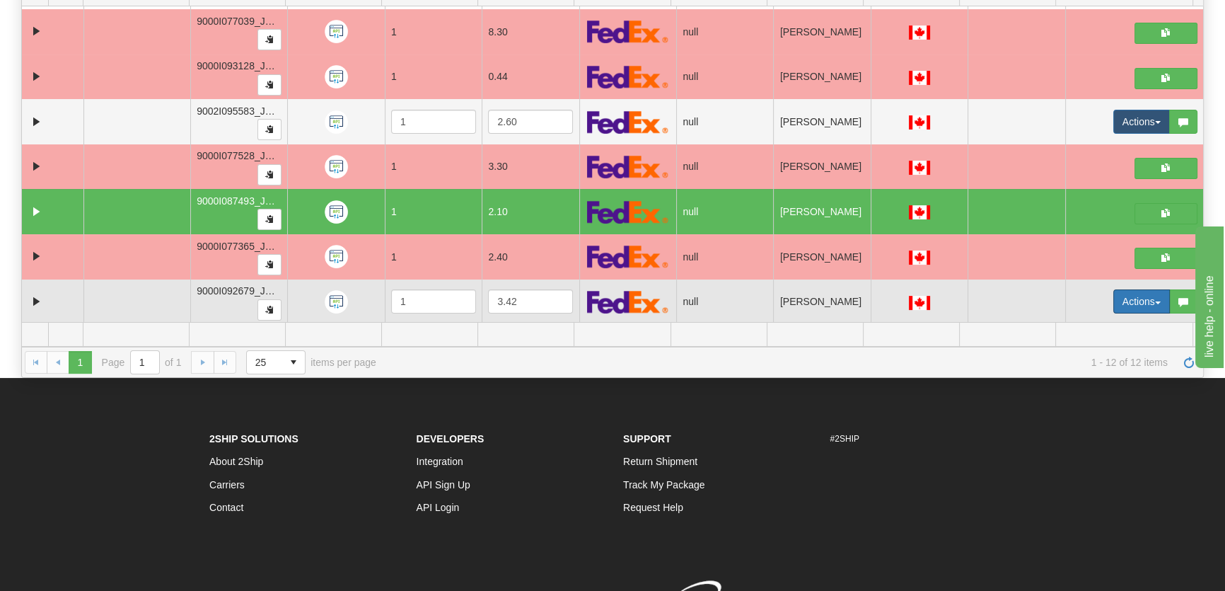
click at [1124, 291] on button "Actions" at bounding box center [1142, 301] width 57 height 24
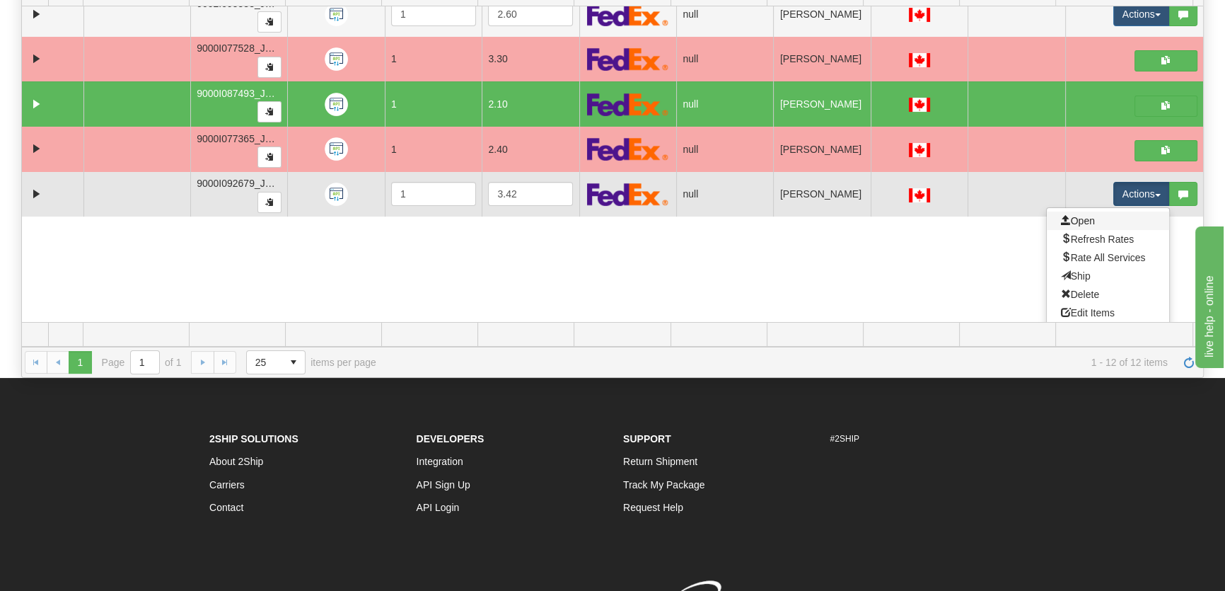
click at [1090, 224] on link "Open" at bounding box center [1108, 221] width 122 height 18
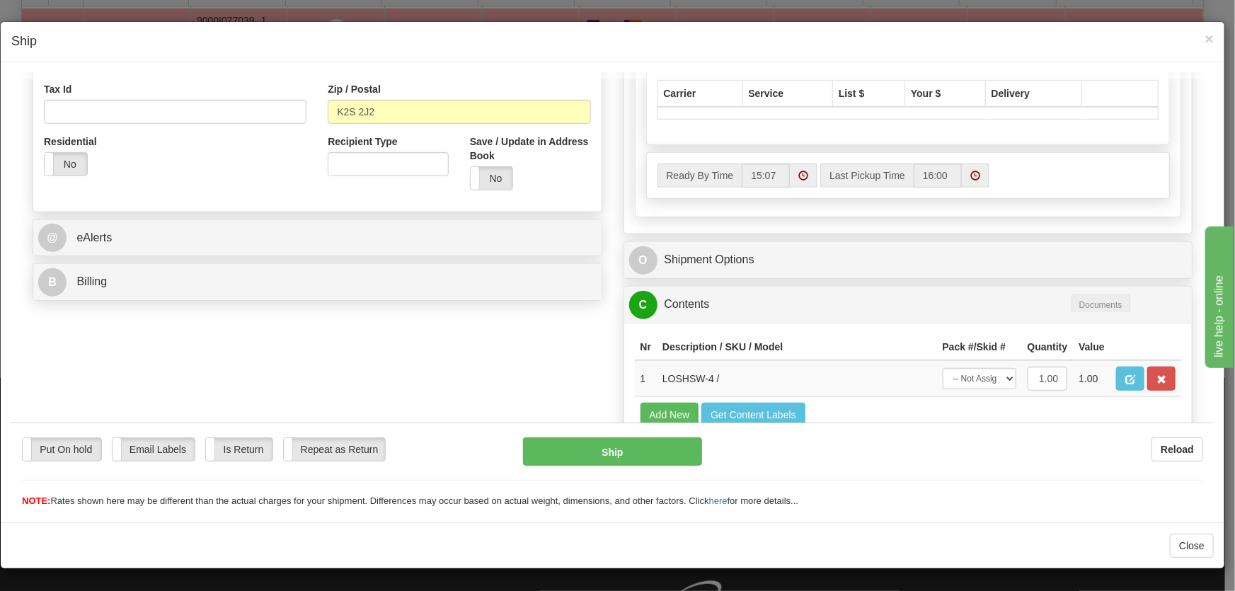
scroll to position [429, 0]
click at [63, 167] on label "No" at bounding box center [66, 163] width 42 height 23
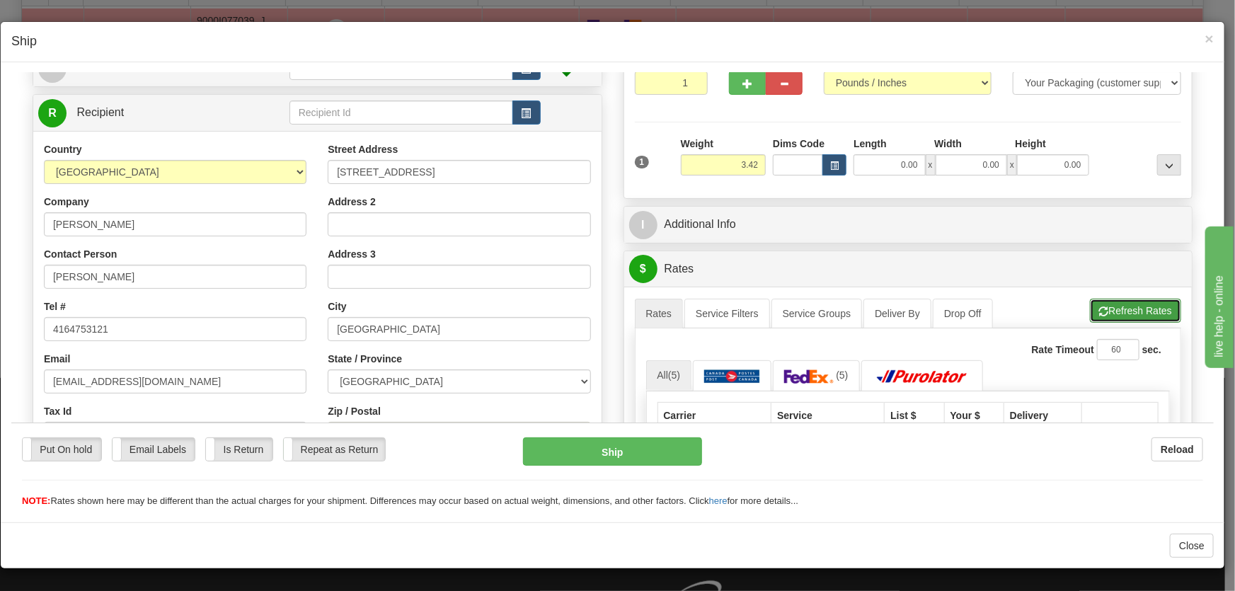
click at [1109, 301] on button "Refresh Rates" at bounding box center [1135, 310] width 91 height 24
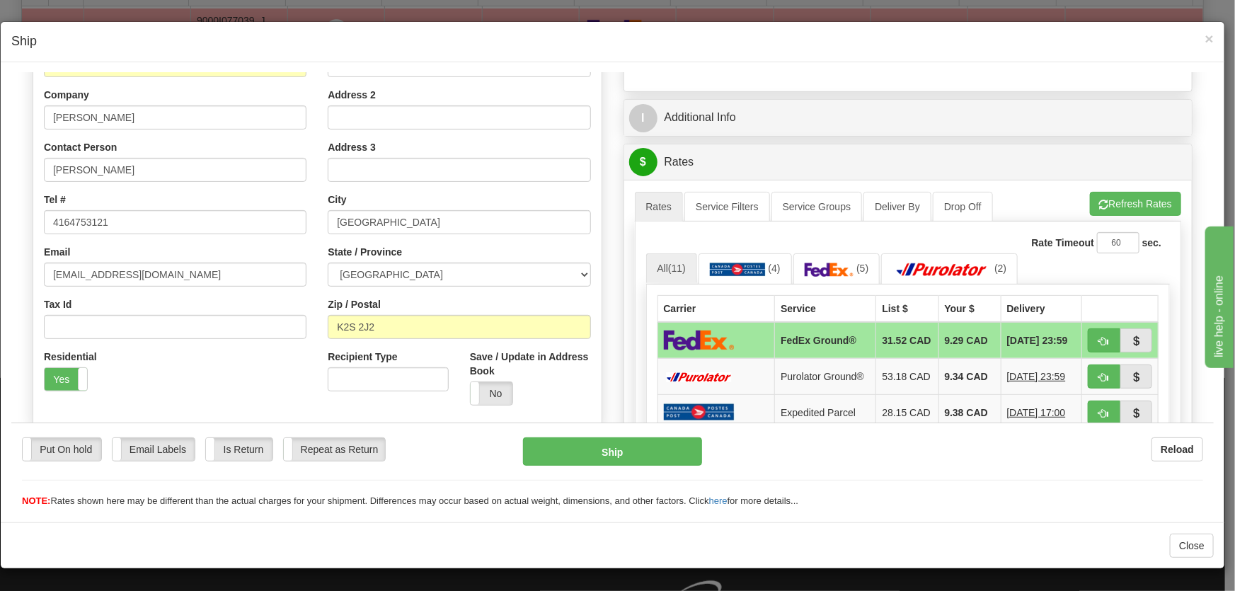
scroll to position [321, 0]
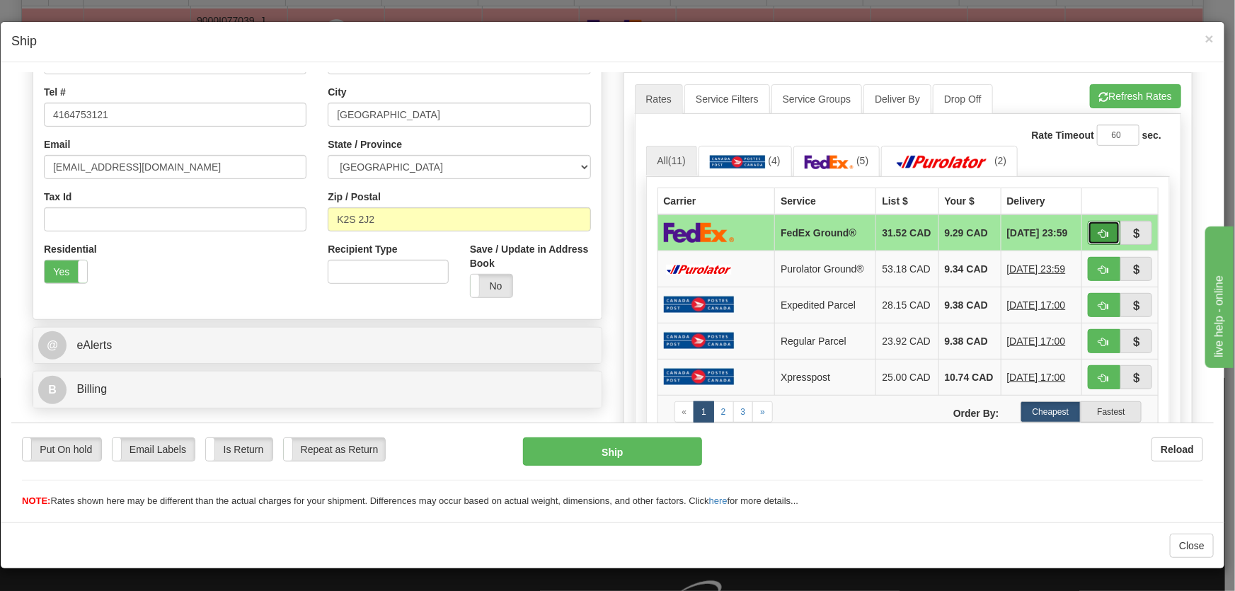
click at [1088, 232] on button "button" at bounding box center [1104, 232] width 33 height 24
type input "92"
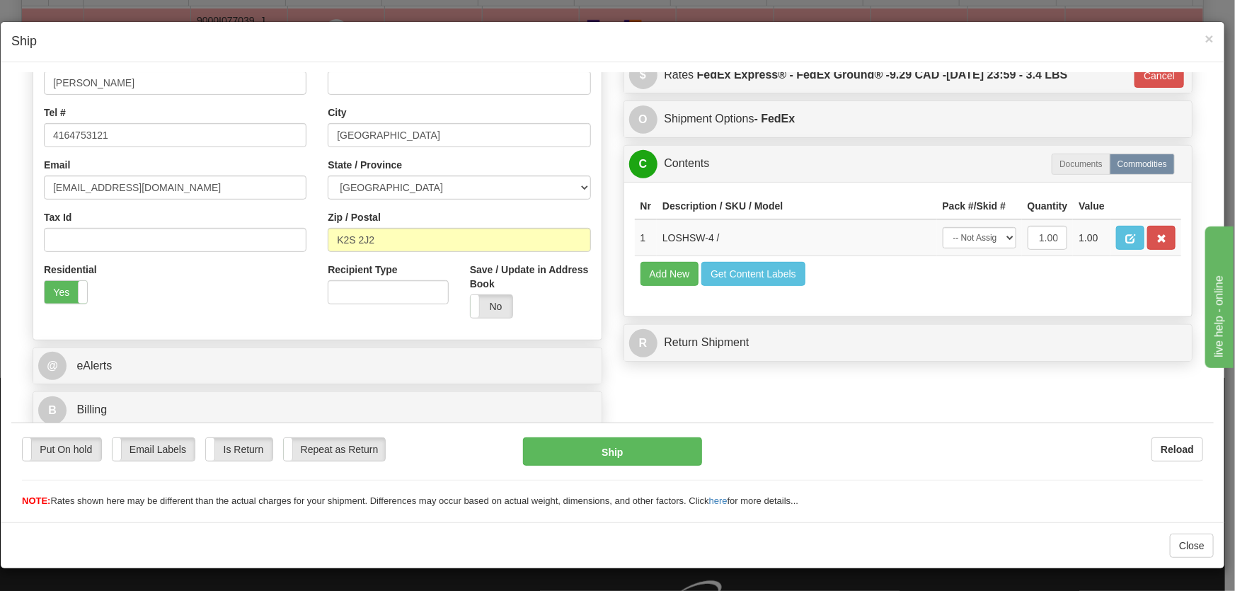
scroll to position [301, 0]
click at [977, 233] on select "-- Not Assigned -- Package 1" at bounding box center [979, 236] width 74 height 21
select select "0"
click at [942, 226] on select "-- Not Assigned -- Package 1" at bounding box center [979, 236] width 74 height 21
click at [624, 442] on button "Ship" at bounding box center [612, 451] width 179 height 28
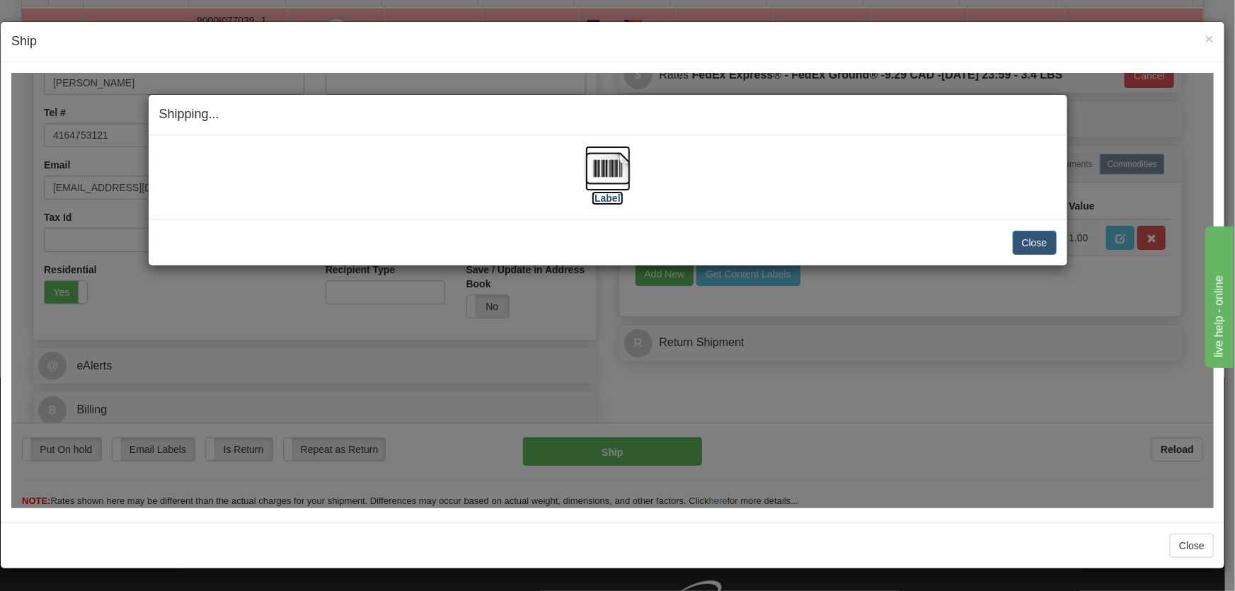
click at [615, 185] on img at bounding box center [607, 167] width 45 height 45
click at [1035, 243] on button "Close" at bounding box center [1035, 242] width 44 height 24
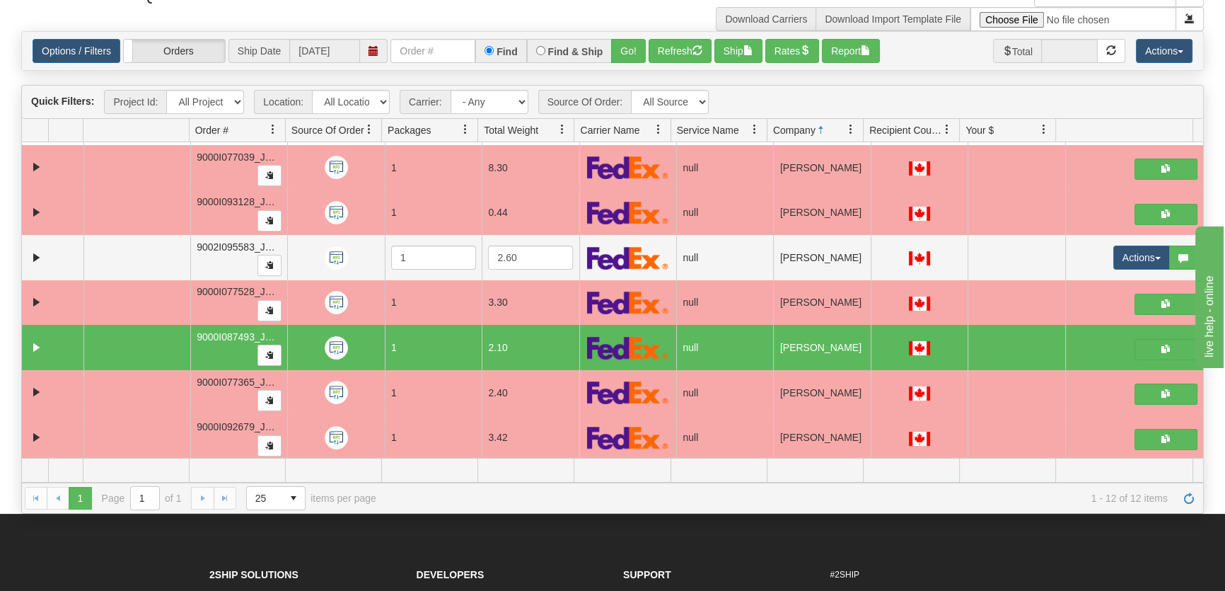
scroll to position [0, 0]
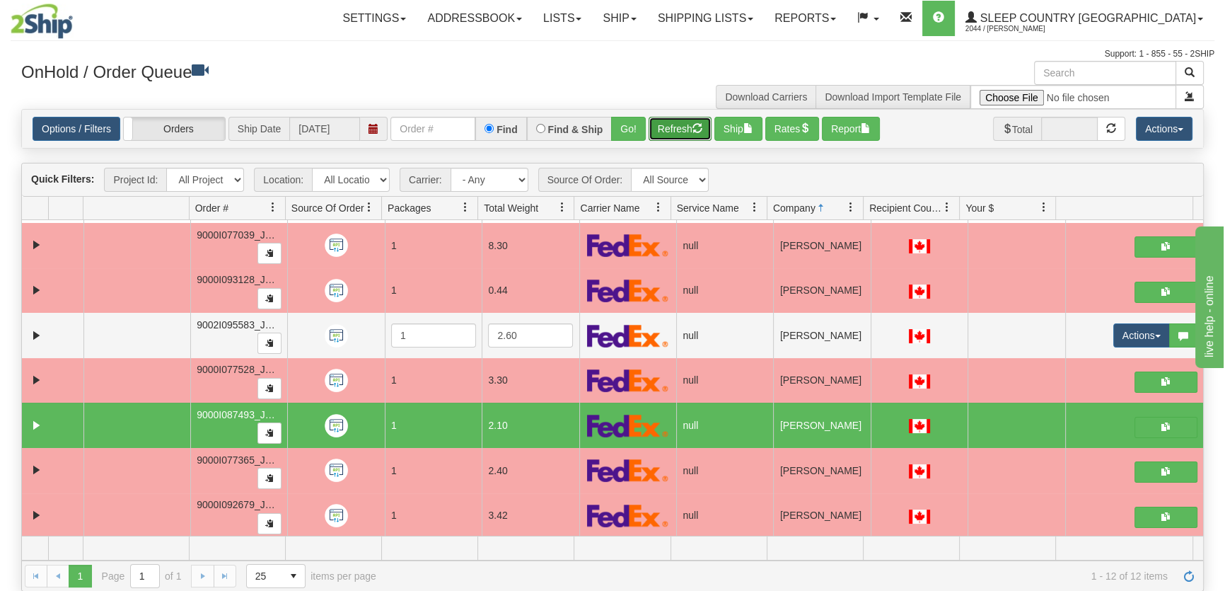
click at [687, 137] on button "Refresh" at bounding box center [680, 129] width 63 height 24
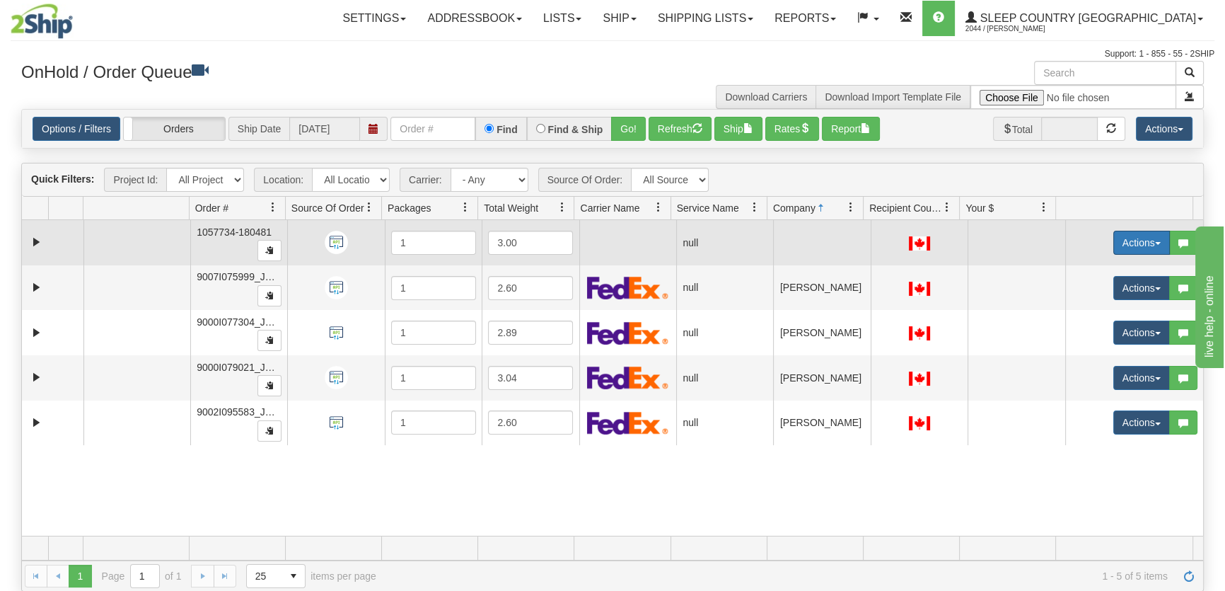
click at [1114, 236] on button "Actions" at bounding box center [1142, 243] width 57 height 24
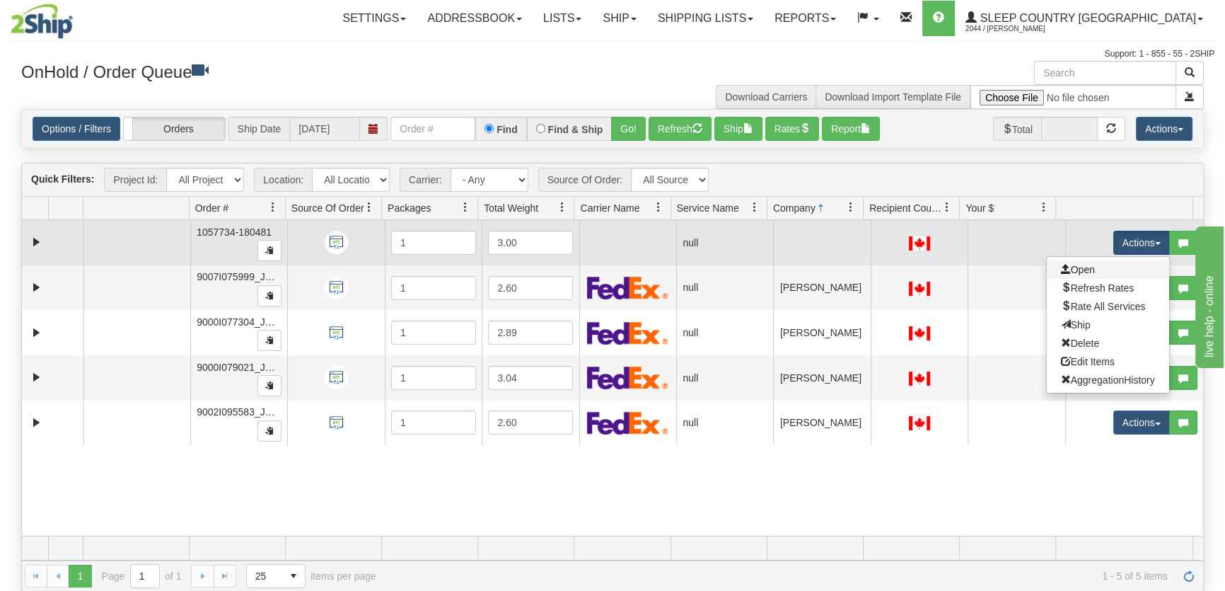
click at [1105, 262] on link "Open" at bounding box center [1108, 269] width 122 height 18
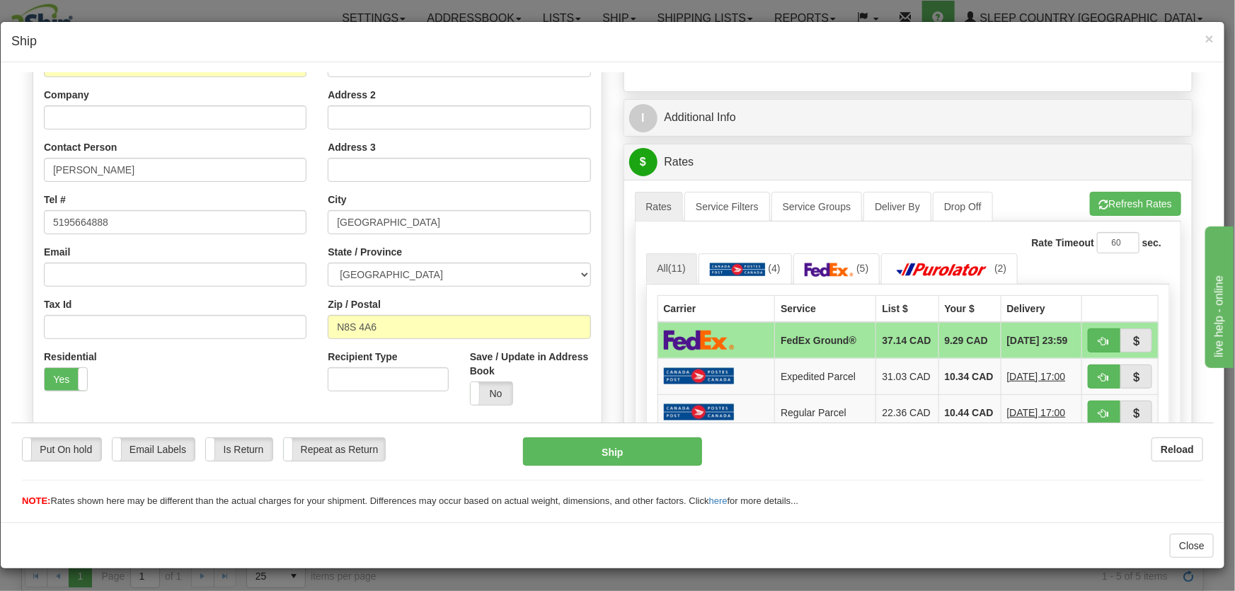
scroll to position [321, 0]
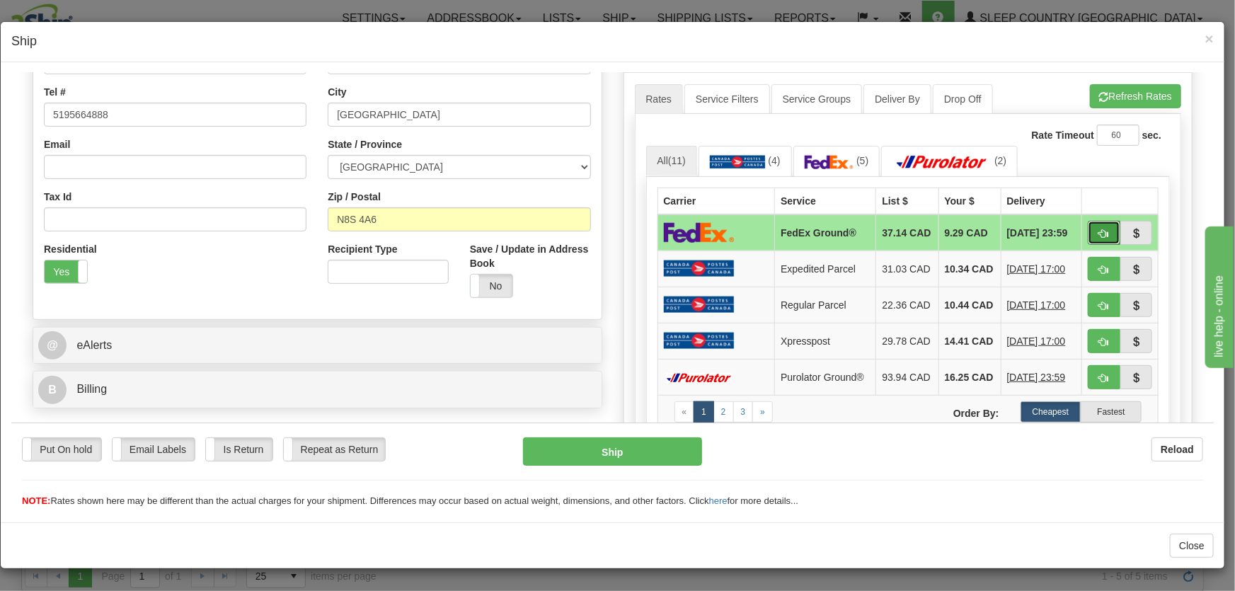
click at [1099, 233] on span "button" at bounding box center [1104, 233] width 10 height 9
type input "92"
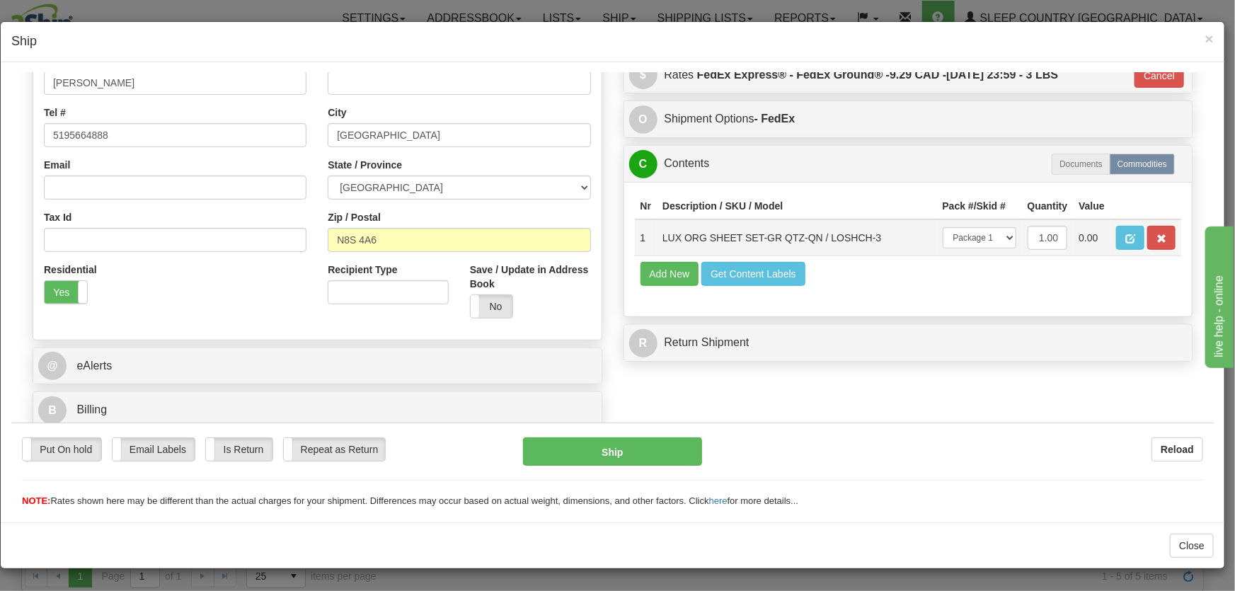
scroll to position [301, 0]
click at [656, 458] on button "Ship" at bounding box center [612, 451] width 179 height 28
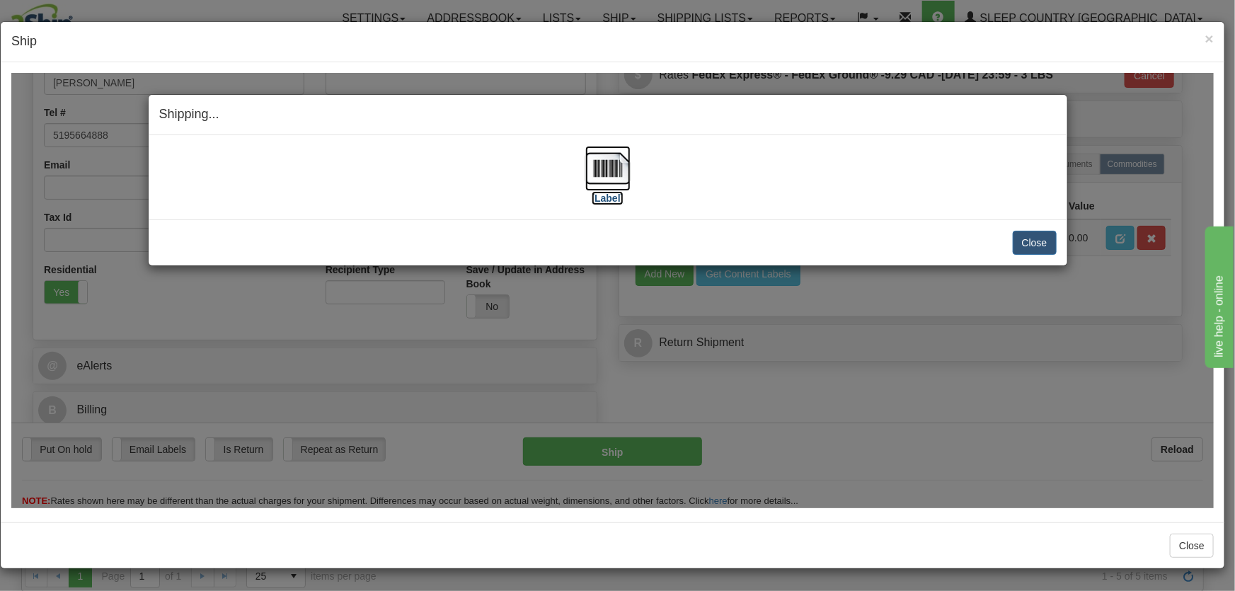
click at [604, 186] on img at bounding box center [607, 167] width 45 height 45
click at [1034, 254] on div "Close Cancel Cancel Shipment and Quit Pickup Quit Pickup ONLY" at bounding box center [608, 242] width 918 height 46
click at [1051, 246] on button "Close" at bounding box center [1035, 242] width 44 height 24
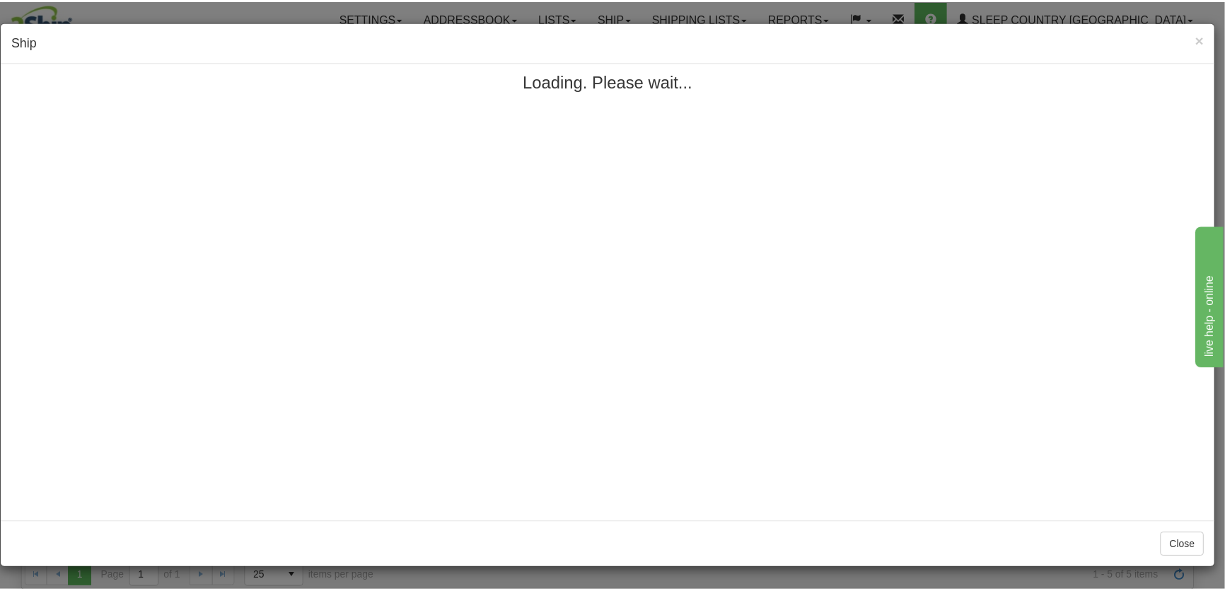
scroll to position [0, 0]
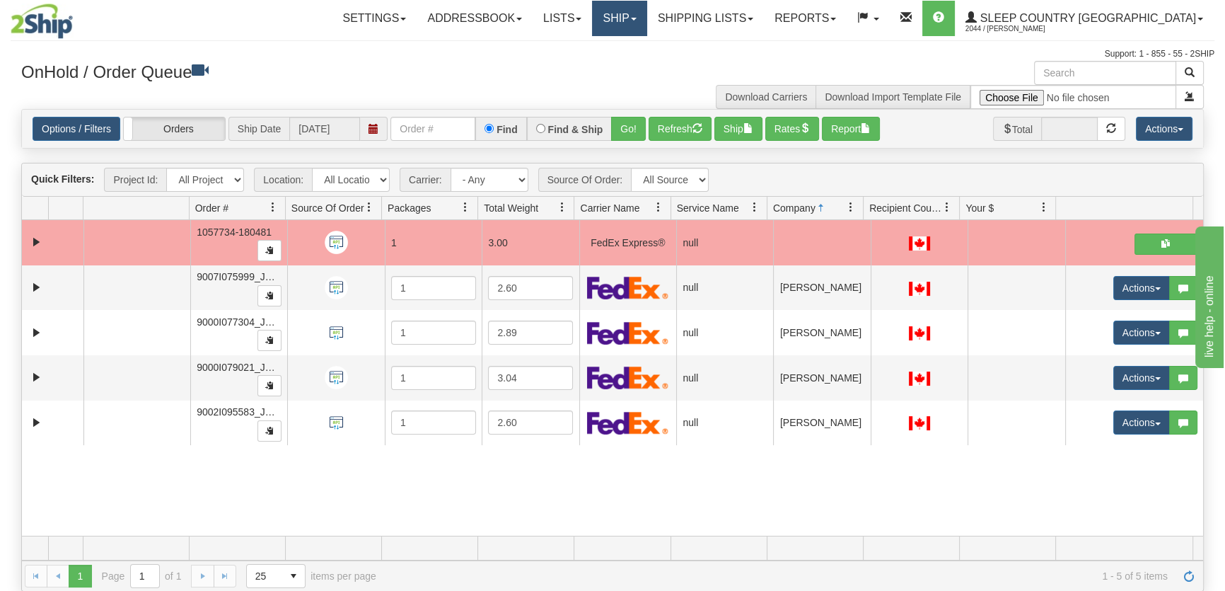
click at [647, 21] on link "Ship" at bounding box center [619, 18] width 54 height 35
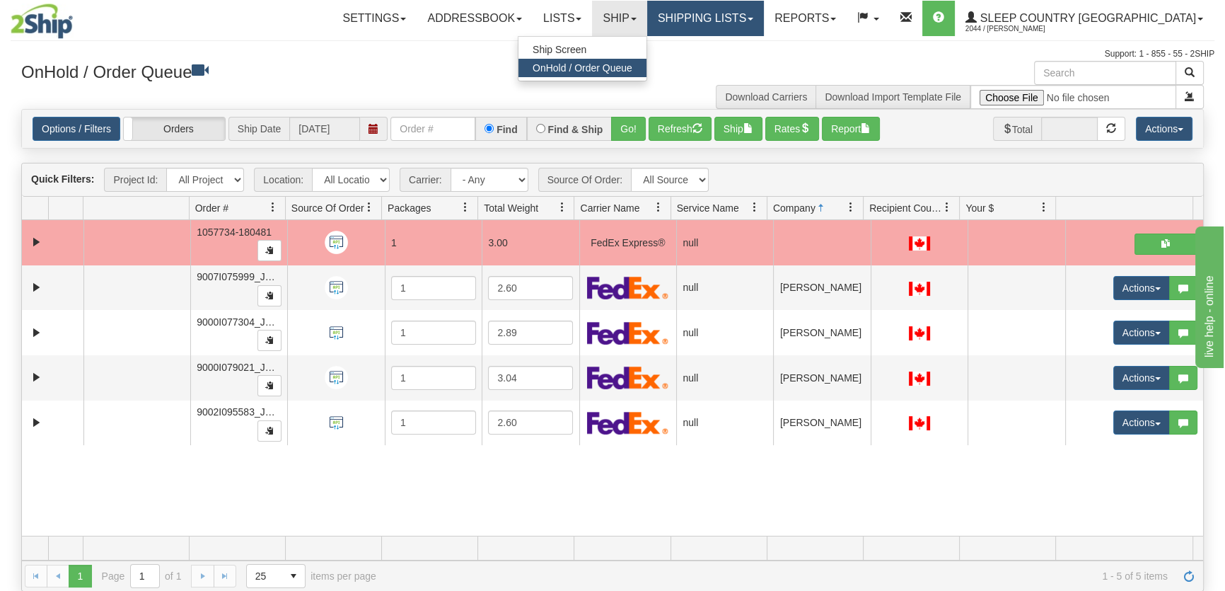
click at [748, 26] on link "Shipping lists" at bounding box center [705, 18] width 117 height 35
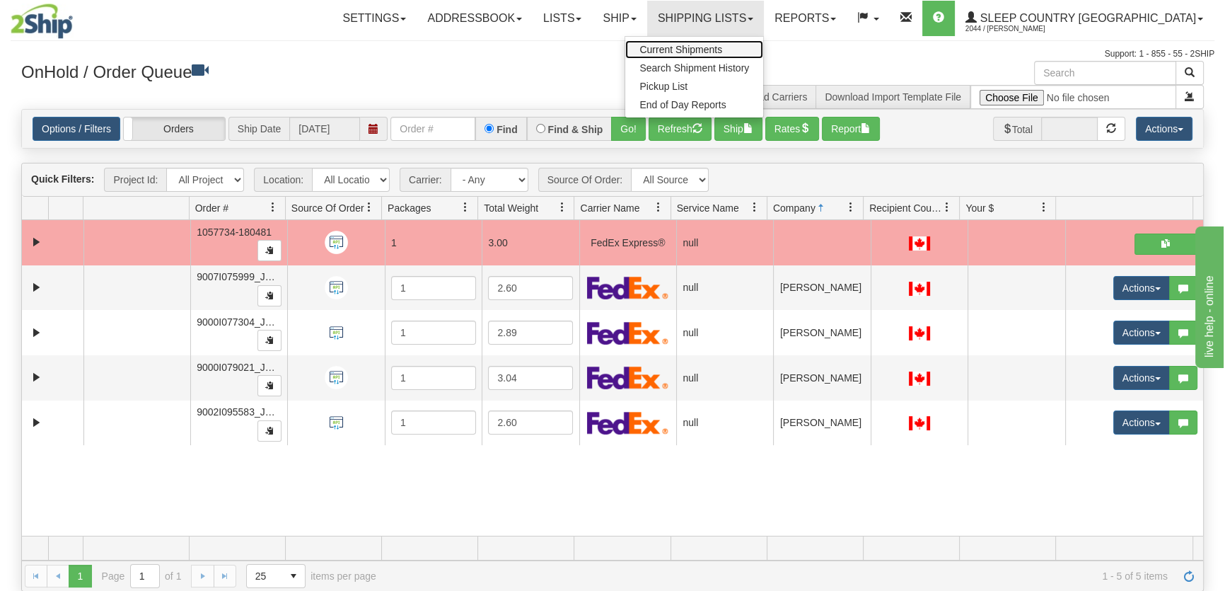
click at [722, 44] on span "Current Shipments" at bounding box center [681, 49] width 83 height 11
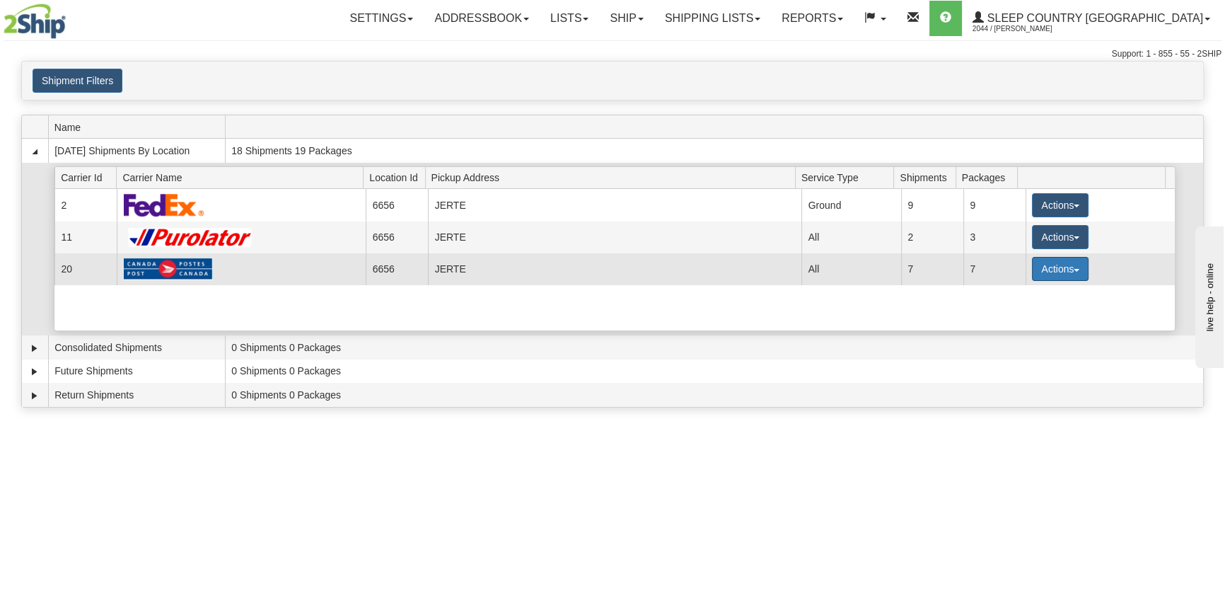
click at [1043, 268] on button "Actions" at bounding box center [1060, 269] width 57 height 24
click at [1030, 325] on link "Pickup" at bounding box center [1031, 332] width 113 height 18
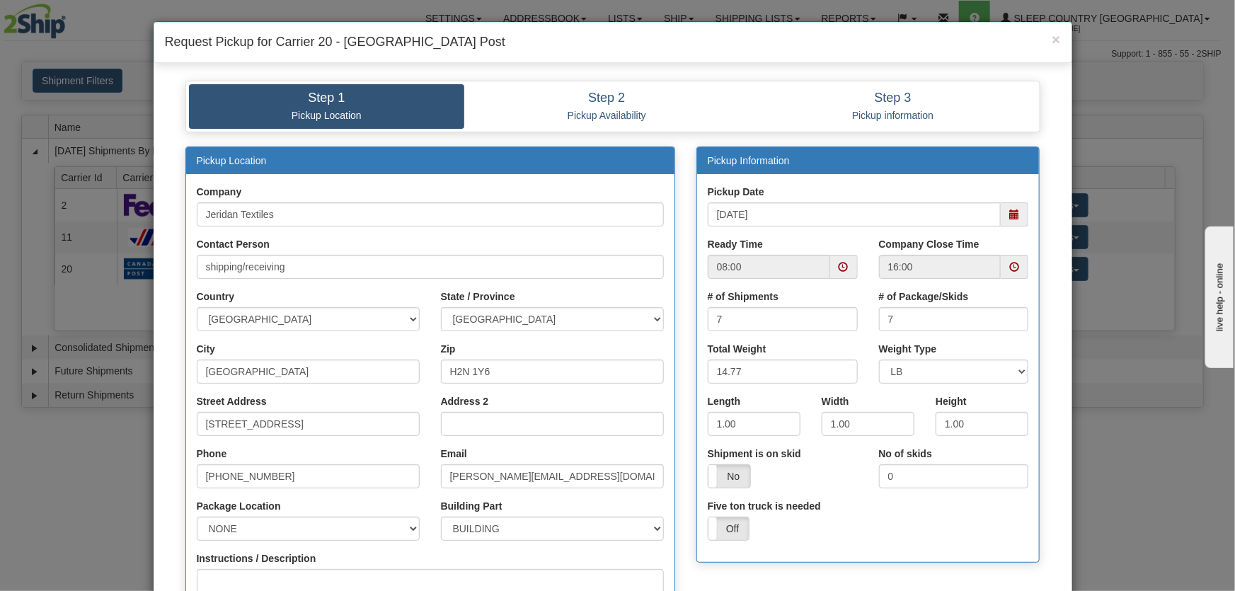
drag, startPoint x: 1017, startPoint y: 221, endPoint x: 1007, endPoint y: 226, distance: 11.1
click at [1016, 221] on span at bounding box center [1014, 214] width 28 height 24
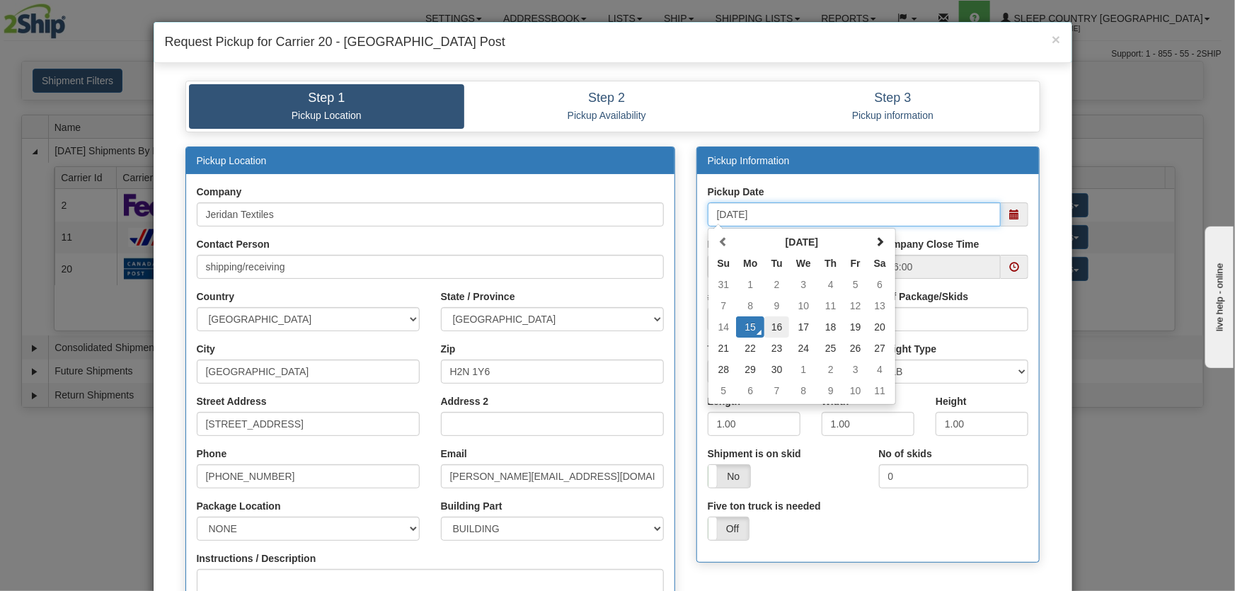
click at [780, 324] on td "16" at bounding box center [776, 326] width 25 height 21
type input "09/16/2025"
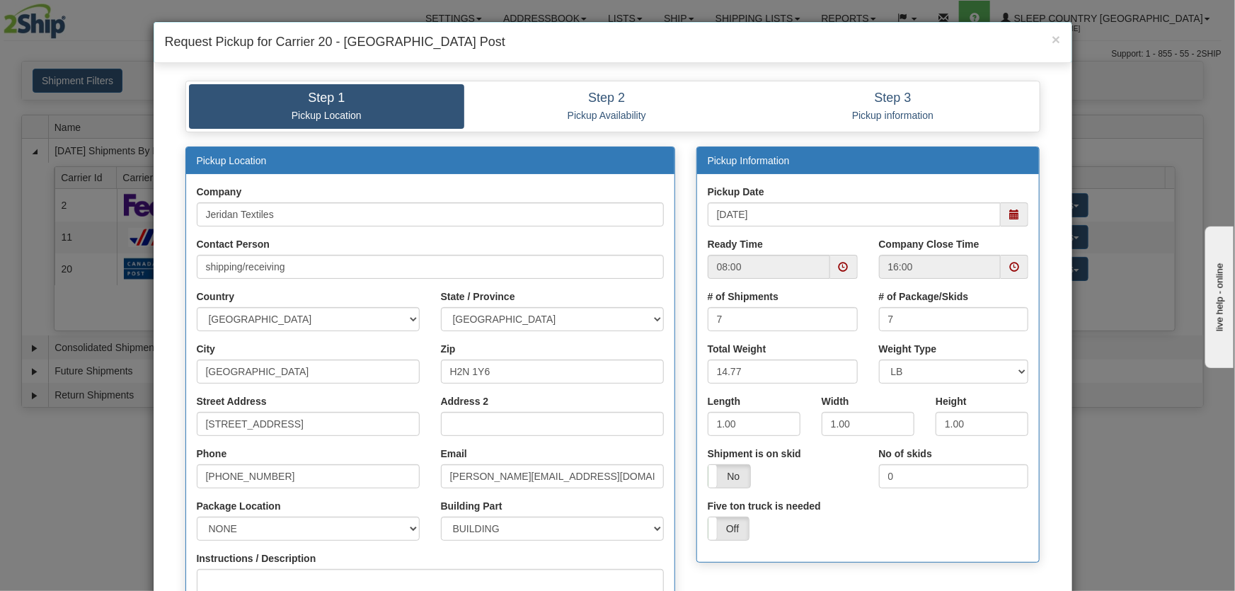
click at [840, 265] on span at bounding box center [844, 267] width 28 height 24
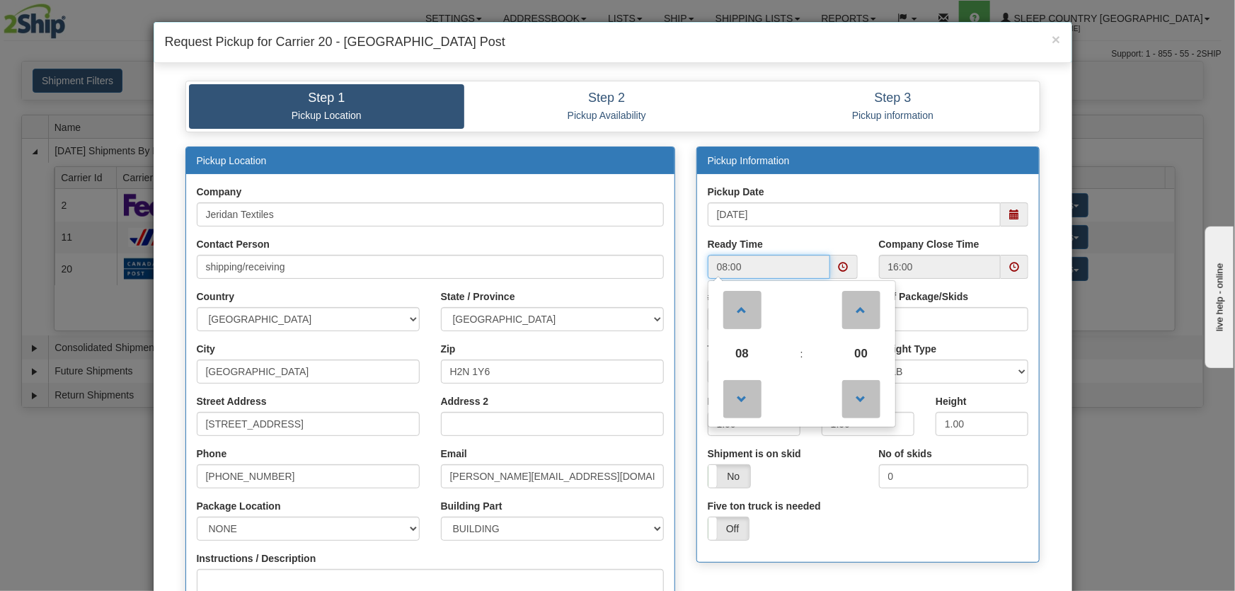
drag, startPoint x: 743, startPoint y: 353, endPoint x: 765, endPoint y: 352, distance: 22.0
click at [743, 353] on span "08" at bounding box center [742, 354] width 38 height 38
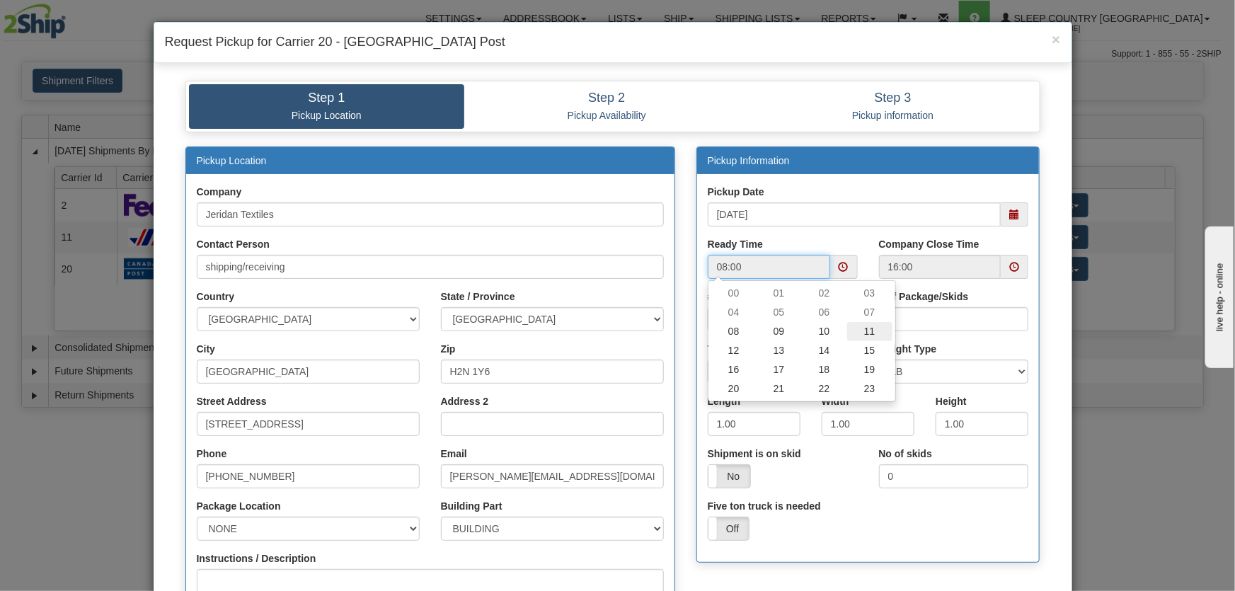
click at [863, 339] on td "11" at bounding box center [869, 331] width 45 height 19
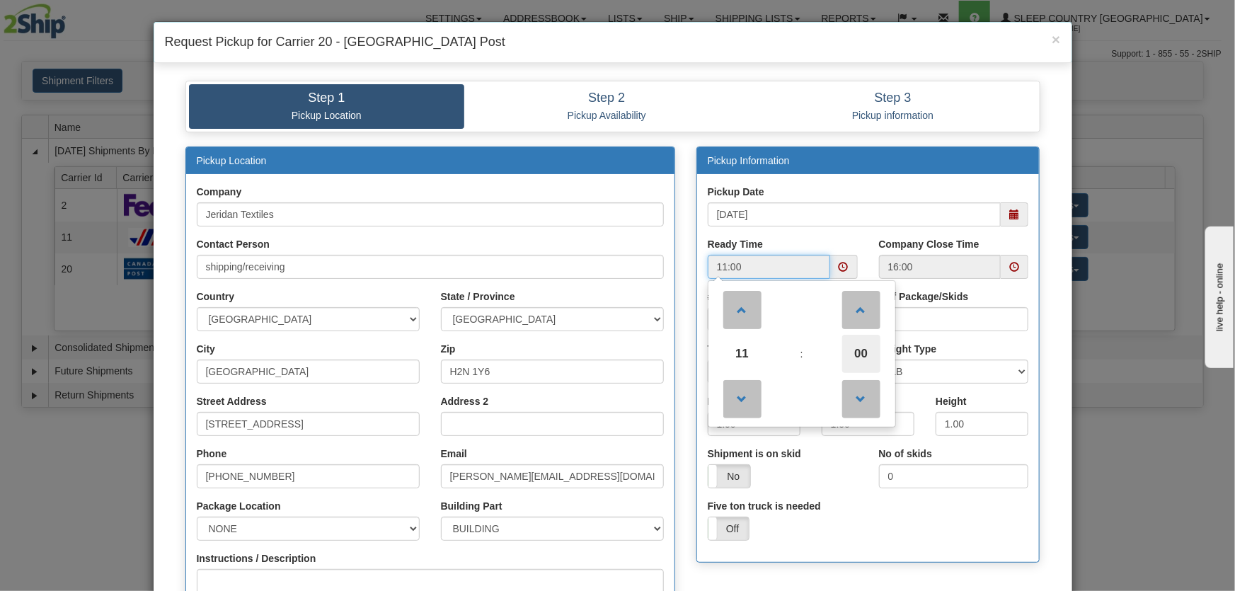
click at [861, 354] on span "00" at bounding box center [861, 354] width 38 height 38
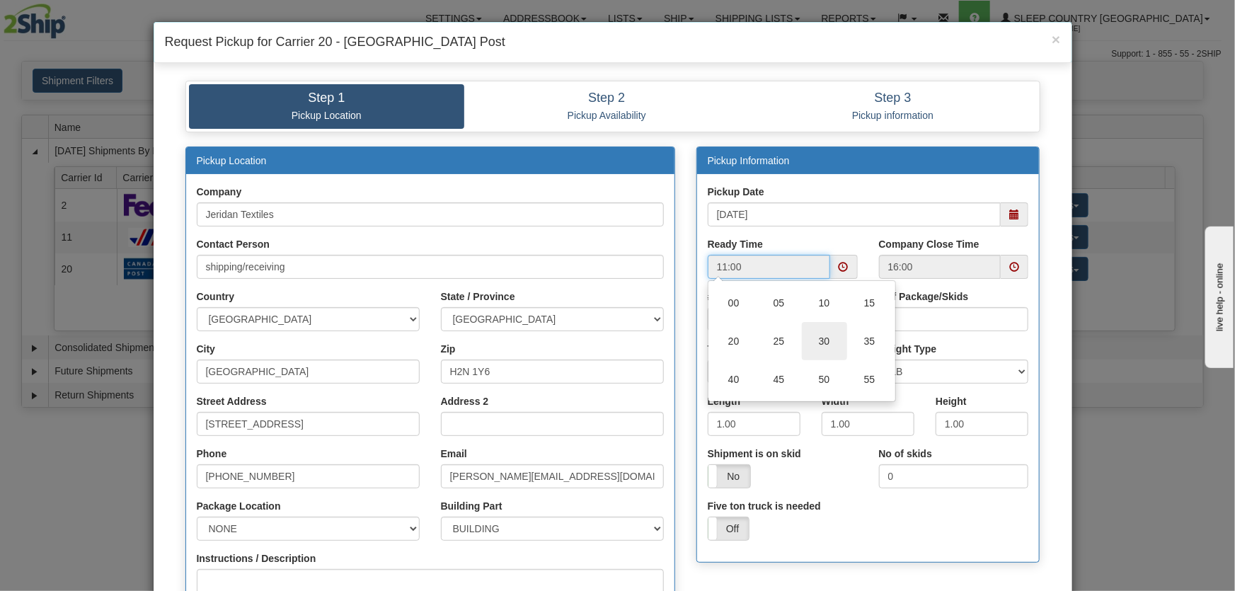
click at [828, 345] on td "30" at bounding box center [824, 341] width 45 height 38
type input "11:30"
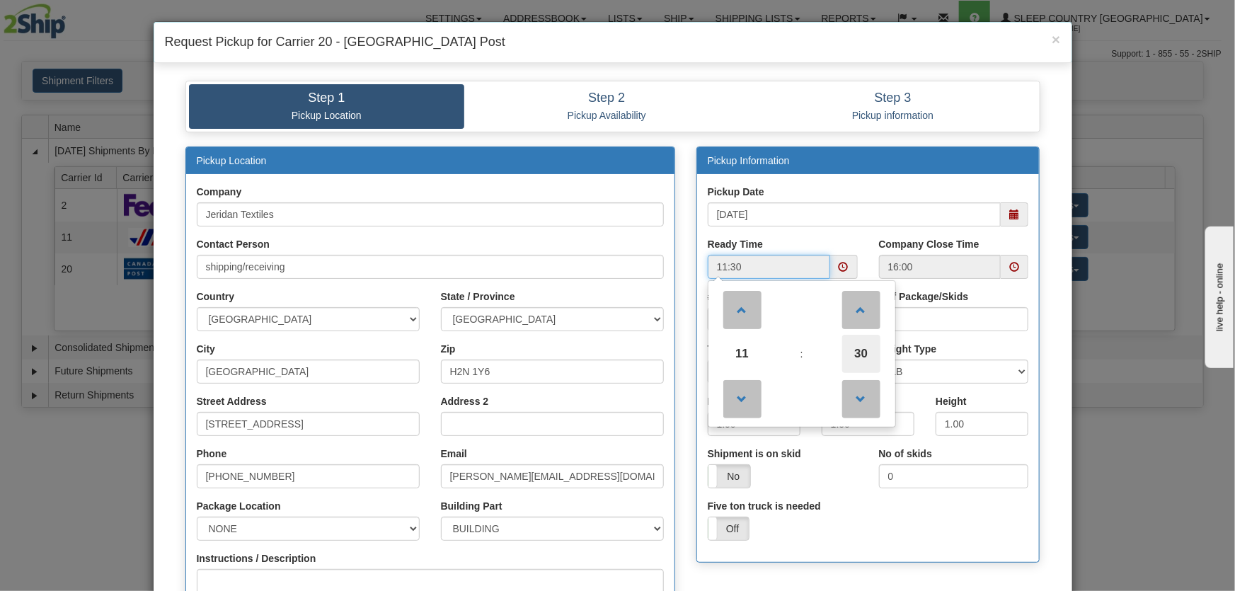
click at [856, 339] on span "30" at bounding box center [861, 354] width 38 height 38
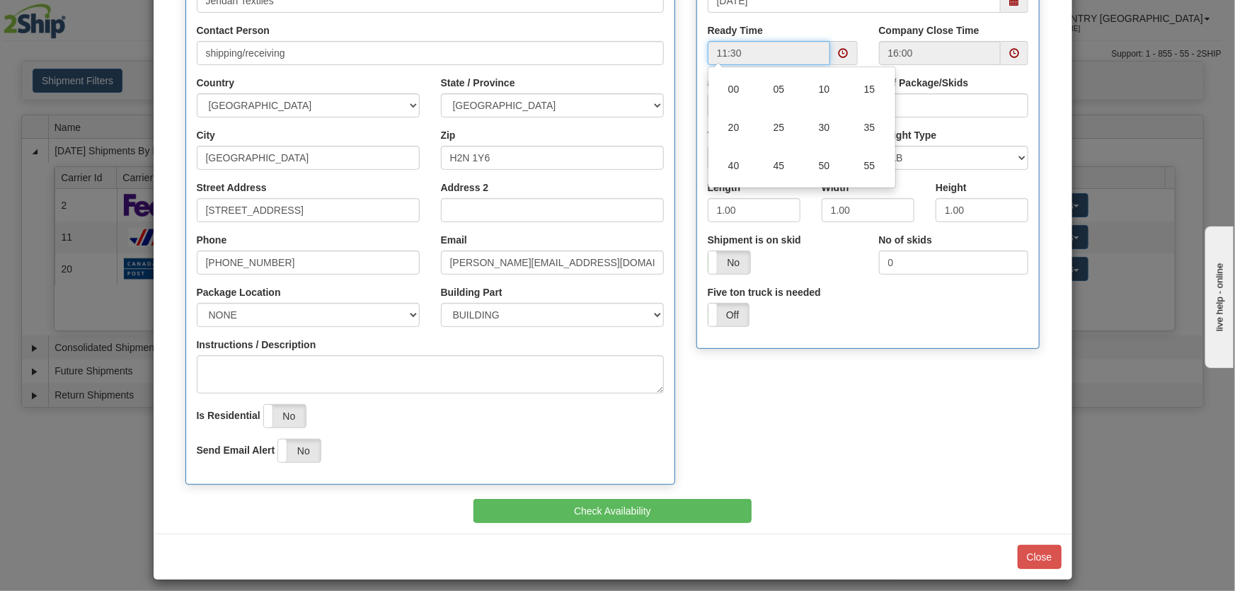
scroll to position [223, 0]
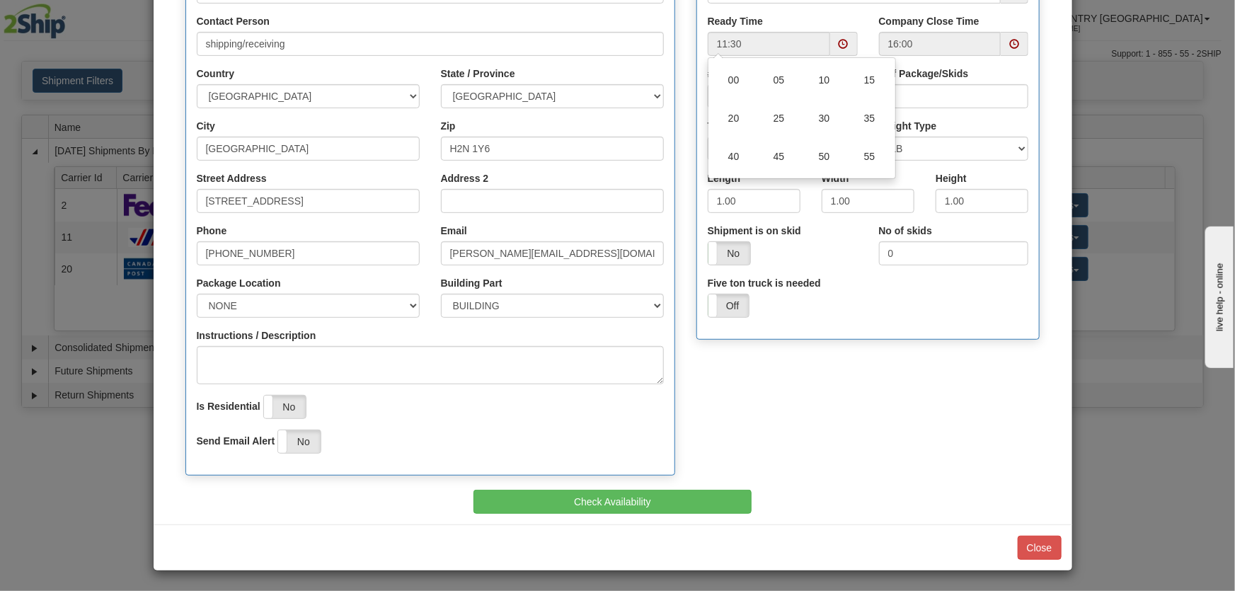
click at [671, 487] on div "Pickup Location Company Jeridan Textiles Contact Person shipping/receiving" at bounding box center [430, 207] width 511 height 567
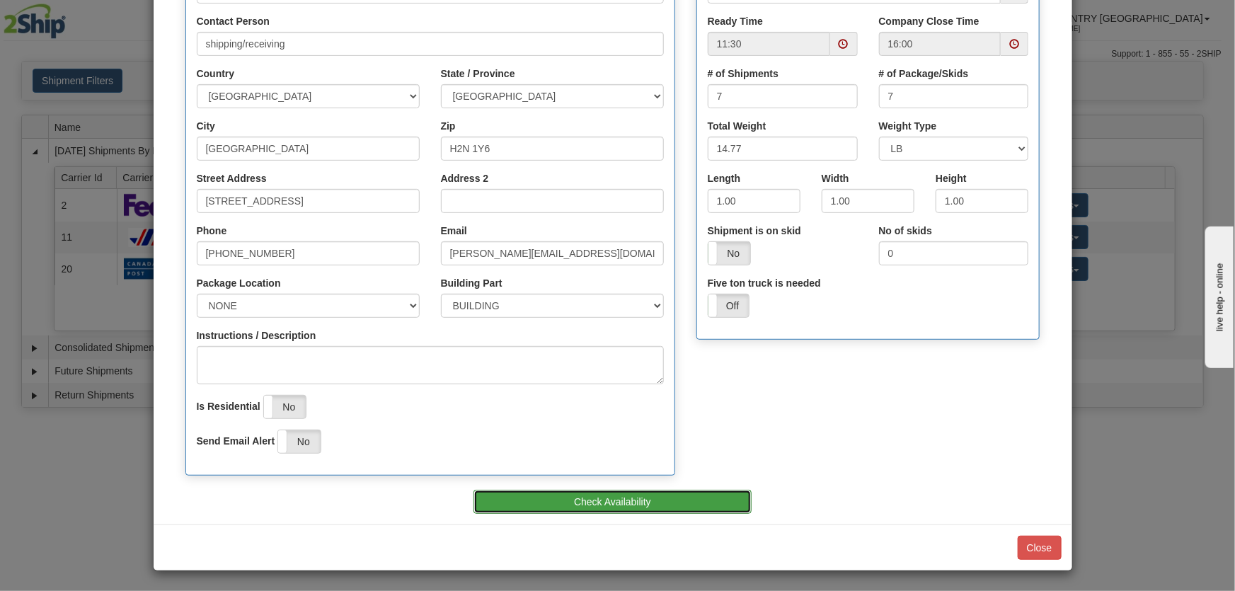
click at [675, 491] on button "Check Availability" at bounding box center [612, 502] width 278 height 24
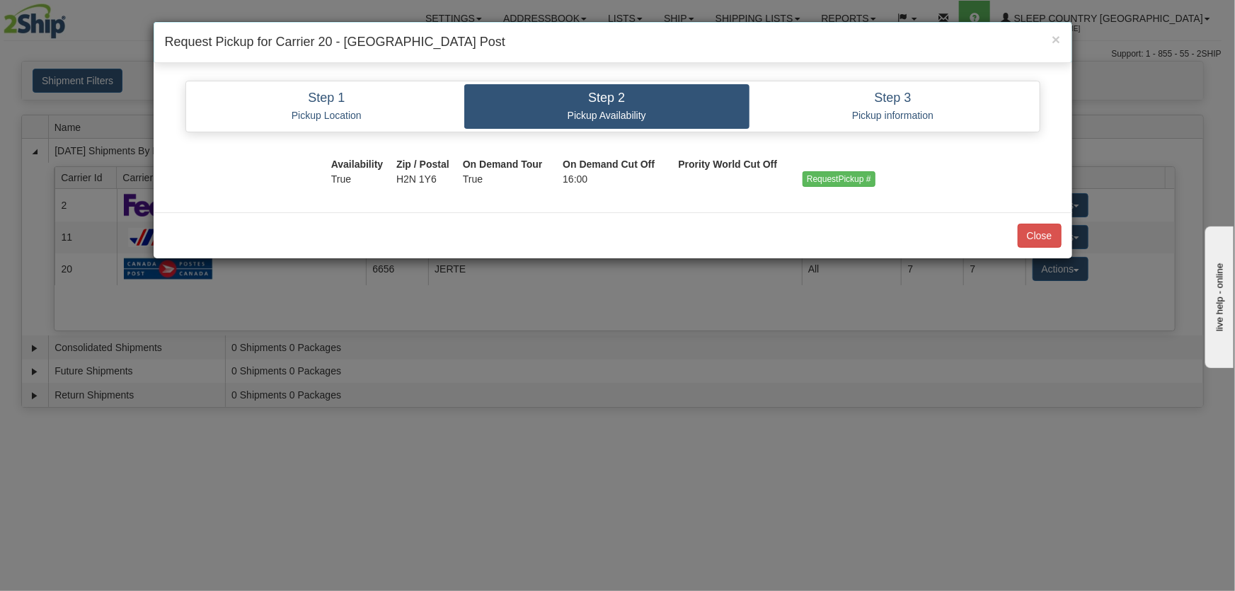
scroll to position [0, 0]
click at [836, 178] on input "RequestPickup #" at bounding box center [838, 179] width 73 height 16
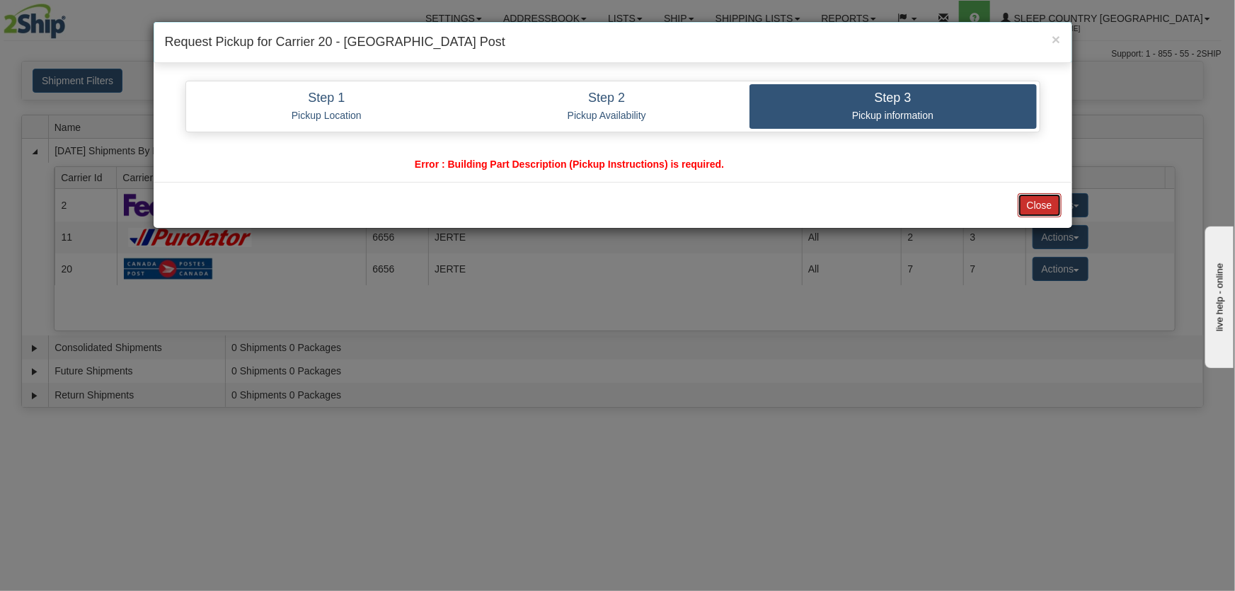
click at [1026, 205] on button "Close" at bounding box center [1039, 205] width 44 height 24
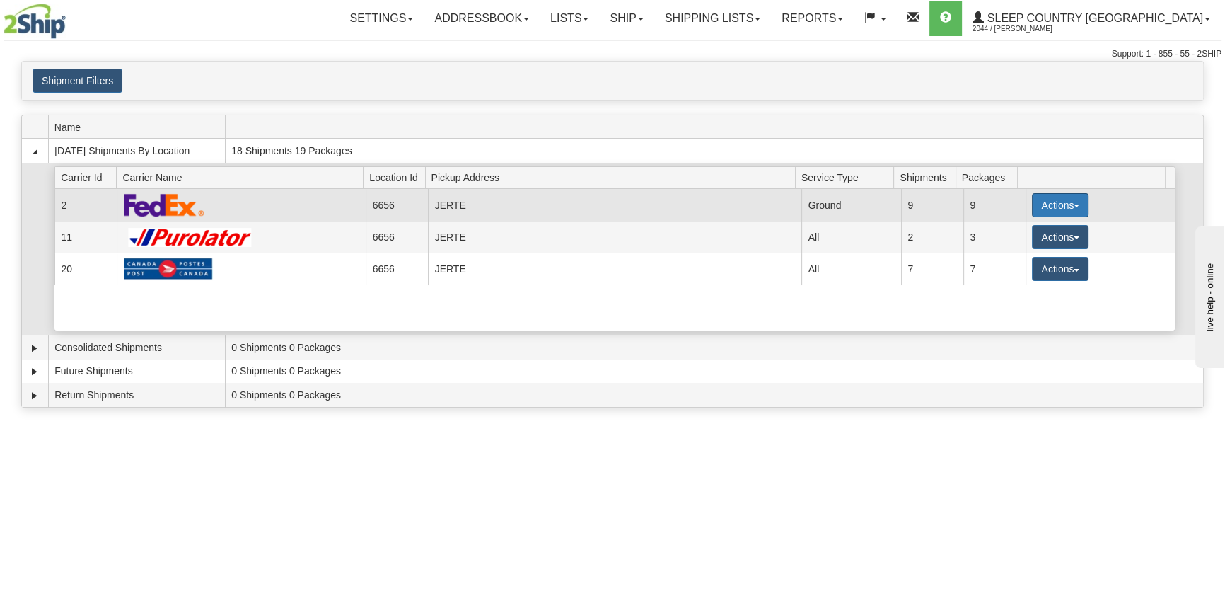
click at [1045, 205] on button "Actions" at bounding box center [1060, 205] width 57 height 24
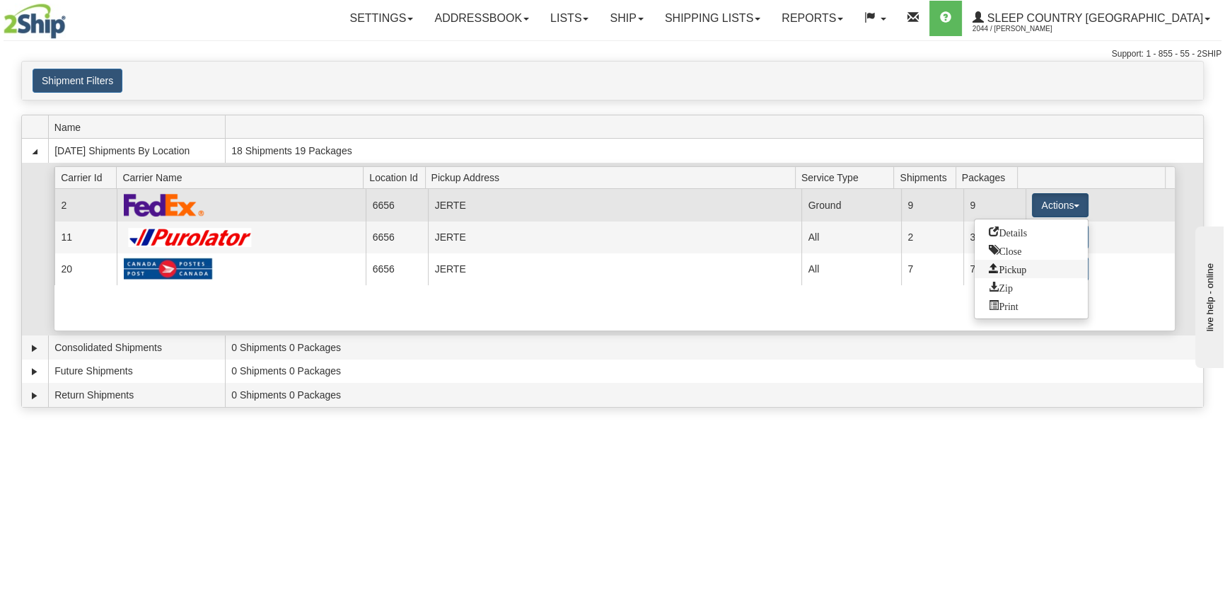
click at [1043, 272] on link "Pickup" at bounding box center [1031, 269] width 113 height 18
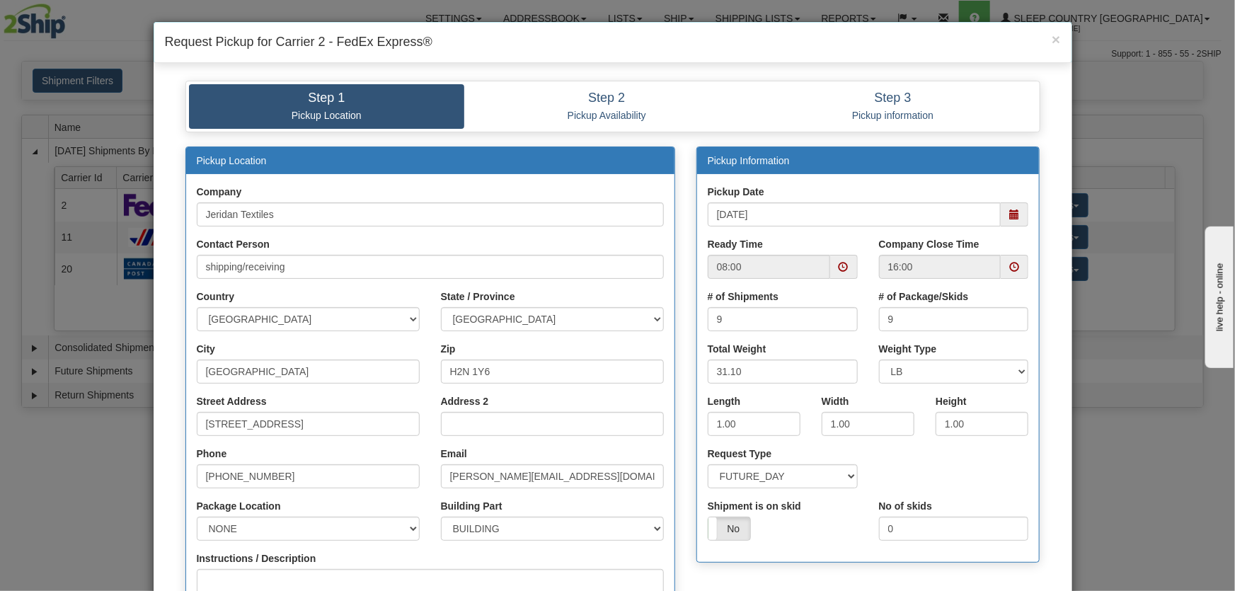
click at [1006, 226] on span at bounding box center [1014, 214] width 28 height 24
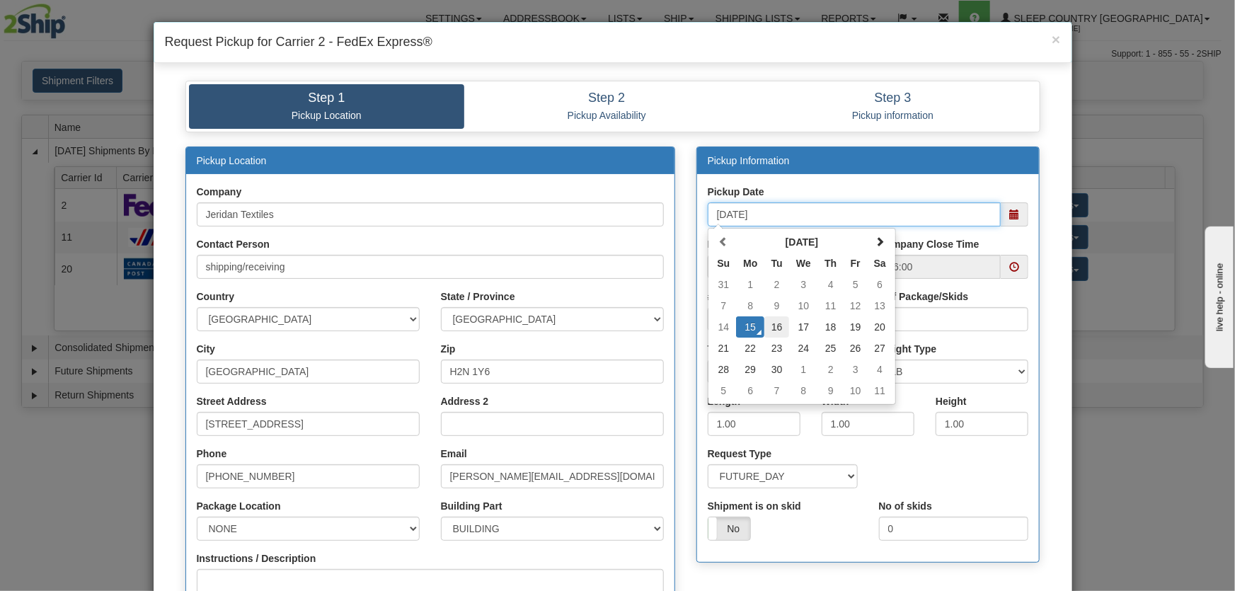
click at [782, 325] on td "16" at bounding box center [776, 326] width 25 height 21
type input "09/16/2025"
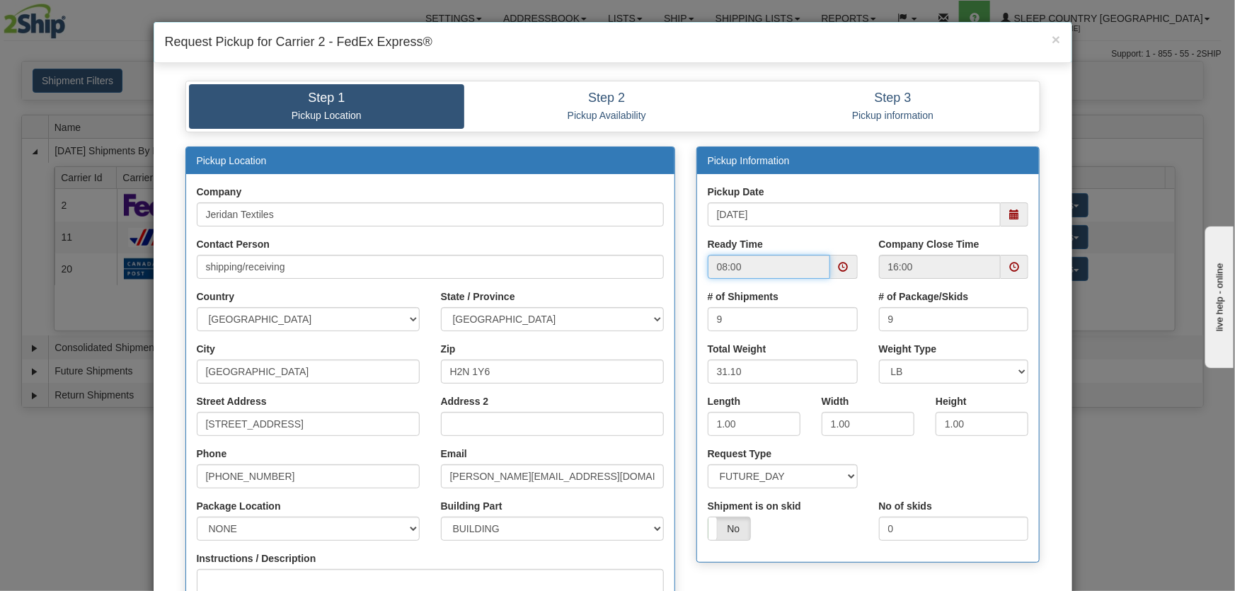
click at [824, 267] on input "08:00" at bounding box center [769, 267] width 122 height 24
click at [831, 267] on span at bounding box center [844, 267] width 28 height 24
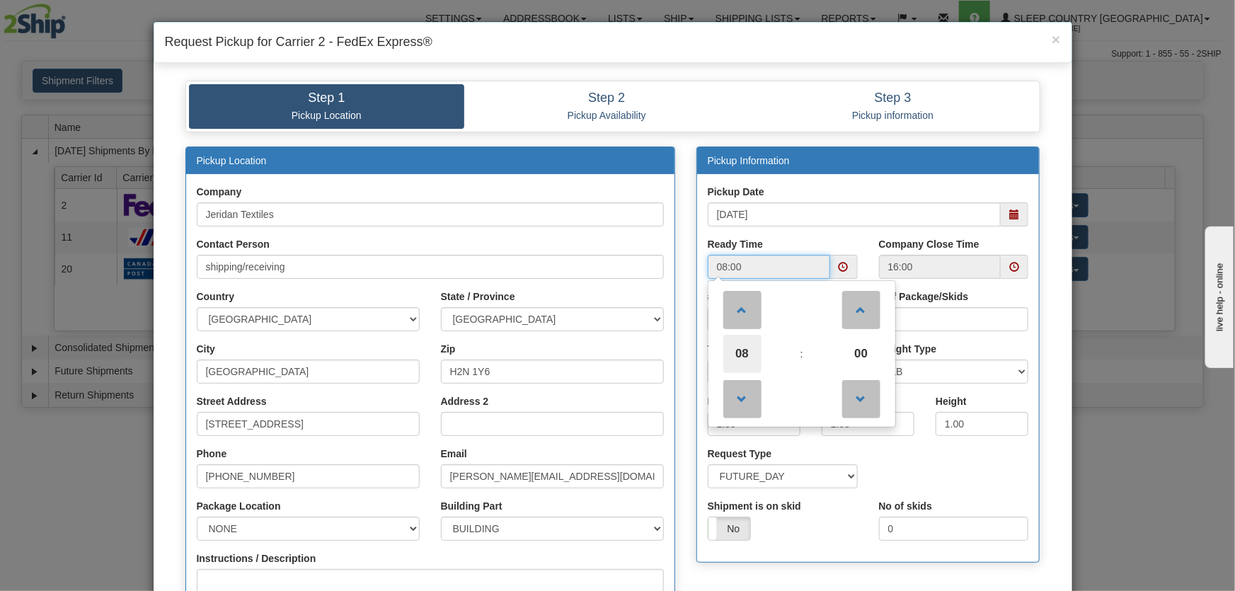
click at [747, 347] on span "08" at bounding box center [742, 354] width 38 height 38
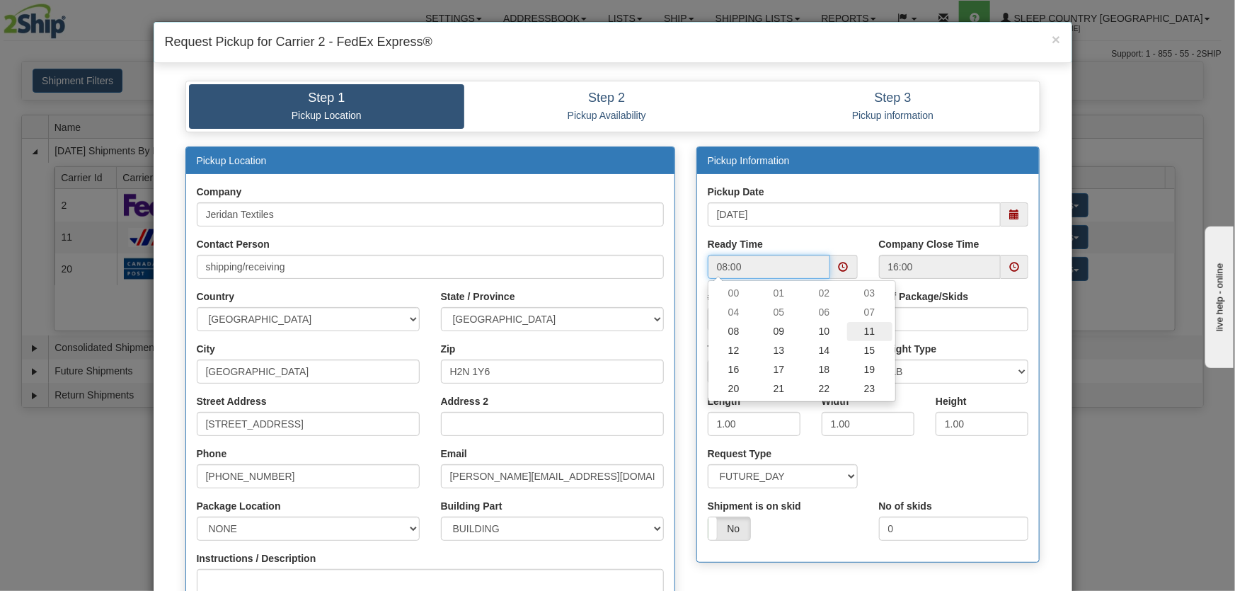
click at [847, 333] on td "11" at bounding box center [869, 331] width 45 height 19
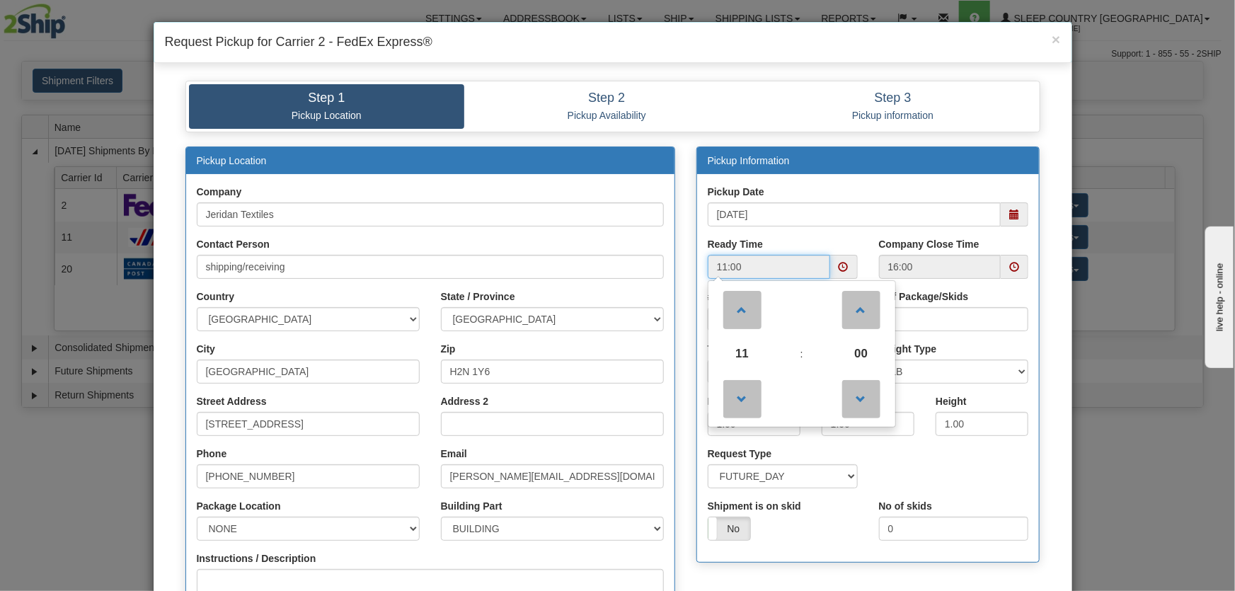
drag, startPoint x: 821, startPoint y: 360, endPoint x: 832, endPoint y: 360, distance: 10.6
click at [822, 360] on td ":" at bounding box center [801, 354] width 57 height 38
click at [836, 360] on td "00" at bounding box center [861, 354] width 62 height 38
click at [853, 354] on span "00" at bounding box center [861, 354] width 38 height 38
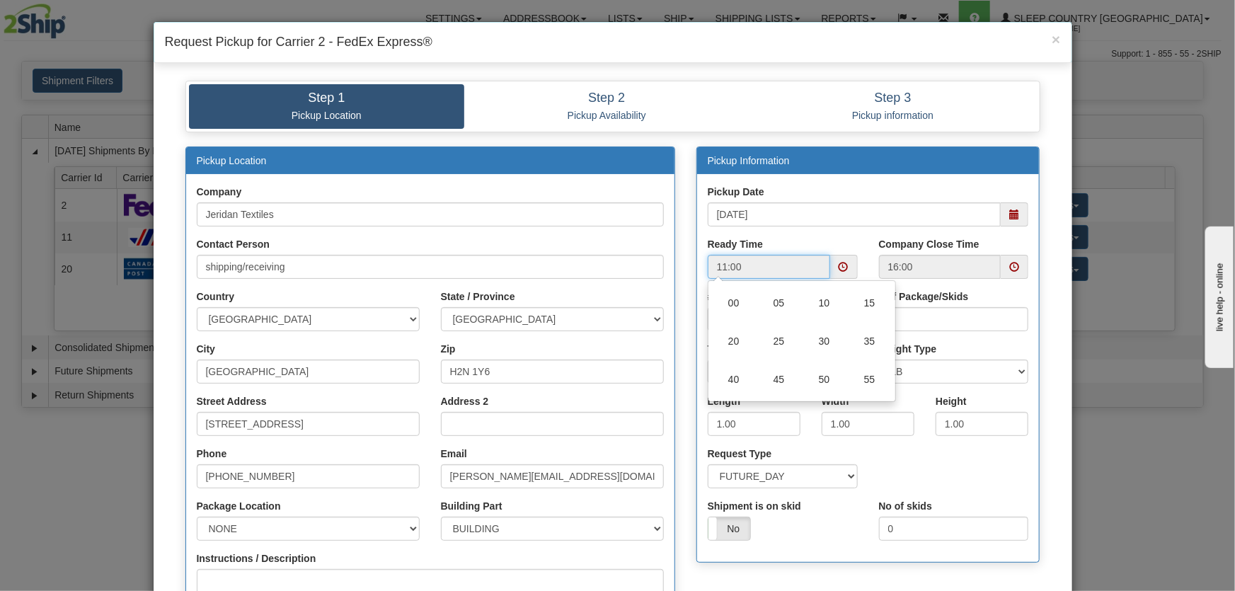
click at [813, 345] on td "30" at bounding box center [824, 341] width 45 height 38
type input "11:30"
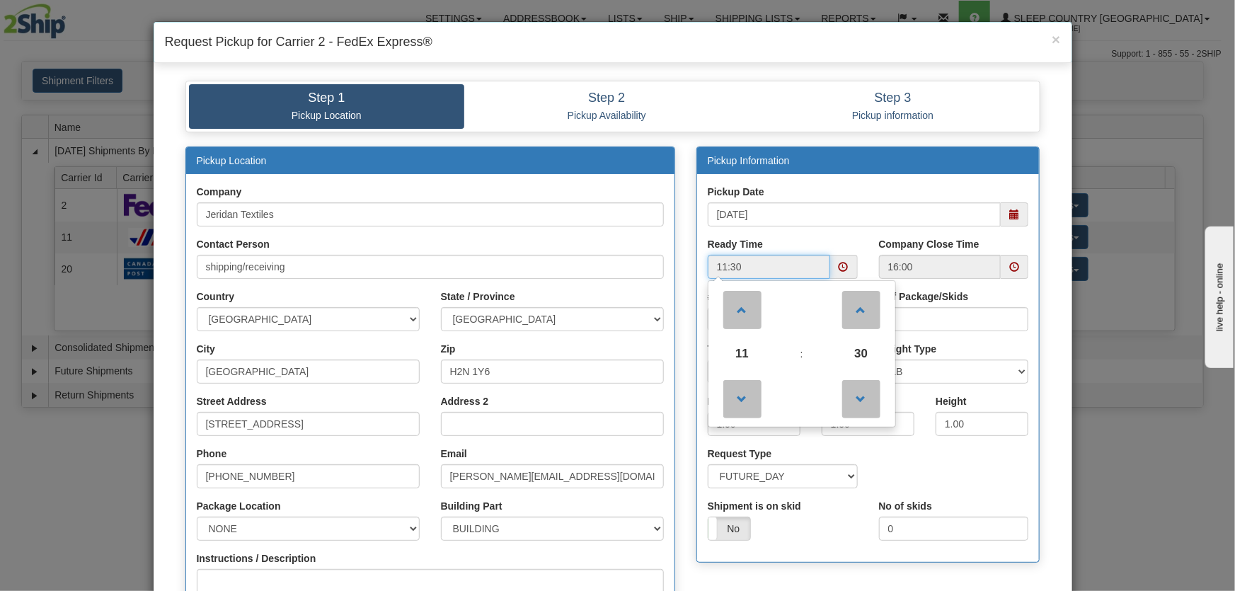
click at [1012, 267] on span at bounding box center [1014, 267] width 10 height 10
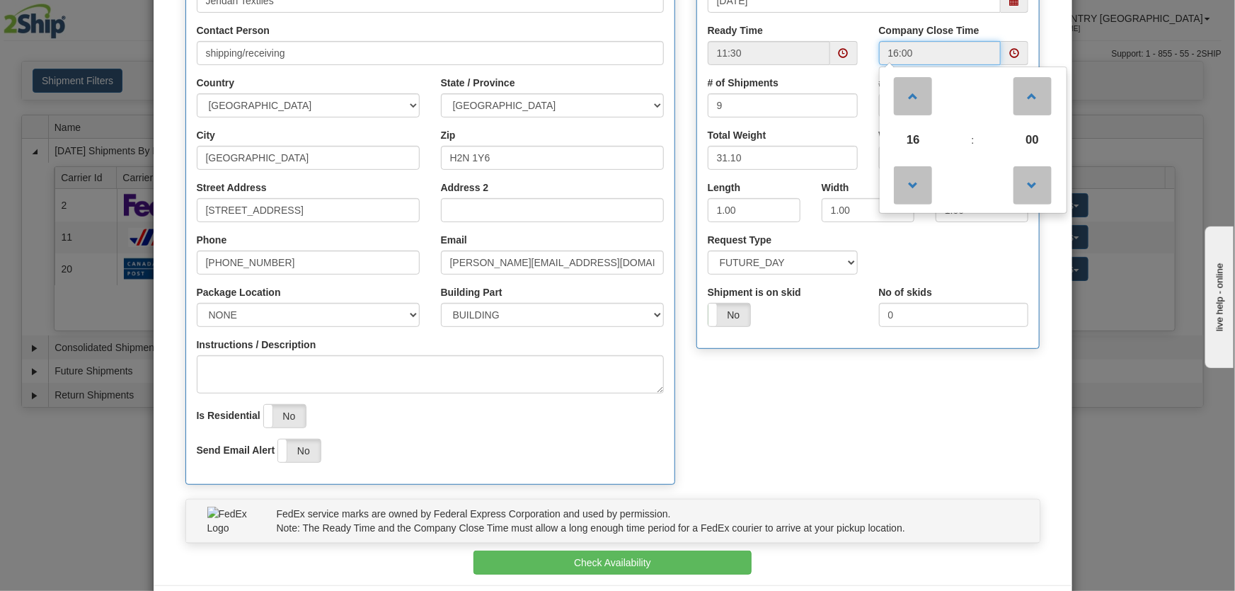
scroll to position [275, 0]
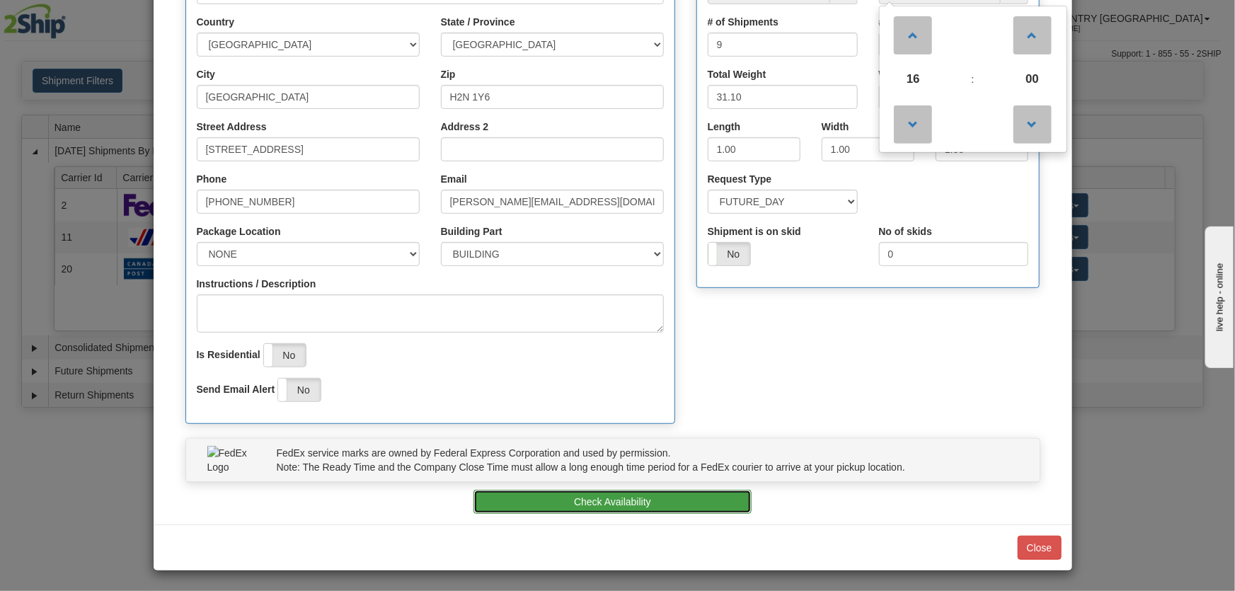
click at [687, 504] on button "Check Availability" at bounding box center [612, 502] width 278 height 24
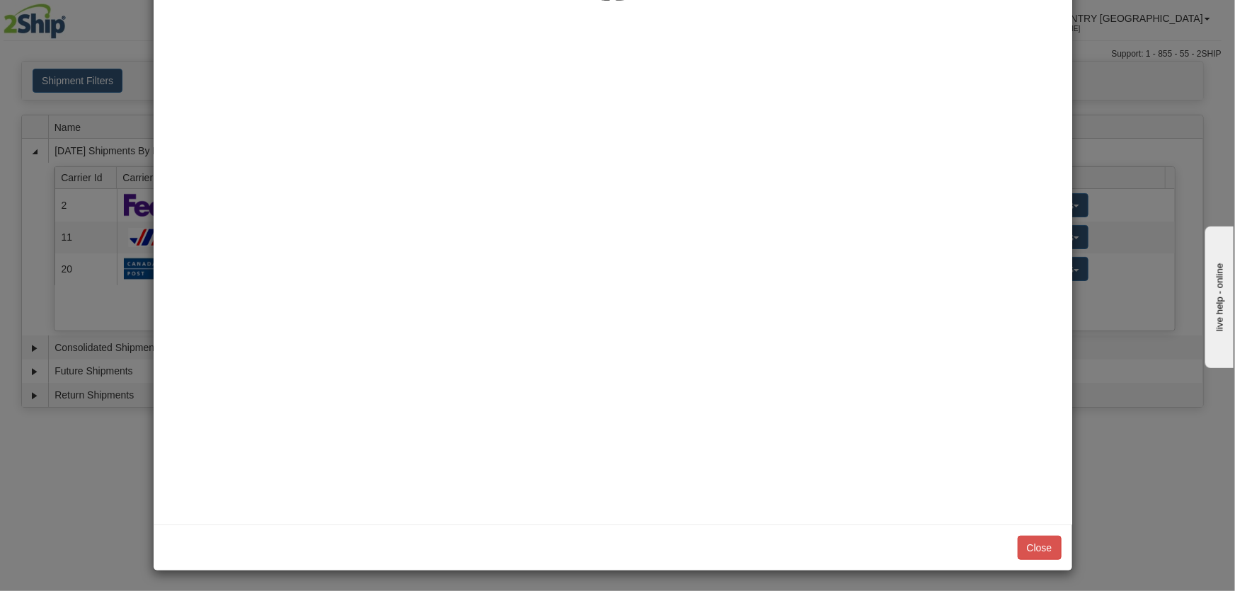
scroll to position [0, 0]
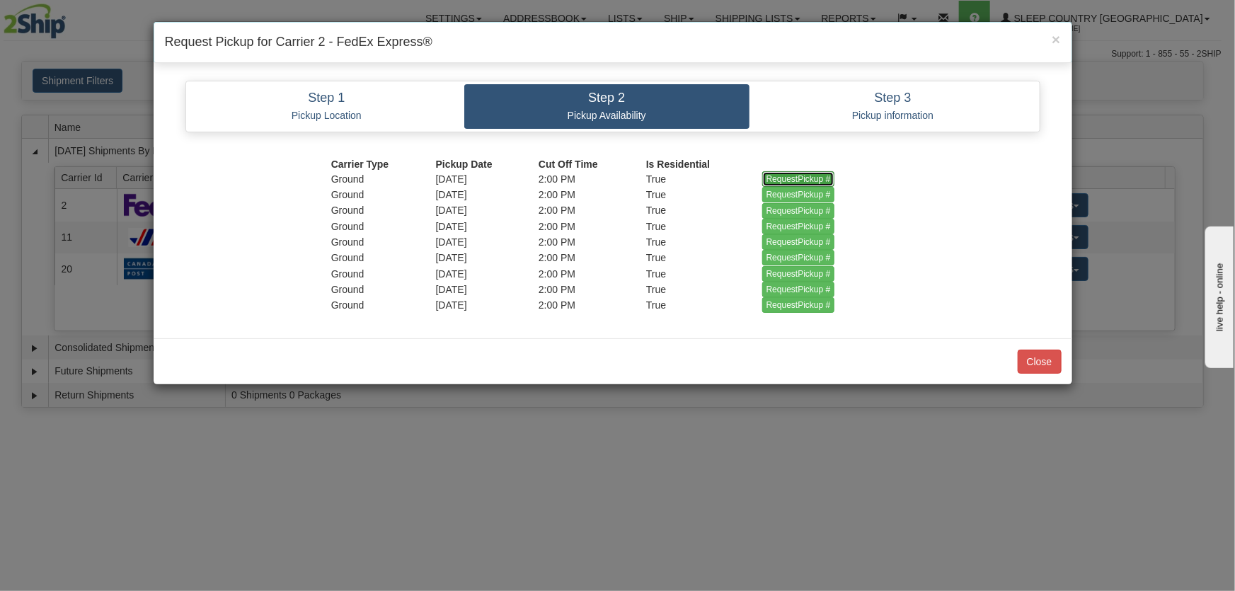
click at [785, 178] on input "RequestPickup #" at bounding box center [798, 179] width 73 height 16
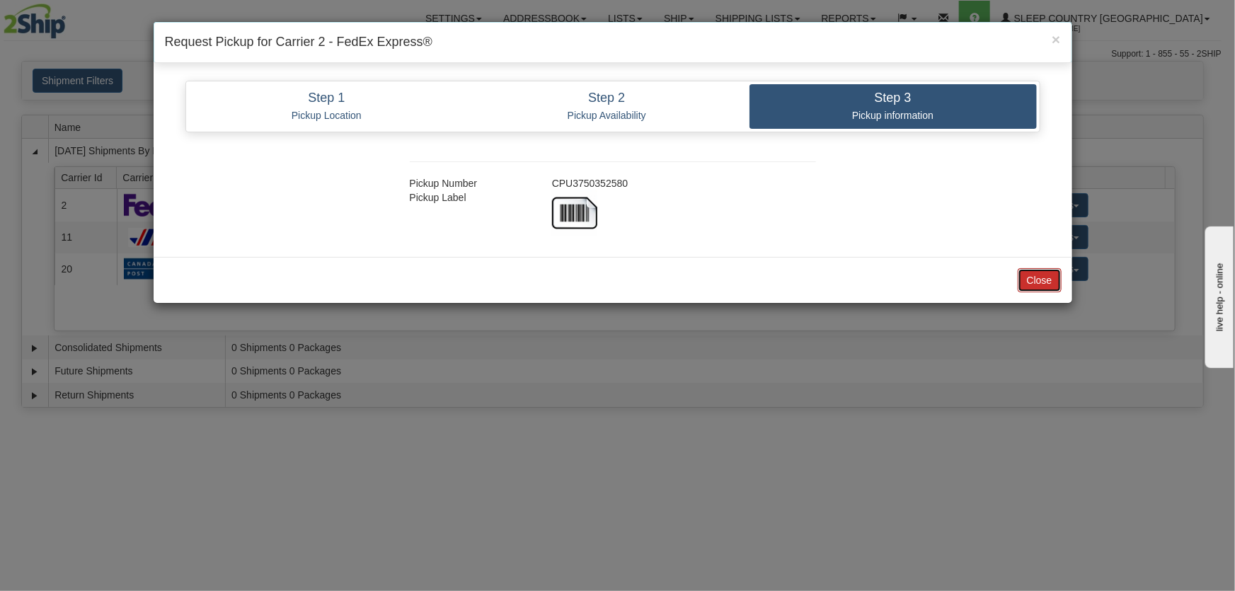
click at [1030, 268] on button "Close" at bounding box center [1039, 280] width 44 height 24
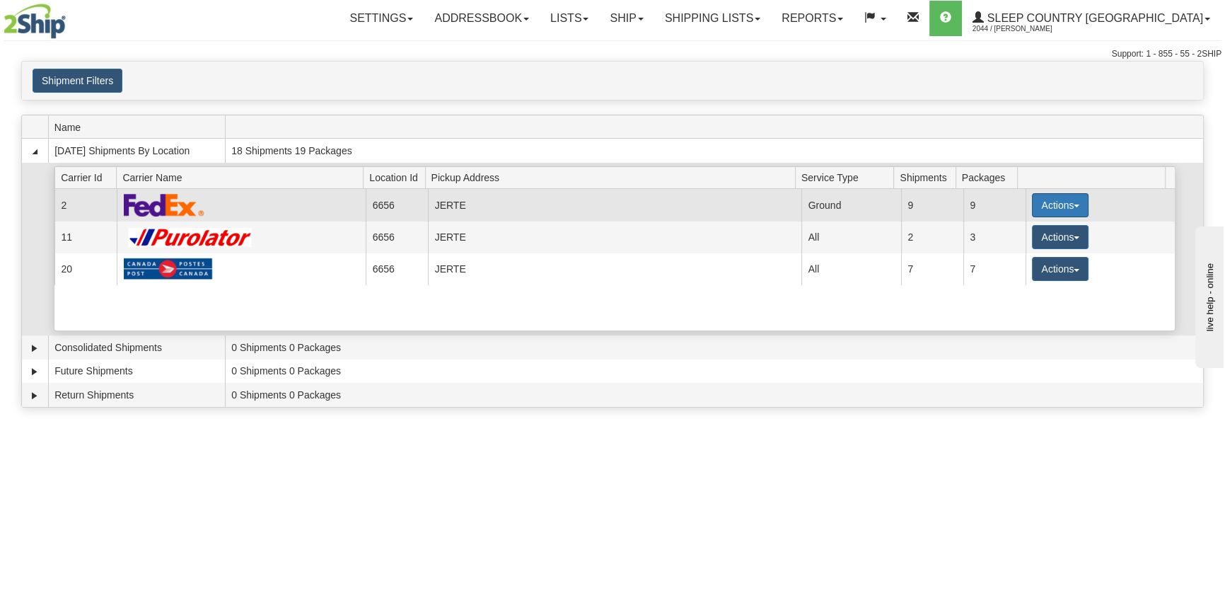
click at [1038, 204] on button "Actions" at bounding box center [1060, 205] width 57 height 24
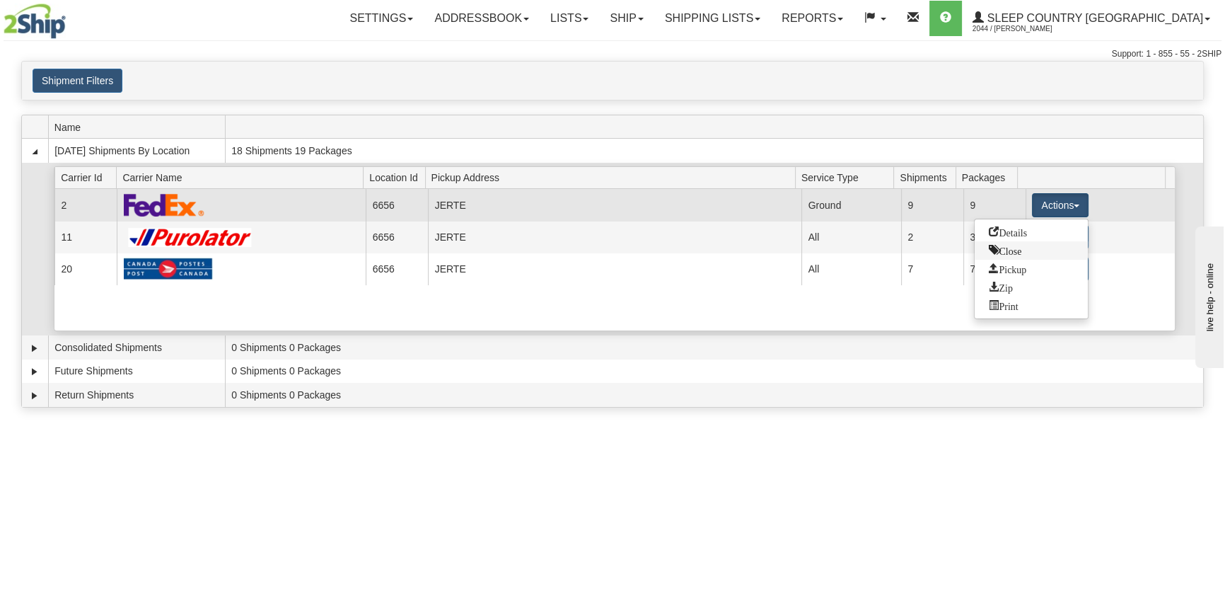
click at [1026, 249] on link "Close" at bounding box center [1031, 250] width 113 height 18
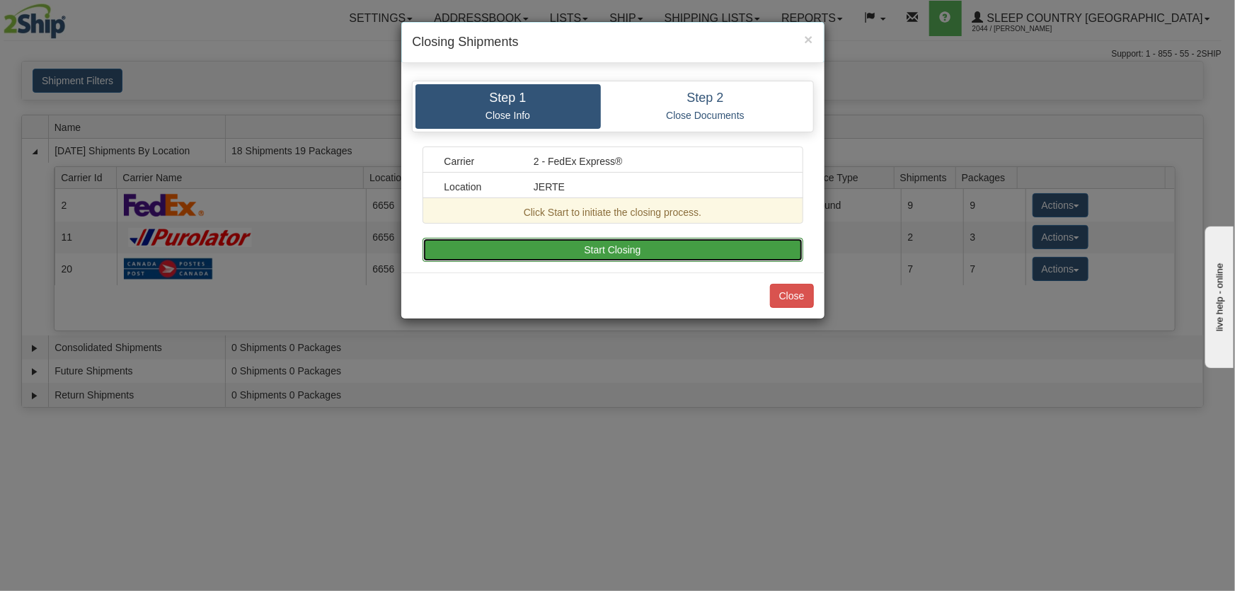
click at [743, 247] on button "Start Closing" at bounding box center [612, 250] width 381 height 24
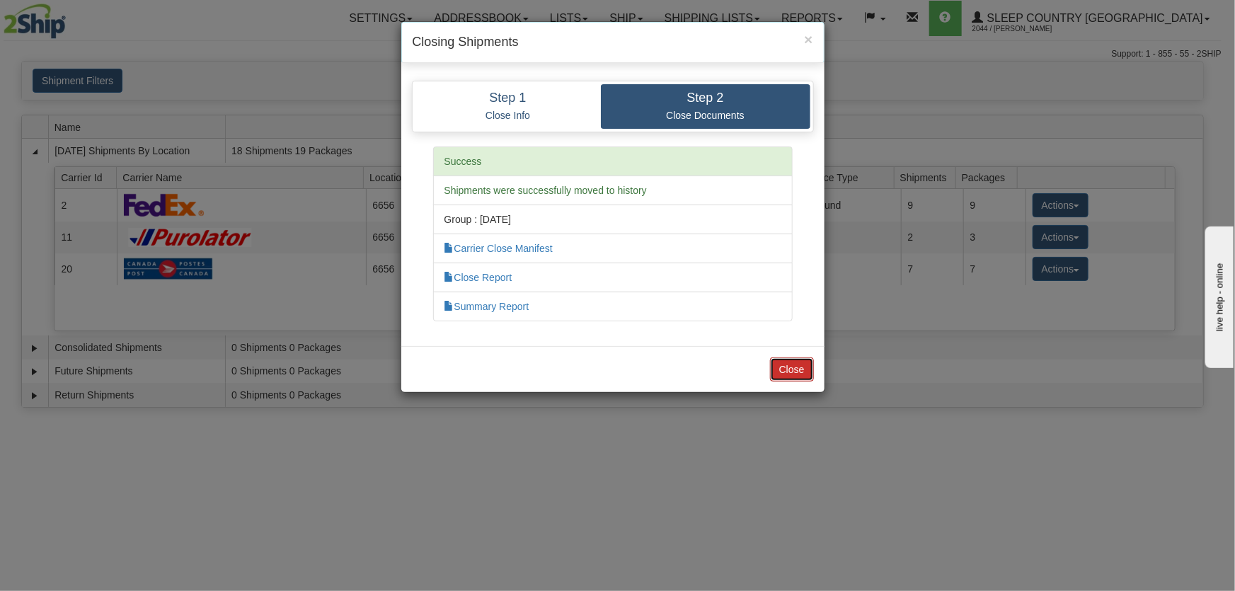
click at [785, 372] on button "Close" at bounding box center [792, 369] width 44 height 24
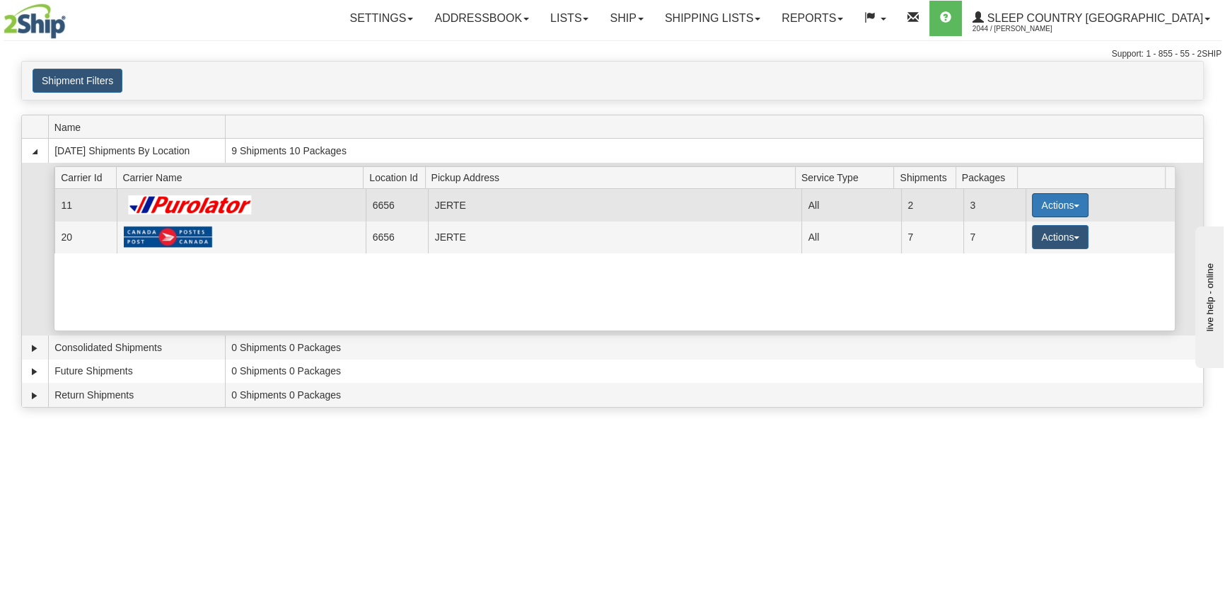
click at [1037, 209] on button "Actions" at bounding box center [1060, 205] width 57 height 24
click at [1032, 270] on link "Pickup" at bounding box center [1031, 269] width 113 height 18
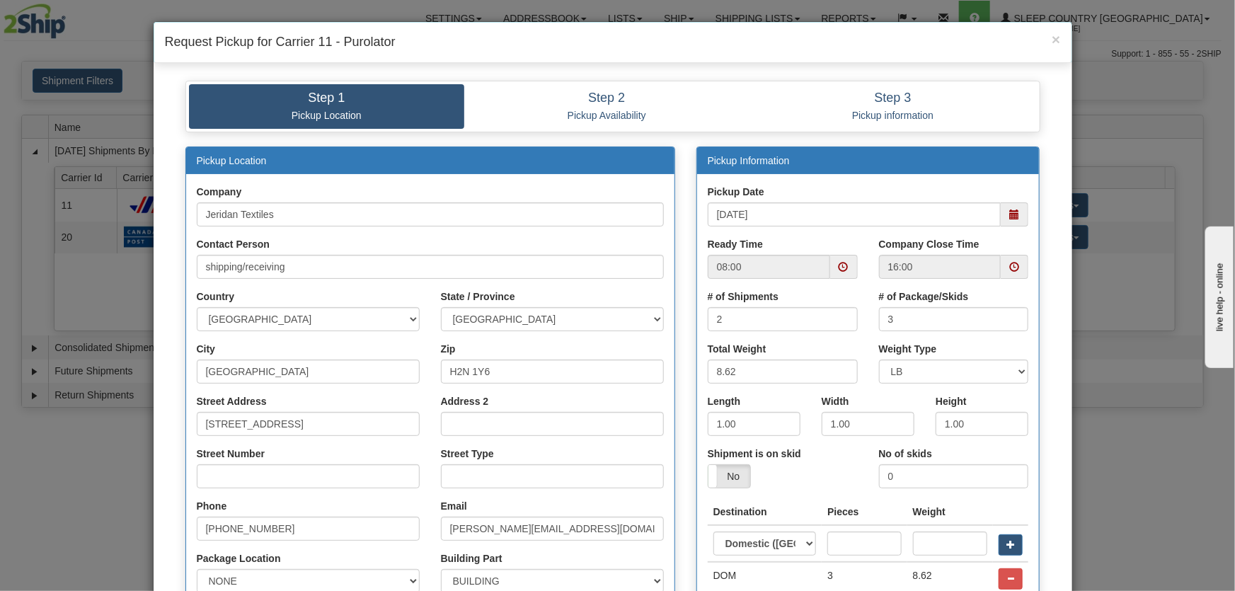
click at [1010, 214] on span at bounding box center [1014, 214] width 10 height 10
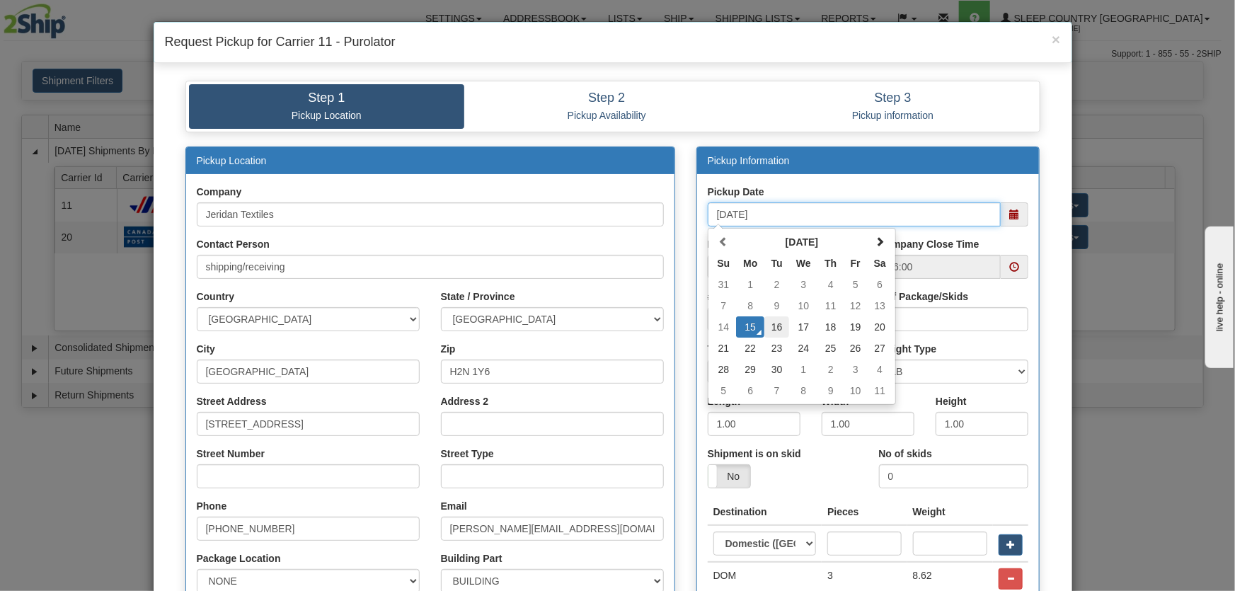
click at [771, 330] on td "16" at bounding box center [776, 326] width 25 height 21
type input "09/16/2025"
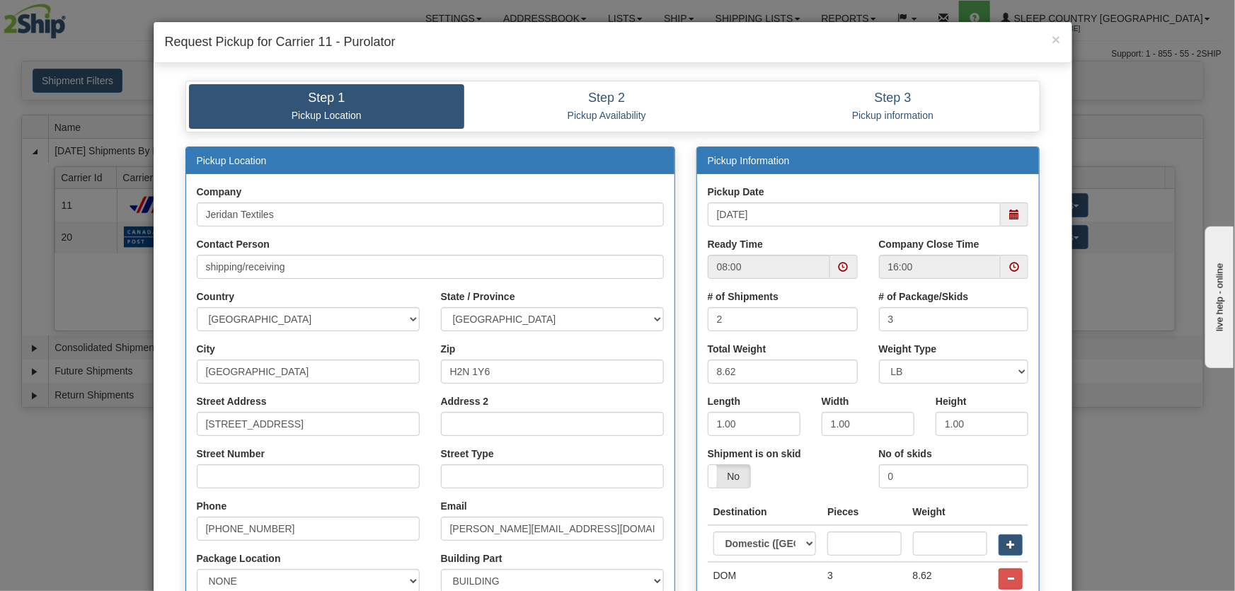
click at [830, 268] on span at bounding box center [844, 267] width 28 height 24
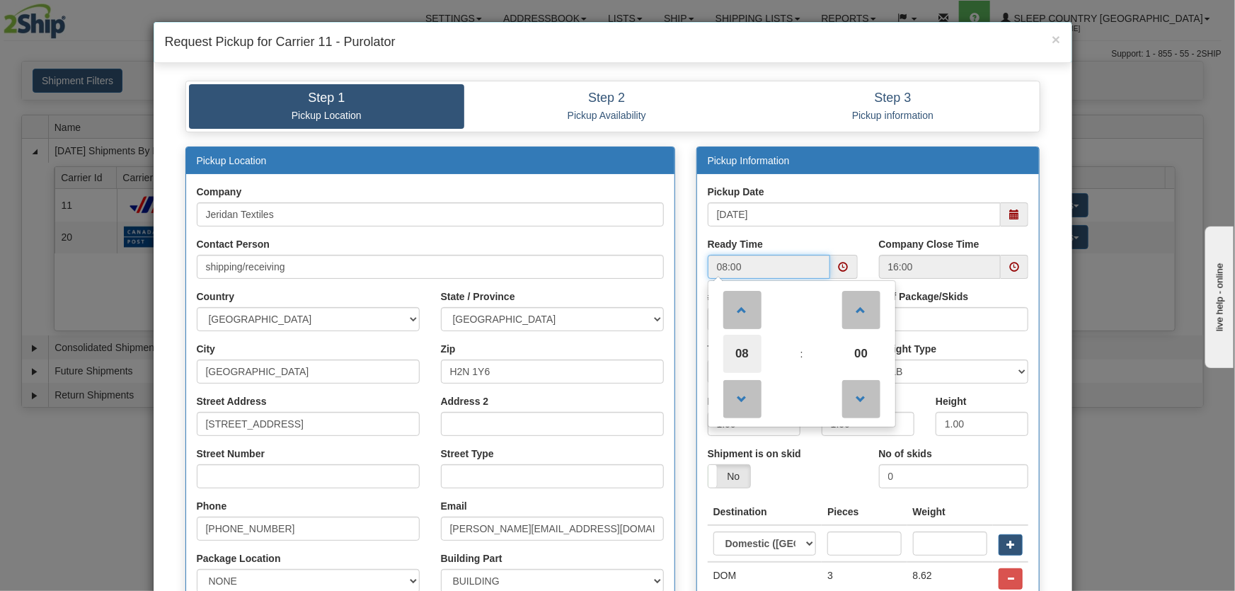
click at [742, 339] on span "08" at bounding box center [742, 354] width 38 height 38
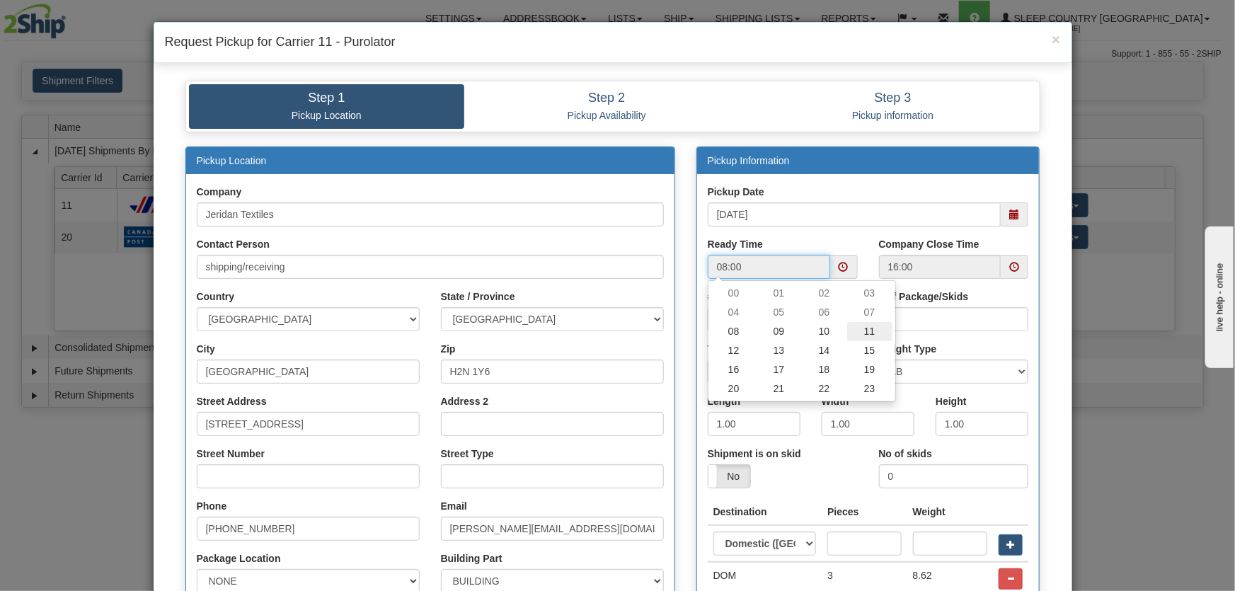
click at [853, 338] on td "11" at bounding box center [869, 331] width 45 height 19
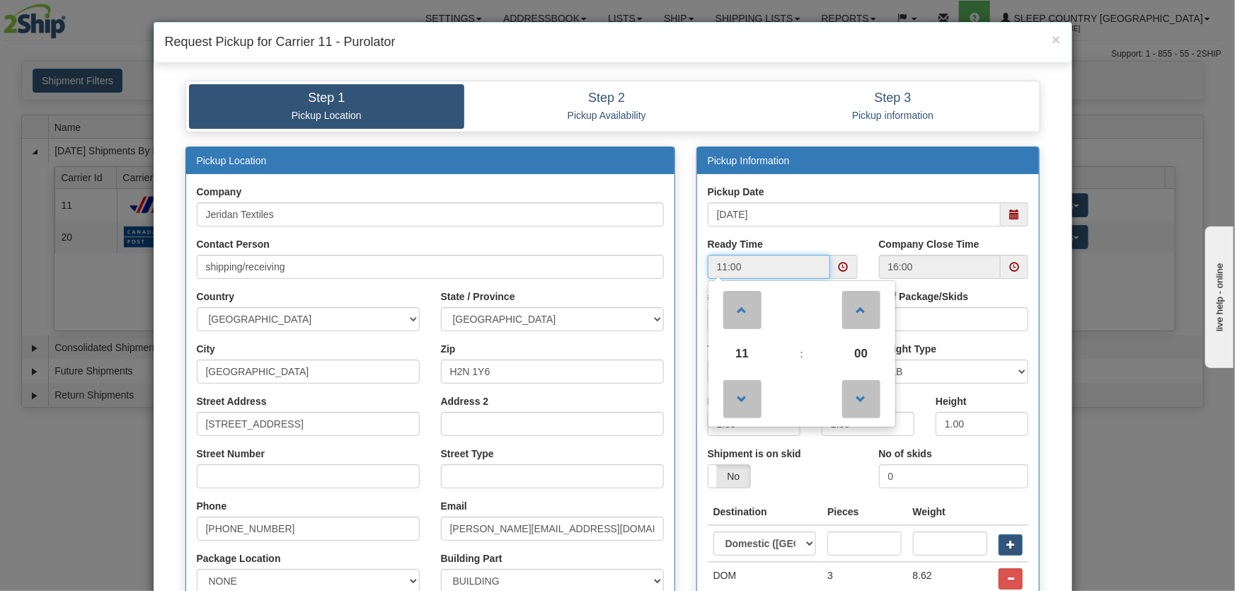
click at [821, 350] on td ":" at bounding box center [801, 354] width 57 height 38
click at [830, 350] on td "00" at bounding box center [861, 354] width 62 height 38
click at [842, 349] on span "00" at bounding box center [861, 354] width 38 height 38
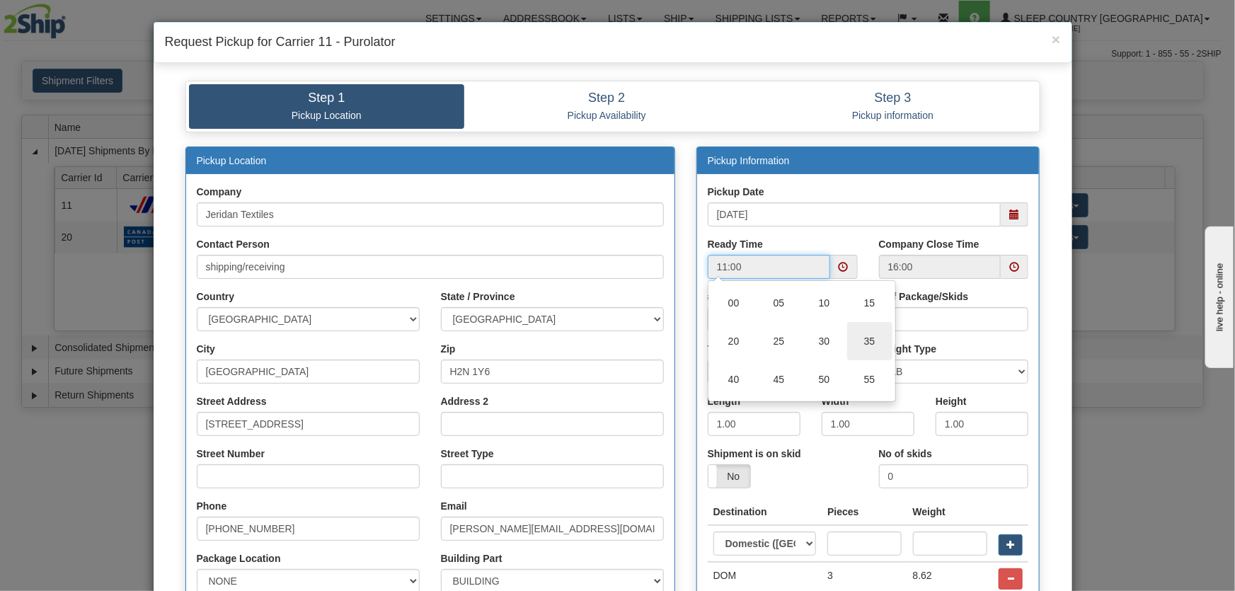
click at [853, 345] on td "35" at bounding box center [869, 341] width 45 height 38
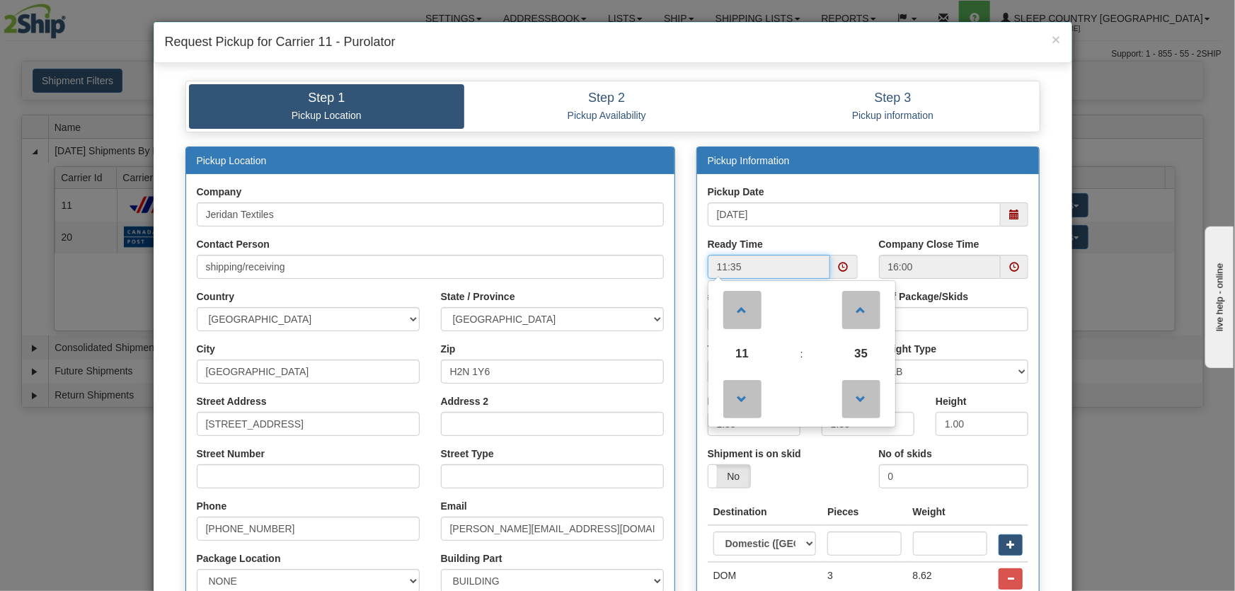
drag, startPoint x: 856, startPoint y: 342, endPoint x: 857, endPoint y: 352, distance: 9.2
click at [857, 352] on span "35" at bounding box center [861, 354] width 38 height 38
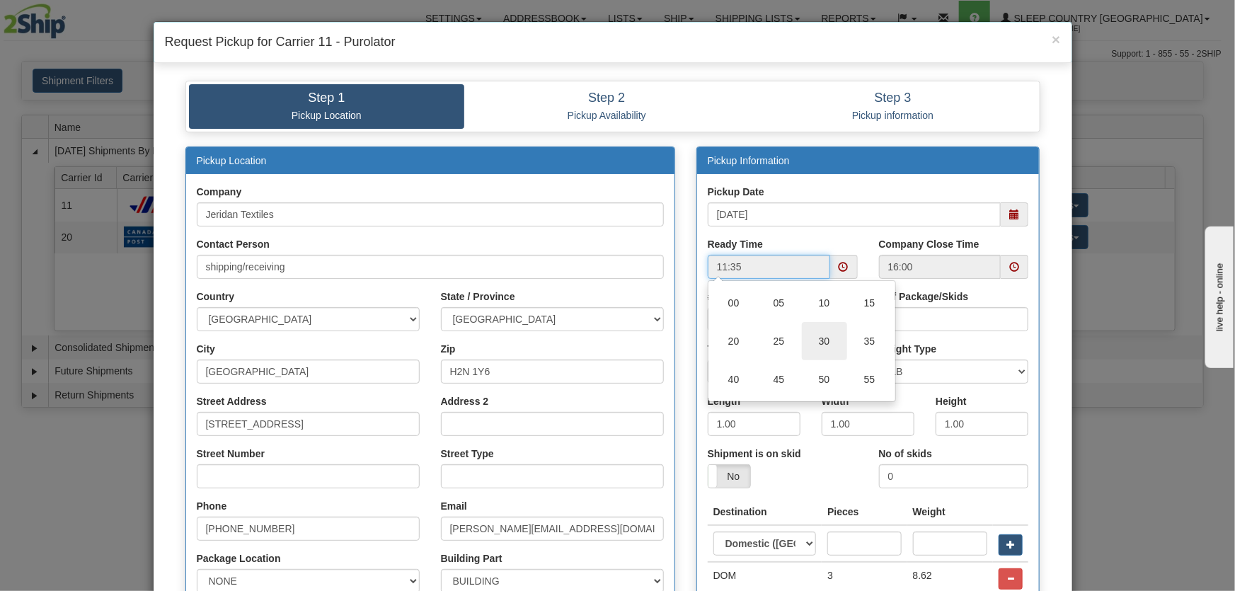
click at [814, 343] on td "30" at bounding box center [824, 341] width 45 height 38
type input "11:30"
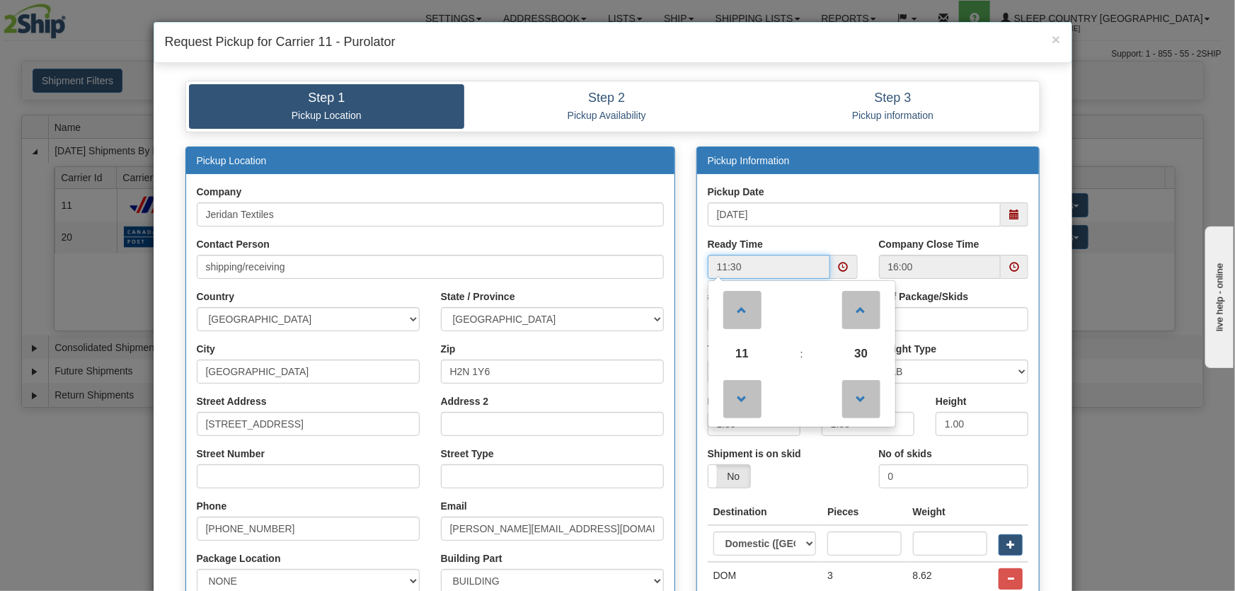
scroll to position [214, 0]
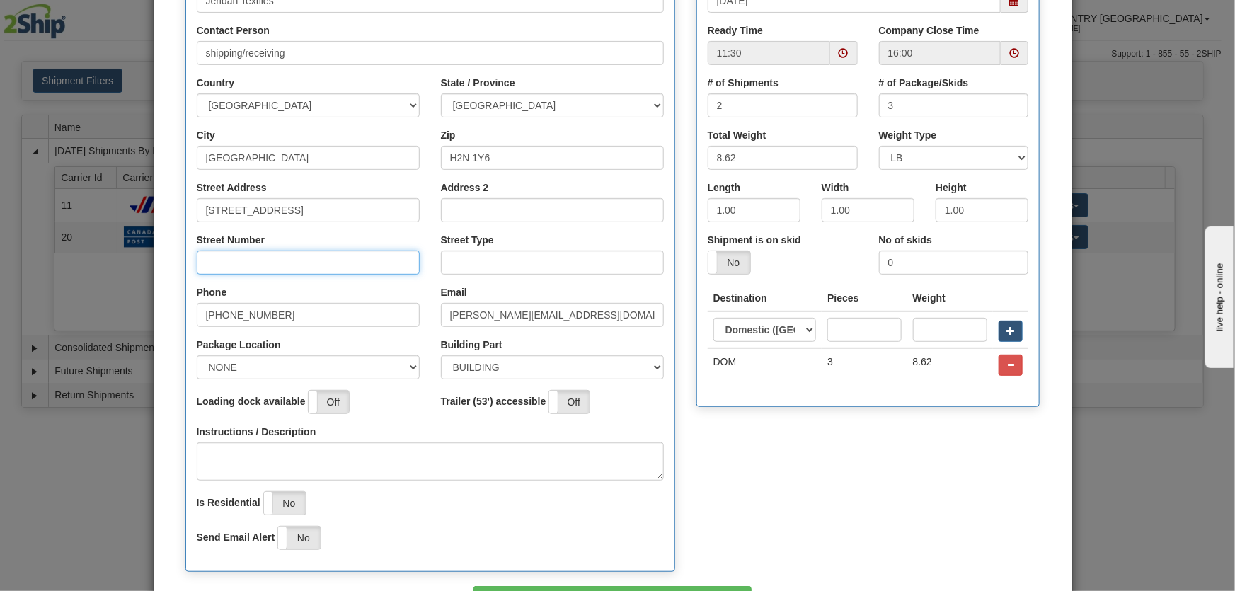
click at [250, 257] on input "Street Number" at bounding box center [308, 262] width 223 height 24
click at [233, 268] on input "Street Number" at bounding box center [308, 262] width 223 height 24
type input "8750"
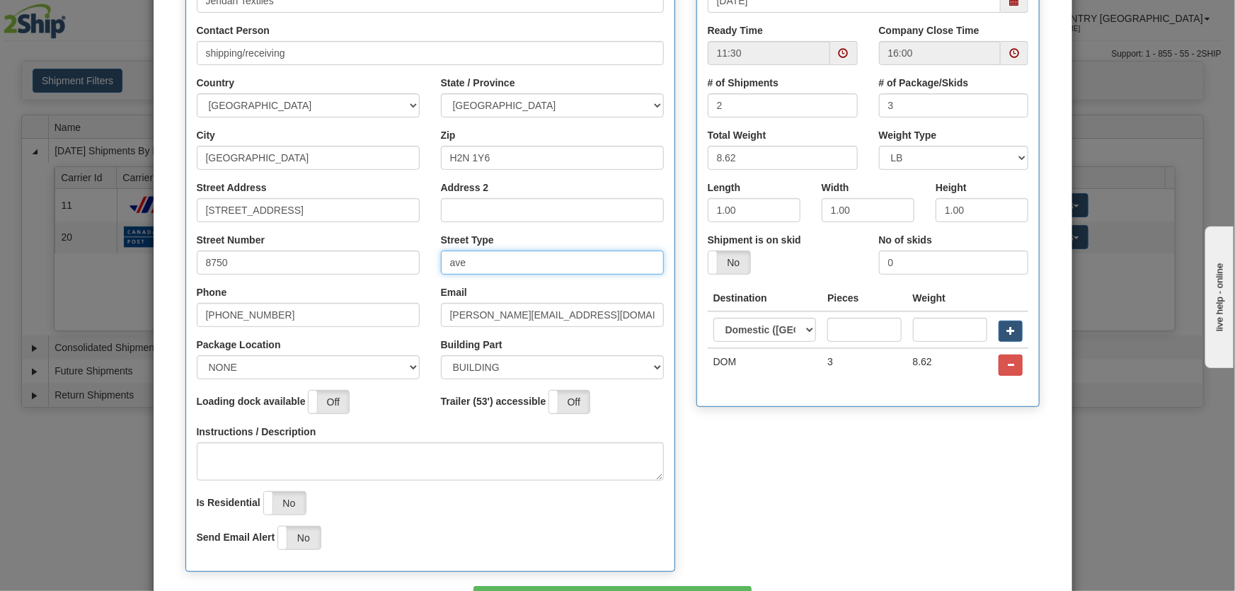
scroll to position [310, 0]
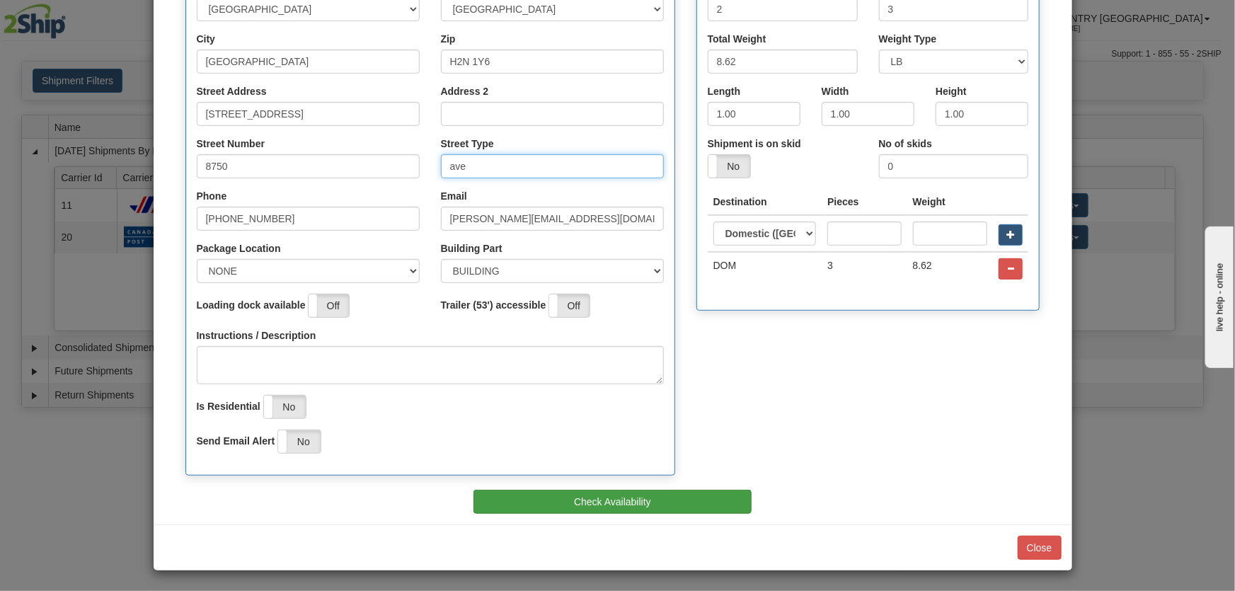
type input "ave"
click at [601, 502] on button "Check Availability" at bounding box center [612, 502] width 278 height 24
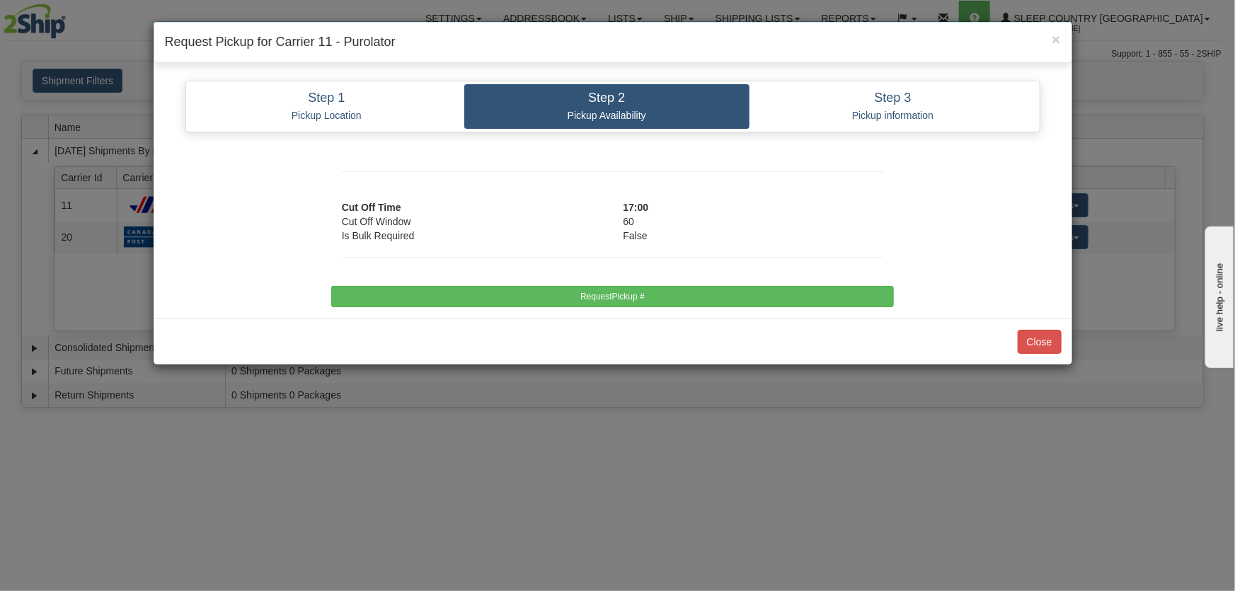
scroll to position [0, 0]
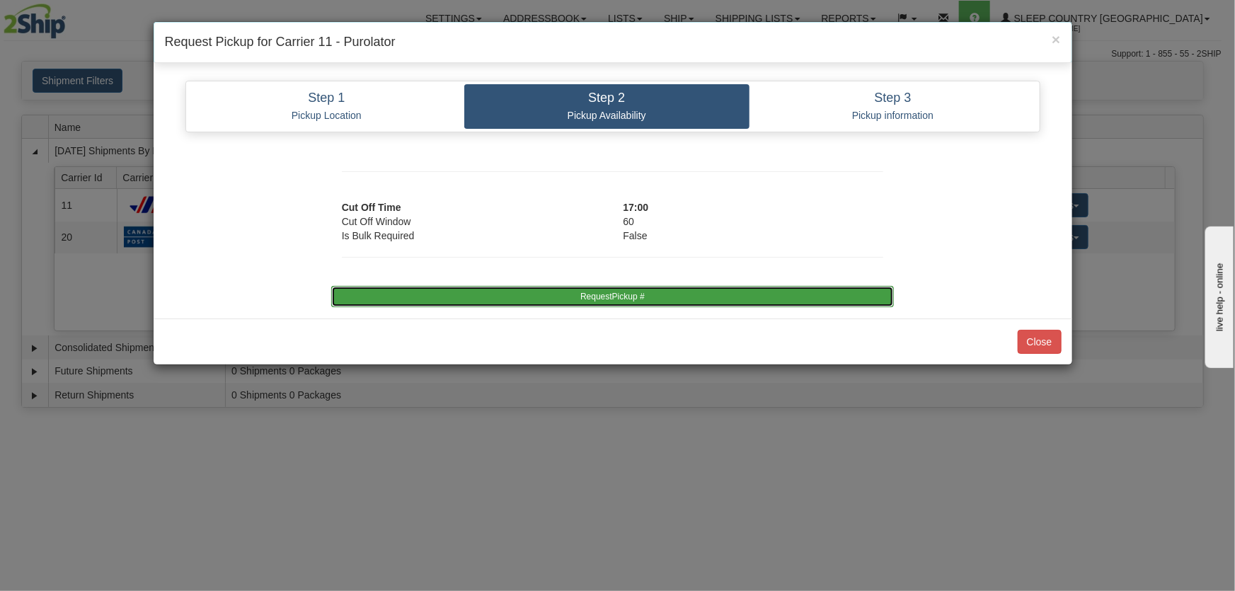
click at [607, 294] on button "RequestPickup #" at bounding box center [612, 296] width 563 height 21
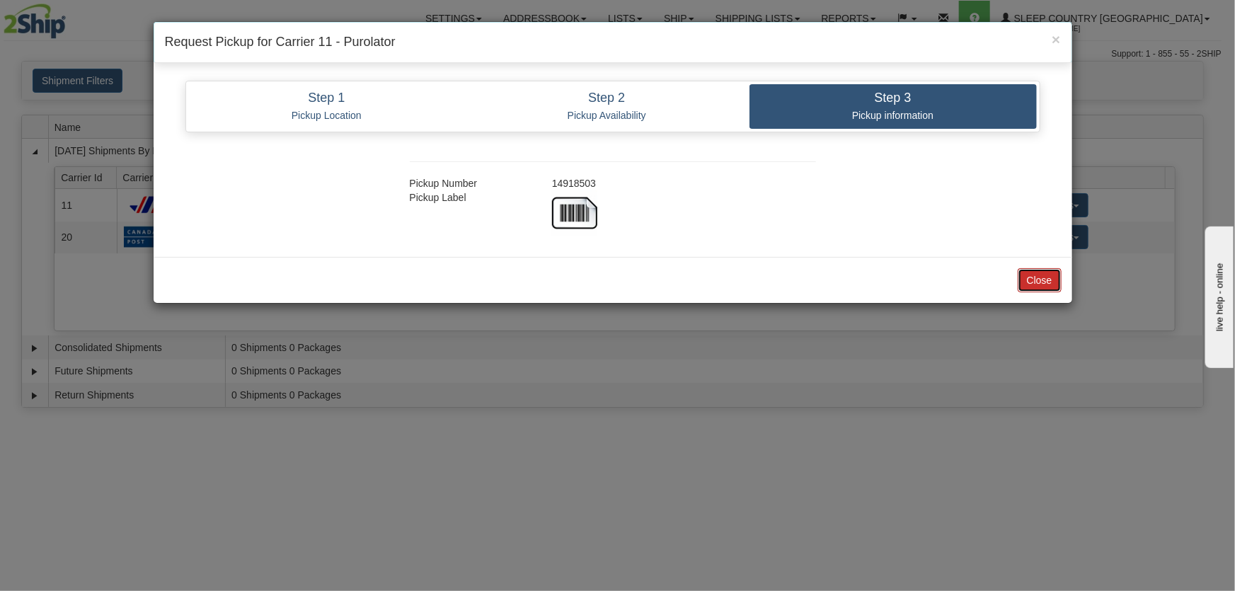
click at [1019, 275] on button "Close" at bounding box center [1039, 280] width 44 height 24
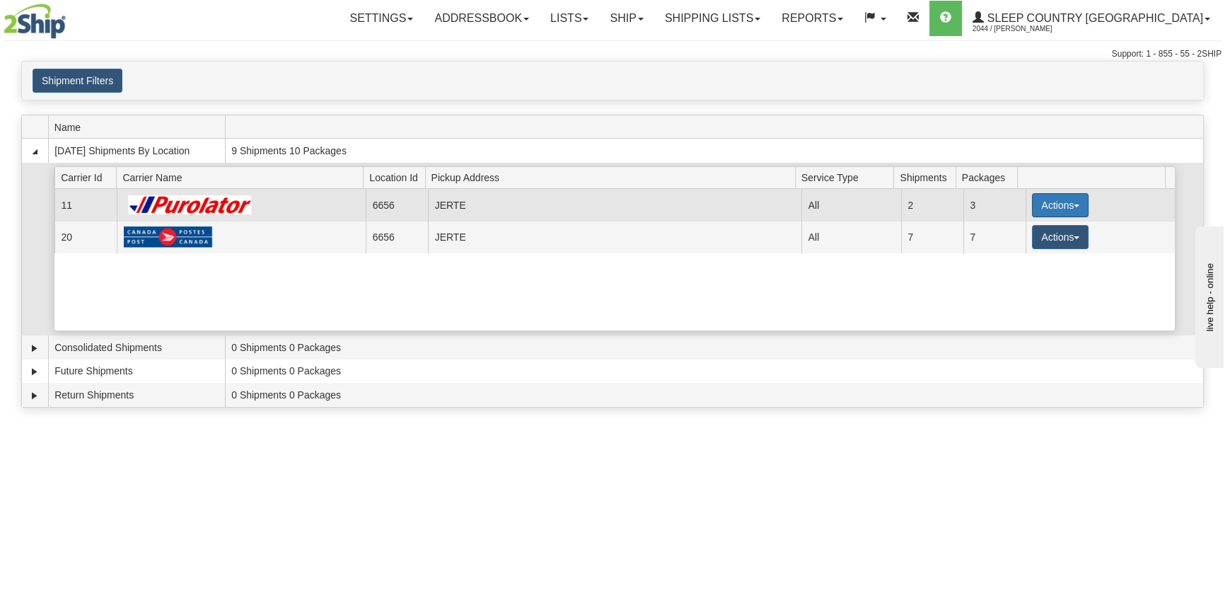
click at [1040, 212] on button "Actions" at bounding box center [1060, 205] width 57 height 24
click at [1030, 253] on link "Close" at bounding box center [1031, 250] width 113 height 18
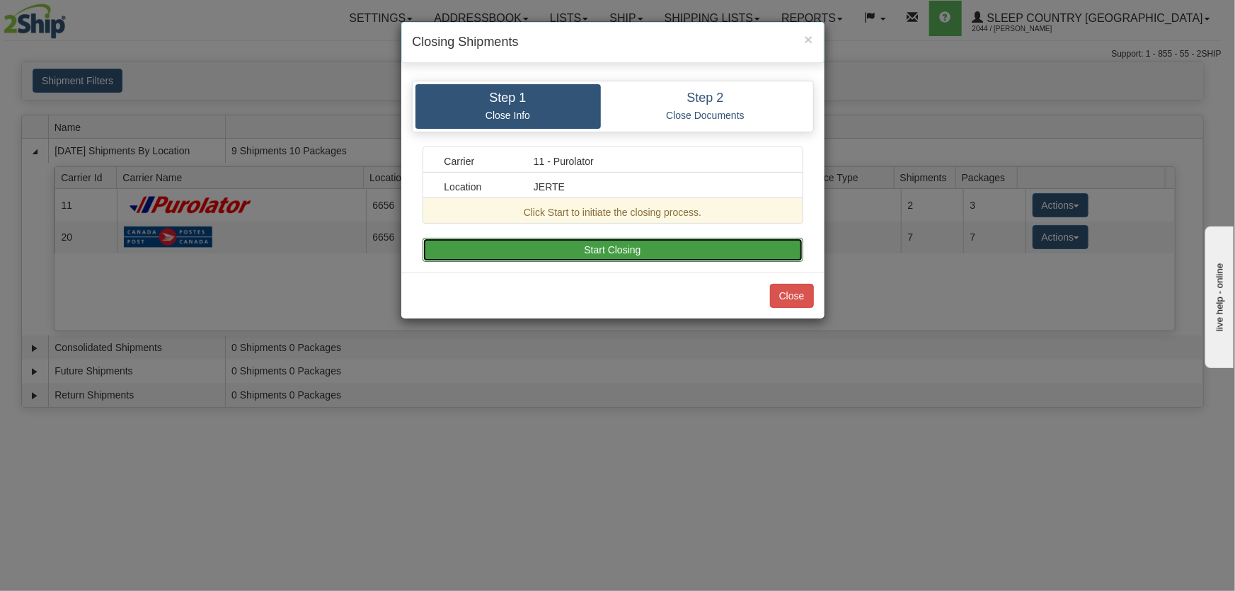
click at [759, 245] on button "Start Closing" at bounding box center [612, 250] width 381 height 24
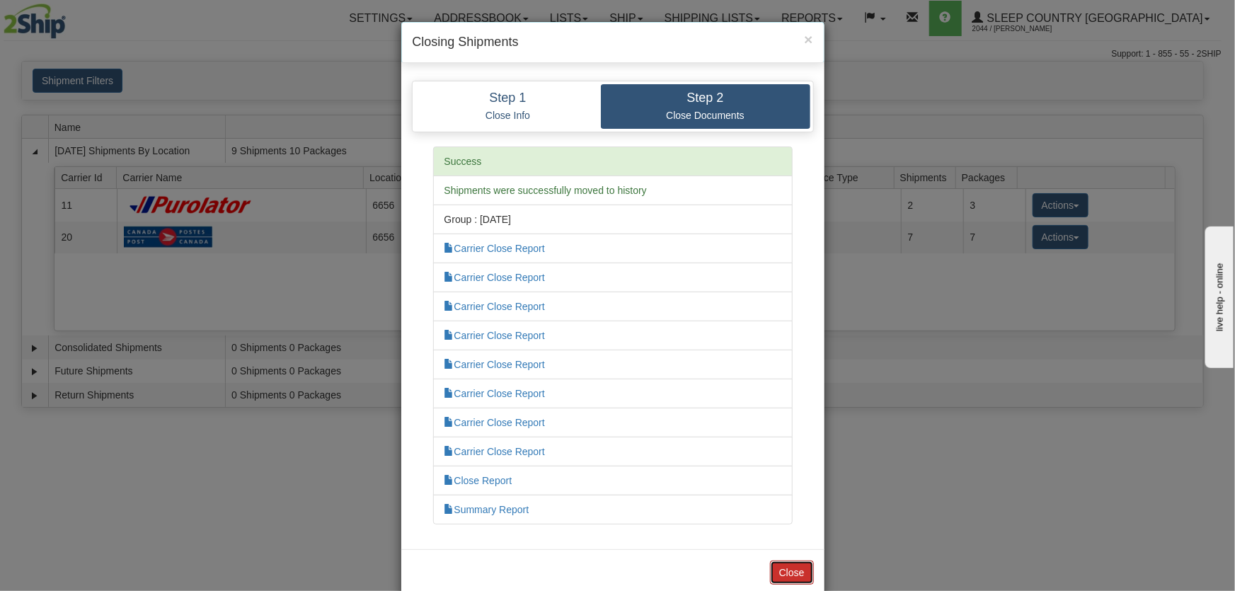
click at [795, 570] on button "Close" at bounding box center [792, 572] width 44 height 24
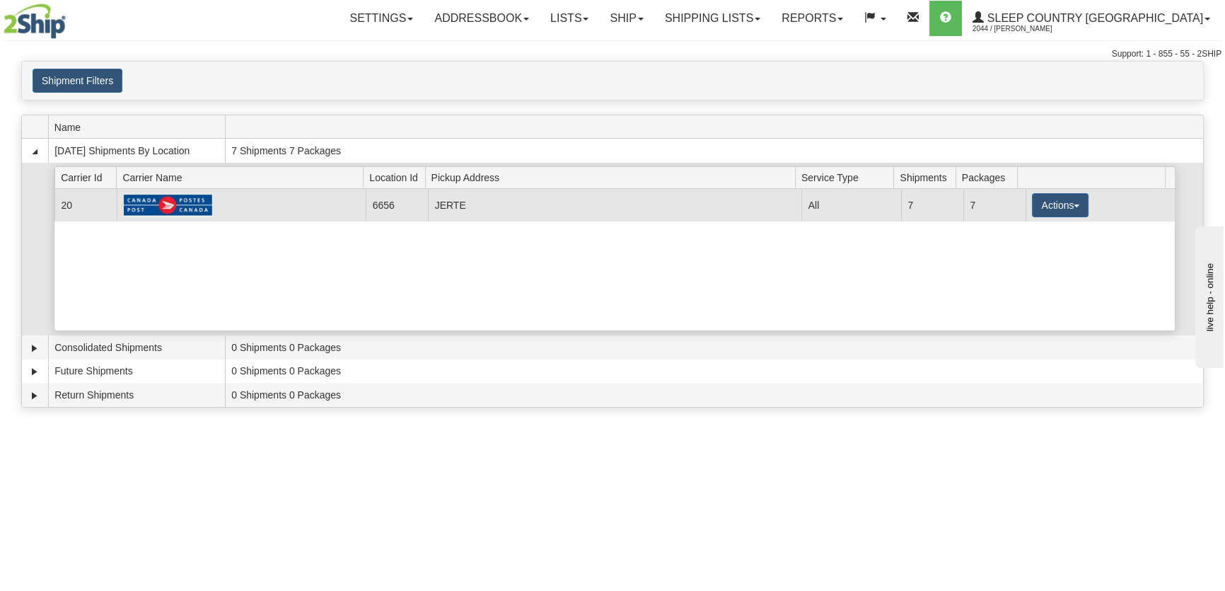
click at [1048, 217] on td "Actions Details Close Pickup Zip Print" at bounding box center [1100, 205] width 149 height 32
click at [1049, 219] on td "Actions Details Close Pickup Zip Print" at bounding box center [1100, 205] width 149 height 32
click at [1049, 204] on button "Actions" at bounding box center [1060, 205] width 57 height 24
click at [1039, 271] on link "Pickup" at bounding box center [1031, 269] width 113 height 18
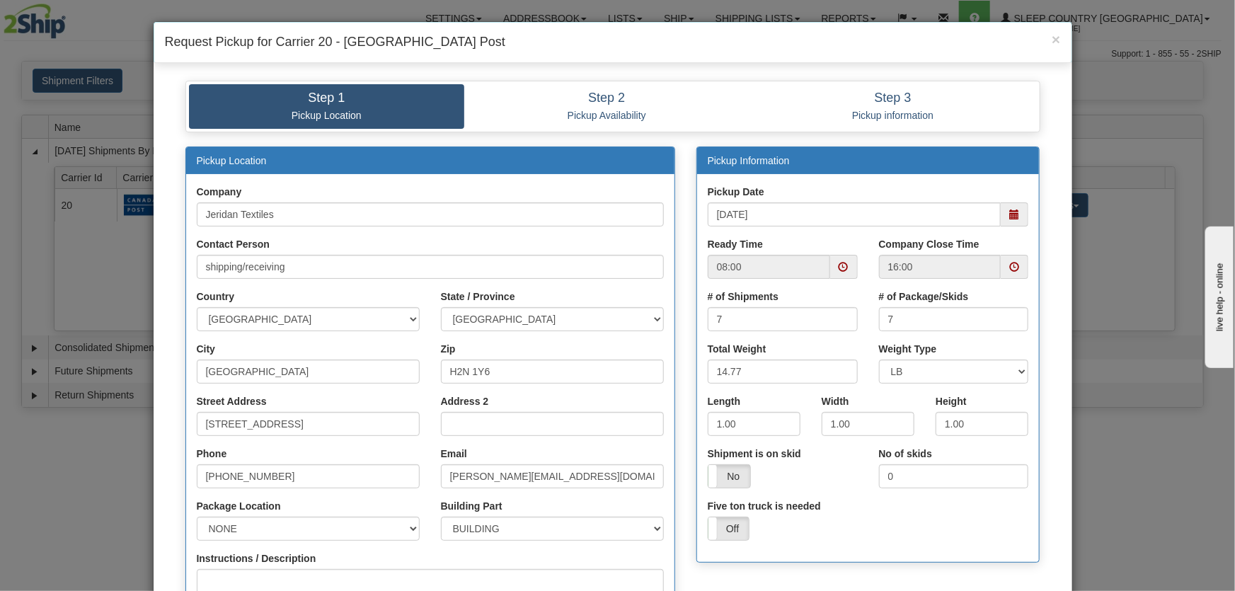
scroll to position [214, 0]
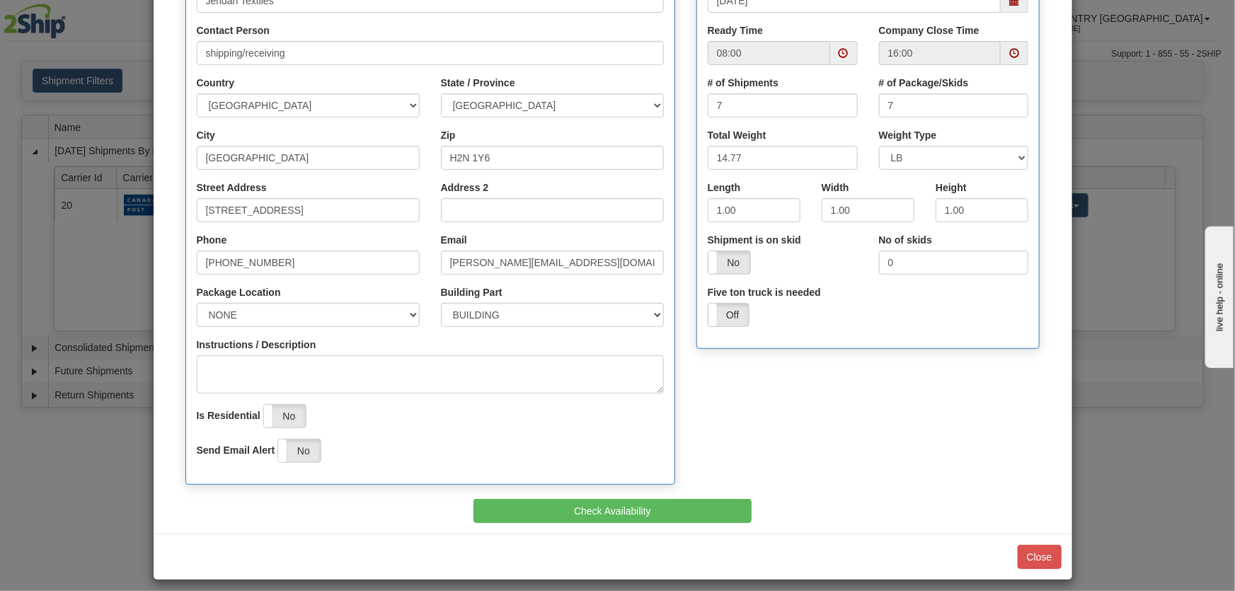
click at [840, 57] on span at bounding box center [843, 53] width 10 height 10
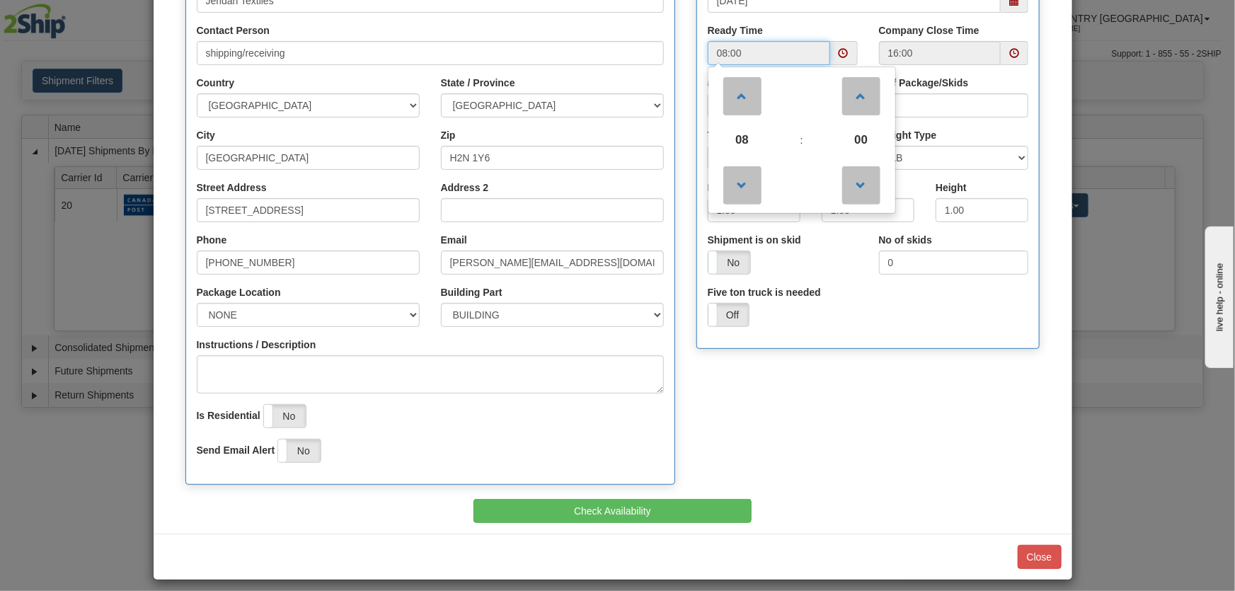
scroll to position [0, 0]
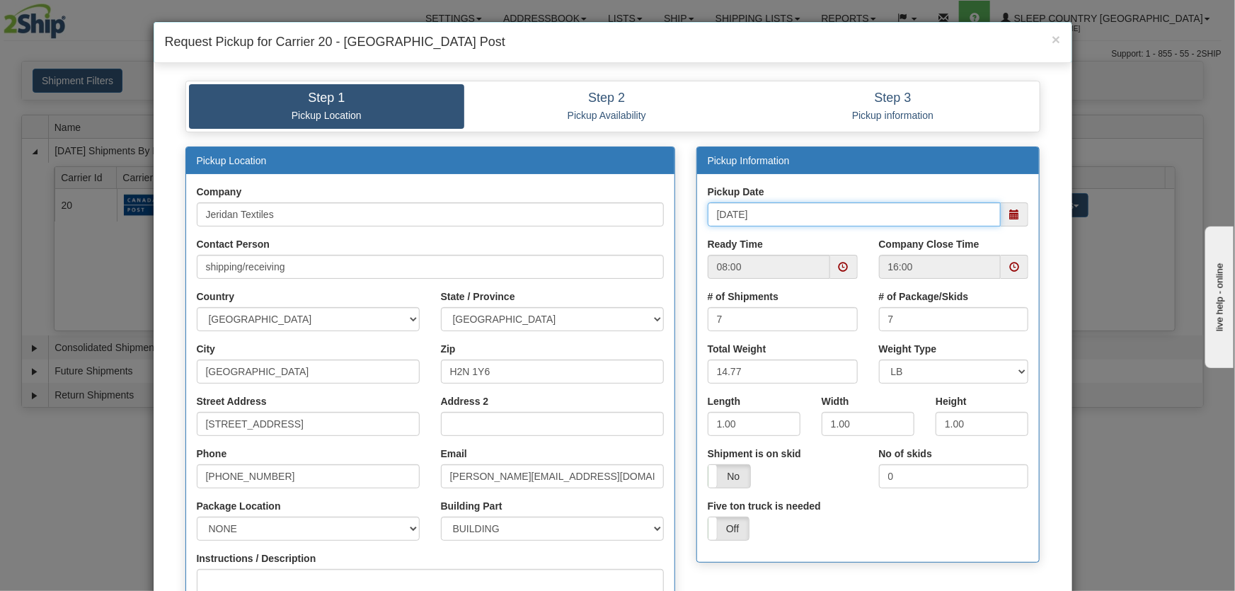
click at [923, 219] on input "[DATE]" at bounding box center [855, 214] width 294 height 24
click at [1013, 218] on span at bounding box center [1014, 214] width 10 height 10
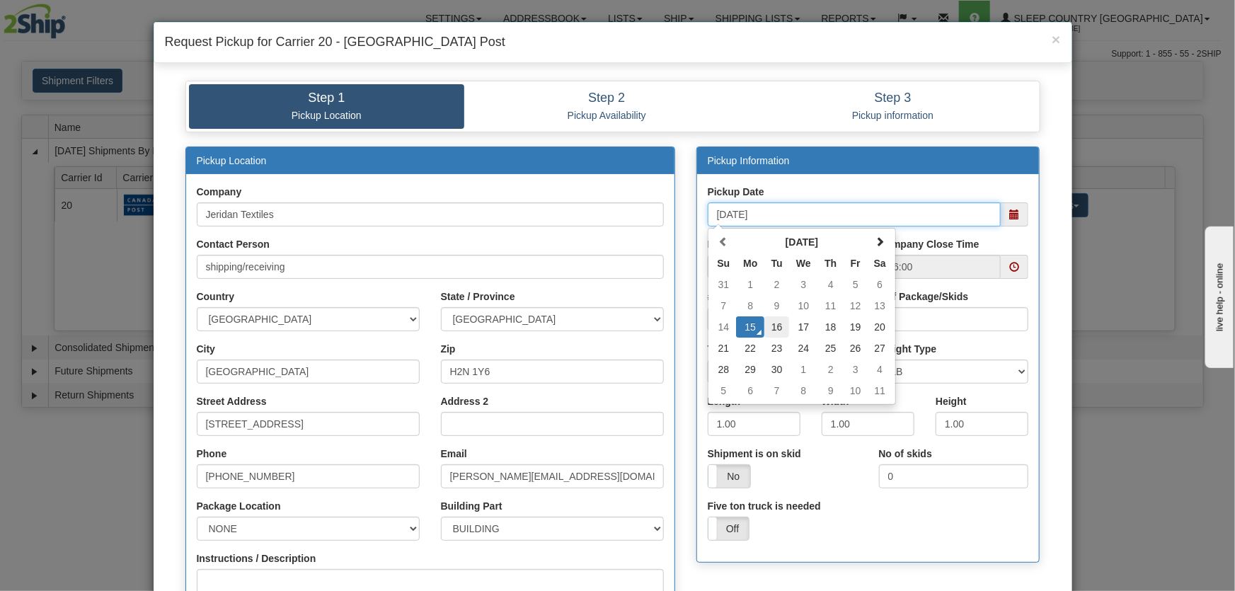
click at [780, 326] on td "16" at bounding box center [776, 326] width 25 height 21
type input "09/16/2025"
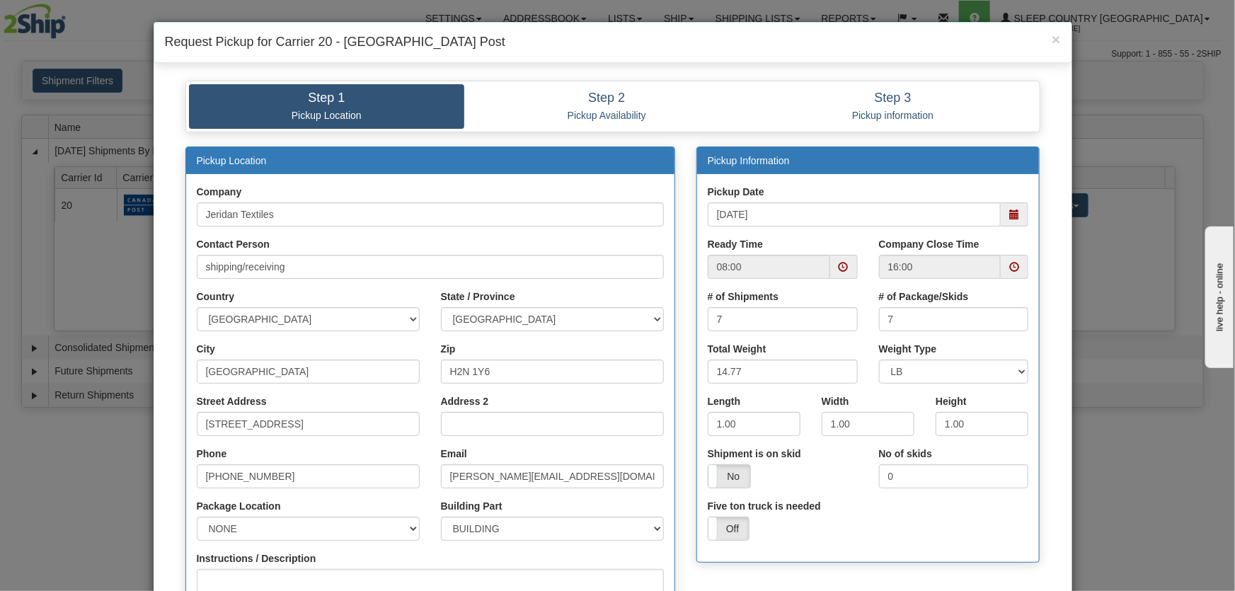
click at [838, 264] on span at bounding box center [843, 267] width 10 height 10
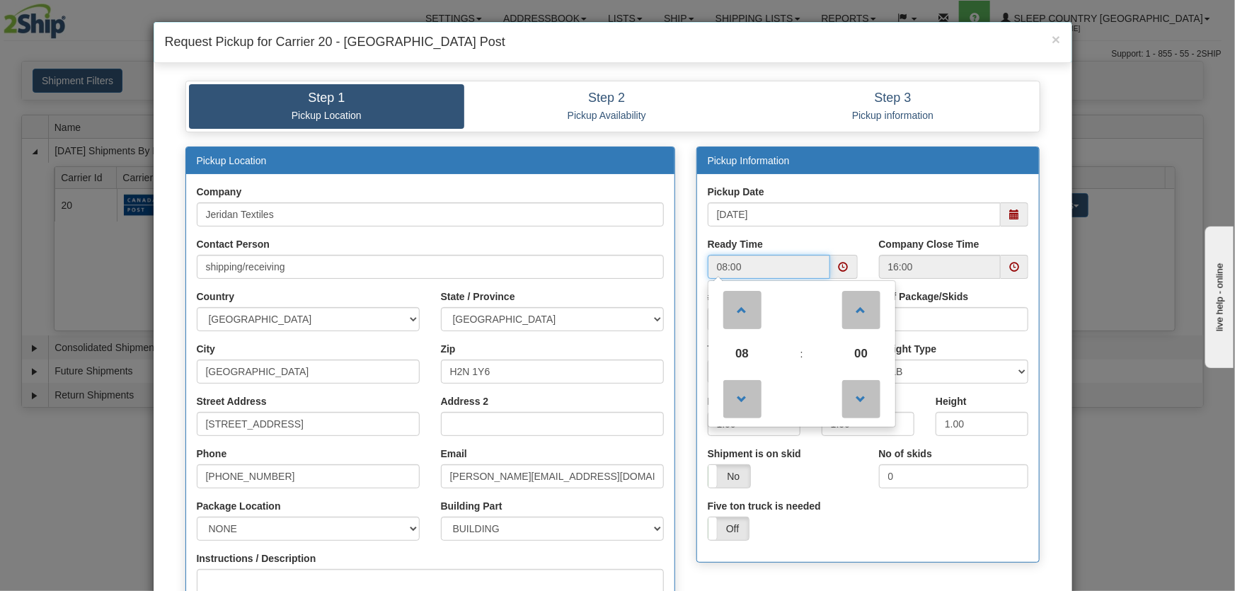
drag, startPoint x: 746, startPoint y: 351, endPoint x: 759, endPoint y: 350, distance: 12.8
click at [745, 352] on span "08" at bounding box center [742, 354] width 38 height 38
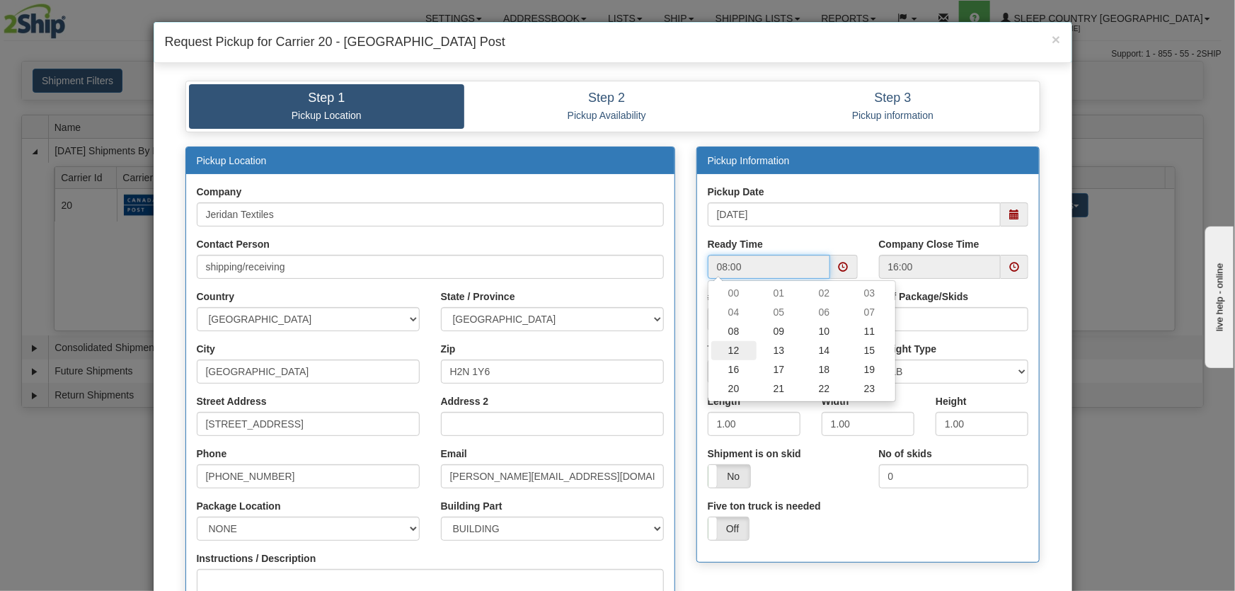
click at [730, 350] on td "12" at bounding box center [733, 350] width 45 height 19
type input "12:00"
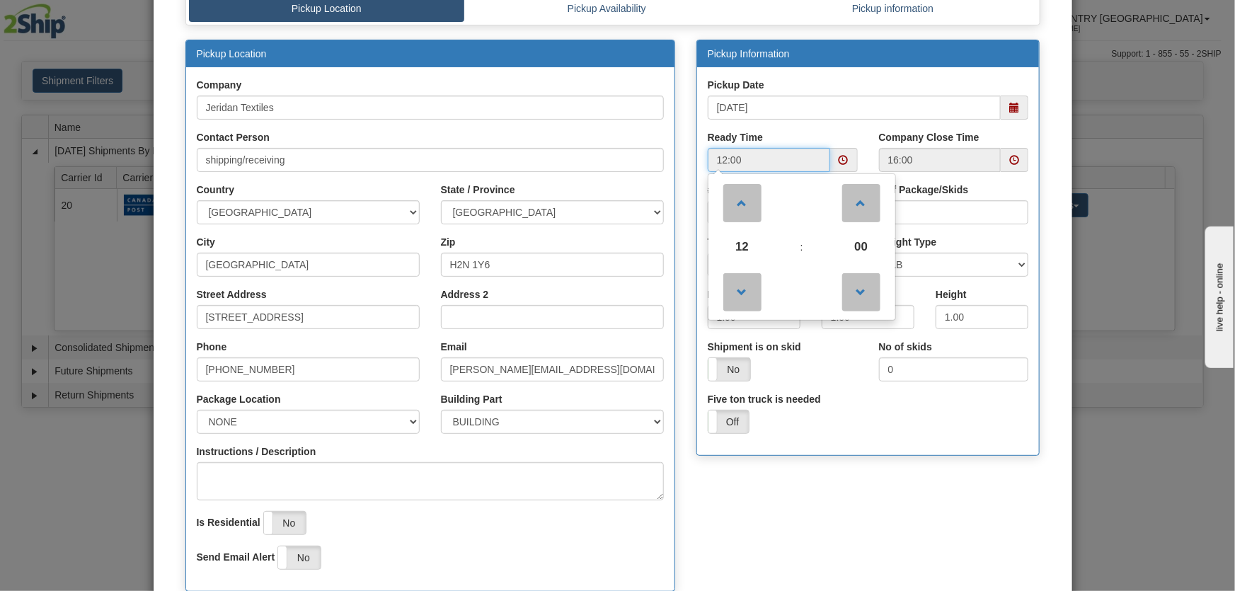
scroll to position [214, 0]
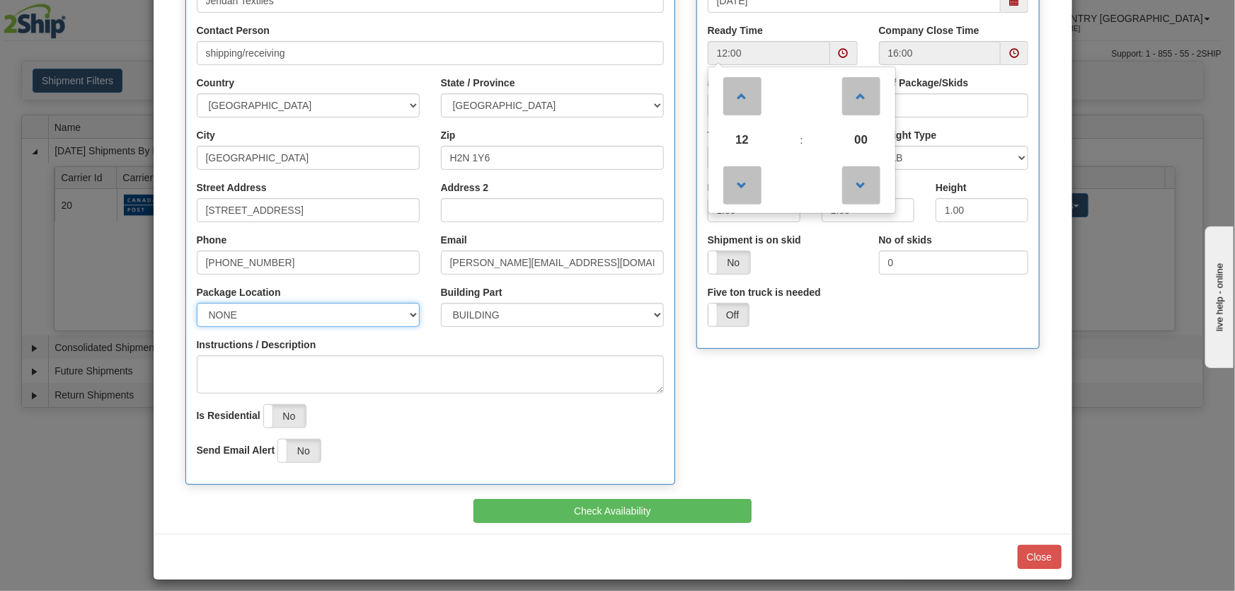
drag, startPoint x: 251, startPoint y: 319, endPoint x: 246, endPoint y: 325, distance: 8.0
click at [251, 319] on select "NONE FRONT REAR SIDE" at bounding box center [308, 315] width 223 height 24
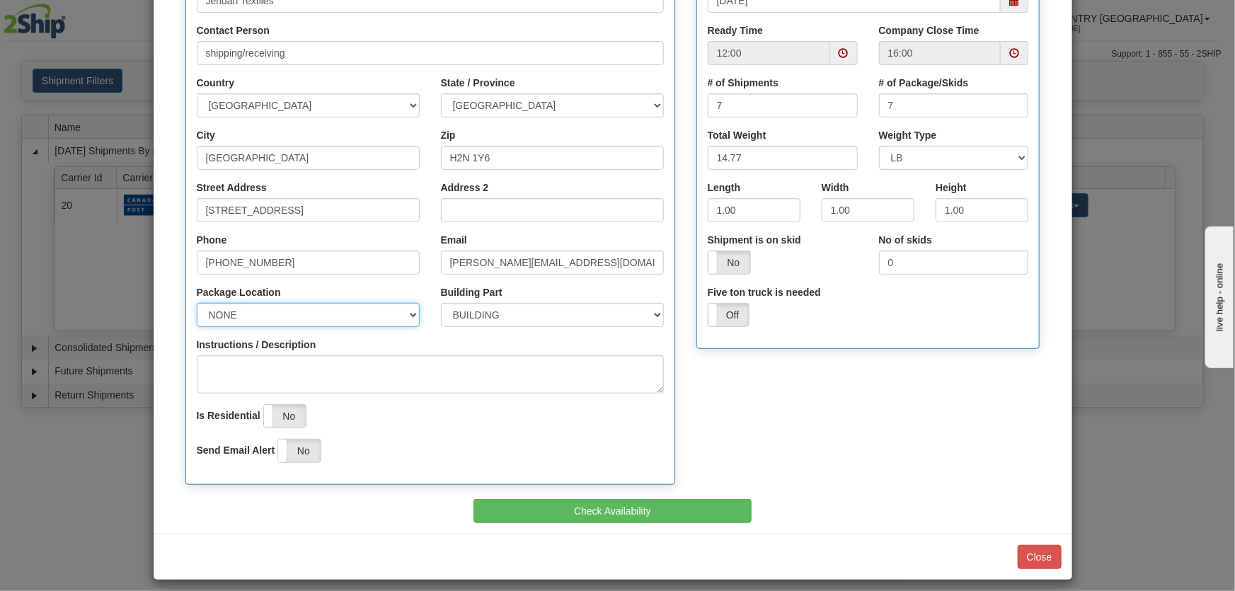
select select "1"
click at [197, 303] on select "NONE FRONT REAR SIDE" at bounding box center [308, 315] width 223 height 24
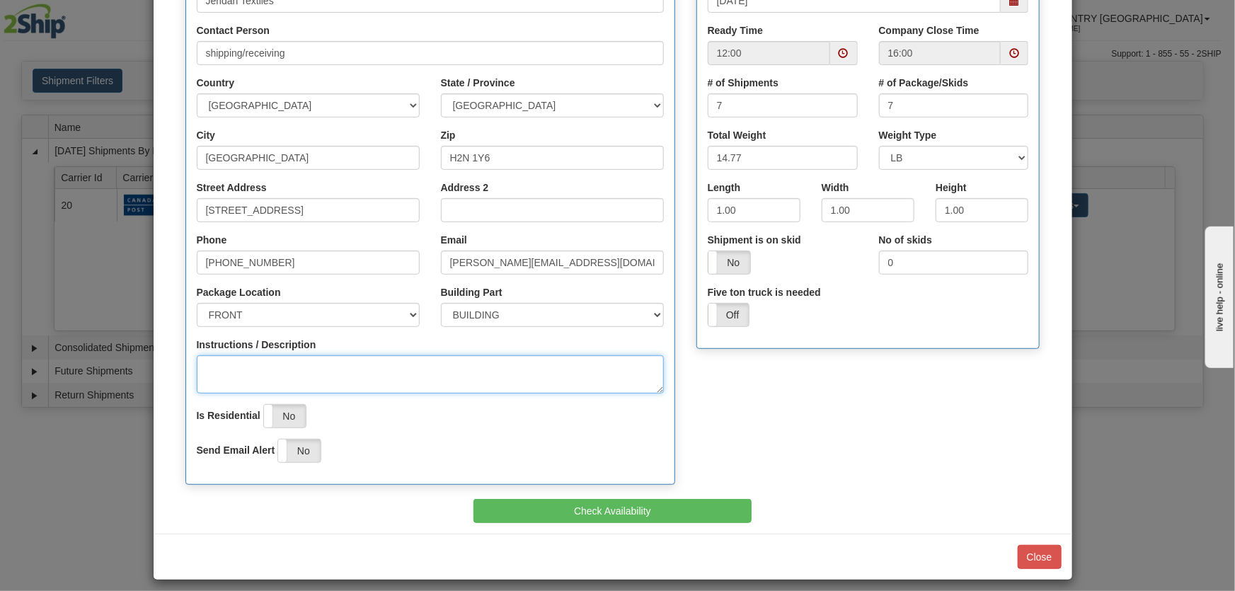
click at [263, 371] on textarea "Instructions / Description" at bounding box center [430, 374] width 467 height 38
type textarea "courier pickup shelves"
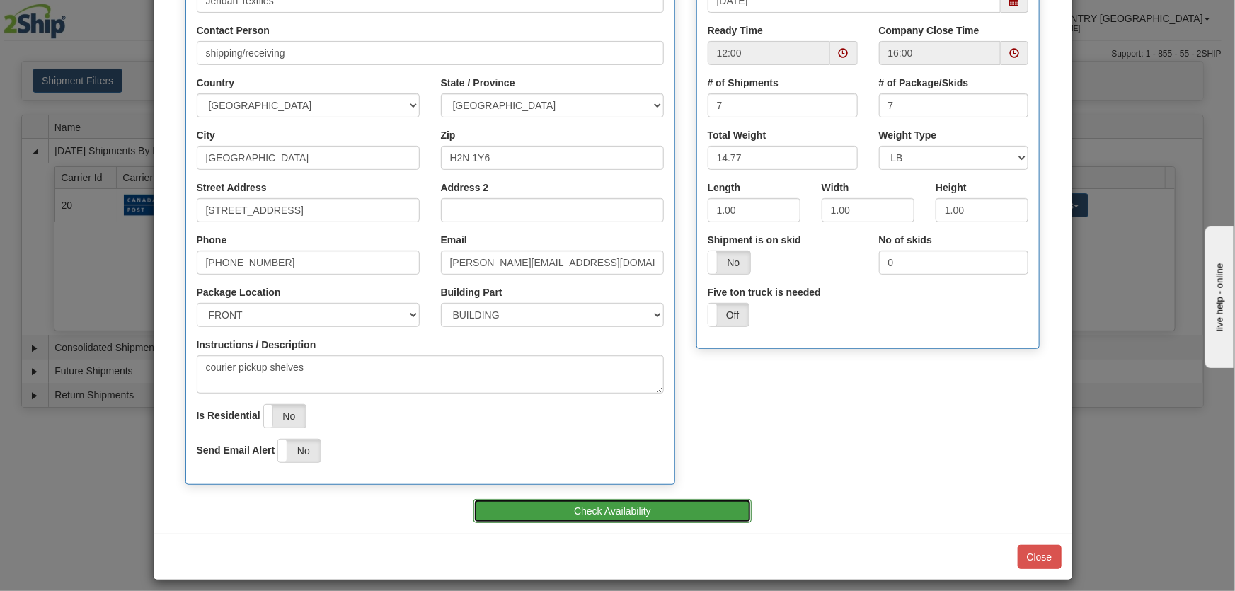
click at [572, 509] on button "Check Availability" at bounding box center [612, 511] width 278 height 24
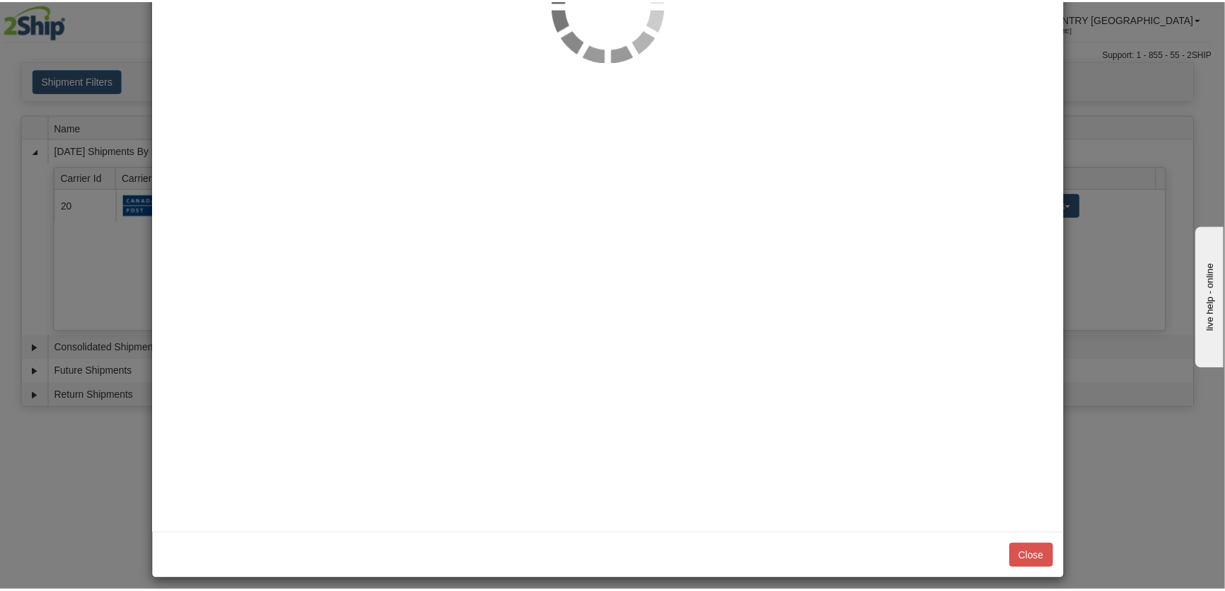
scroll to position [0, 0]
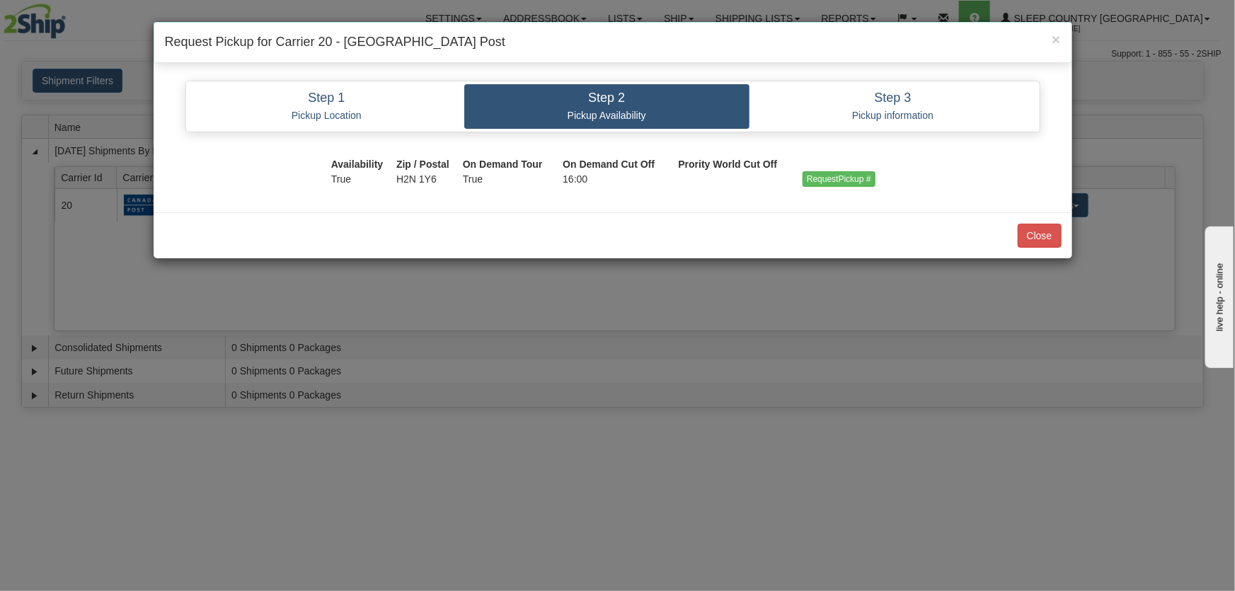
click at [814, 169] on th at bounding box center [847, 164] width 91 height 14
click at [817, 174] on input "RequestPickup #" at bounding box center [838, 179] width 73 height 16
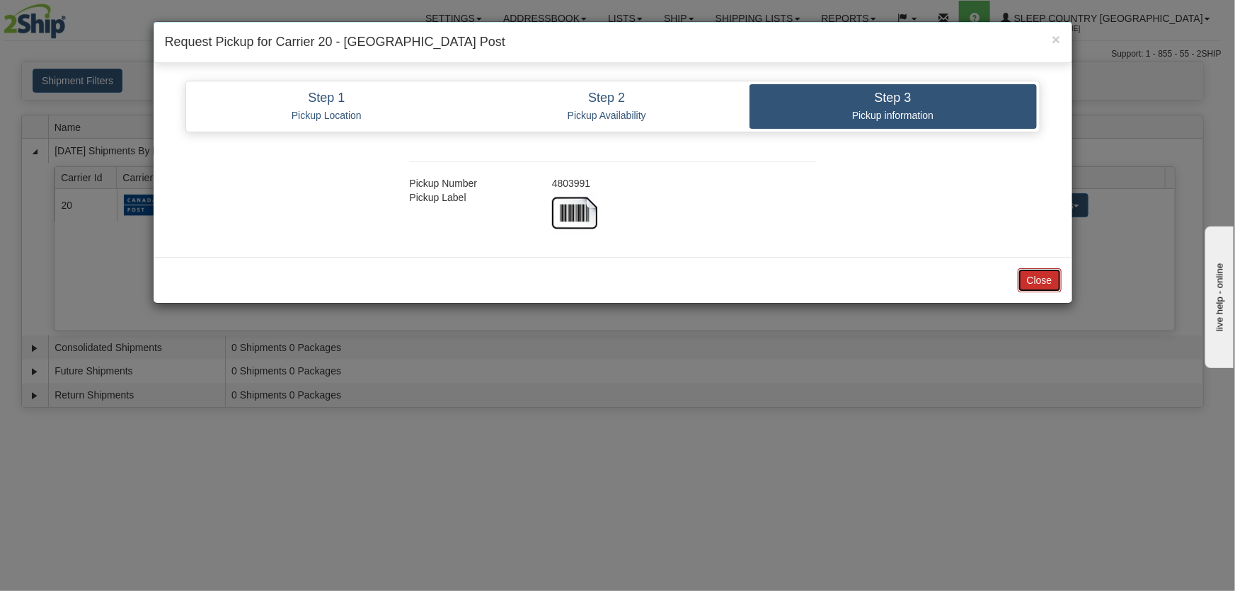
click at [1047, 272] on button "Close" at bounding box center [1039, 280] width 44 height 24
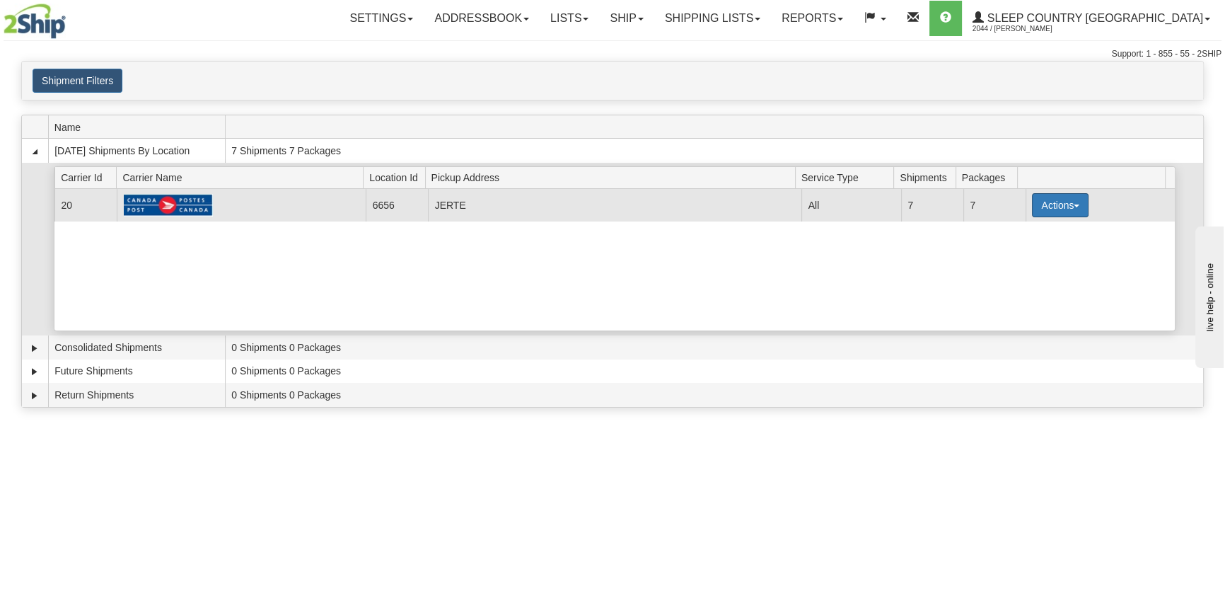
click at [1063, 212] on button "Actions" at bounding box center [1060, 205] width 57 height 24
click at [1026, 251] on link "Close" at bounding box center [1031, 250] width 113 height 18
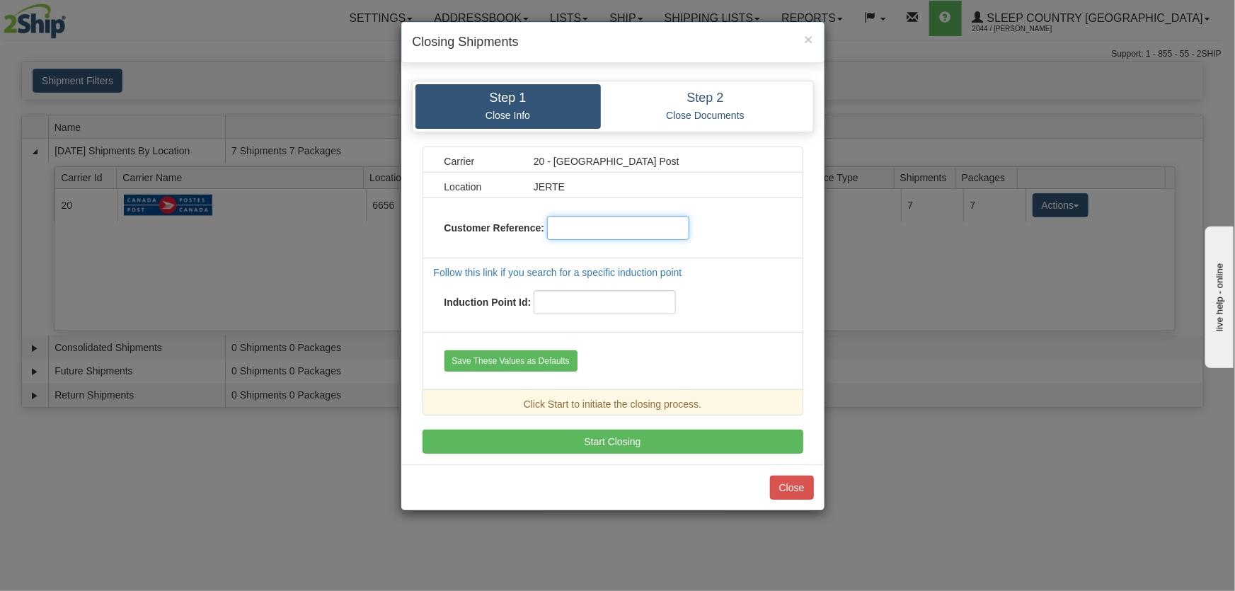
click at [600, 235] on input "text" at bounding box center [618, 228] width 142 height 24
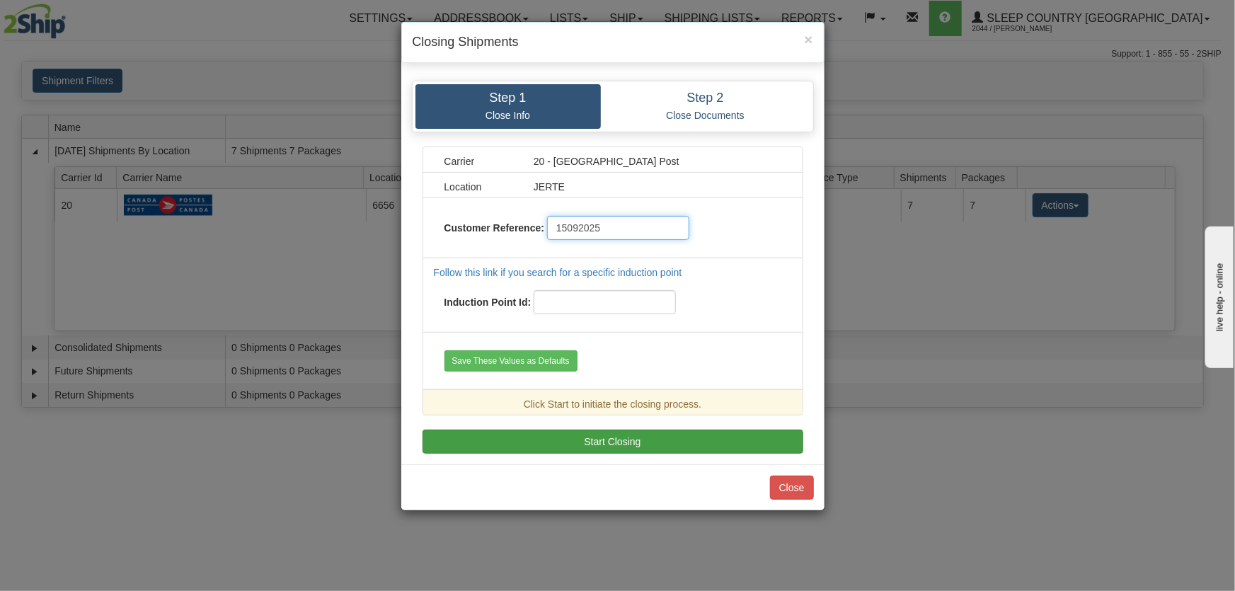
type input "15092025"
click at [649, 442] on button "Start Closing" at bounding box center [612, 441] width 381 height 24
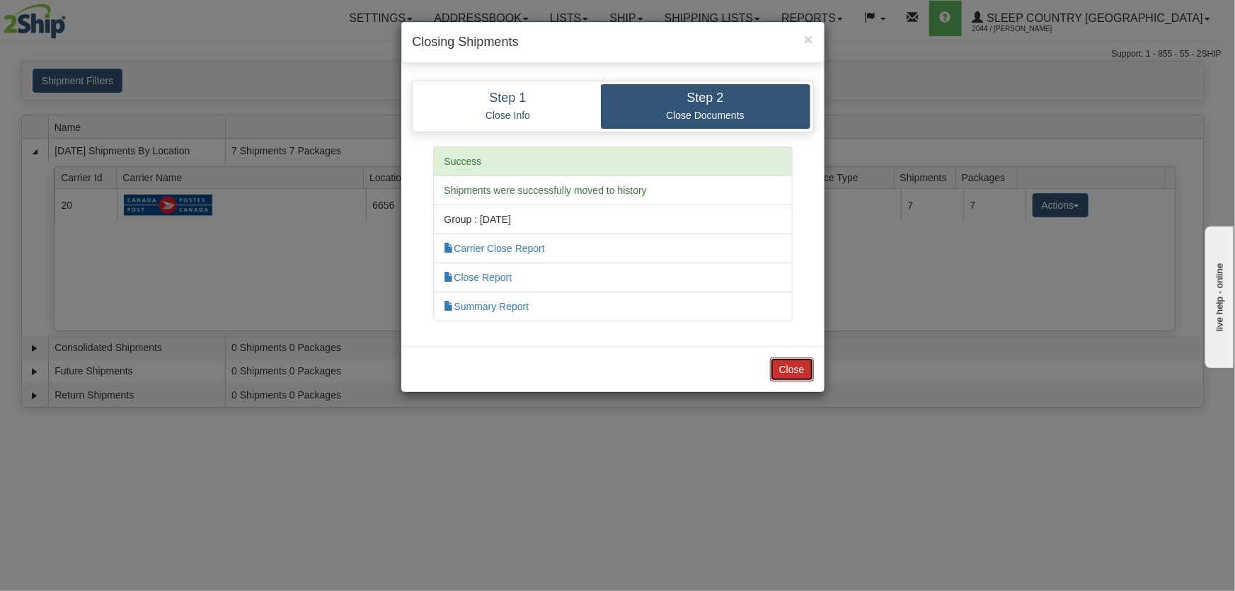
click at [796, 374] on button "Close" at bounding box center [792, 369] width 44 height 24
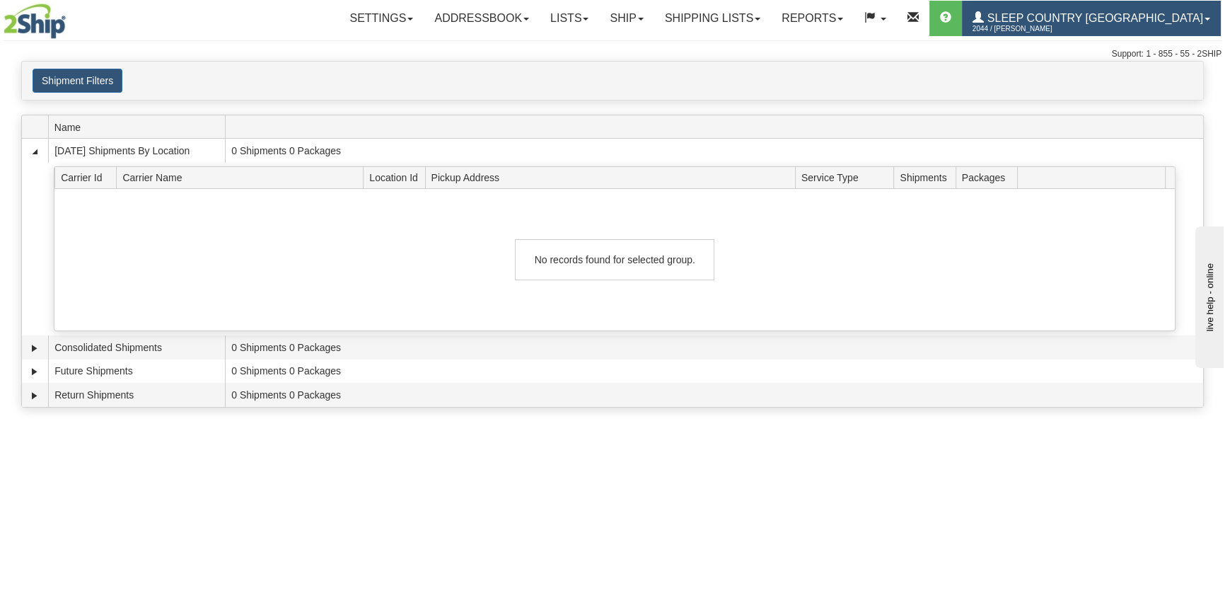
click at [1079, 28] on span "2044 / [PERSON_NAME]" at bounding box center [1026, 29] width 106 height 14
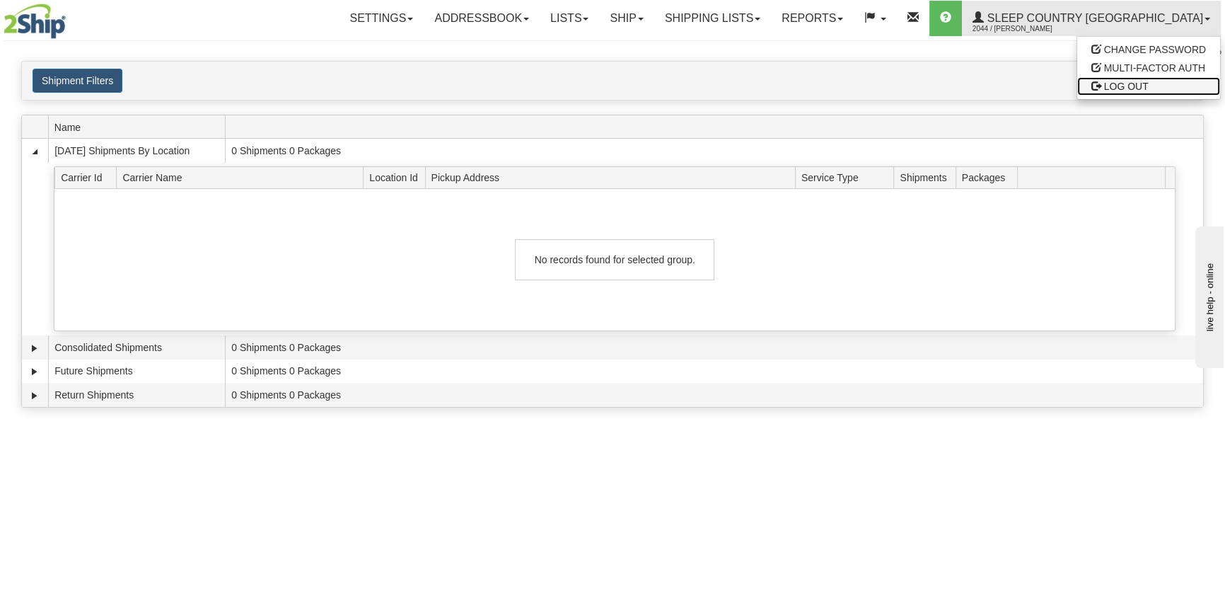
click at [1134, 81] on span "LOG OUT" at bounding box center [1127, 86] width 45 height 11
